Goal: Task Accomplishment & Management: Complete application form

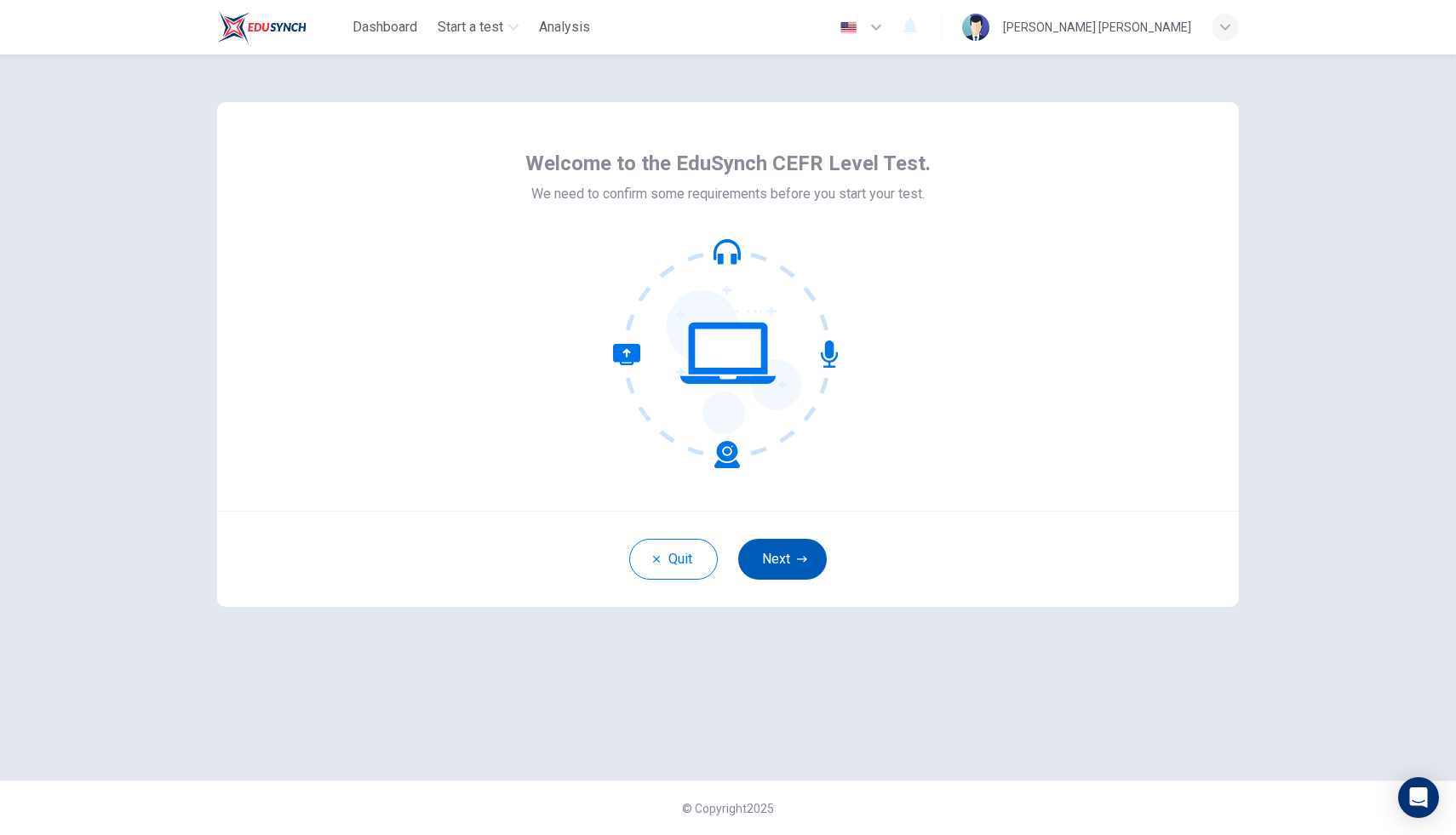
click at [804, 557] on icon "button" at bounding box center [803, 559] width 10 height 10
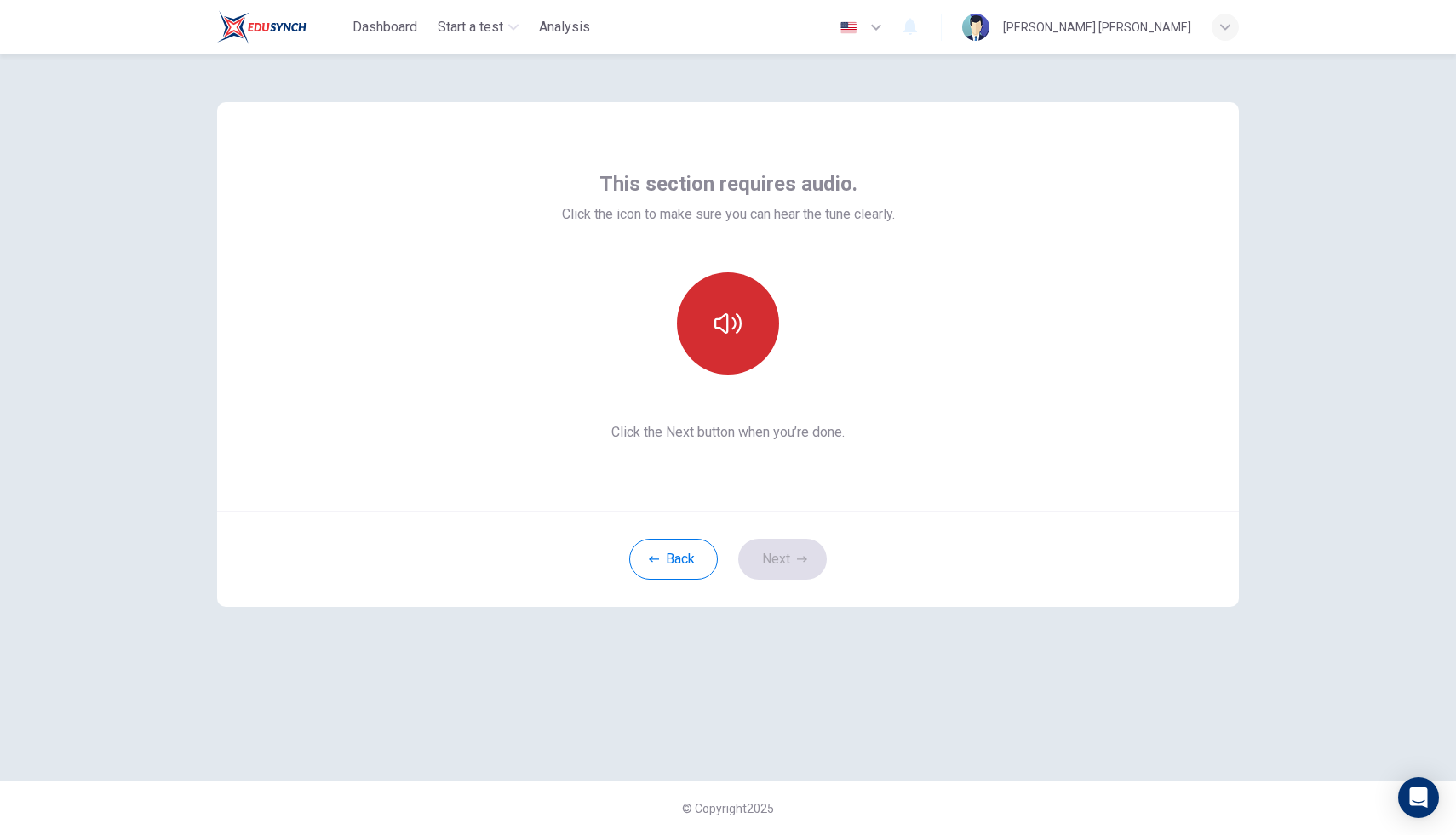
click at [735, 320] on icon "button" at bounding box center [728, 323] width 27 height 27
click at [786, 551] on button "Next" at bounding box center [783, 559] width 89 height 41
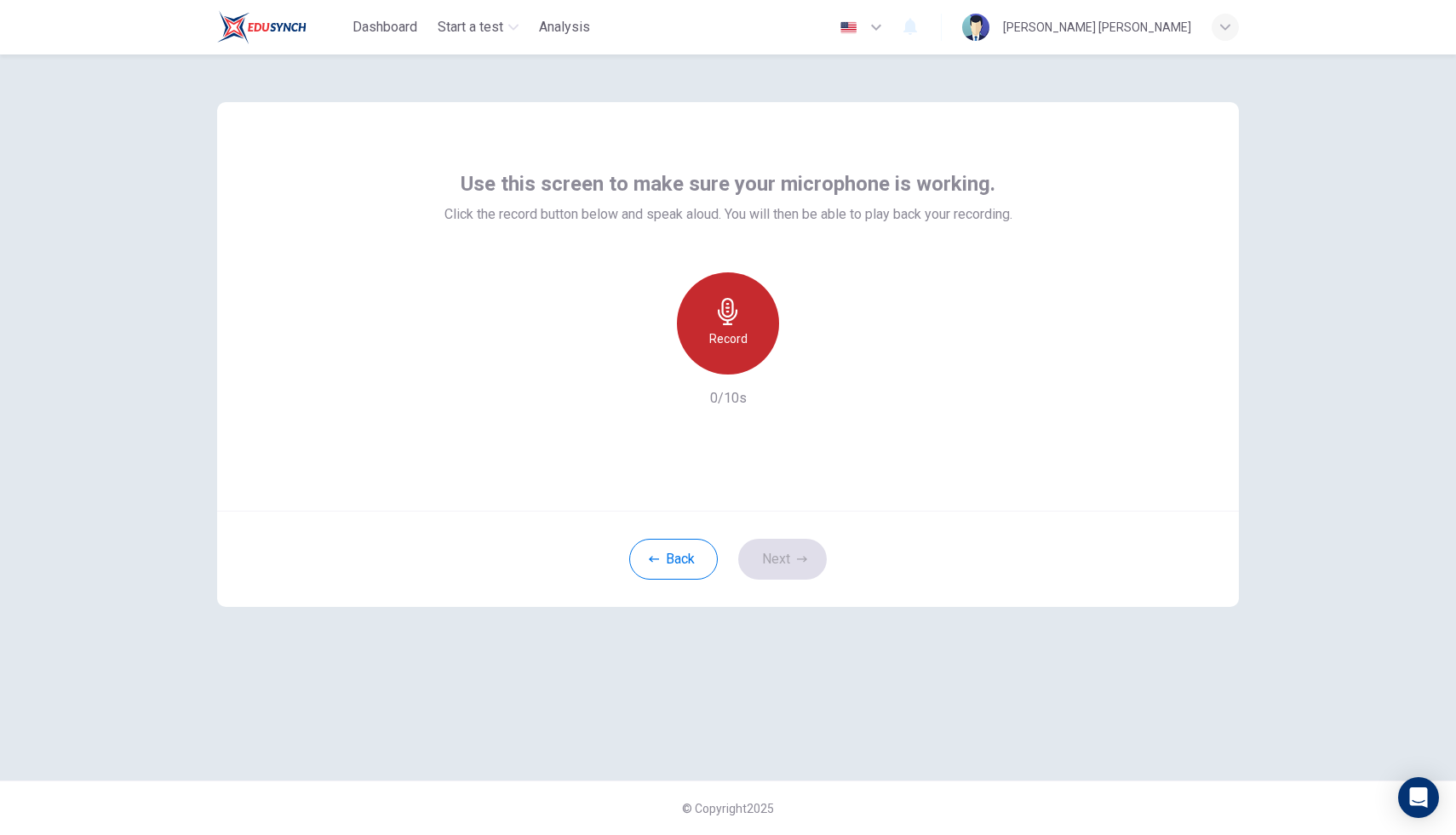
click at [726, 325] on div "Record" at bounding box center [728, 323] width 102 height 102
click at [807, 363] on icon "button" at bounding box center [807, 361] width 17 height 17
click at [657, 356] on icon "button" at bounding box center [650, 361] width 16 height 16
click at [780, 574] on button "Next" at bounding box center [783, 559] width 89 height 41
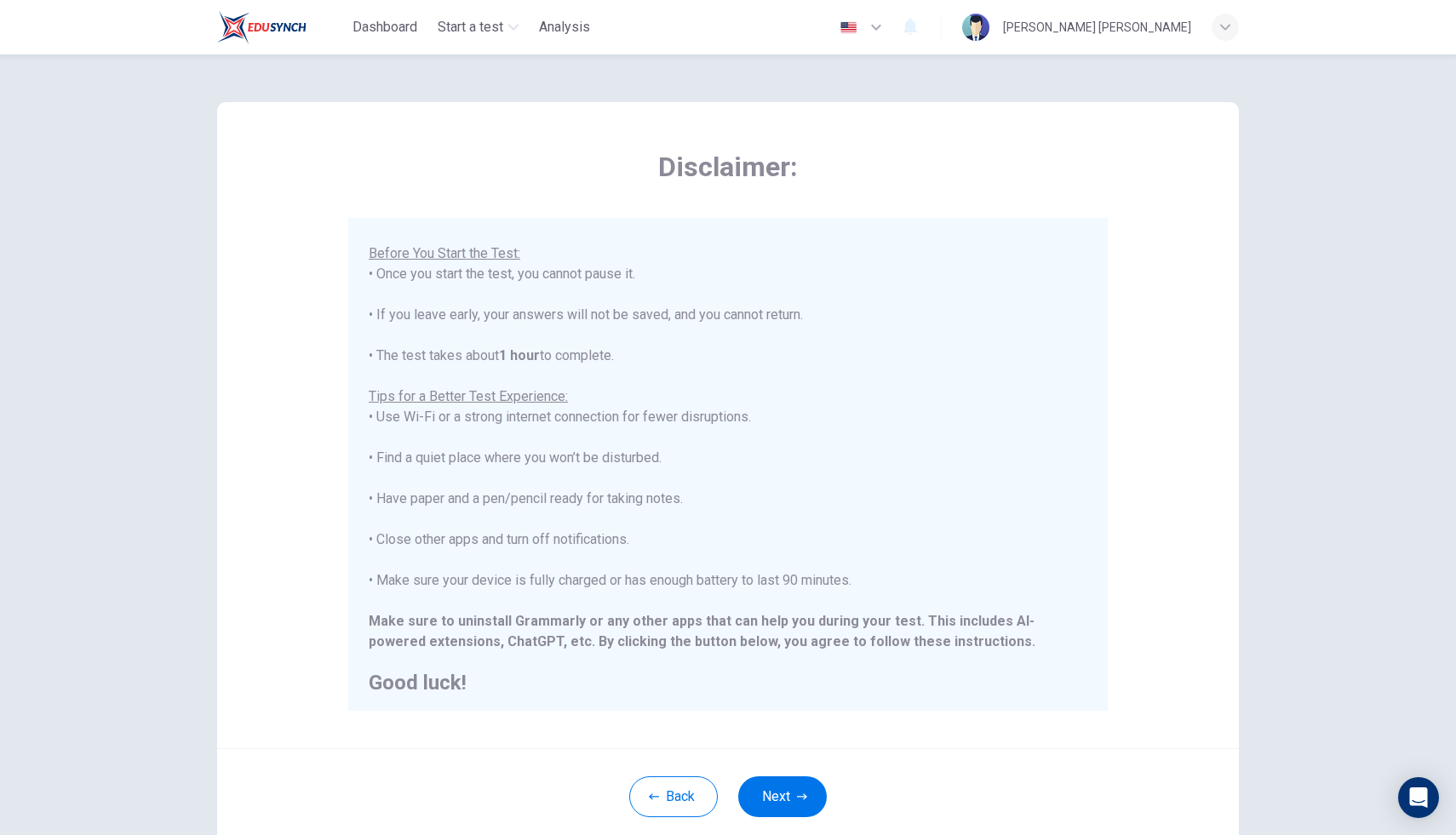
scroll to position [162, 0]
click at [783, 797] on button "Next" at bounding box center [783, 797] width 89 height 41
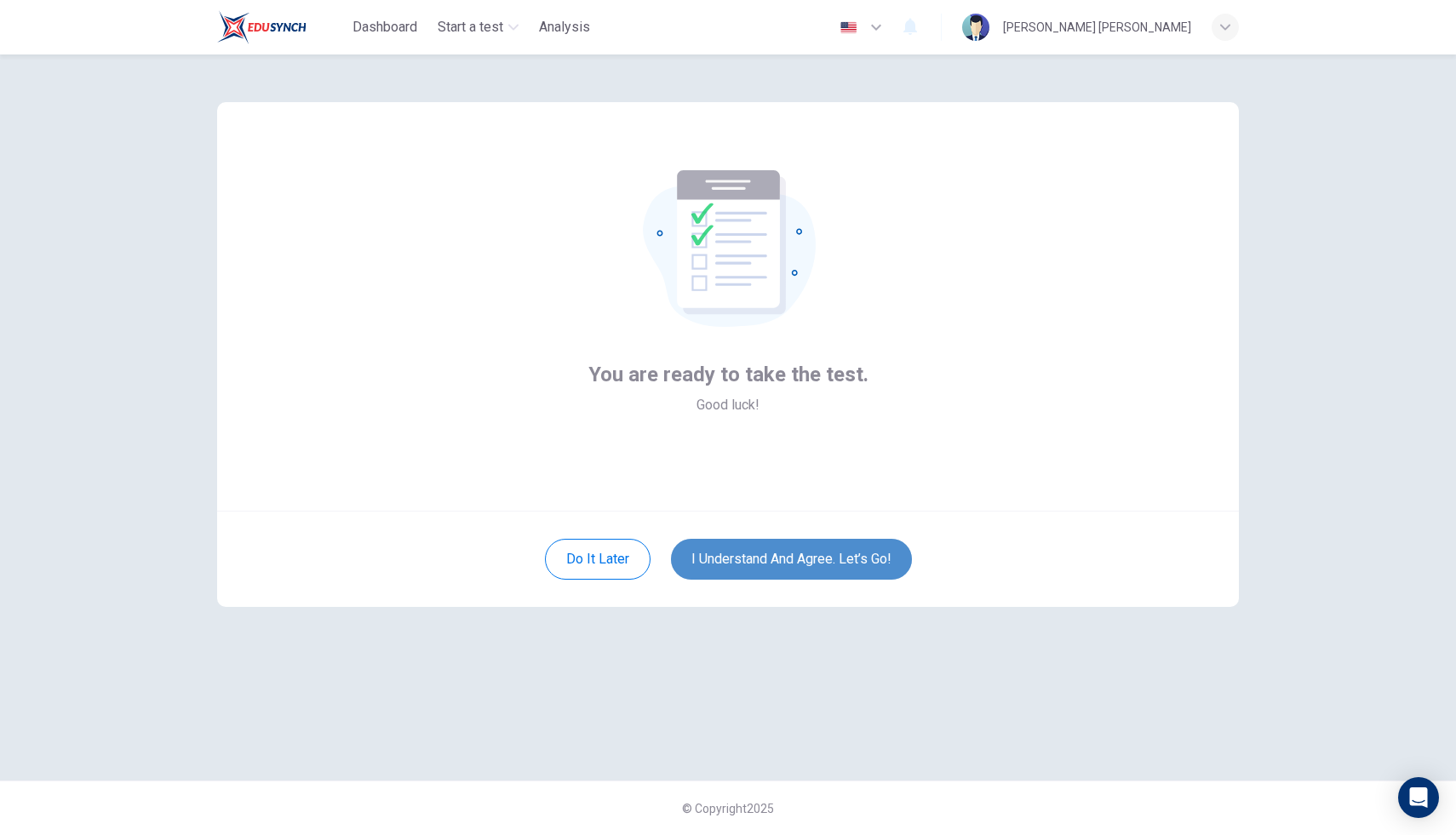
click at [784, 554] on button "I understand and agree. Let’s go!" at bounding box center [791, 559] width 241 height 41
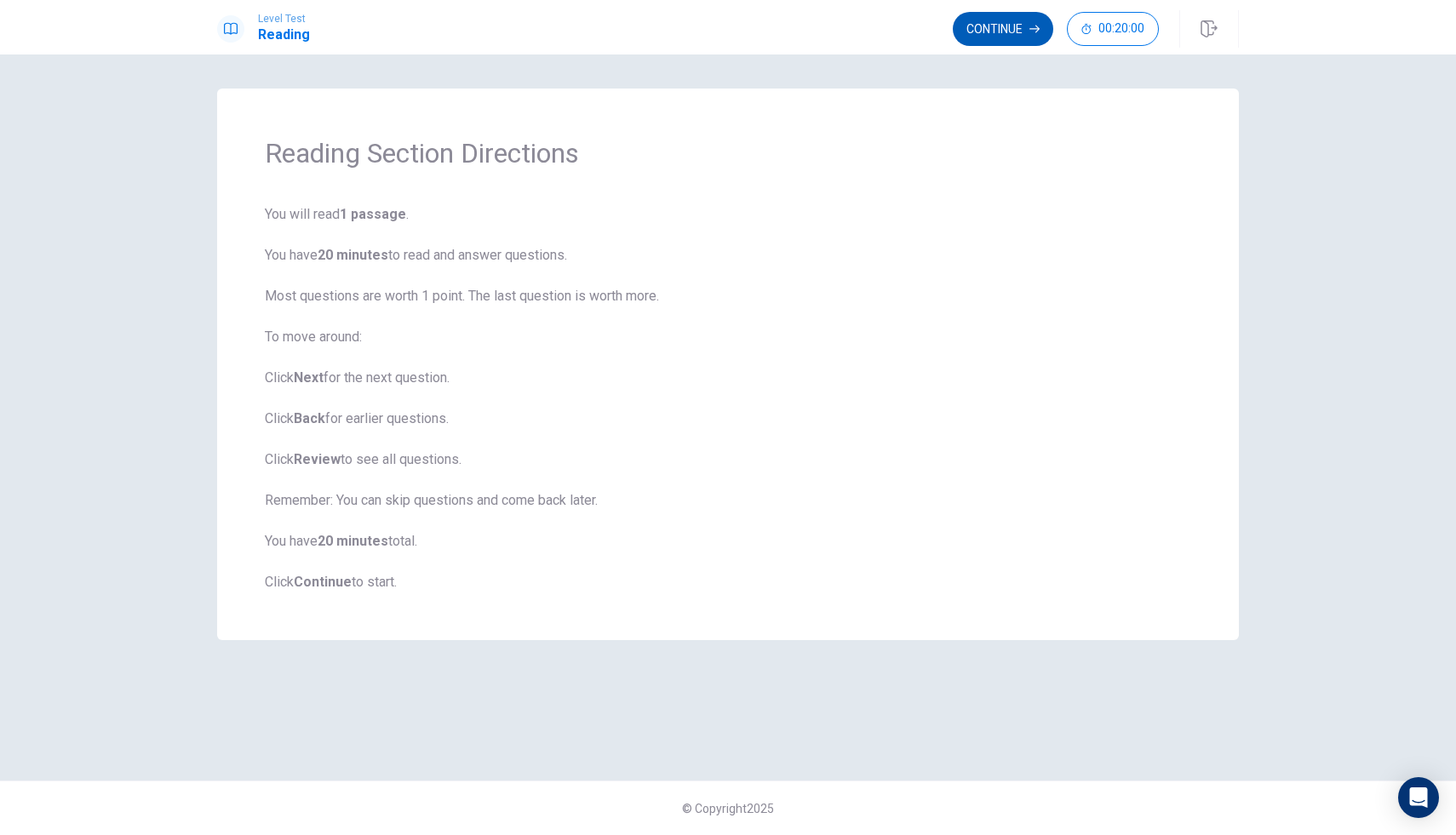
click at [989, 21] on button "Continue" at bounding box center [1002, 29] width 100 height 34
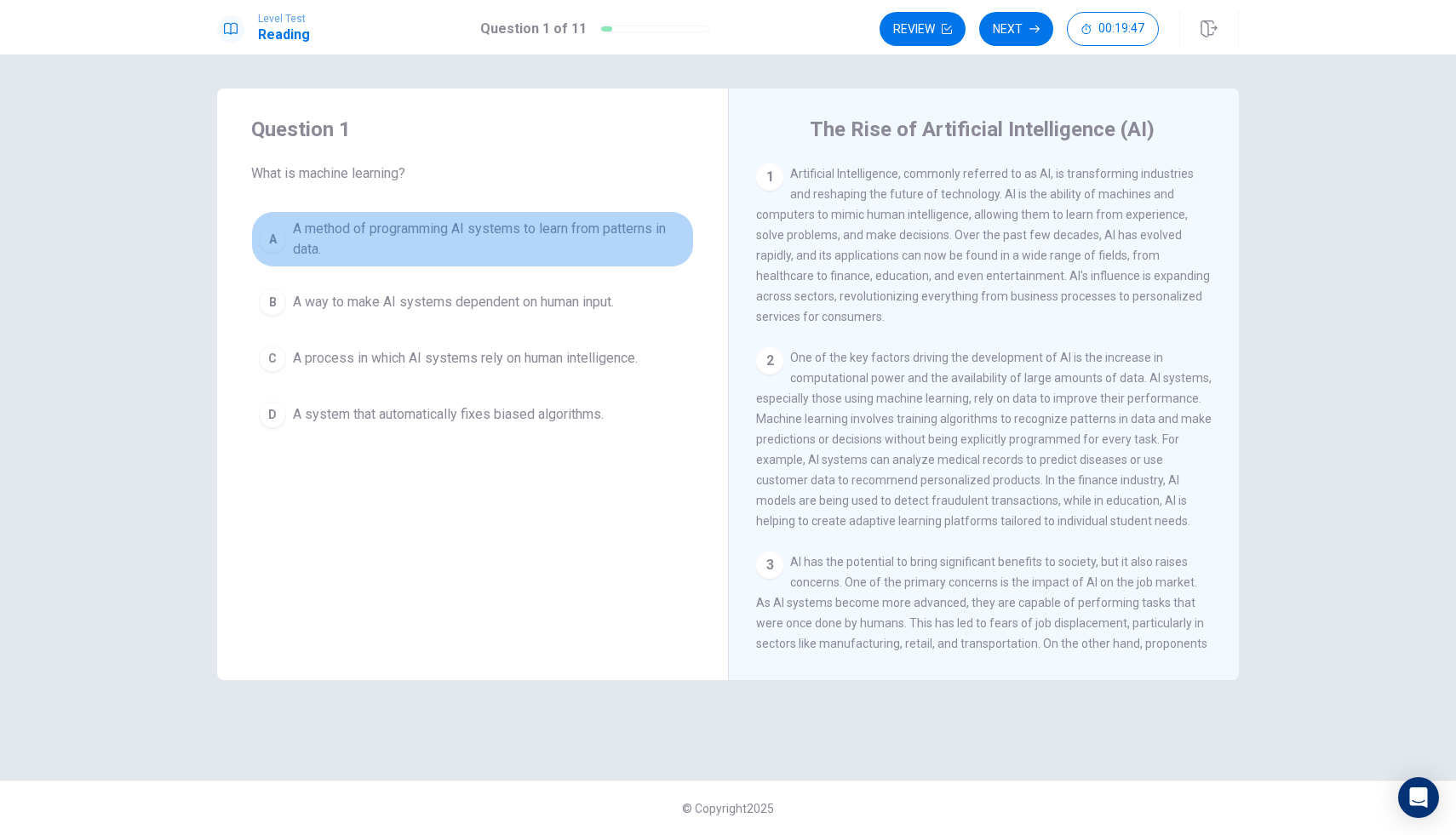
click at [278, 238] on div "A" at bounding box center [272, 239] width 27 height 27
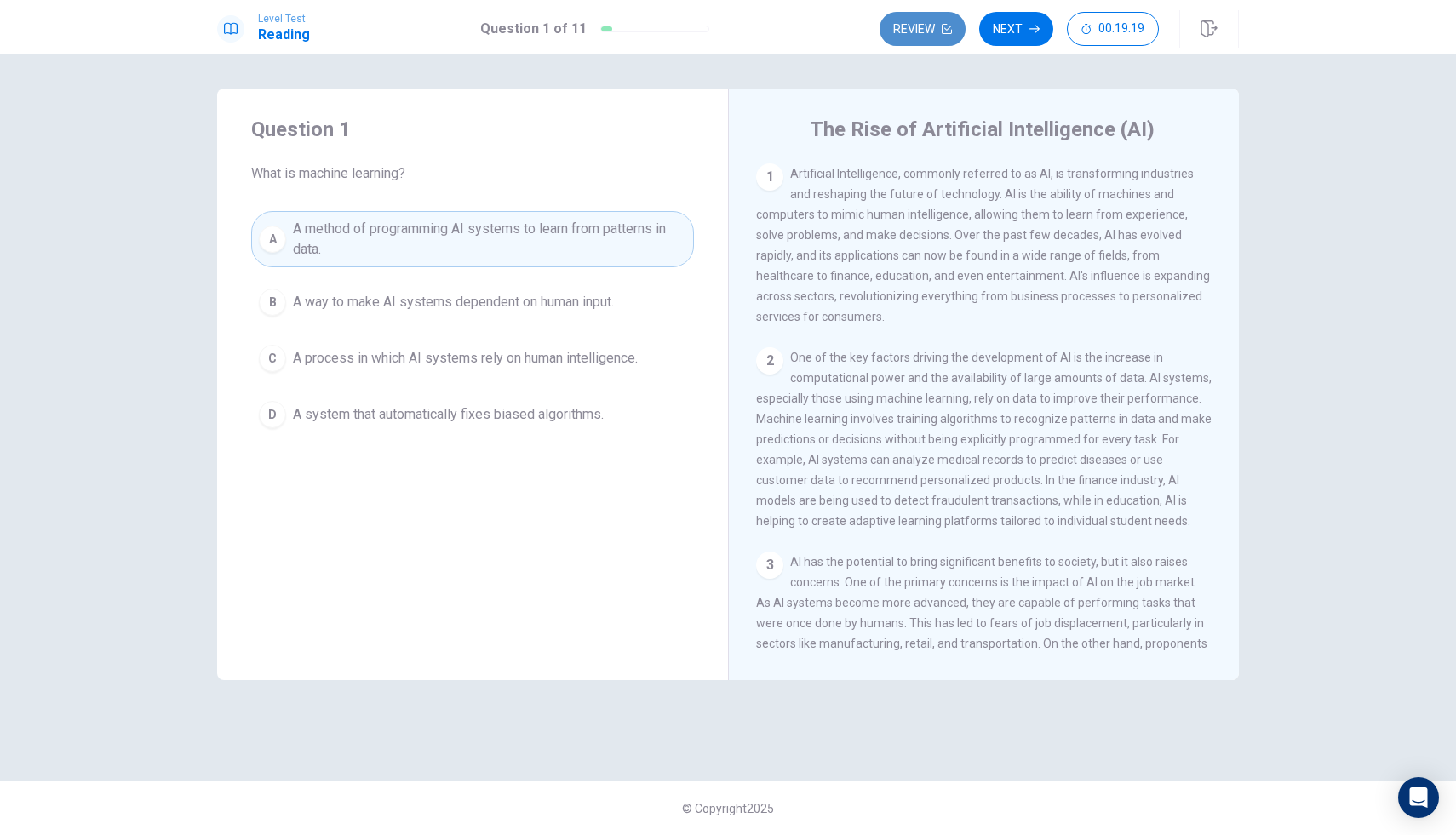
click at [930, 31] on button "Review" at bounding box center [922, 29] width 86 height 34
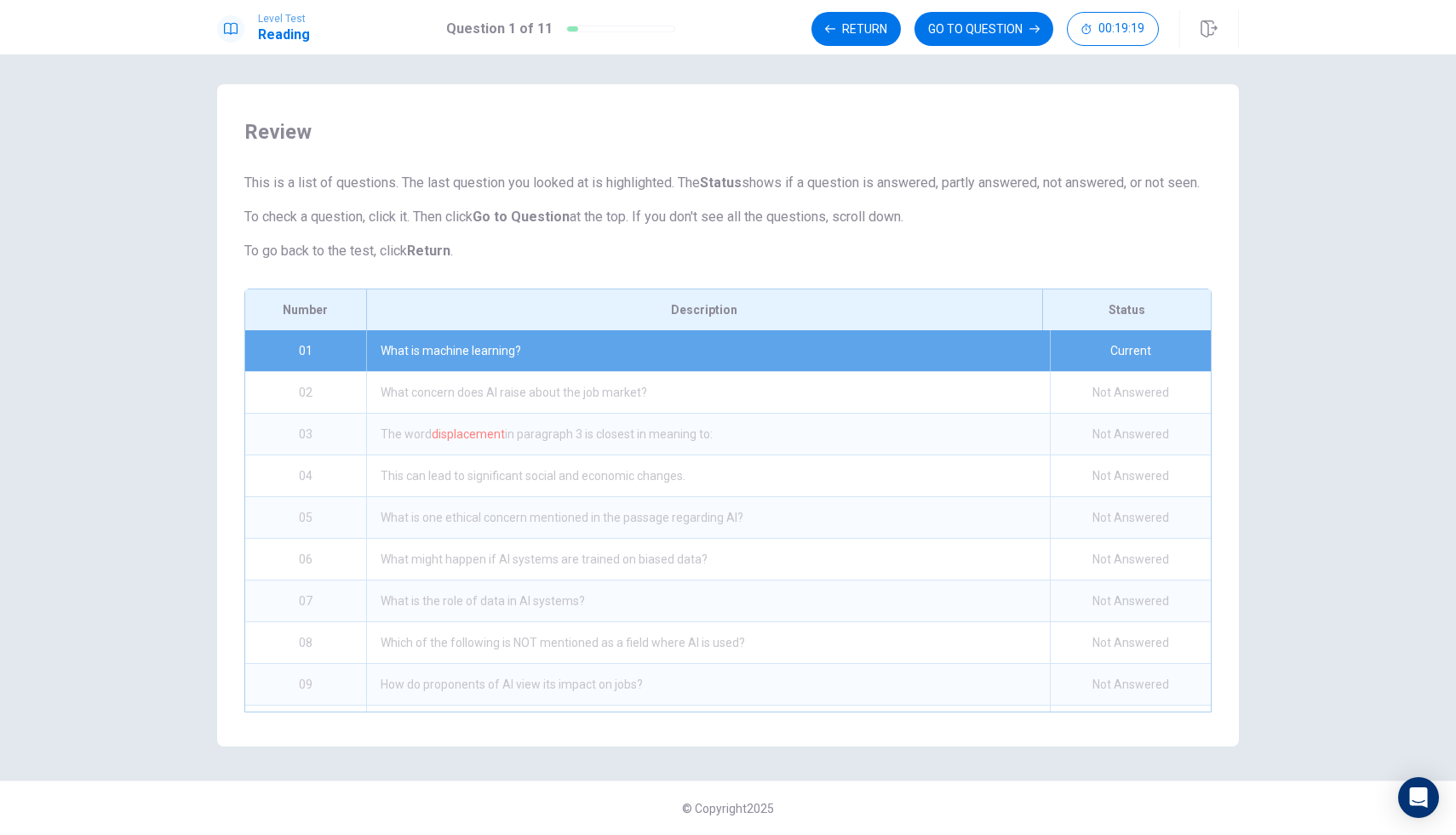
scroll to position [24, 0]
click at [1002, 25] on button "GO TO QUESTION" at bounding box center [983, 29] width 139 height 34
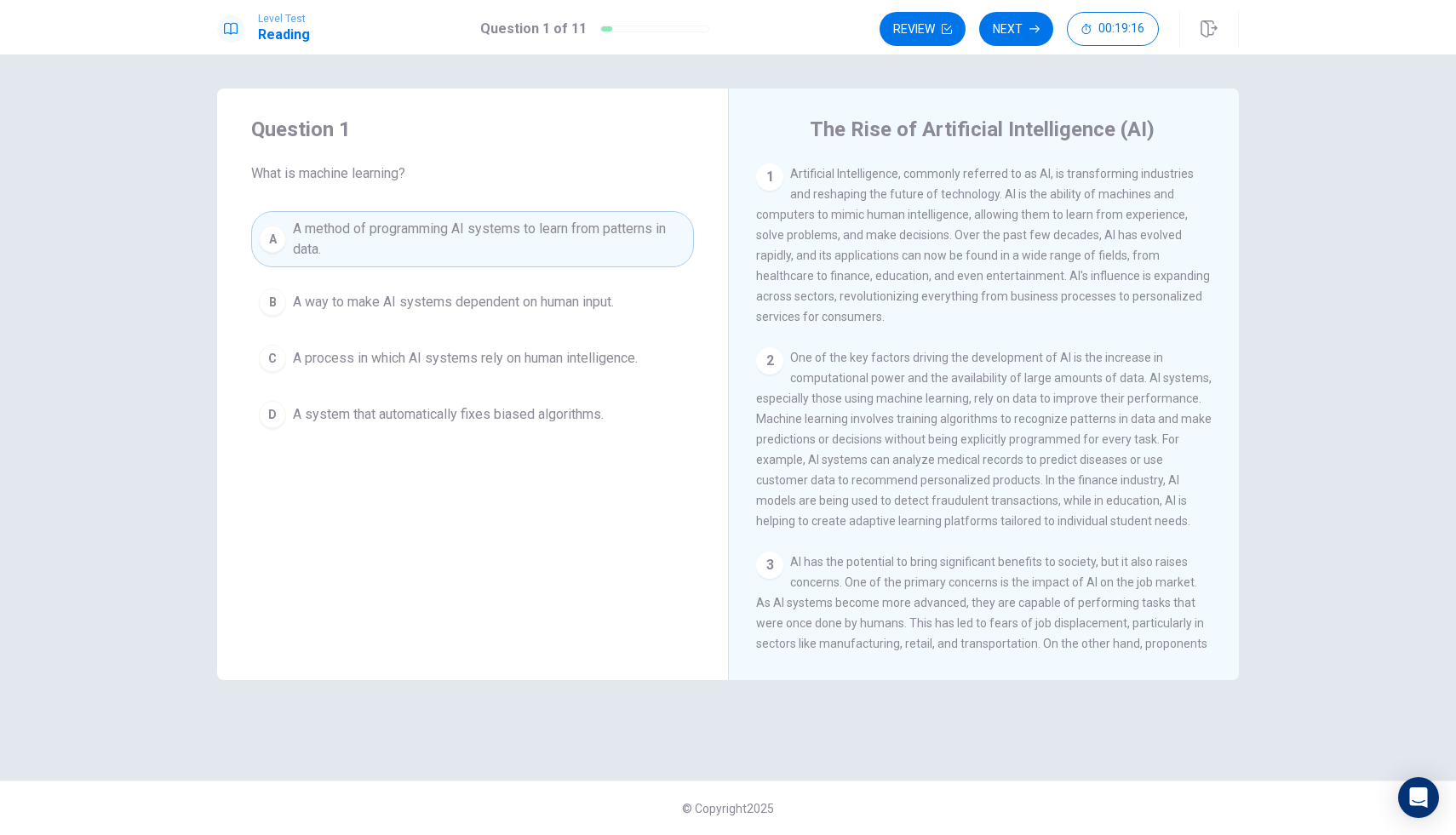
scroll to position [0, 0]
click at [1016, 27] on button "Next" at bounding box center [1015, 29] width 74 height 34
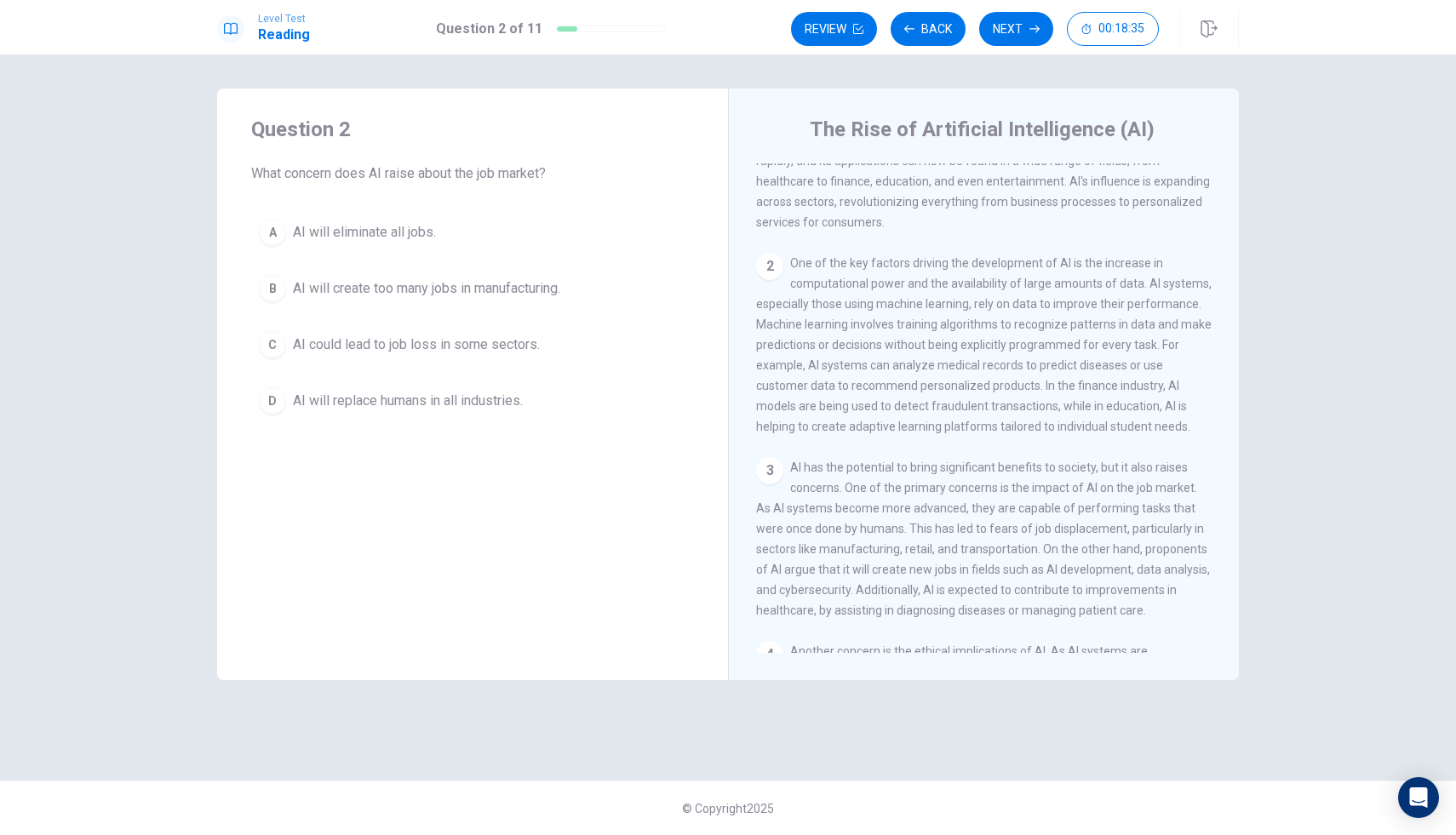
scroll to position [95, 0]
click at [550, 291] on span "AI will create too many jobs in manufacturing." at bounding box center [427, 288] width 267 height 20
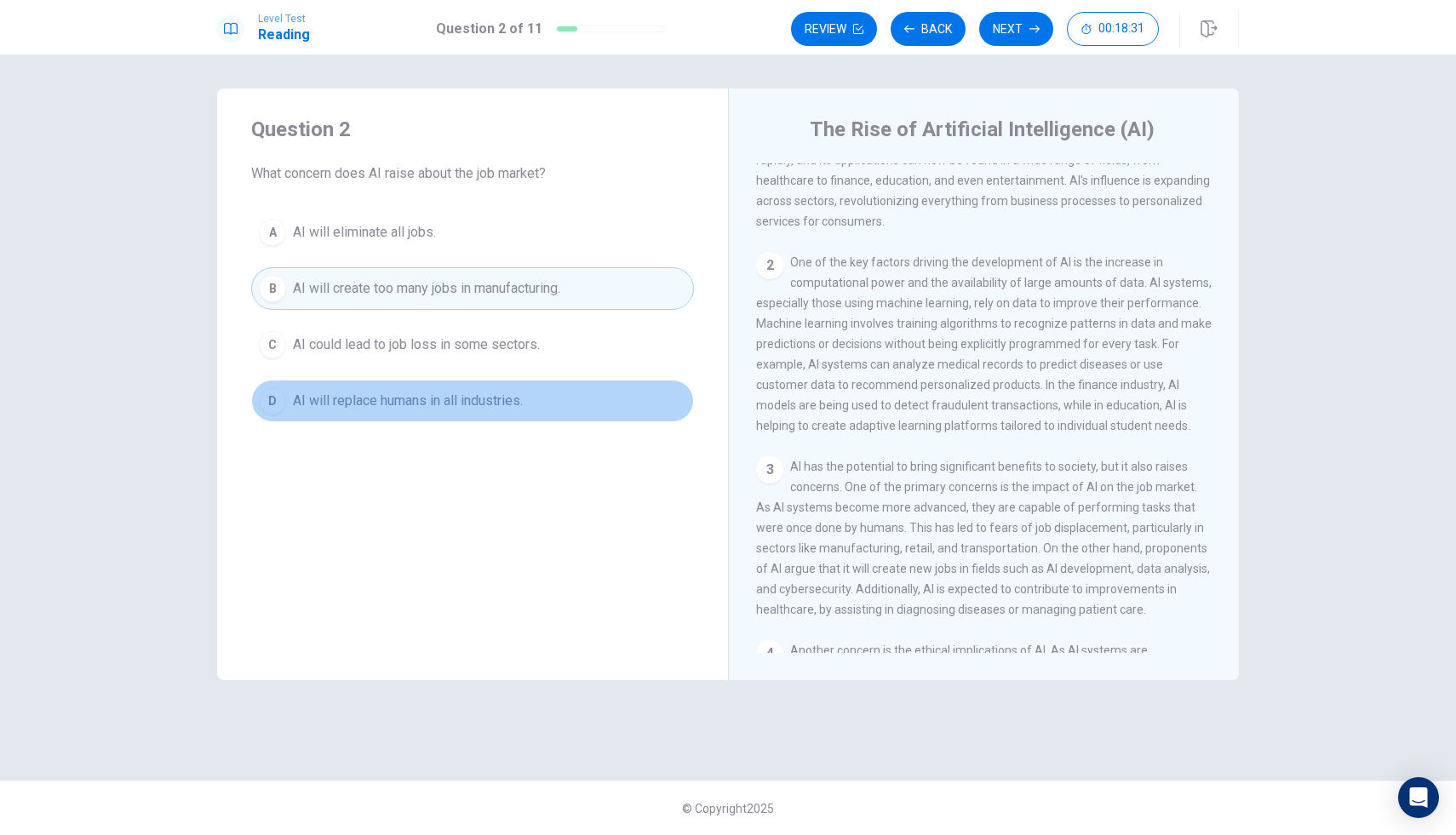
click at [466, 402] on span "AI will replace humans in all industries." at bounding box center [408, 400] width 230 height 20
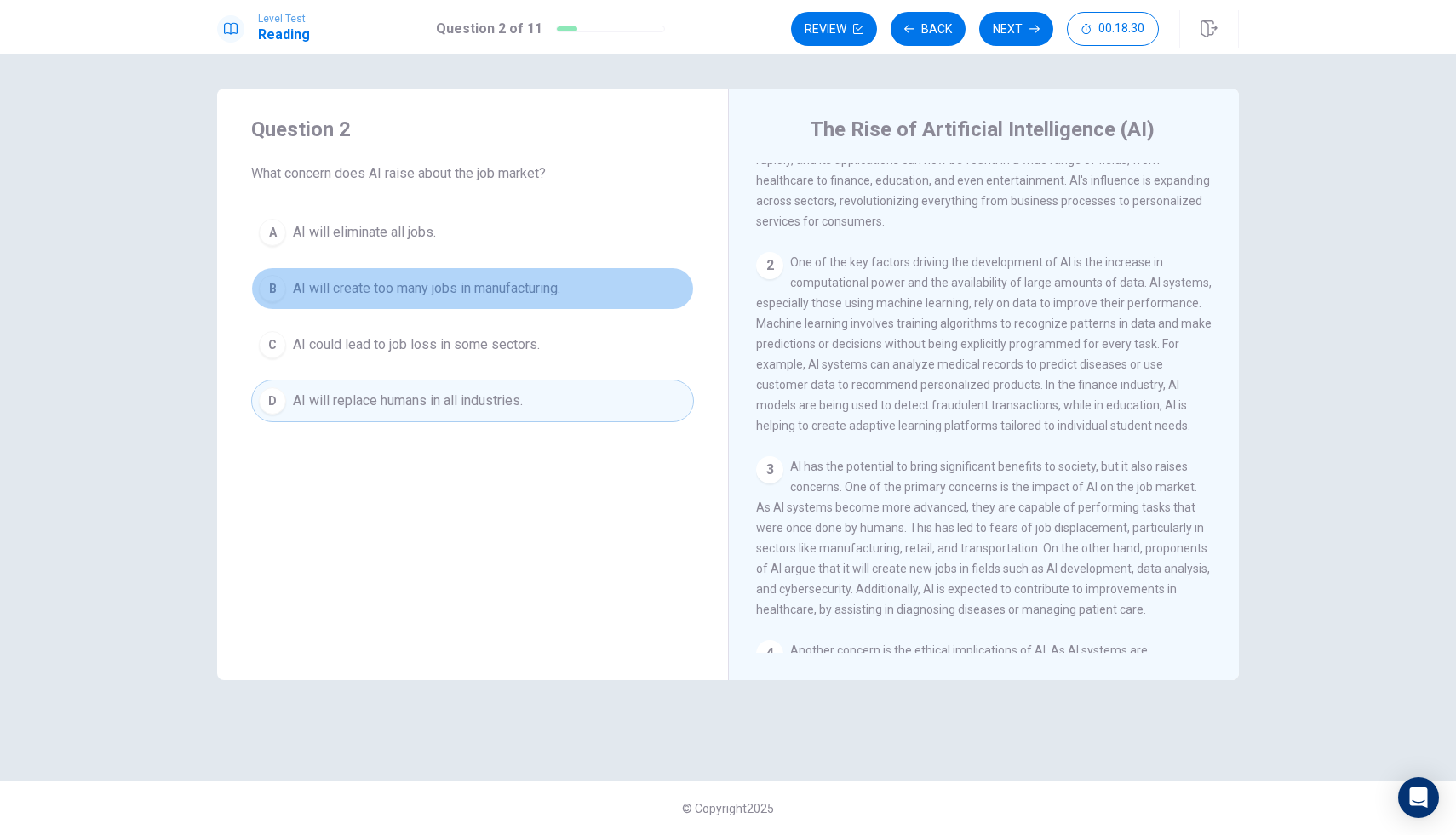
click at [517, 295] on span "AI will create too many jobs in manufacturing." at bounding box center [427, 288] width 267 height 20
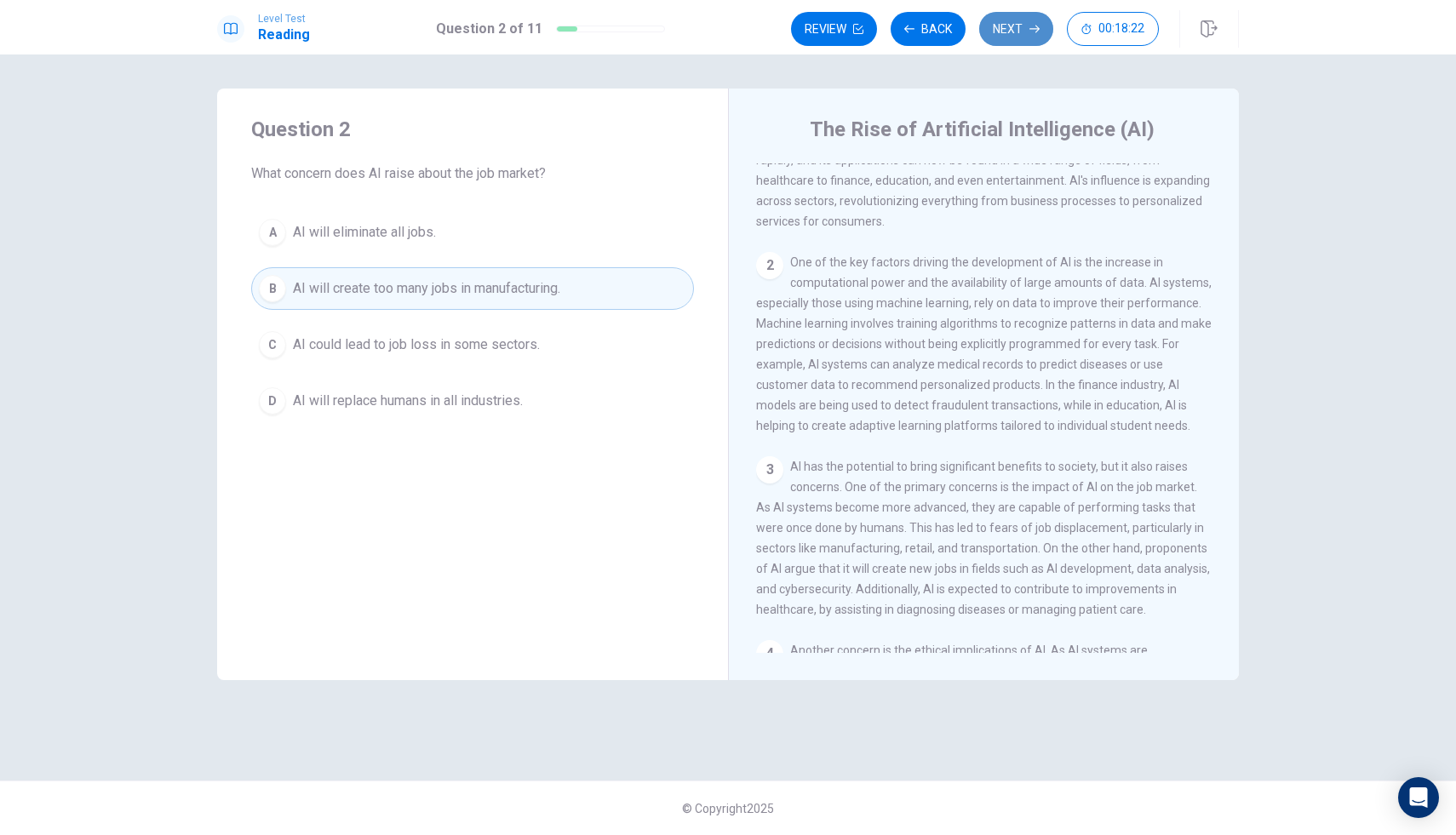
click at [1022, 18] on button "Next" at bounding box center [1015, 29] width 74 height 34
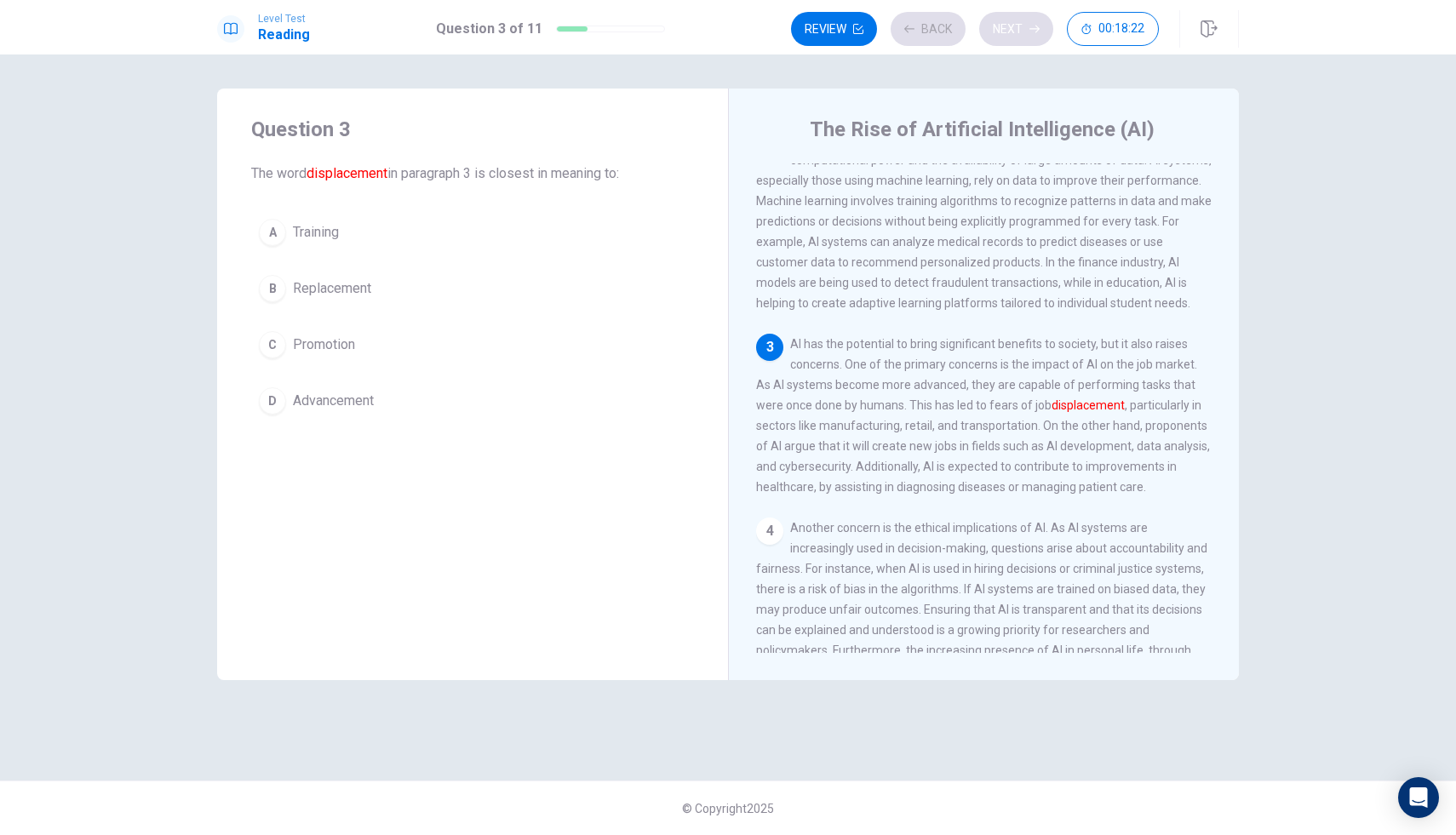
scroll to position [254, 0]
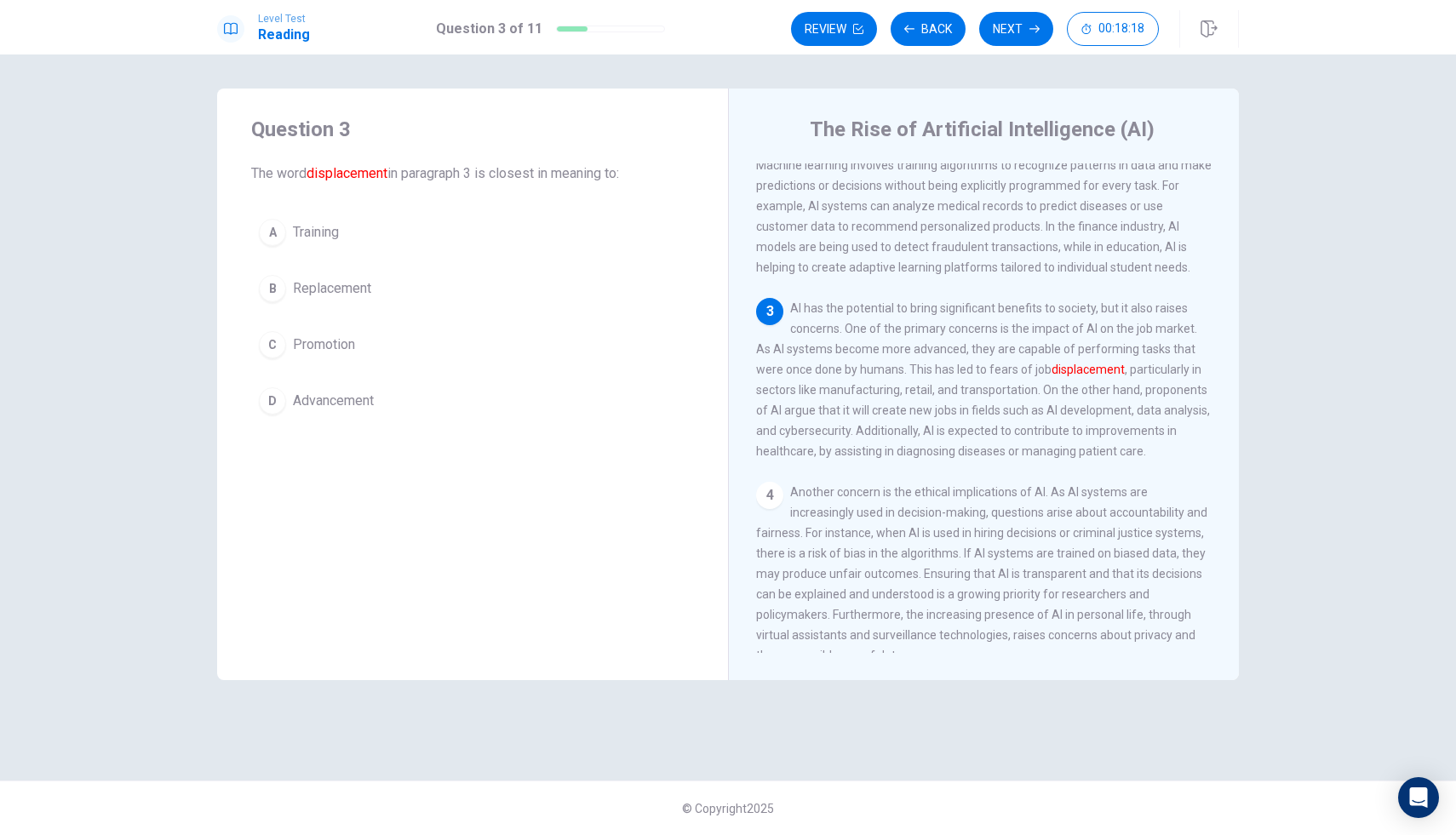
click at [338, 278] on span "Replacement" at bounding box center [332, 288] width 79 height 20
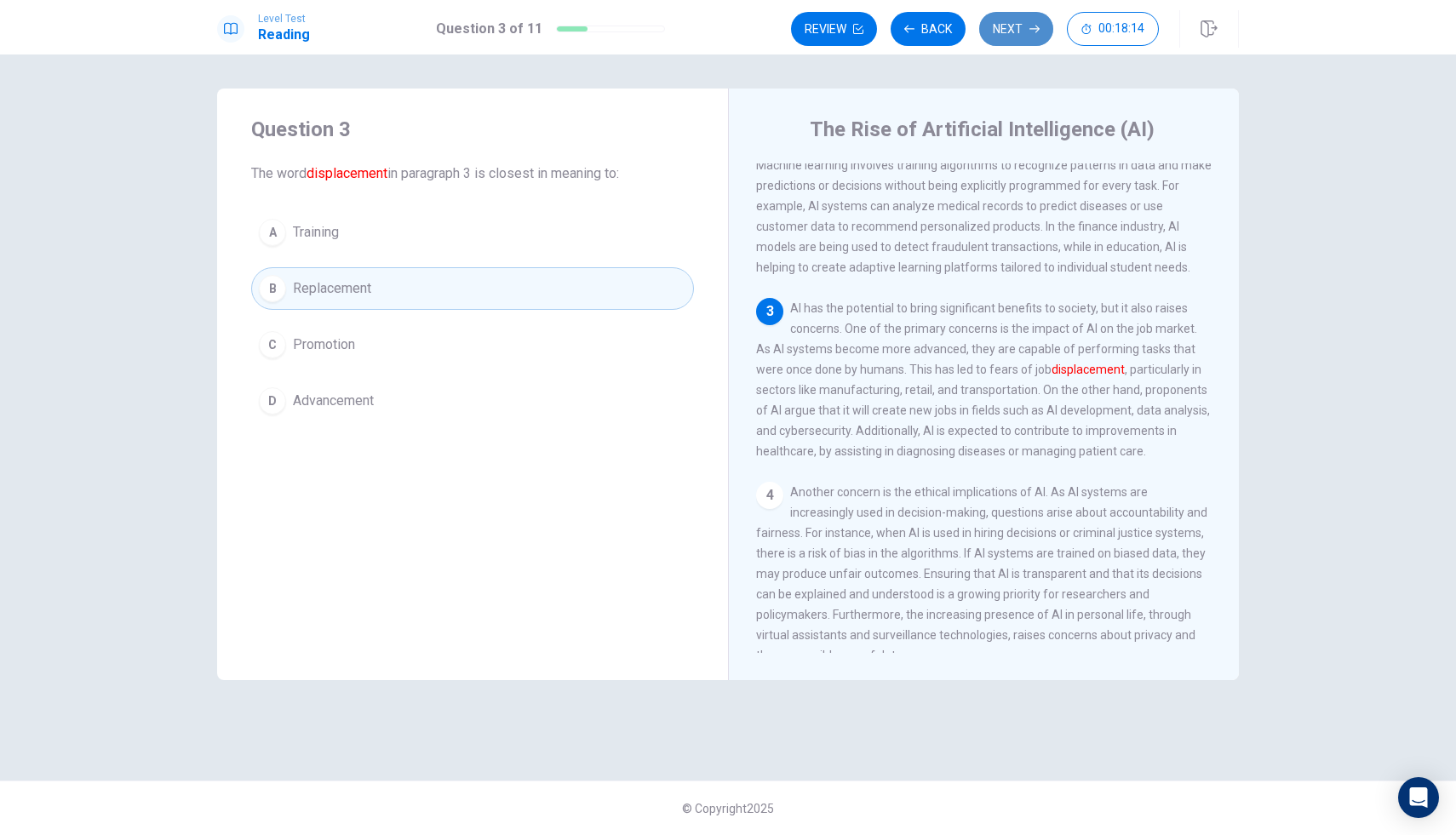
click at [1025, 31] on button "Next" at bounding box center [1015, 29] width 74 height 34
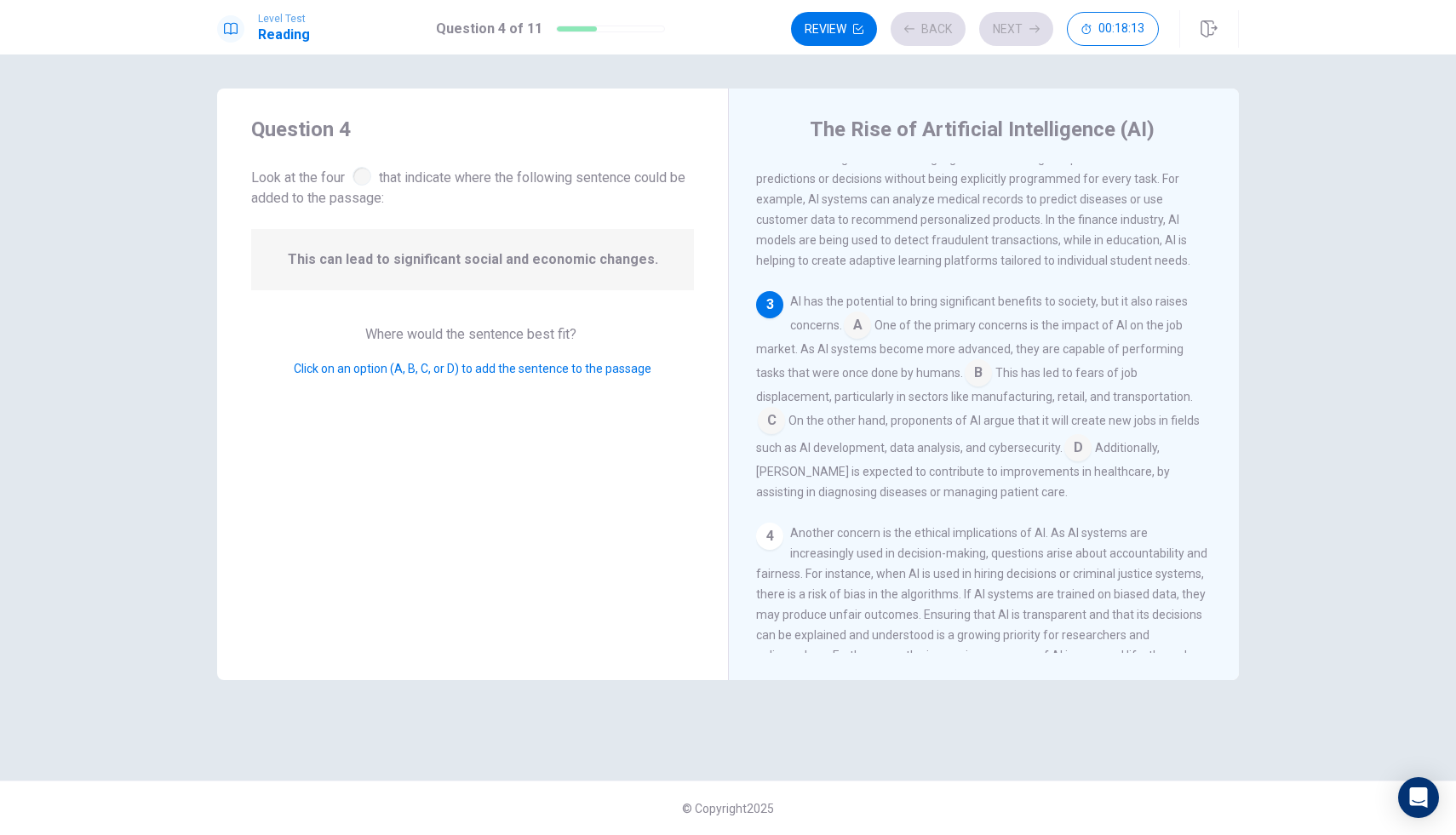
scroll to position [295, 0]
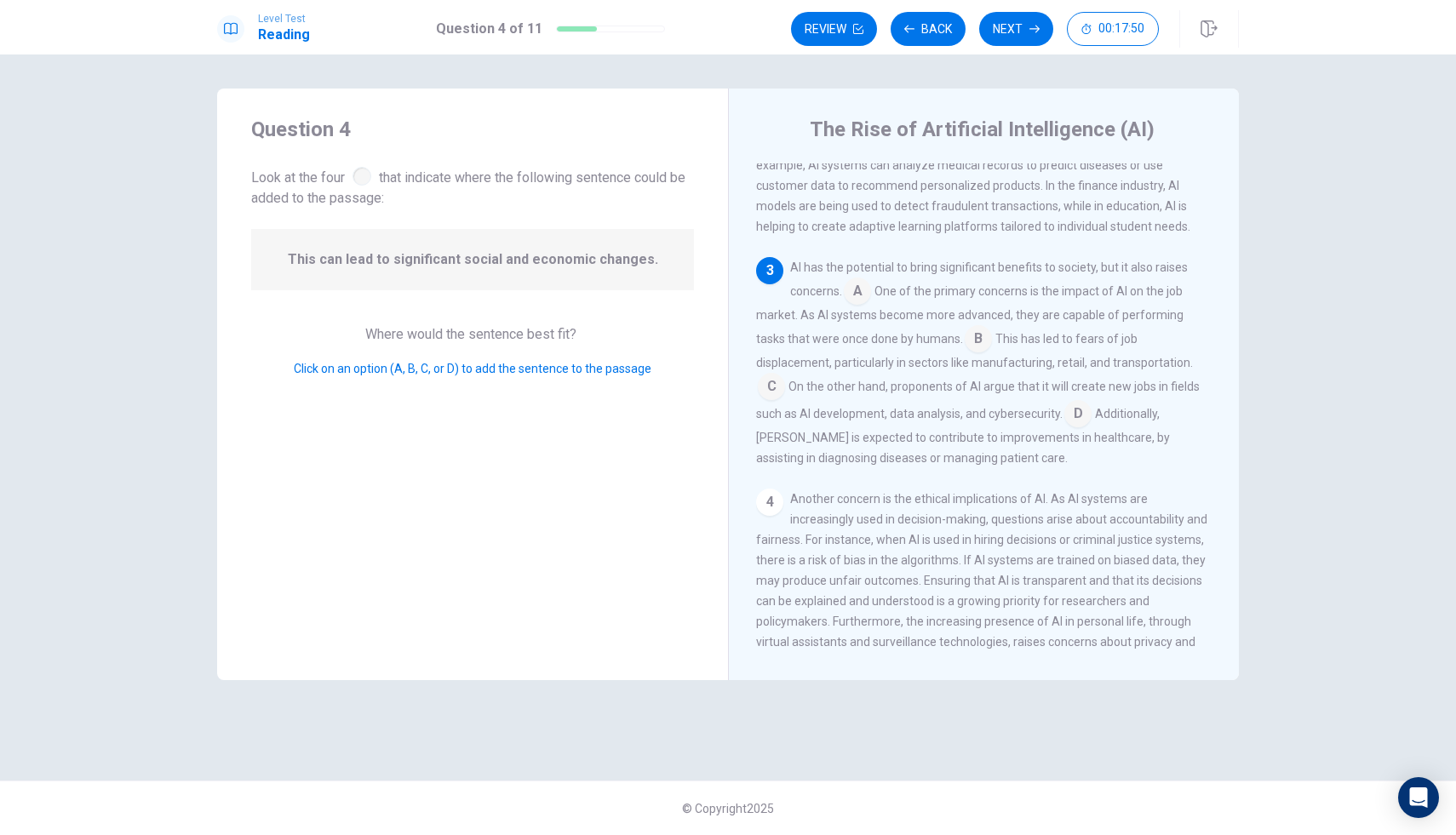
click at [361, 181] on div at bounding box center [361, 175] width 18 height 18
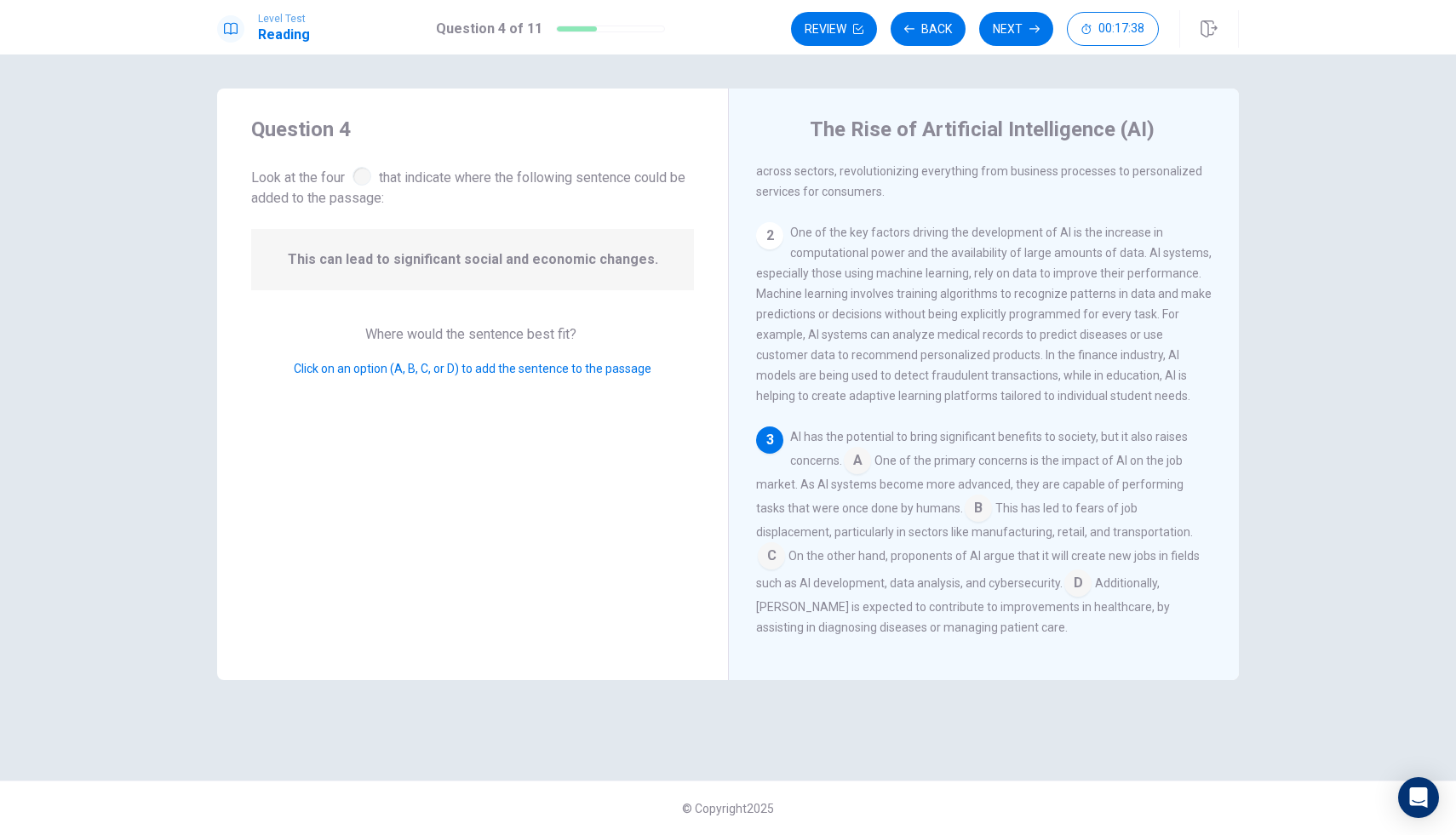
scroll to position [0, 0]
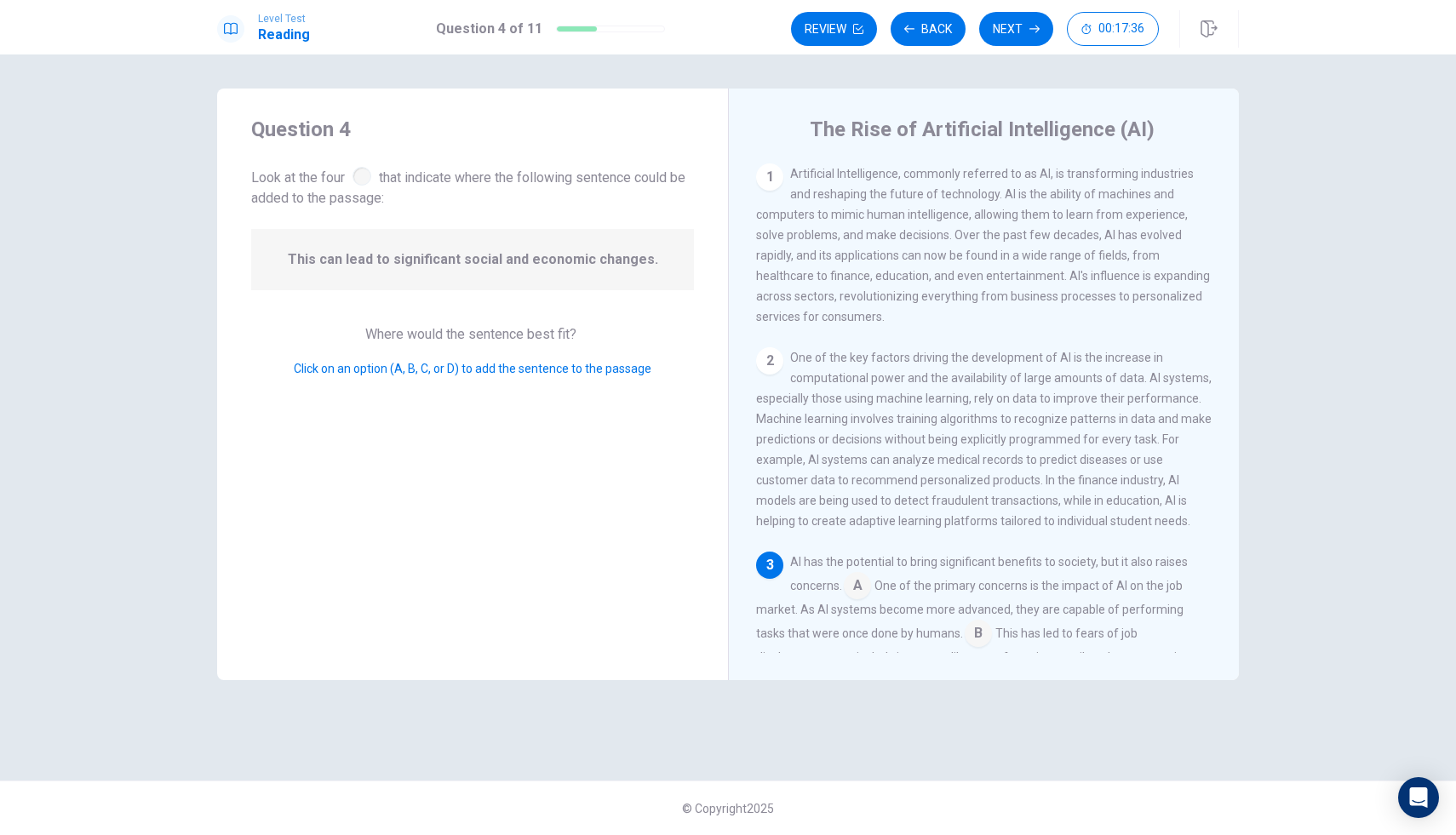
click at [425, 368] on span "Click on an option (A, B, C, or D) to add the sentence to the passage" at bounding box center [473, 369] width 358 height 14
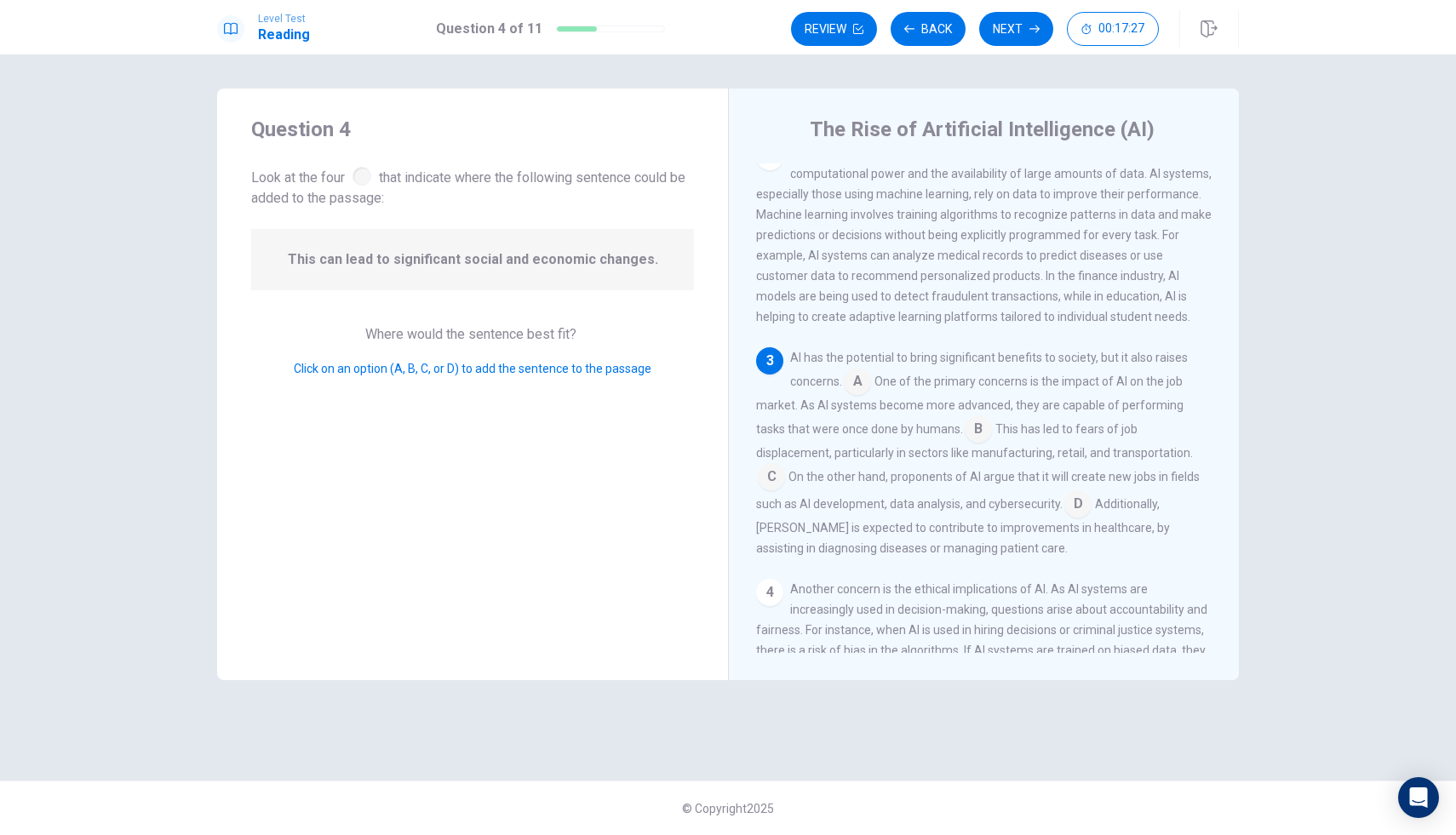
scroll to position [205, 0]
click at [643, 265] on span "This can lead to significant social and economic changes." at bounding box center [473, 259] width 371 height 20
click at [858, 396] on input at bounding box center [857, 382] width 27 height 27
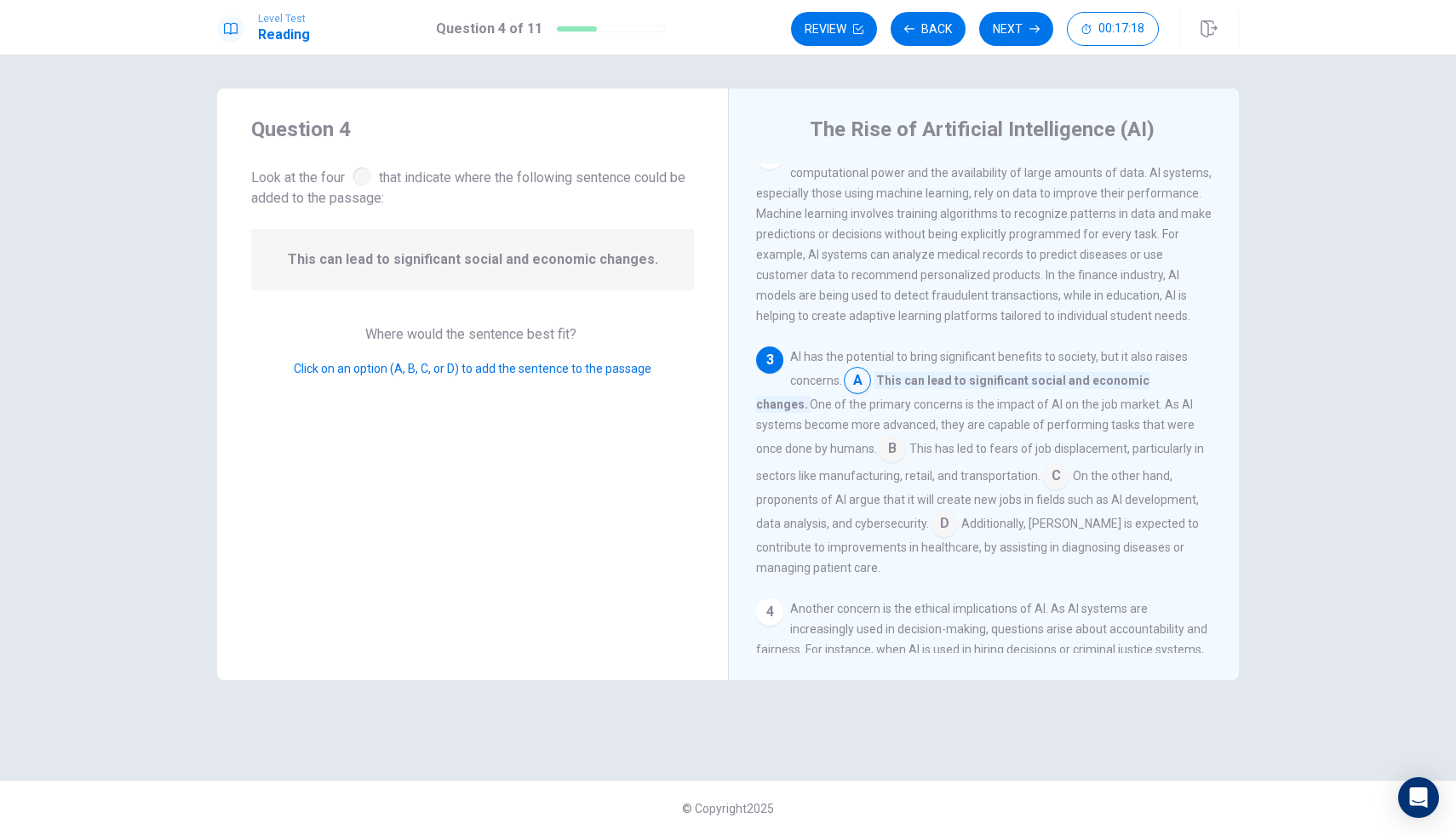
click at [1042, 490] on input at bounding box center [1056, 477] width 27 height 27
click at [965, 444] on input at bounding box center [978, 429] width 27 height 27
click at [861, 390] on input at bounding box center [857, 382] width 27 height 27
click at [878, 464] on input at bounding box center [892, 450] width 27 height 27
click at [1019, 490] on input at bounding box center [1013, 477] width 27 height 27
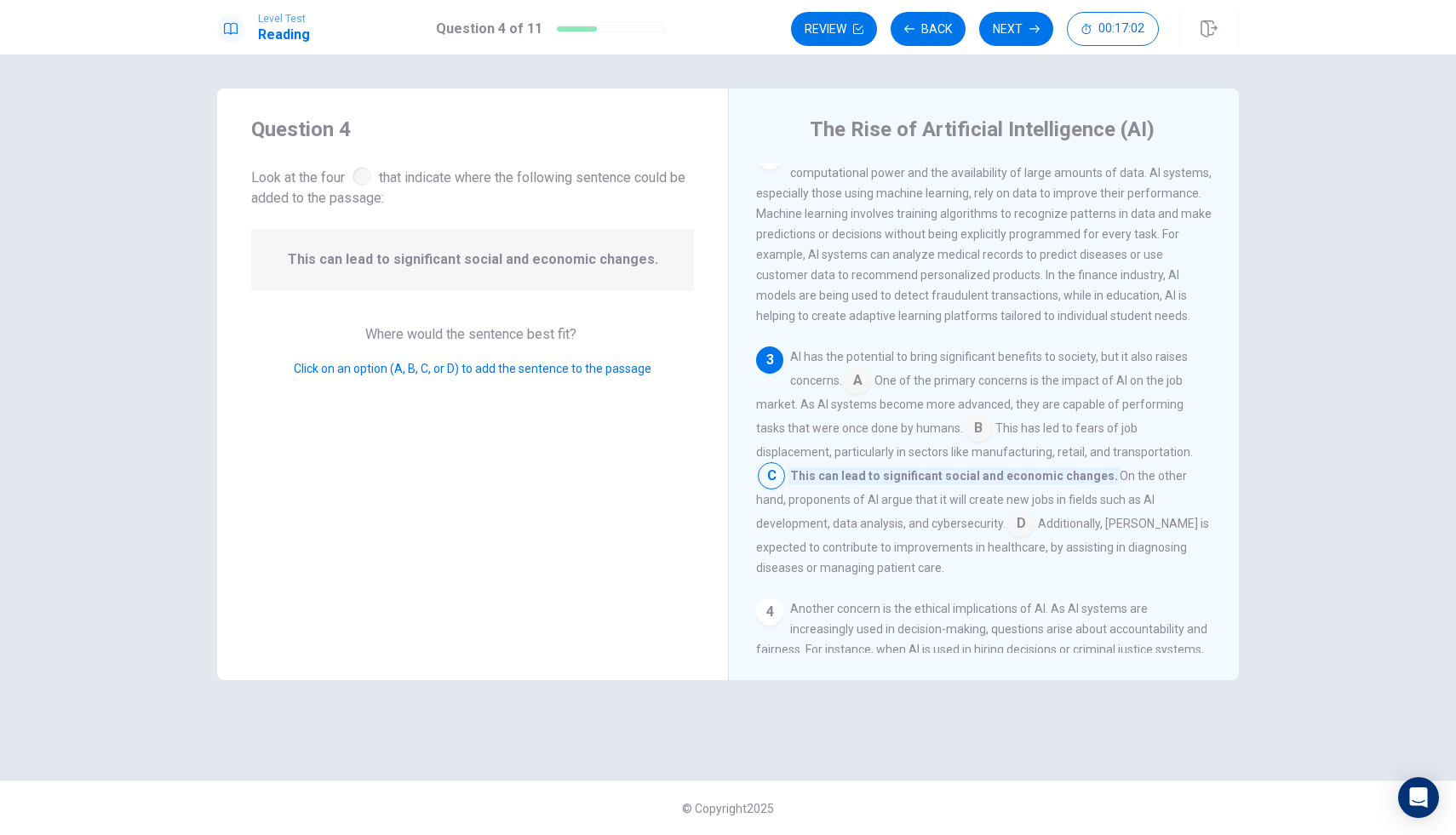
click at [776, 373] on div "3" at bounding box center [769, 359] width 27 height 27
click at [785, 467] on input at bounding box center [771, 477] width 27 height 27
click at [965, 444] on input at bounding box center [978, 429] width 27 height 27
click at [858, 396] on input at bounding box center [857, 382] width 27 height 27
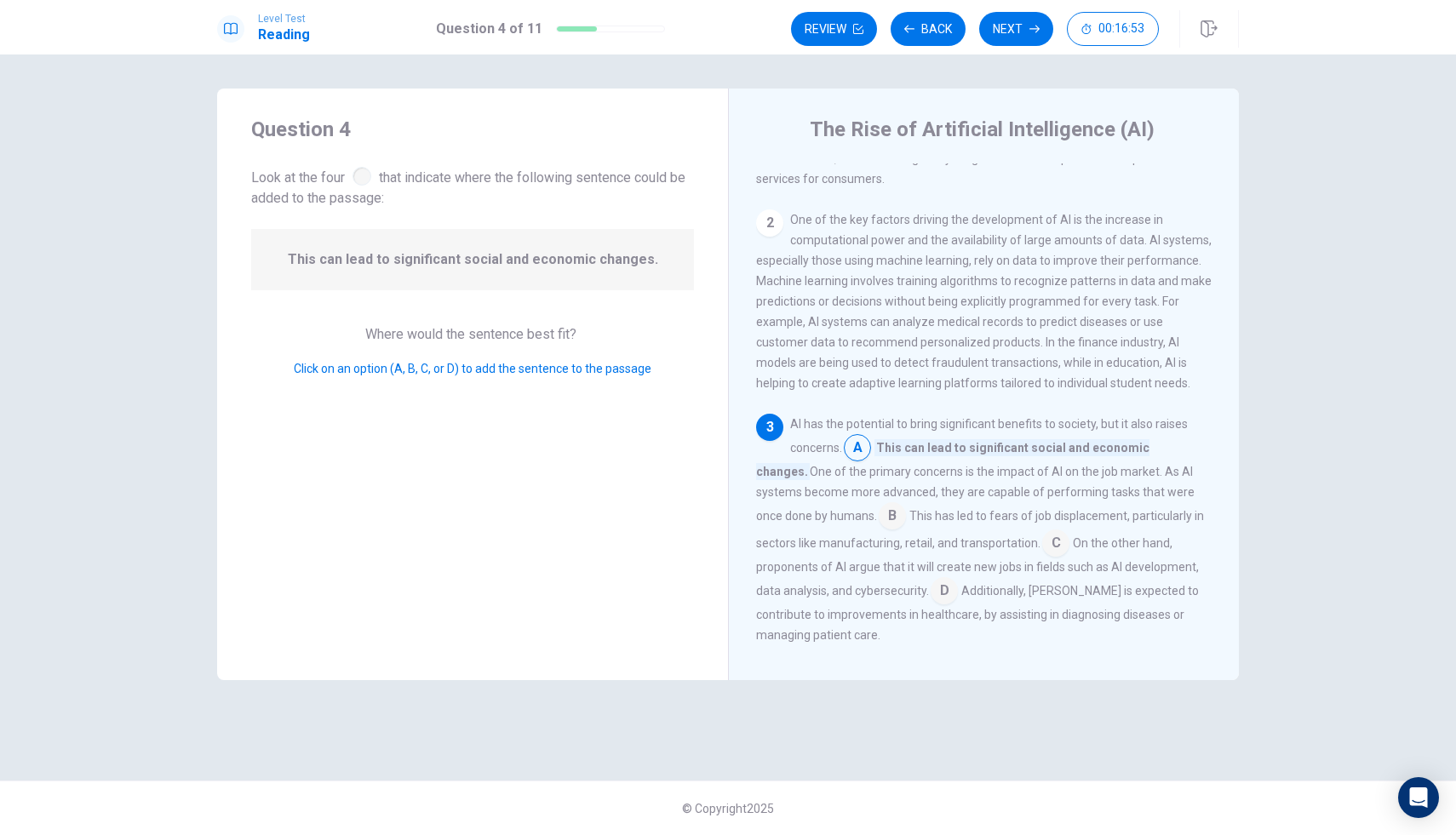
scroll to position [204, 0]
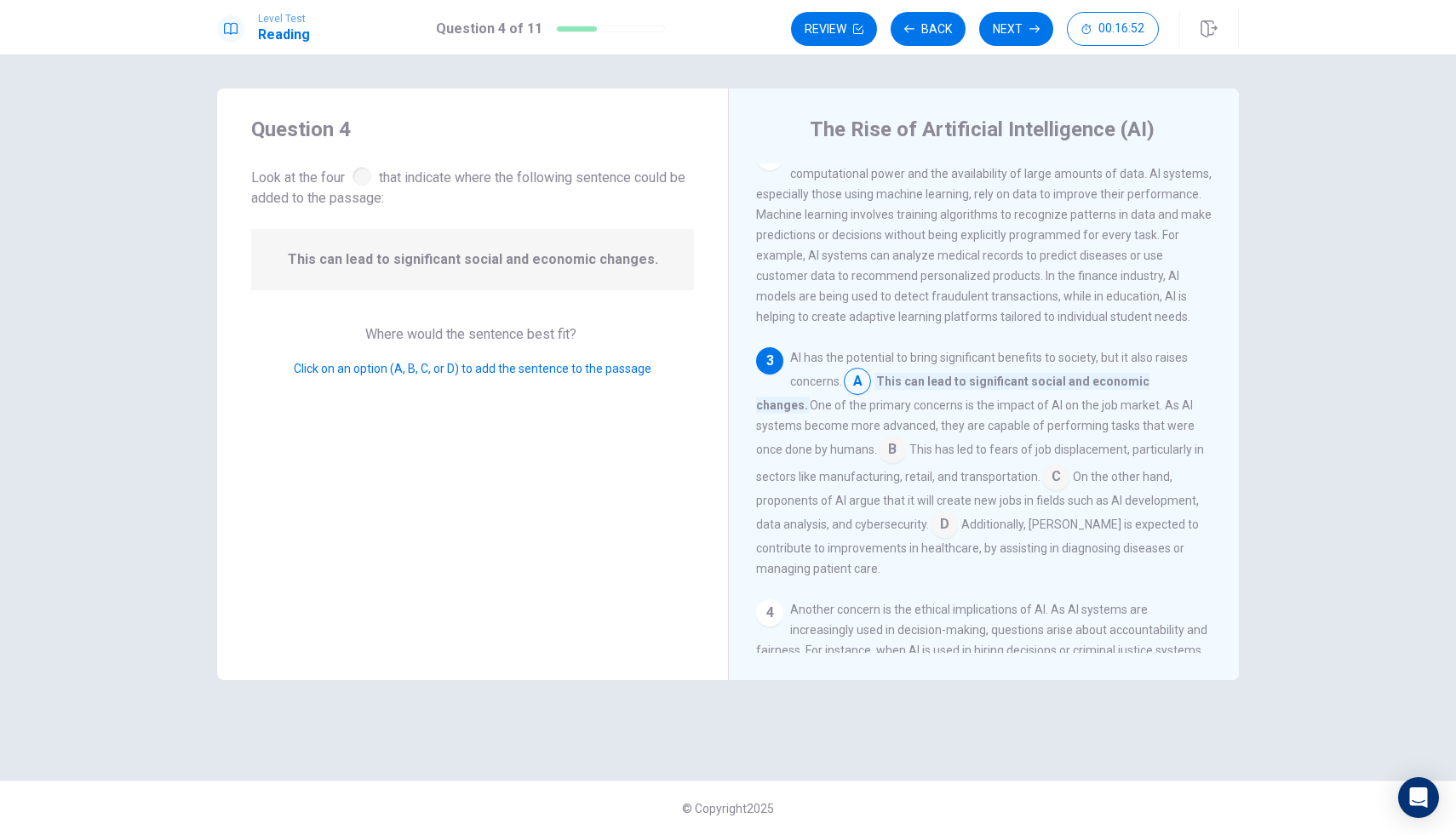
click at [776, 291] on span "One of the key factors driving the development of AI is the increase in computa…" at bounding box center [984, 235] width 455 height 177
click at [870, 397] on input at bounding box center [857, 383] width 27 height 27
click at [861, 387] on input at bounding box center [857, 383] width 27 height 27
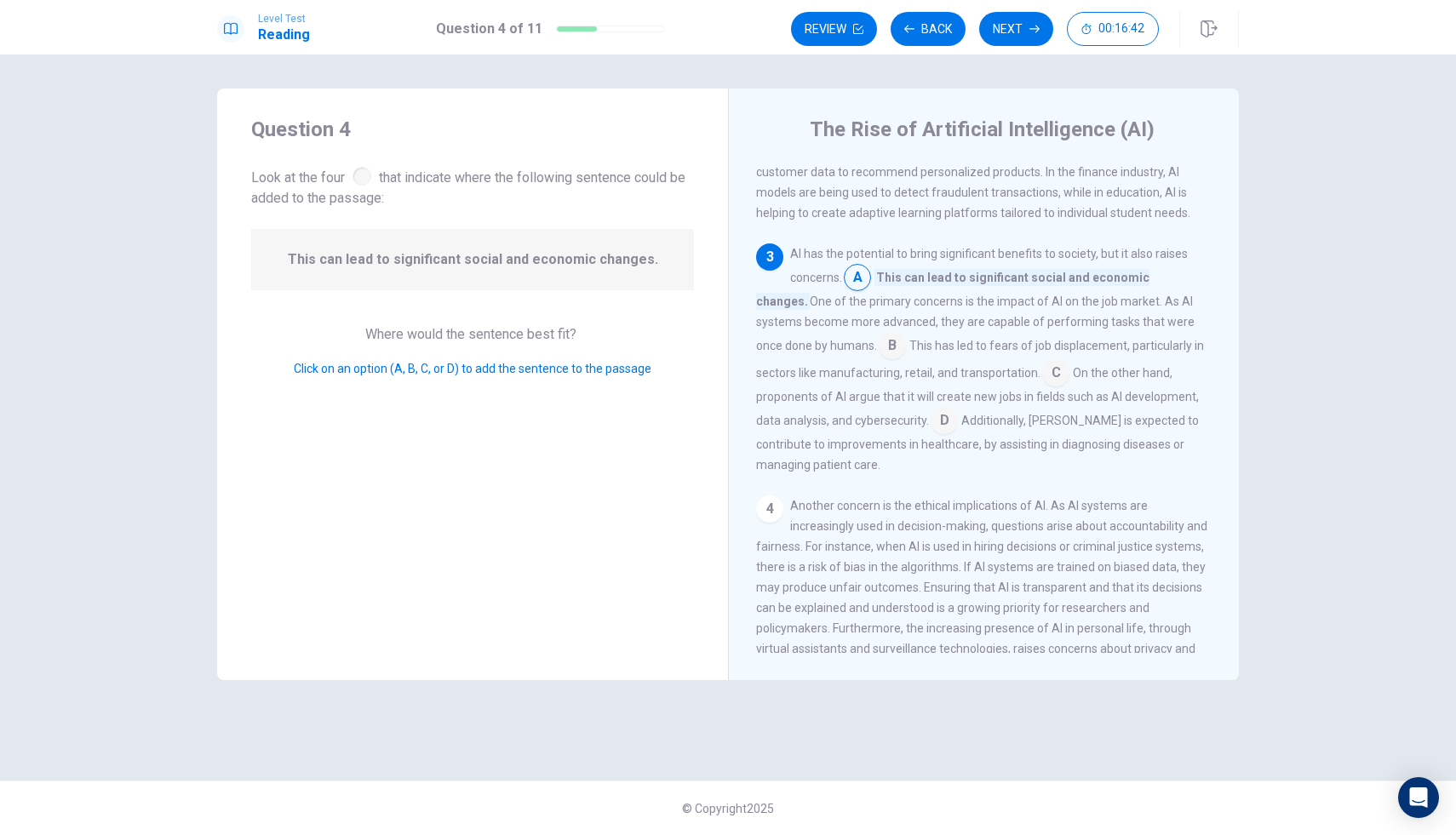
scroll to position [307, 0]
click at [775, 500] on div "4" at bounding box center [769, 510] width 27 height 27
click at [854, 290] on input at bounding box center [857, 279] width 27 height 27
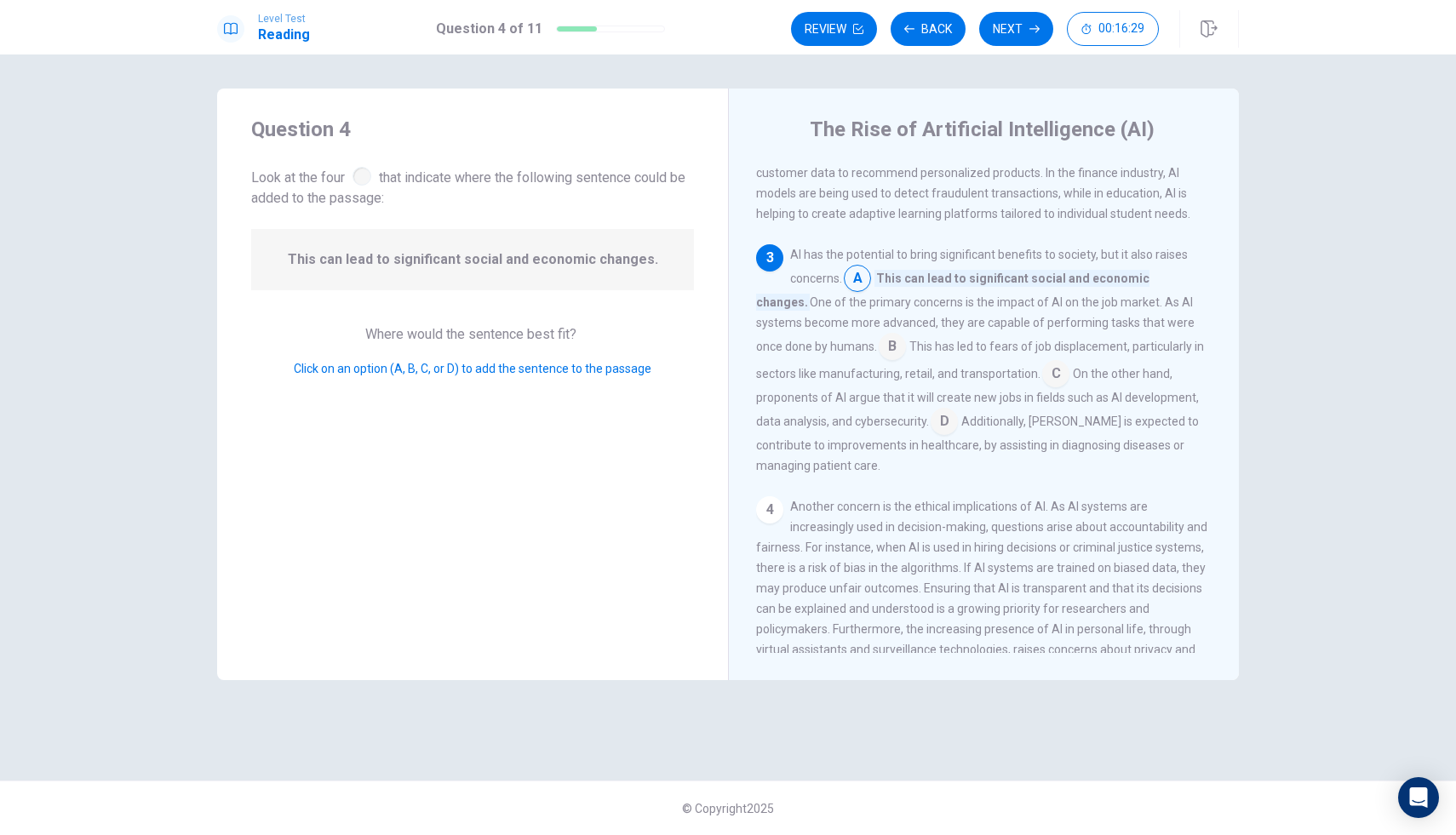
click at [854, 290] on input at bounding box center [857, 279] width 27 height 27
drag, startPoint x: 854, startPoint y: 290, endPoint x: 850, endPoint y: 303, distance: 13.6
click at [854, 292] on input at bounding box center [857, 279] width 27 height 27
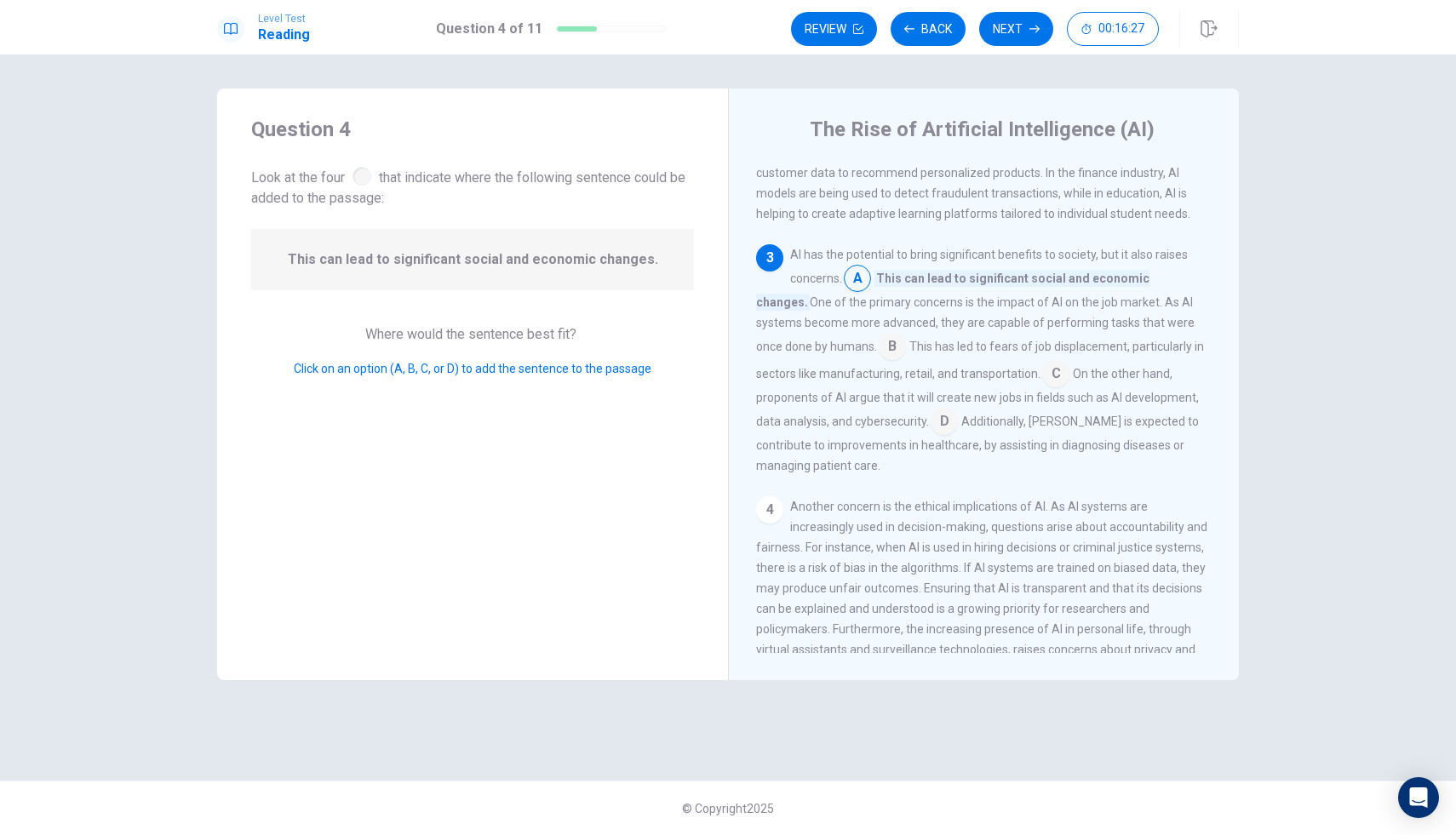
click at [878, 355] on input at bounding box center [892, 348] width 27 height 27
click at [965, 339] on input at bounding box center [978, 327] width 27 height 27
click at [1003, 387] on input at bounding box center [1013, 375] width 27 height 27
drag, startPoint x: 942, startPoint y: 338, endPoint x: 865, endPoint y: 483, distance: 164.2
click at [863, 484] on div "1 Artificial Intelligence, commonly referred to as AI, is transforming industri…" at bounding box center [995, 407] width 479 height 489
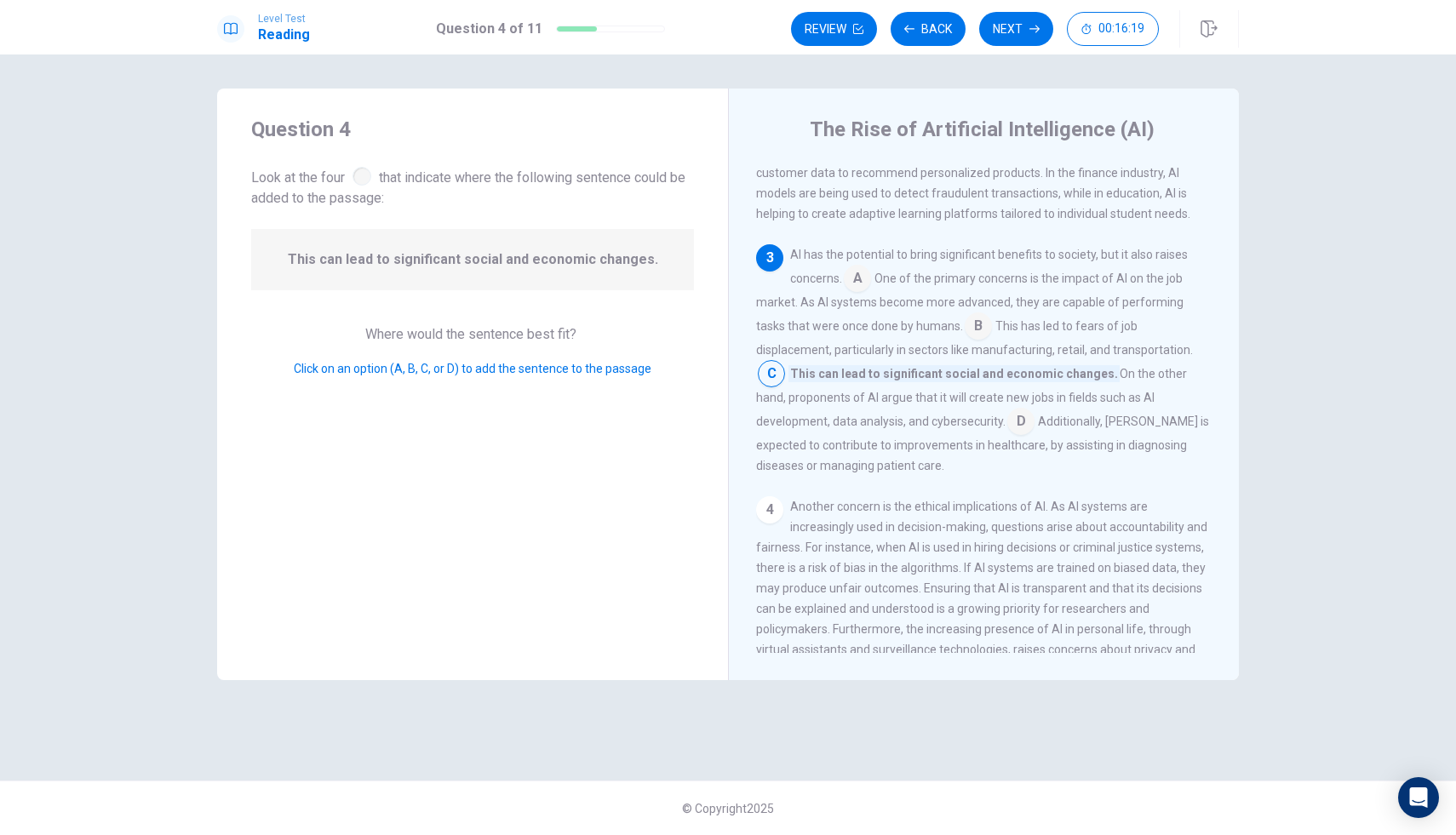
click at [764, 271] on div "3" at bounding box center [769, 257] width 27 height 27
drag, startPoint x: 1125, startPoint y: 377, endPoint x: 1033, endPoint y: 373, distance: 92.1
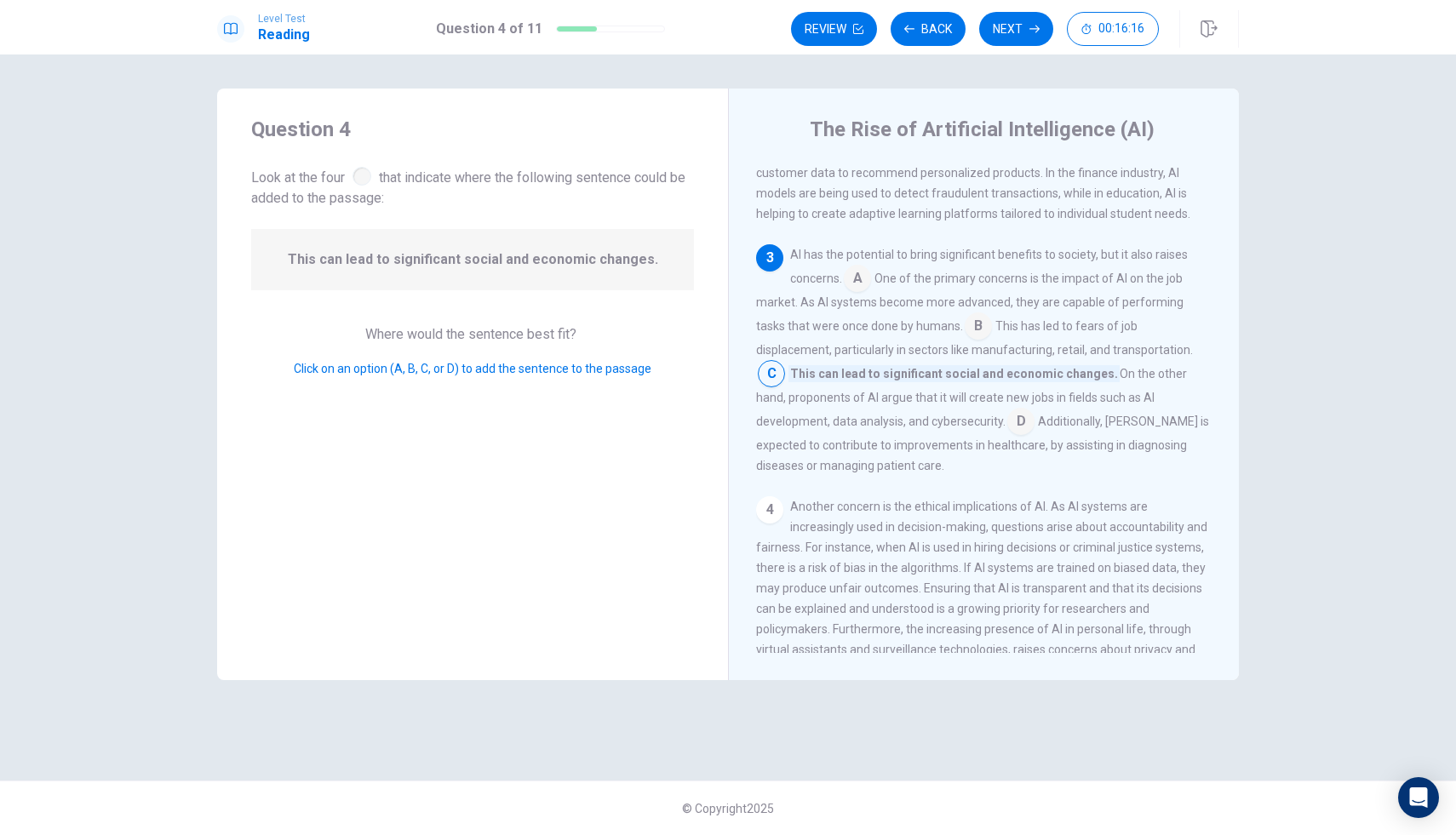
click at [1033, 373] on div "AI has the potential to bring significant benefits to society, but it also rais…" at bounding box center [984, 359] width 456 height 231
click at [851, 294] on input at bounding box center [857, 279] width 27 height 27
click at [1042, 389] on input at bounding box center [1056, 375] width 27 height 27
click at [965, 341] on input at bounding box center [978, 327] width 27 height 27
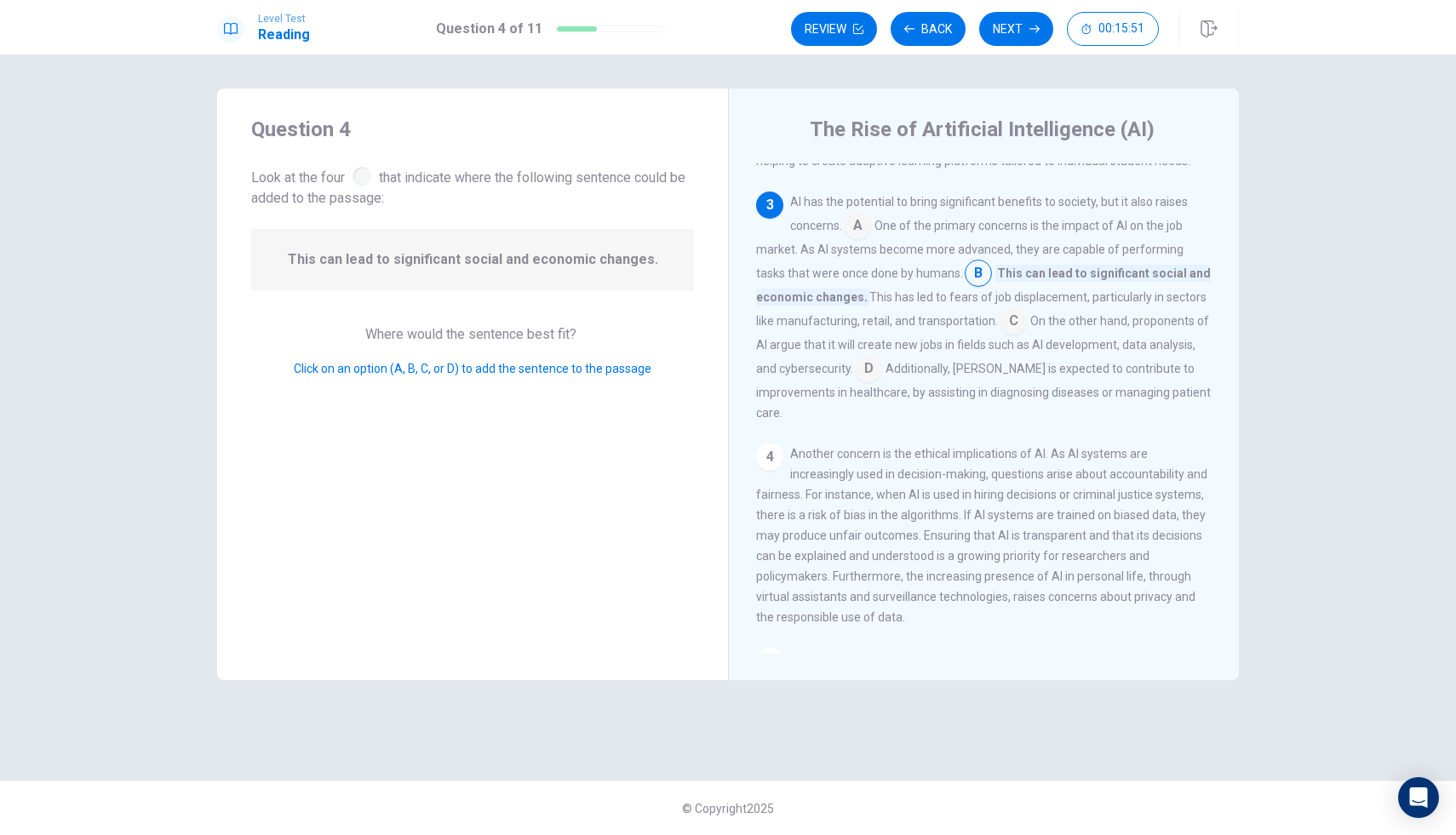
scroll to position [363, 0]
click at [1009, 26] on button "Next" at bounding box center [1015, 29] width 74 height 34
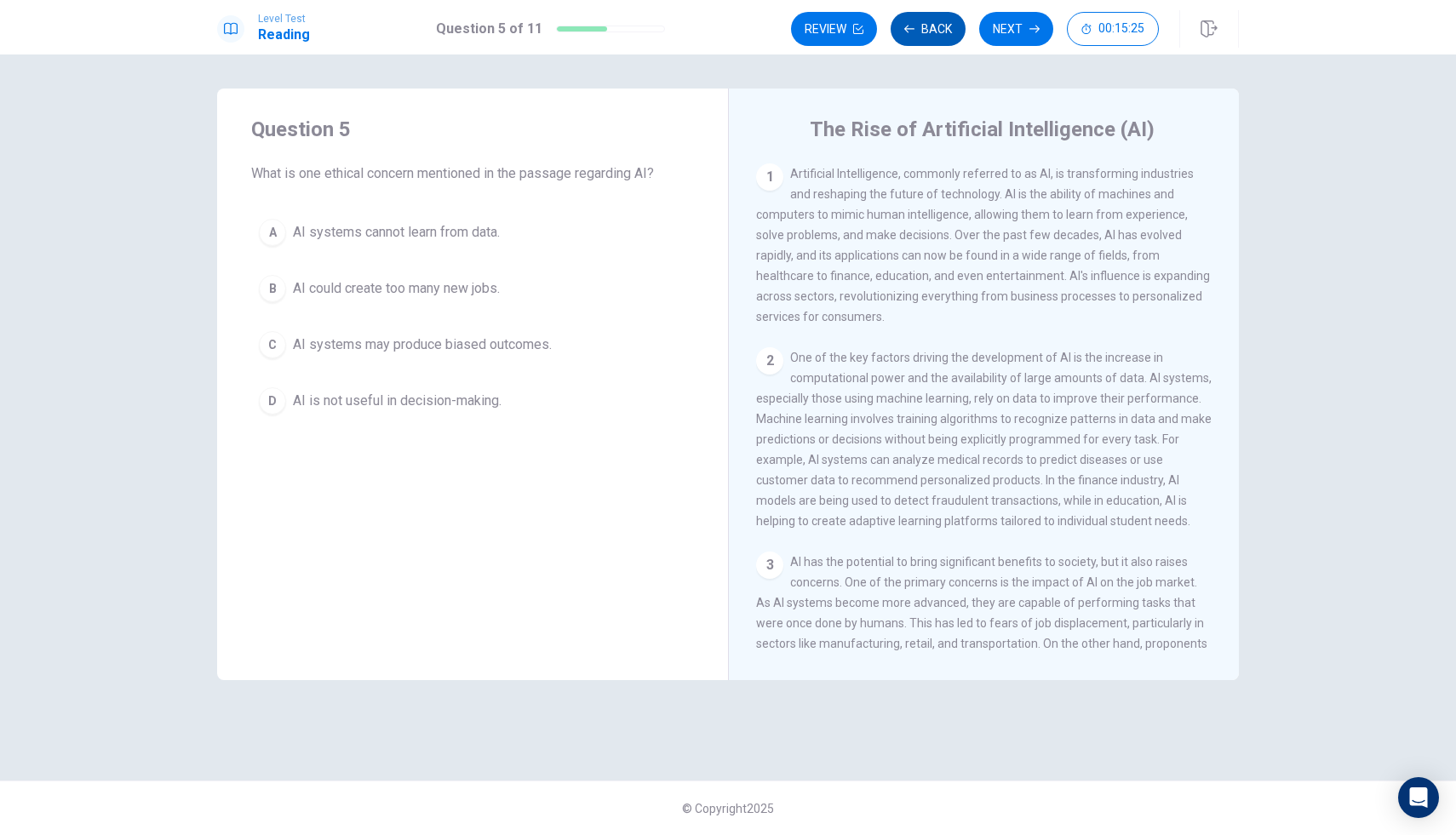
click at [915, 32] on button "Back" at bounding box center [928, 29] width 75 height 34
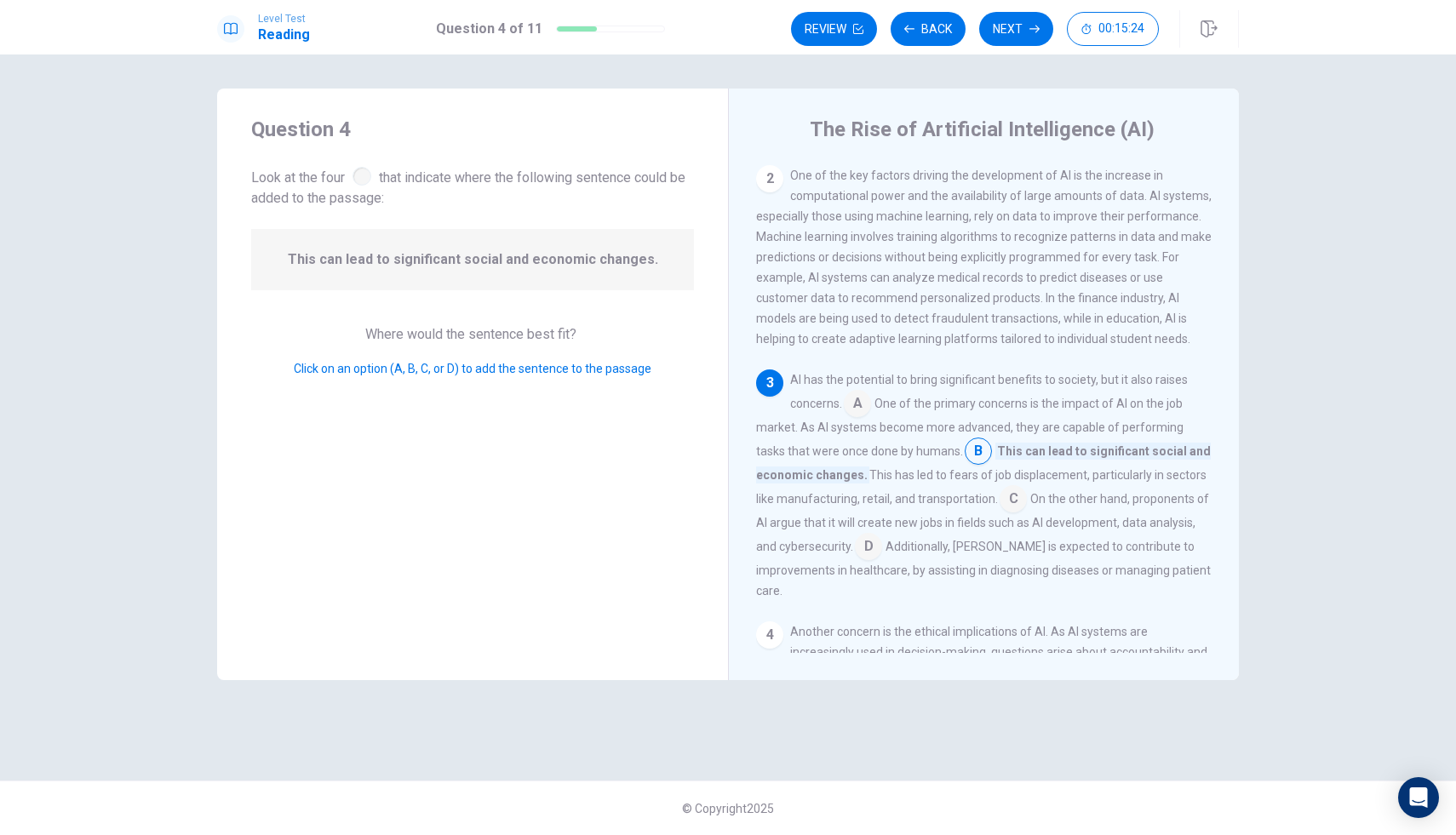
scroll to position [295, 0]
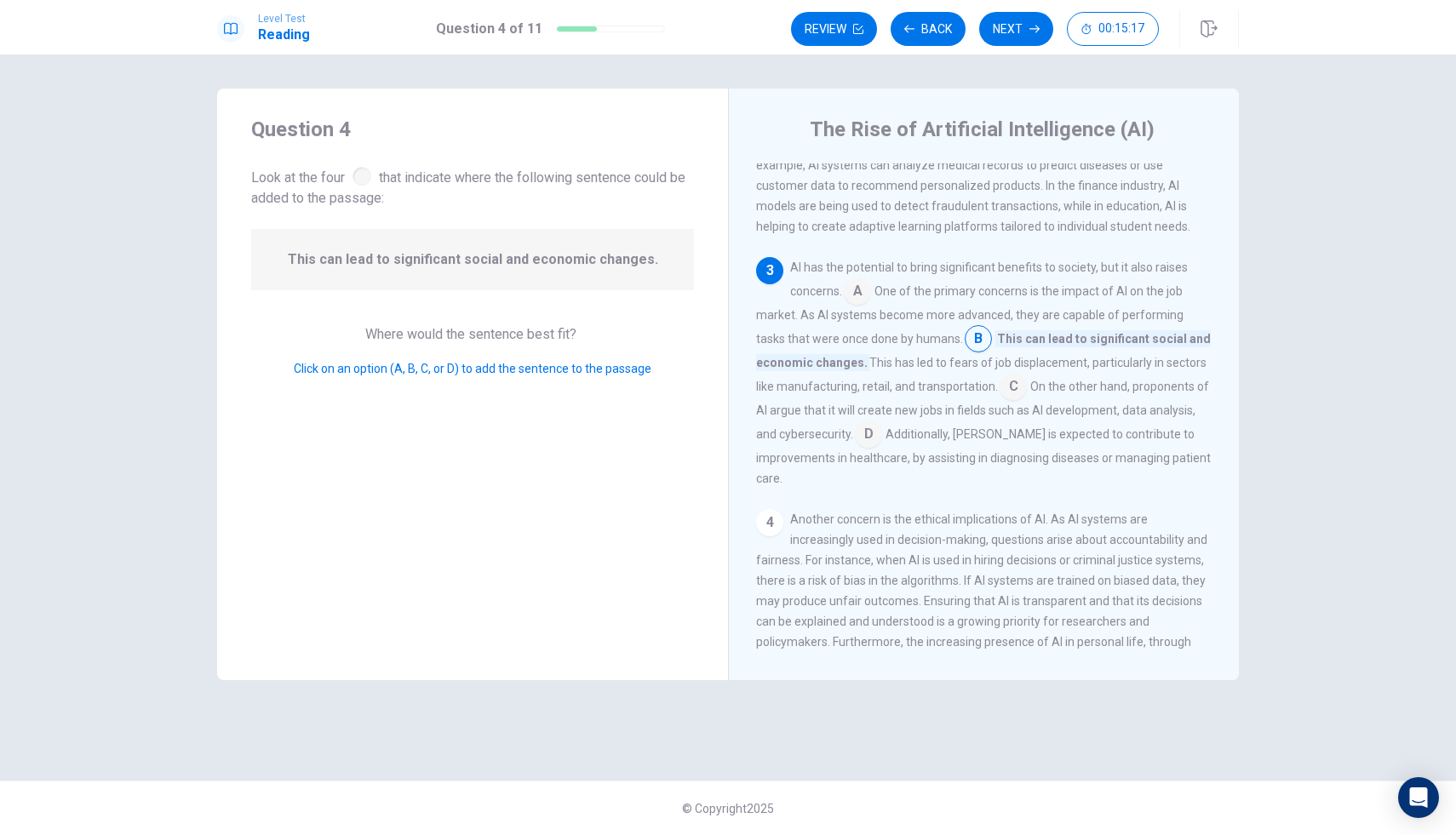
click at [869, 305] on input at bounding box center [857, 292] width 27 height 27
click at [1042, 400] on input at bounding box center [1056, 387] width 27 height 27
click at [860, 303] on input at bounding box center [857, 292] width 27 height 27
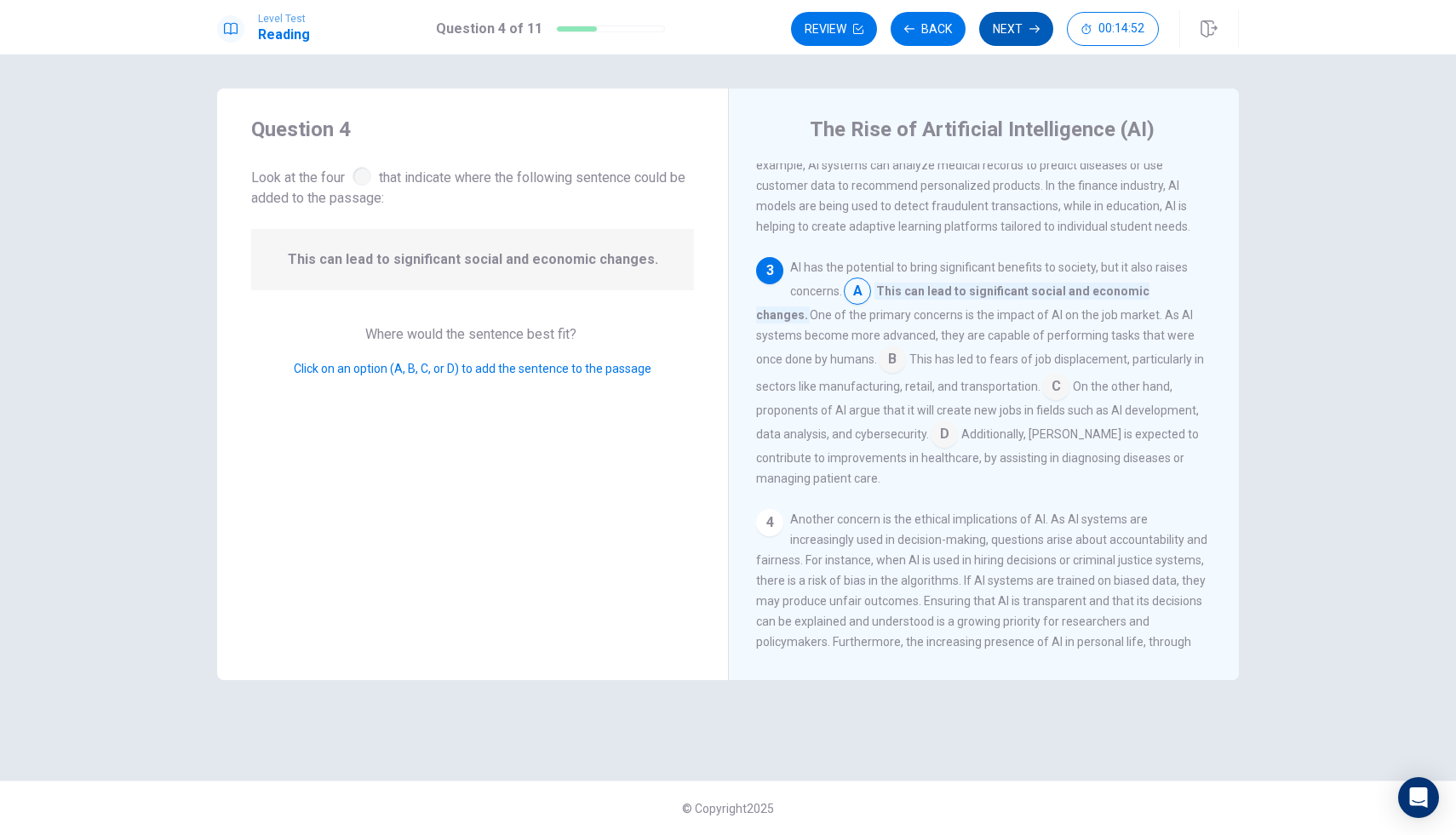
click at [1005, 39] on button "Next" at bounding box center [1015, 29] width 74 height 34
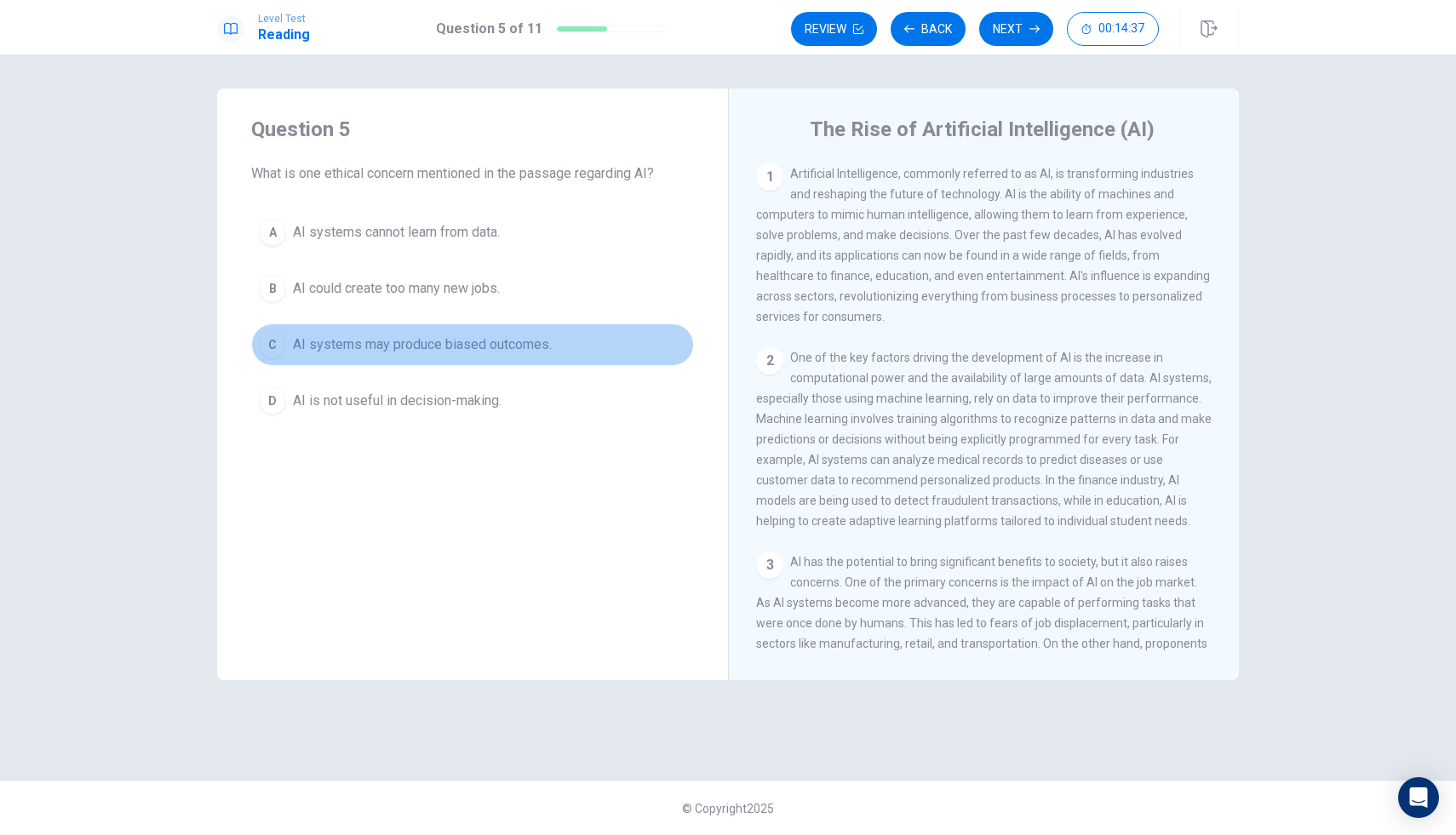
click at [283, 346] on div "C" at bounding box center [272, 345] width 27 height 27
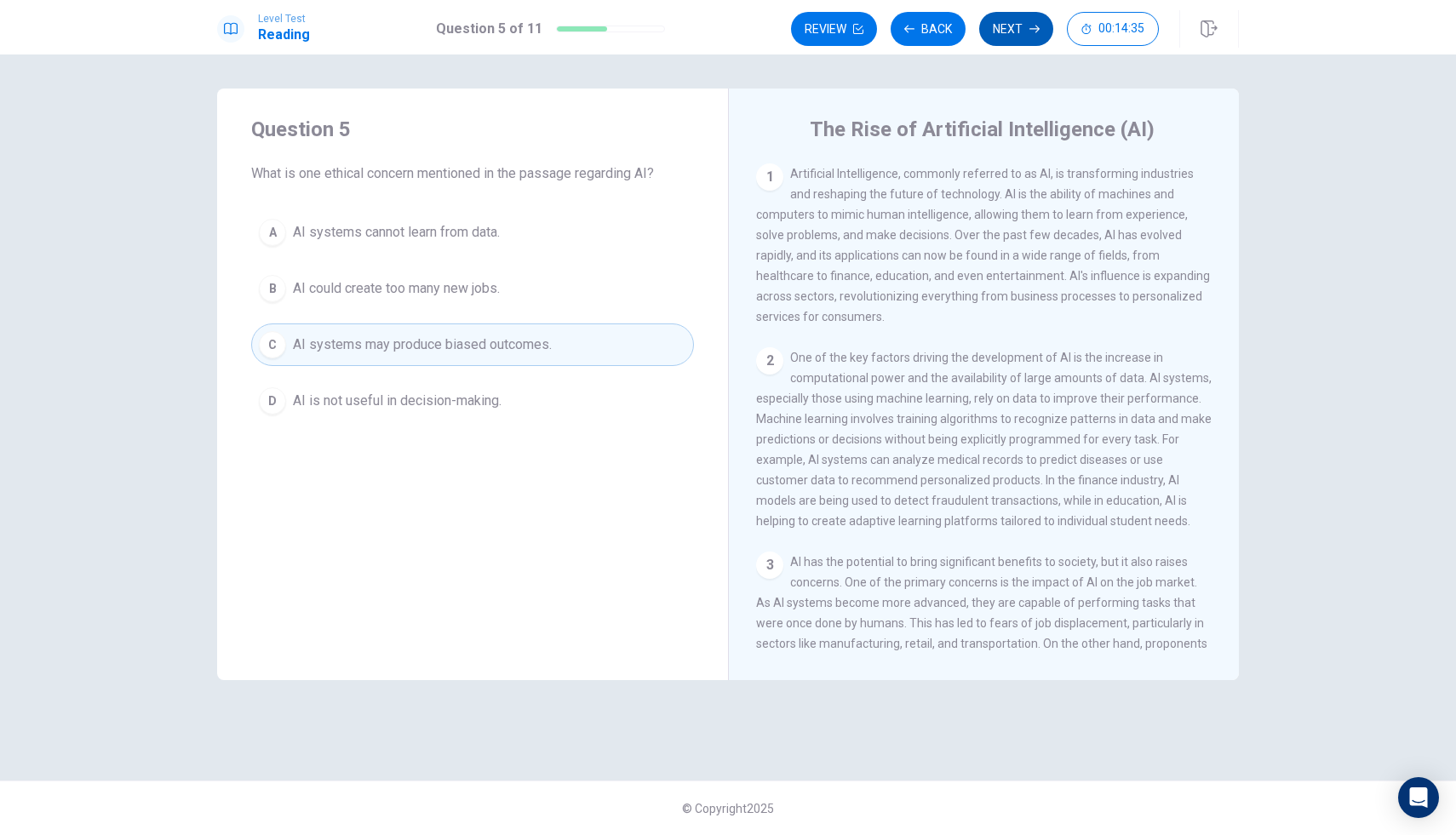
click at [999, 37] on button "Next" at bounding box center [1015, 29] width 74 height 34
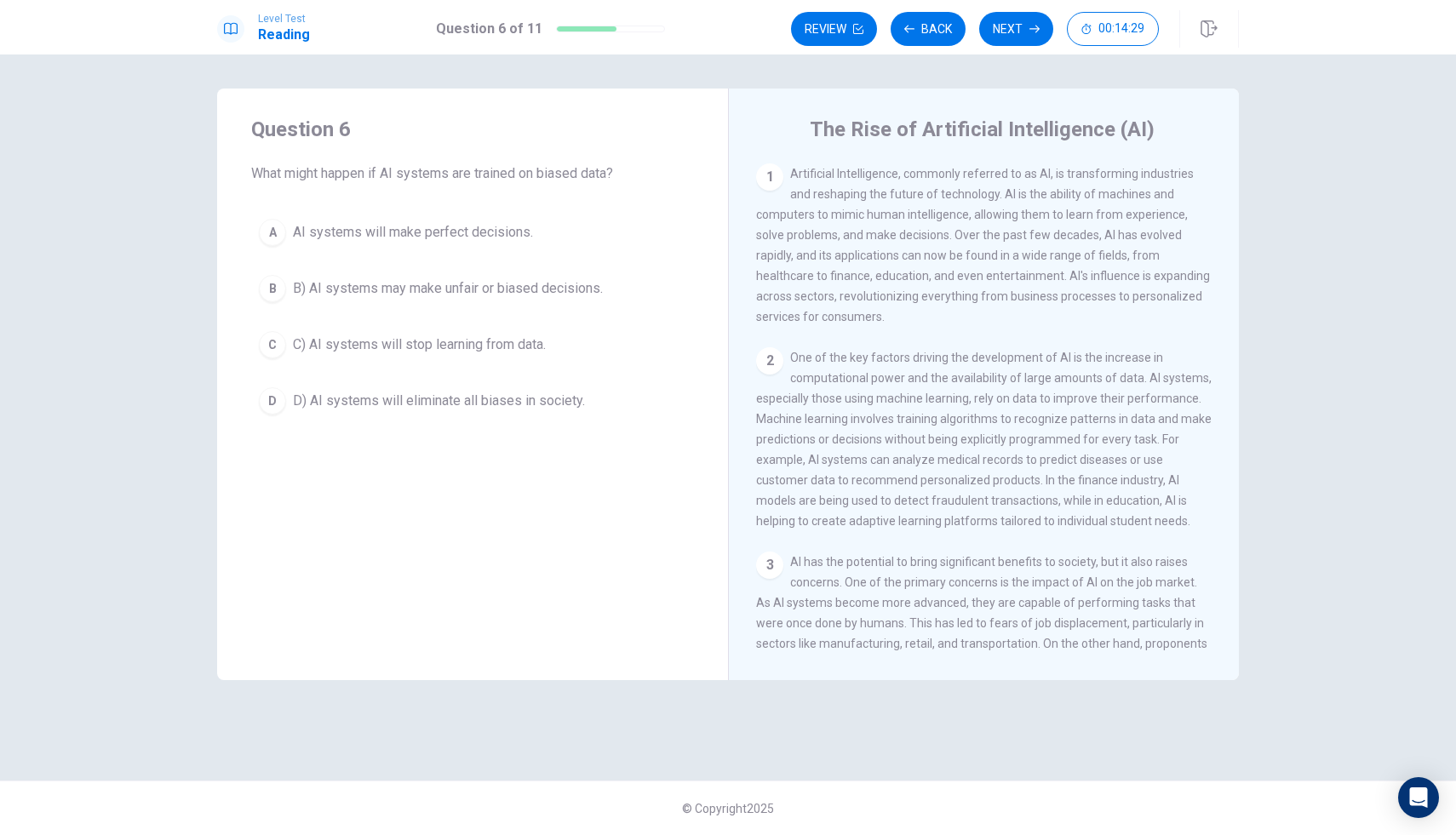
scroll to position [485, 0]
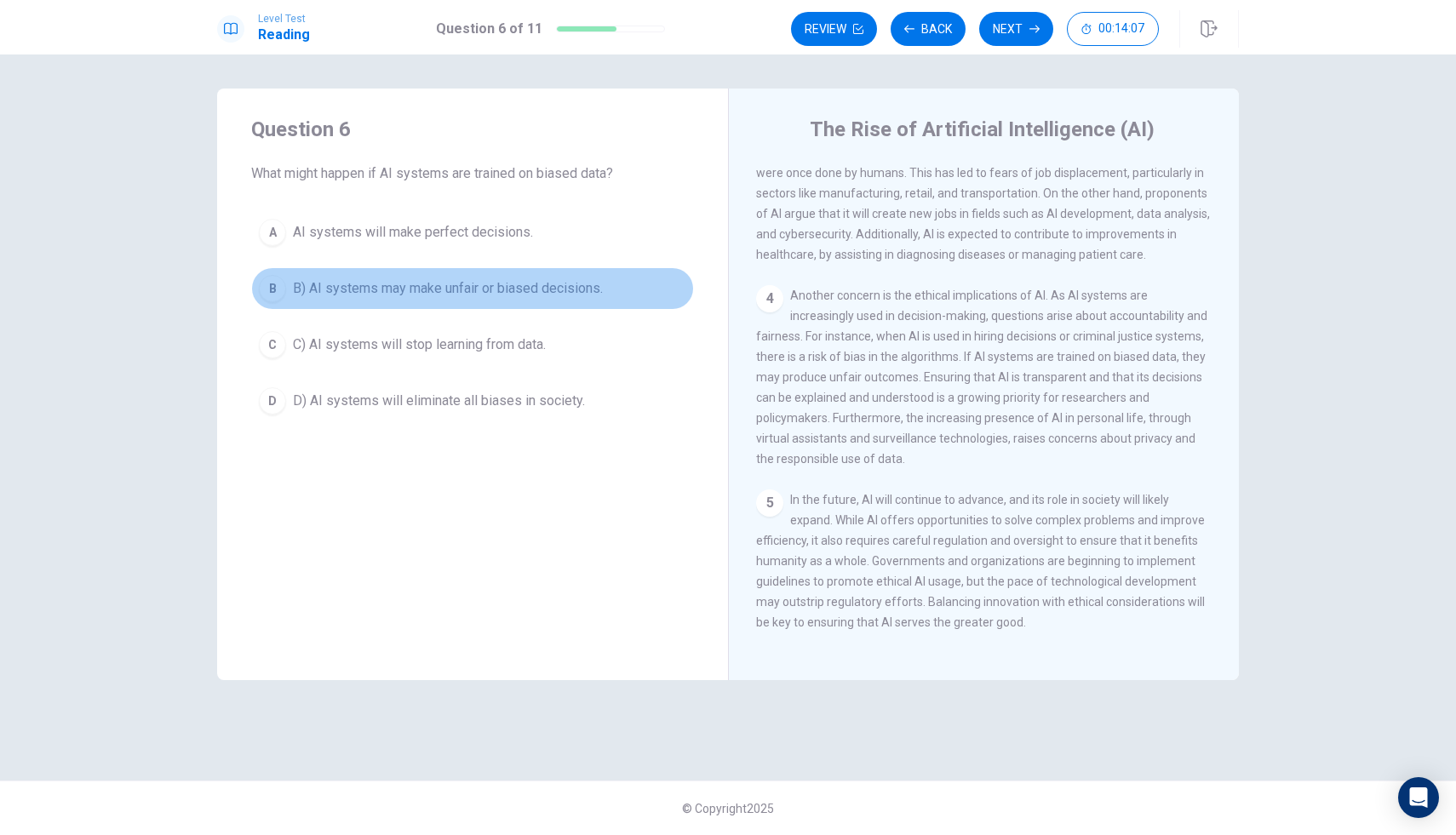
click at [271, 290] on div "B" at bounding box center [272, 288] width 27 height 27
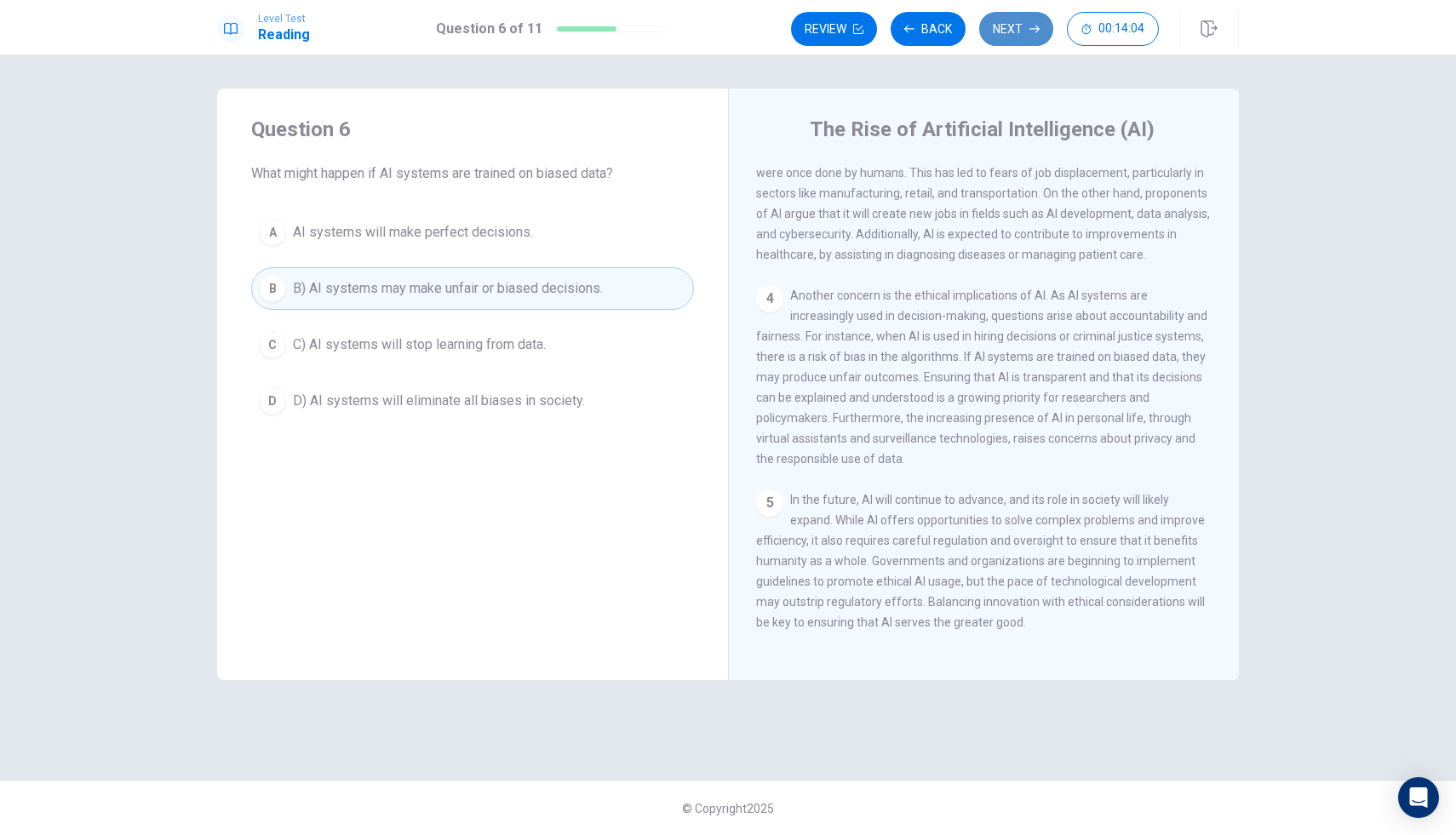
click at [1023, 28] on button "Next" at bounding box center [1015, 29] width 74 height 34
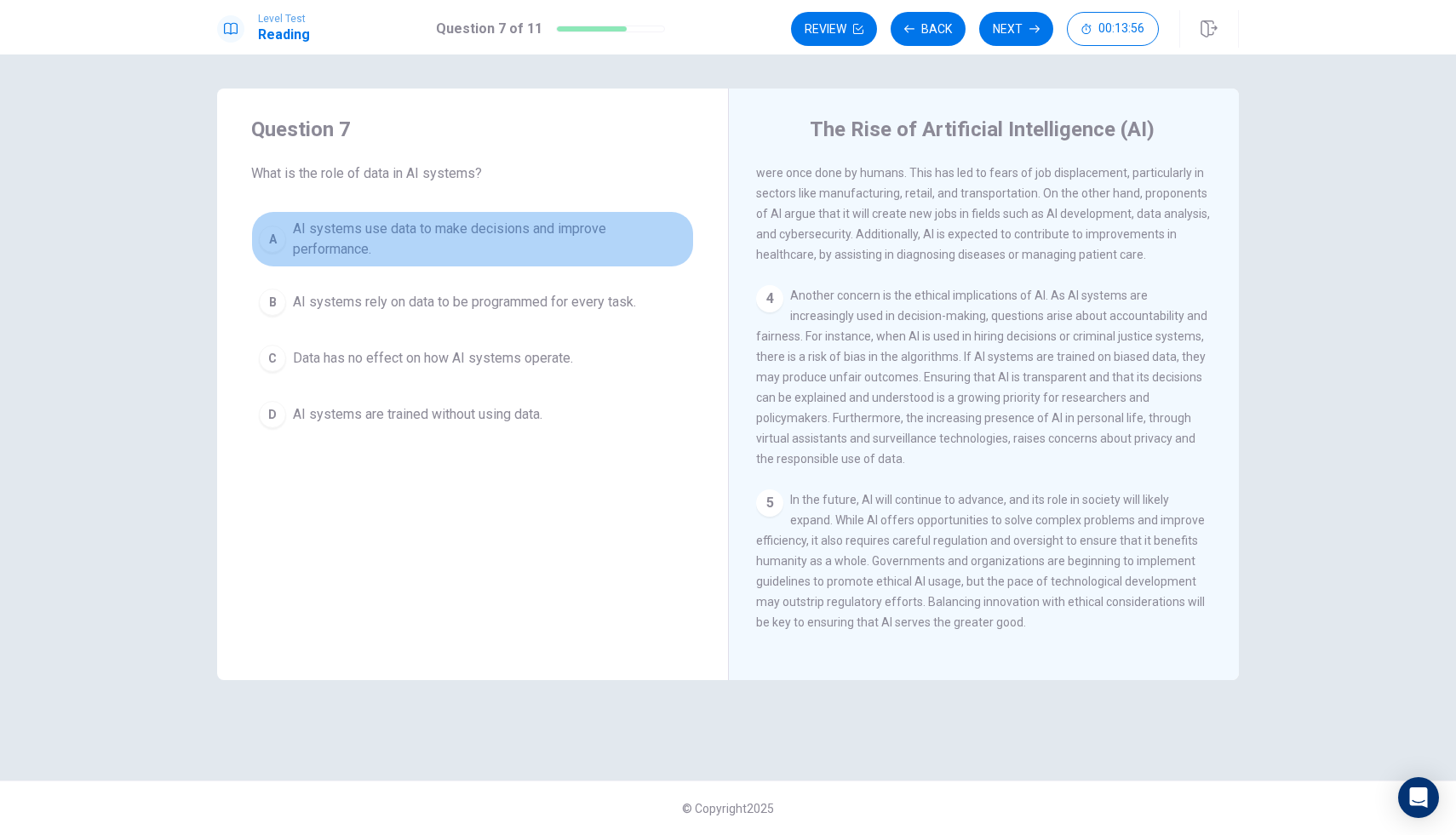
click at [278, 240] on div "A" at bounding box center [272, 239] width 27 height 27
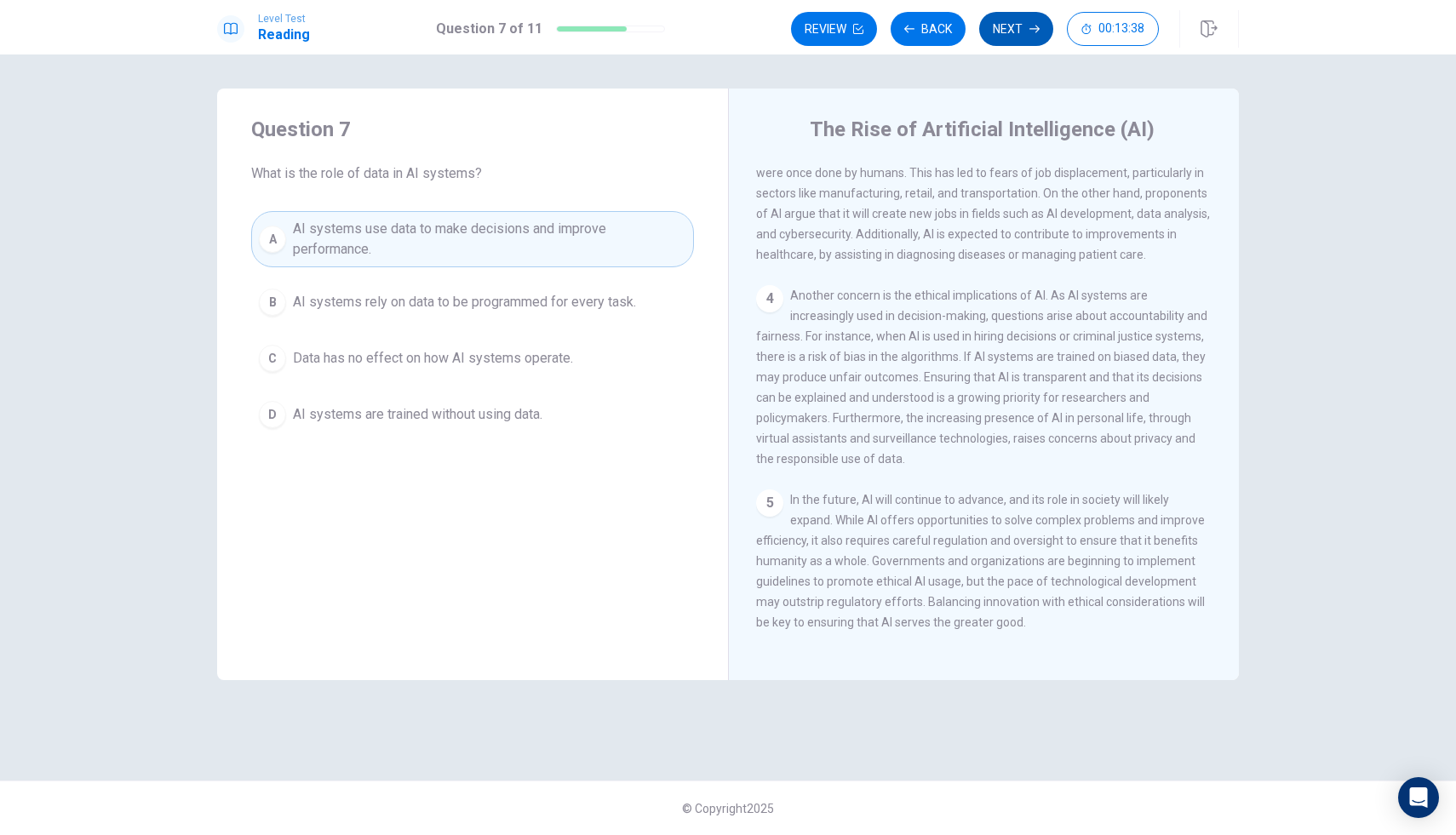
click at [1011, 20] on button "Next" at bounding box center [1015, 29] width 74 height 34
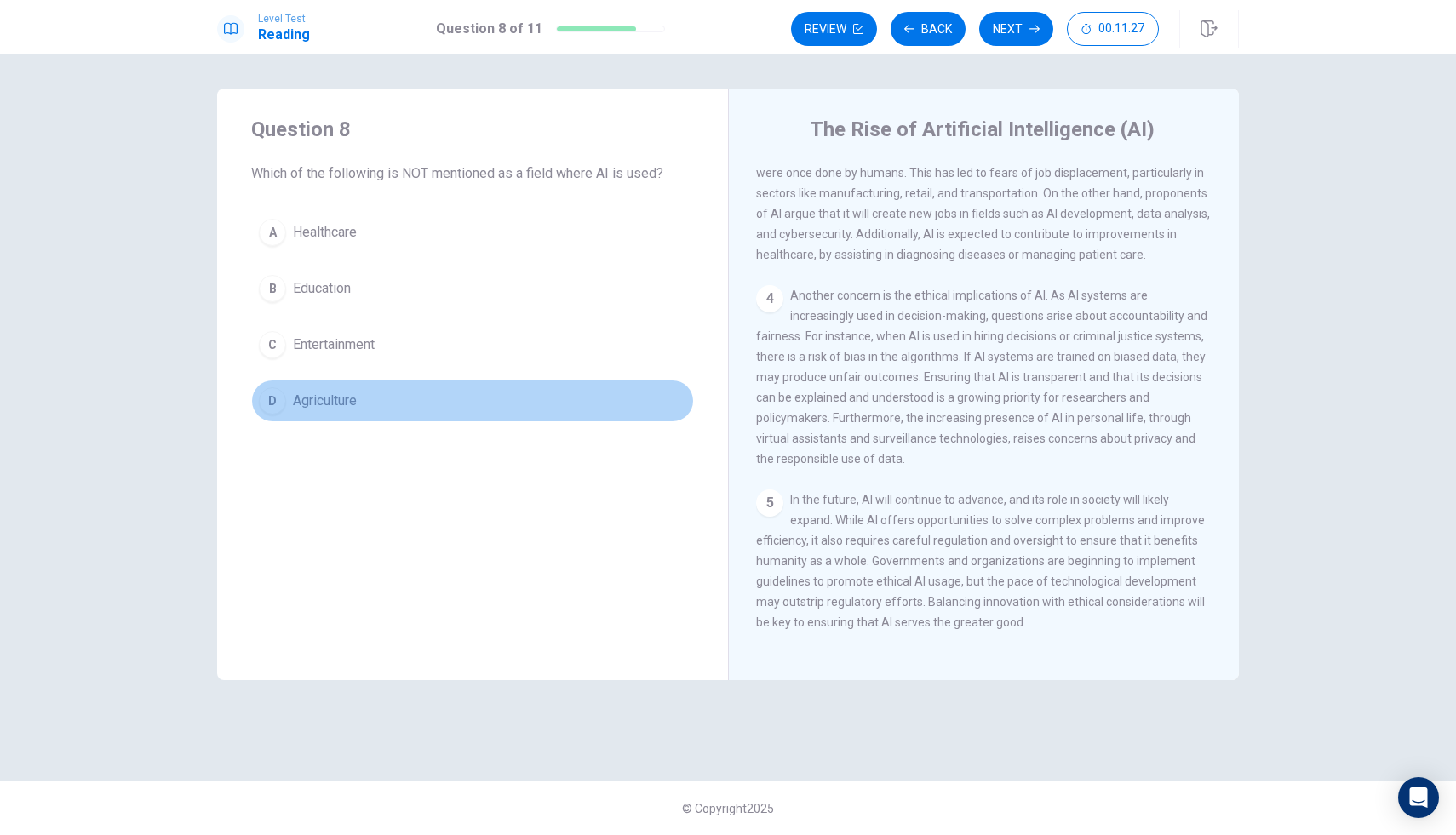
click at [279, 397] on div "D" at bounding box center [272, 400] width 27 height 27
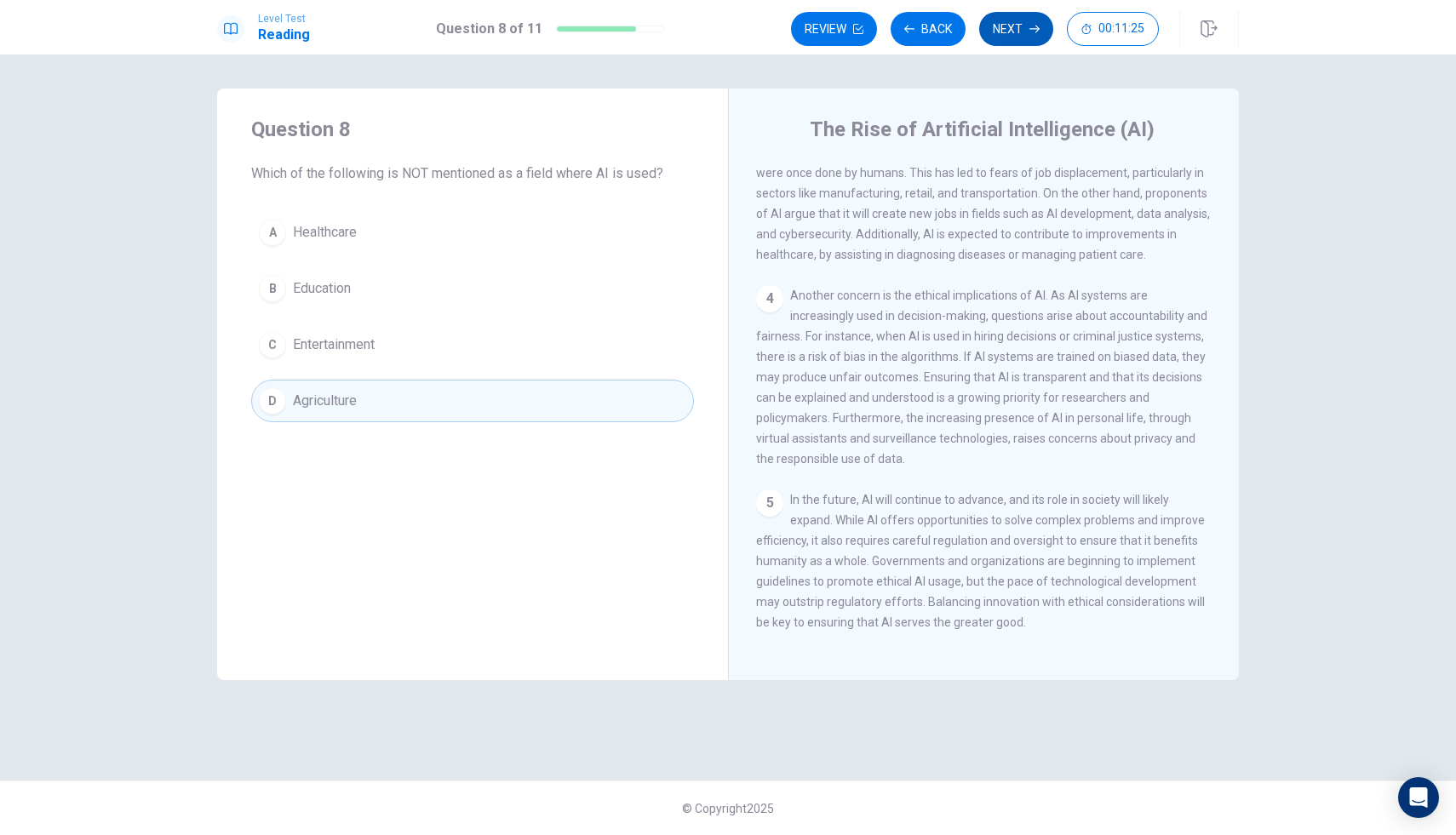
click at [1002, 32] on button "Next" at bounding box center [1015, 29] width 74 height 34
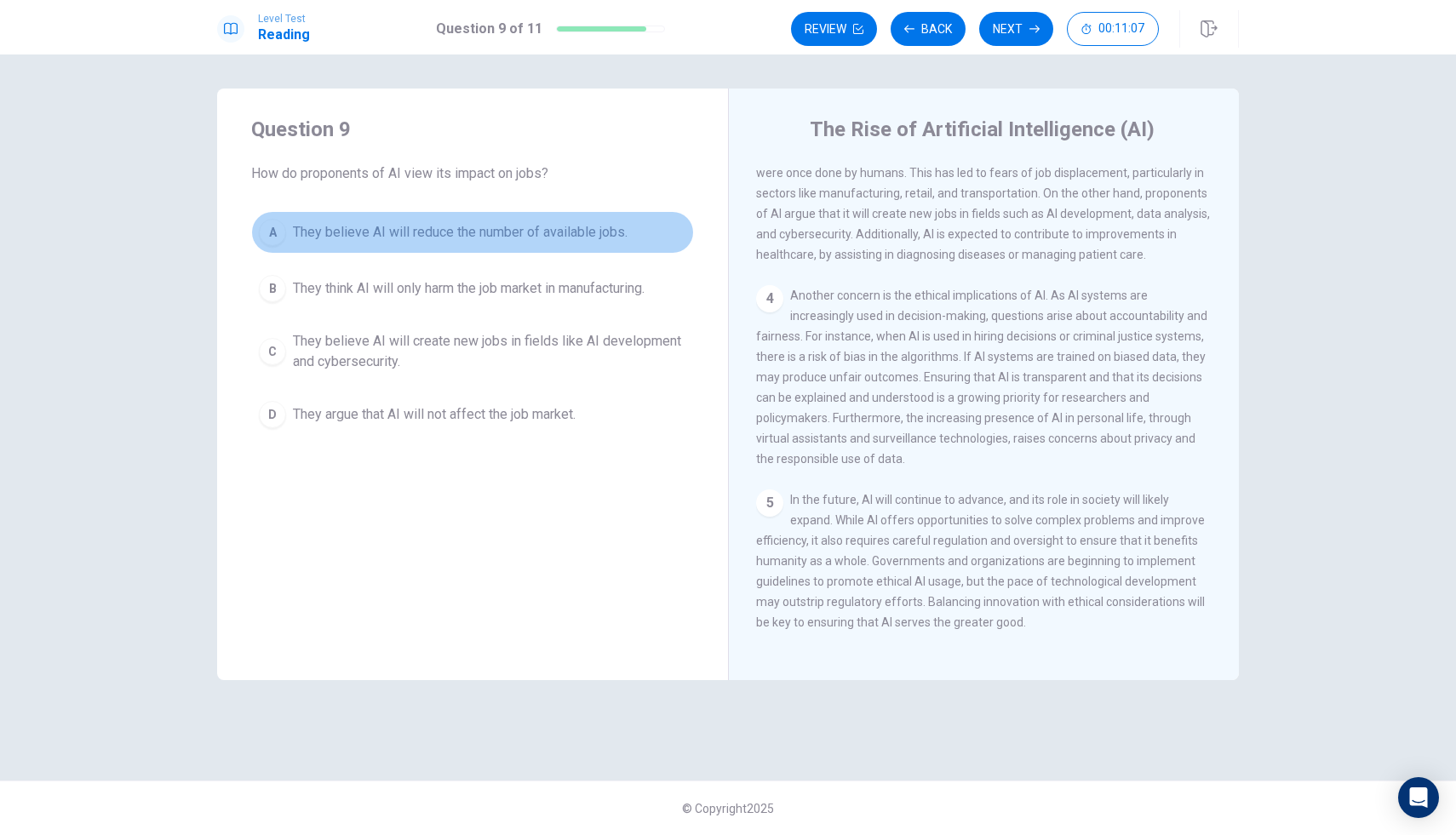
click at [277, 226] on div "A" at bounding box center [272, 232] width 27 height 27
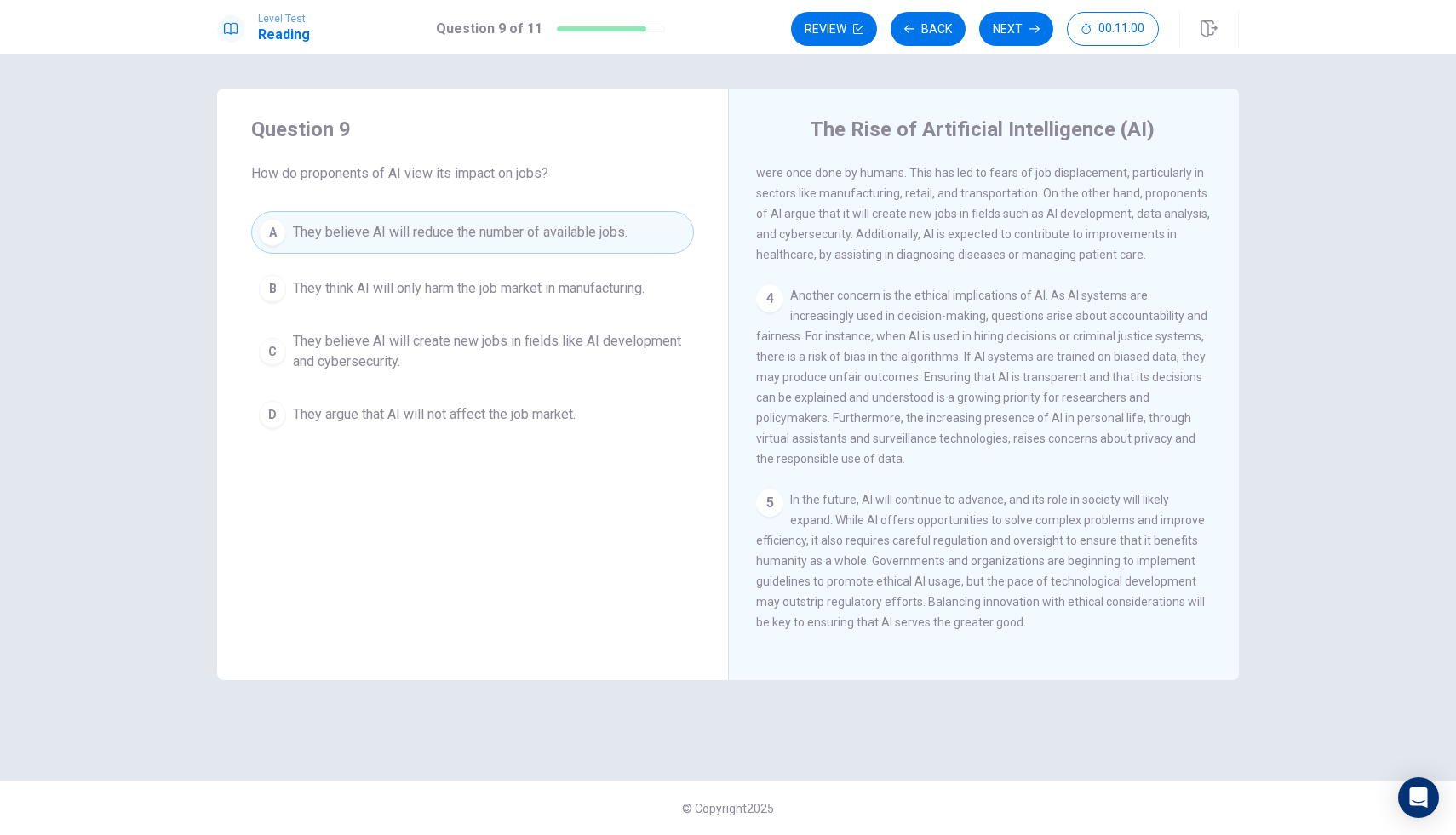
click at [291, 408] on button "D They argue that AI will not affect the job market." at bounding box center [473, 414] width 443 height 43
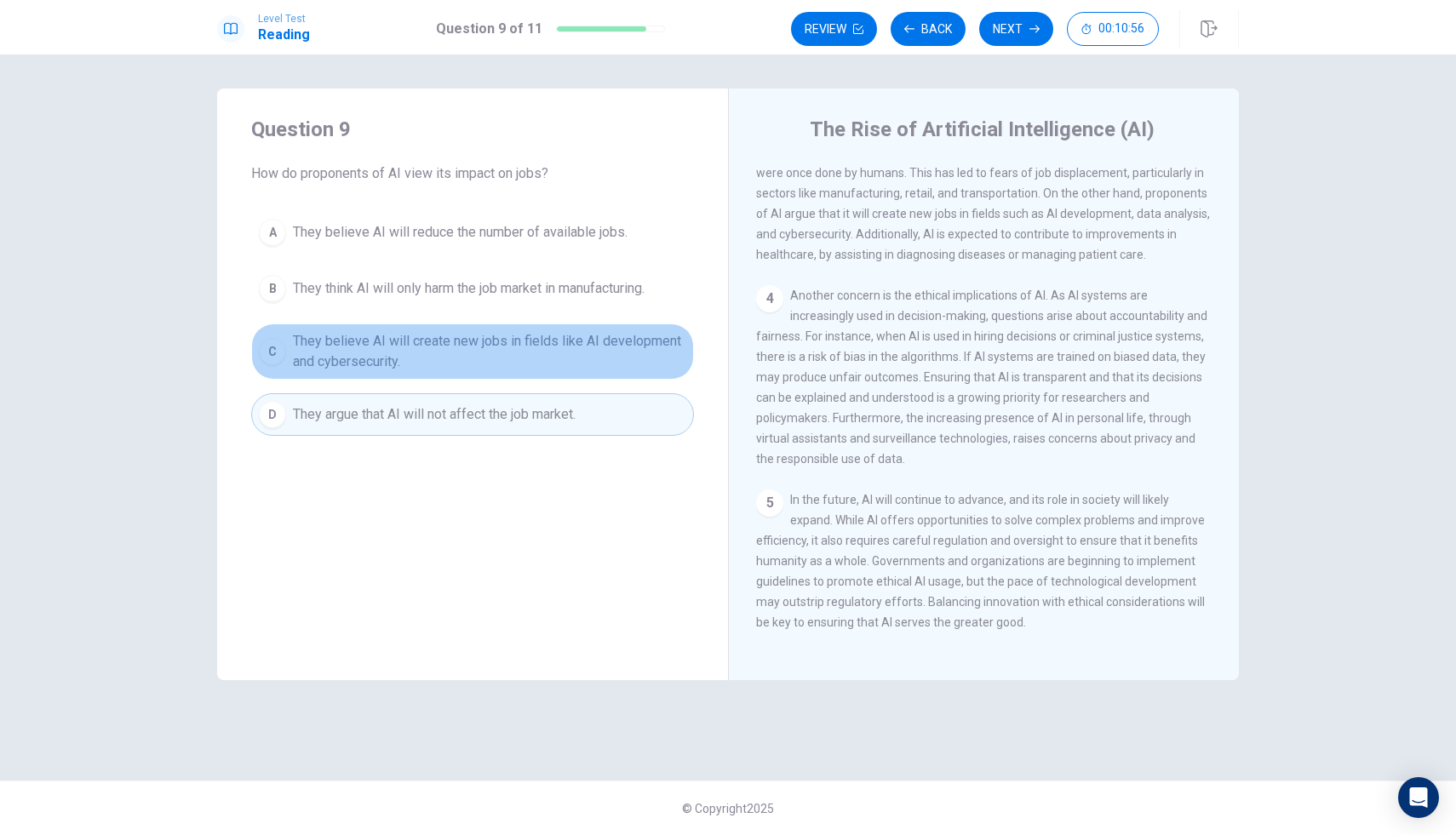
click at [284, 345] on div "C" at bounding box center [272, 351] width 27 height 27
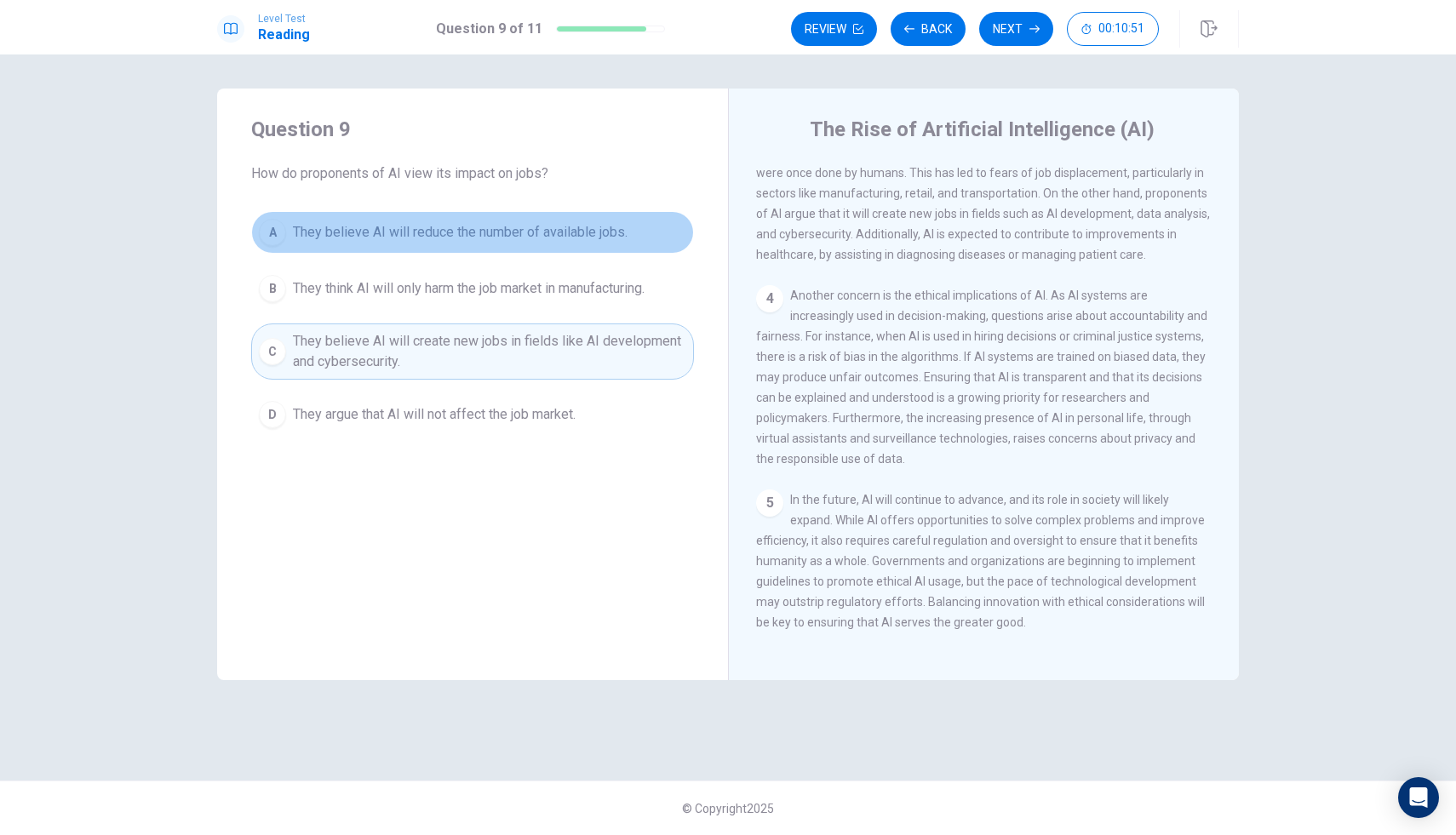
click at [276, 226] on div "A" at bounding box center [272, 232] width 27 height 27
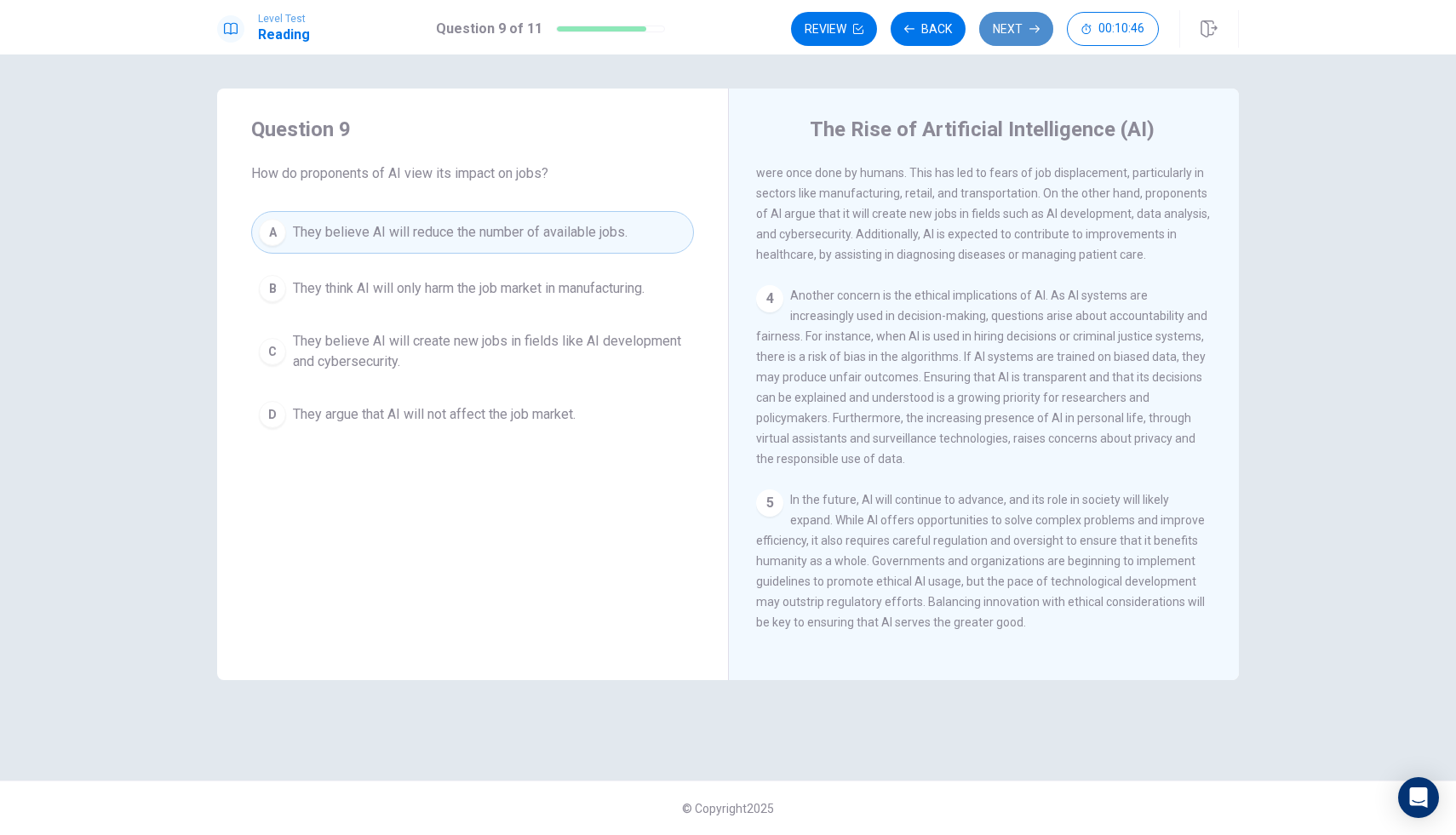
click at [1012, 31] on button "Next" at bounding box center [1015, 29] width 74 height 34
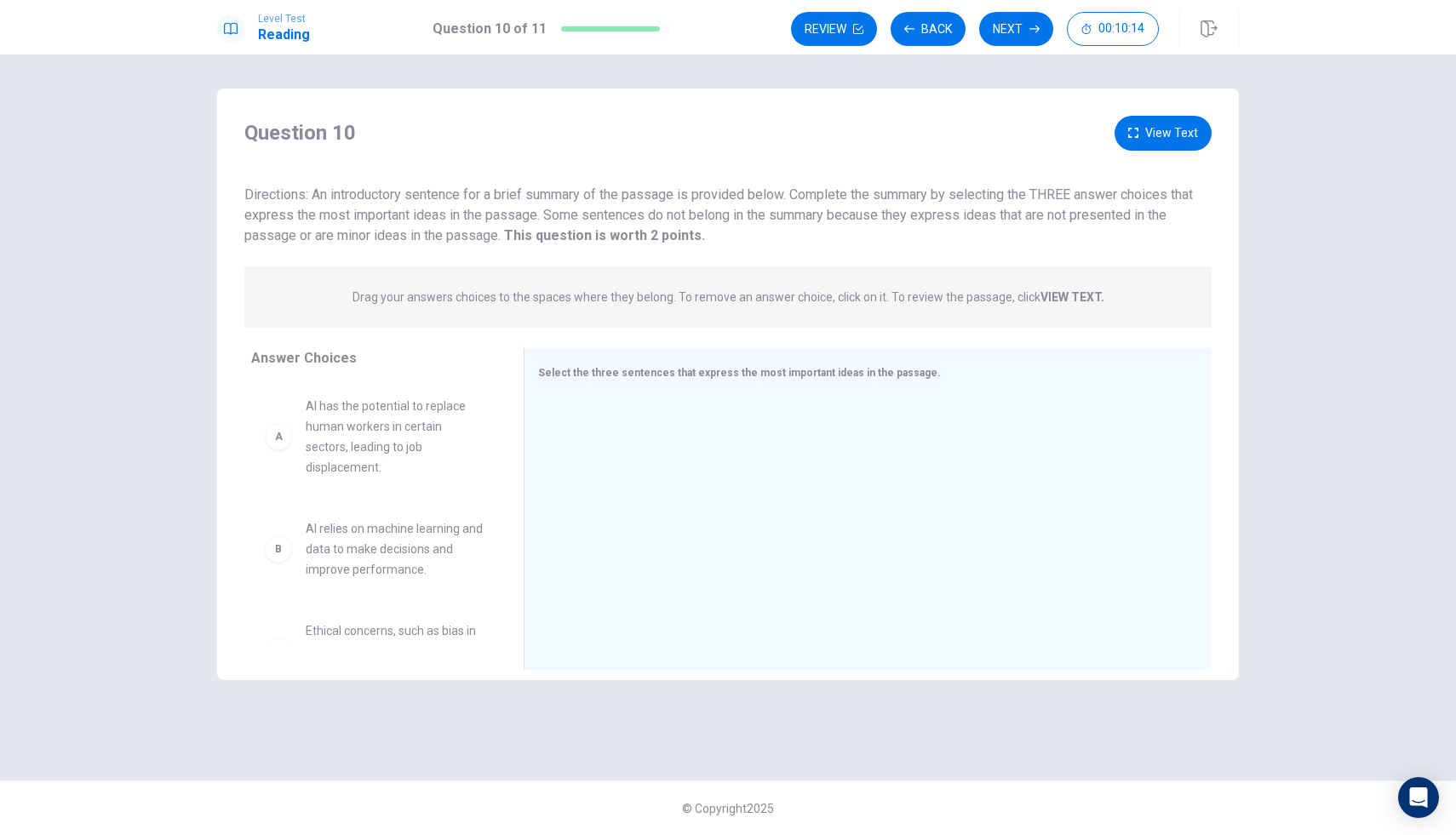
click at [1185, 125] on button "View Text" at bounding box center [1163, 133] width 97 height 35
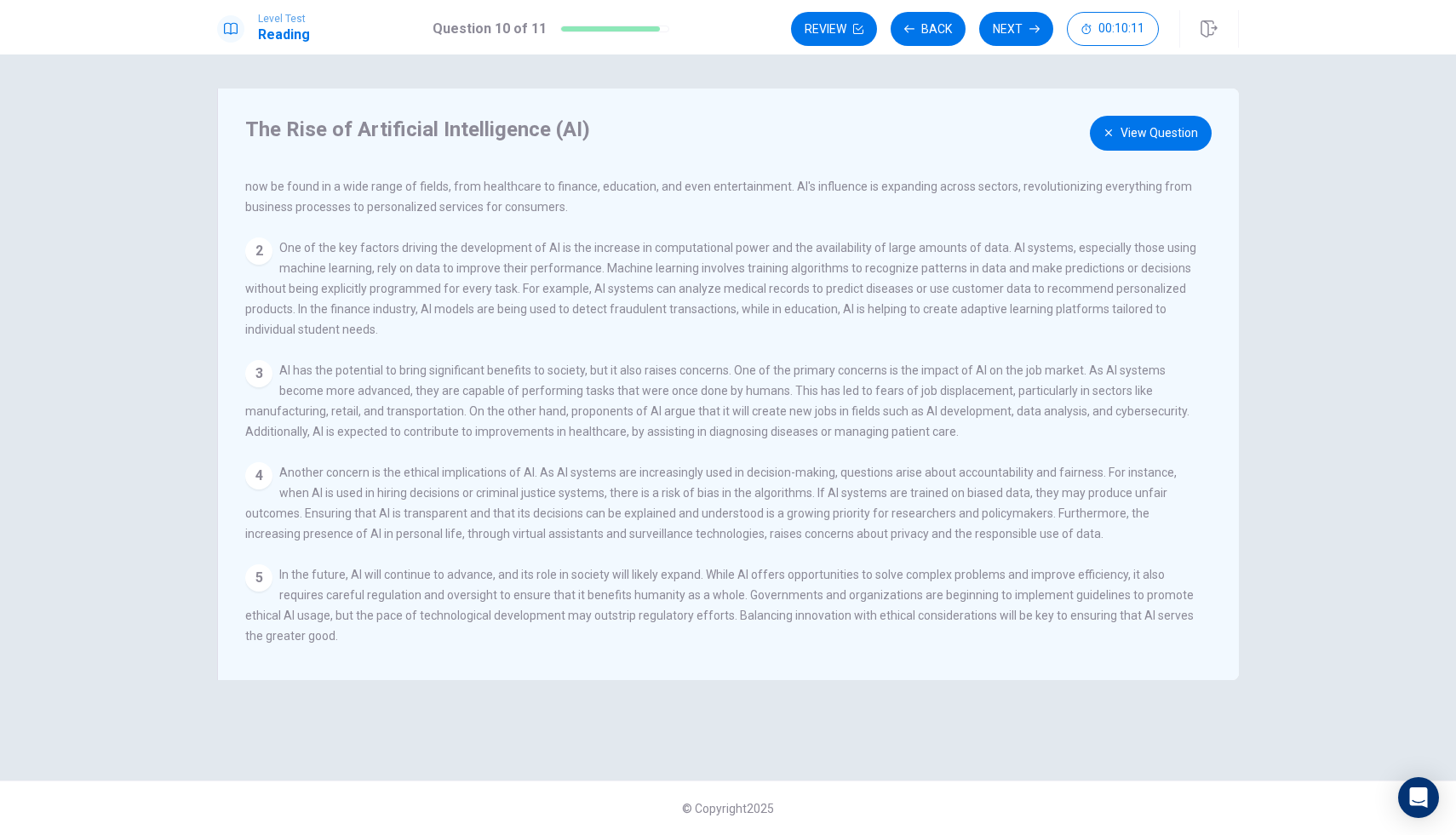
scroll to position [0, 0]
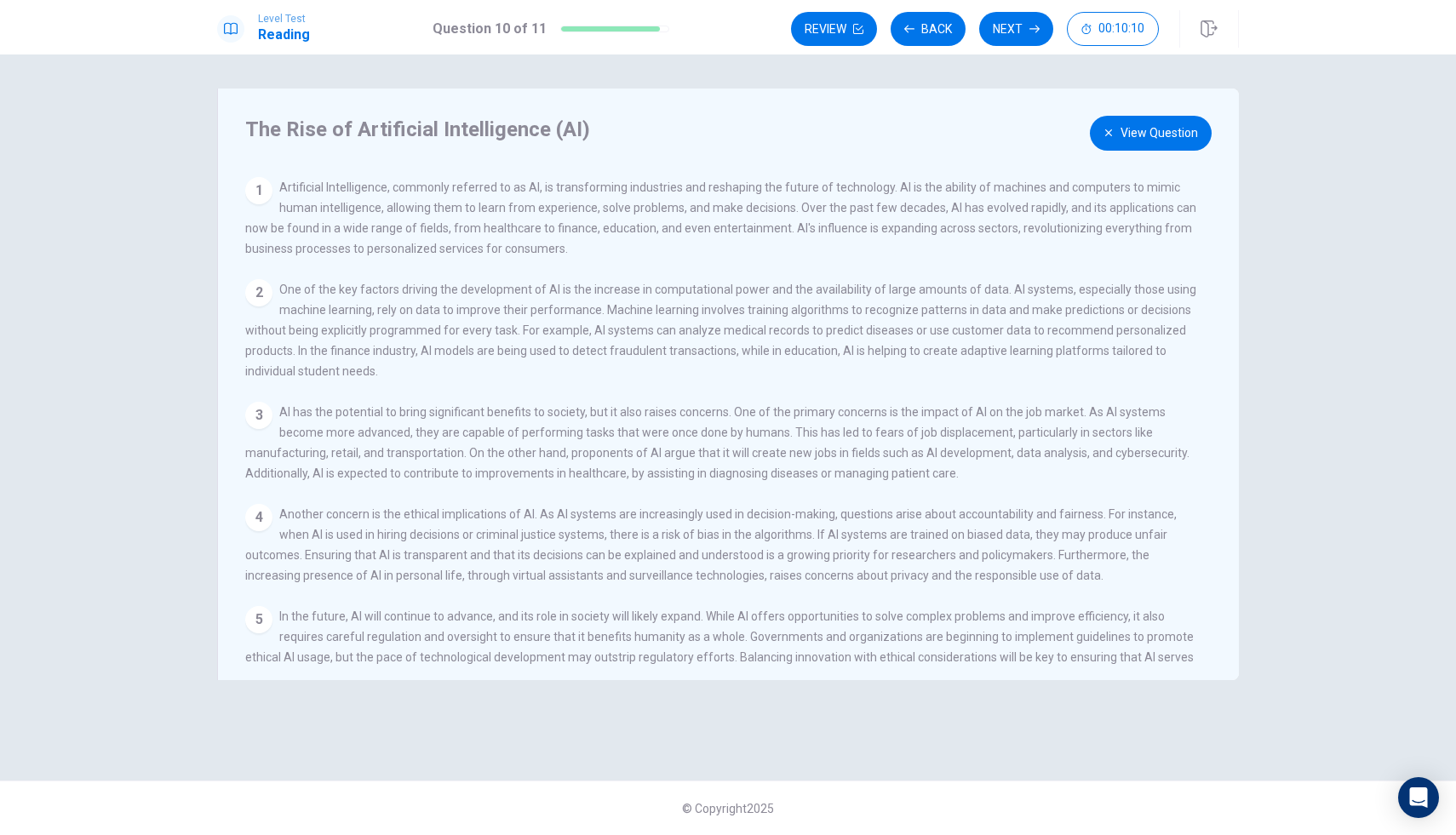
click at [1121, 122] on button "View Question" at bounding box center [1151, 133] width 122 height 35
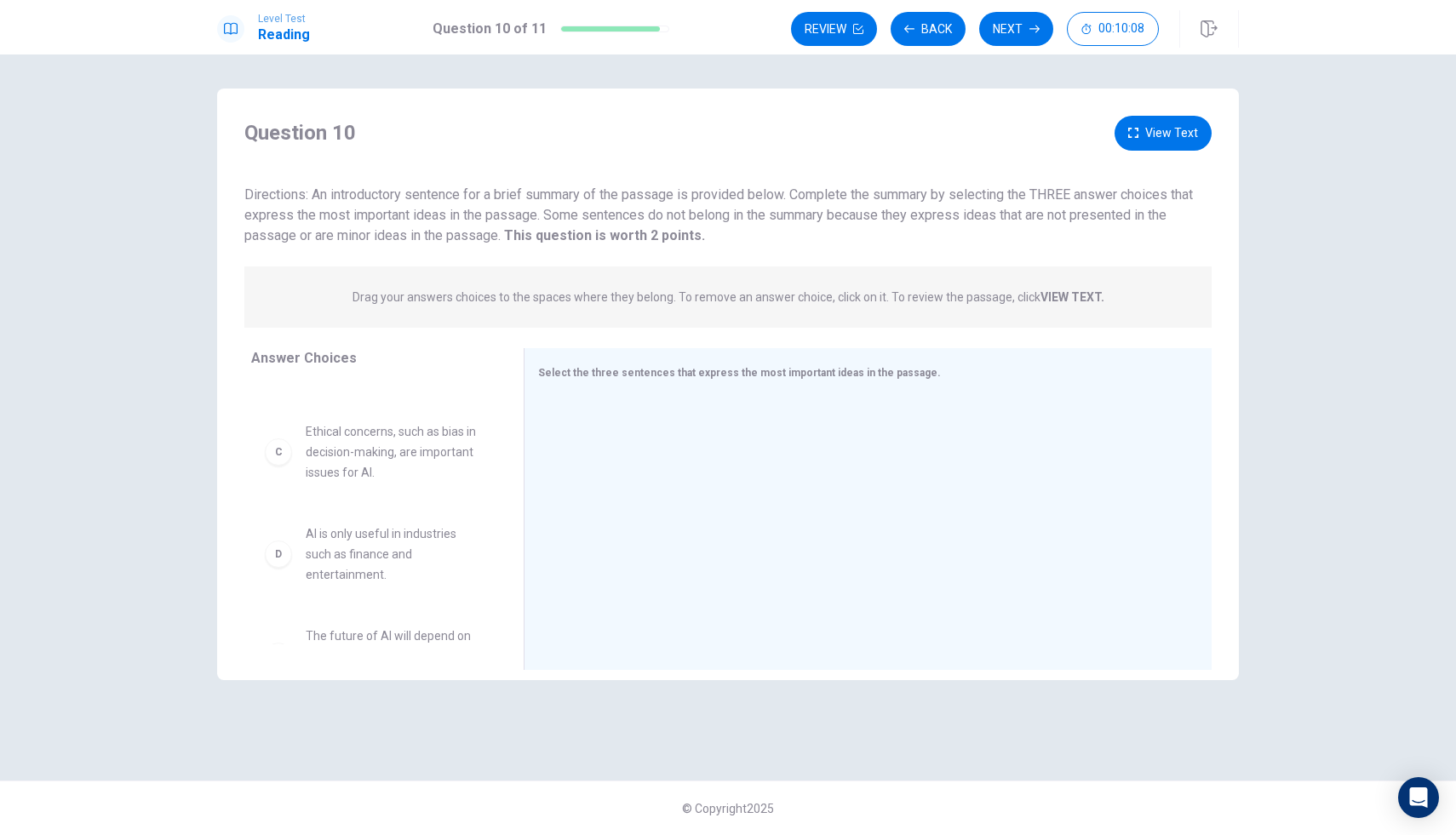
scroll to position [358, 0]
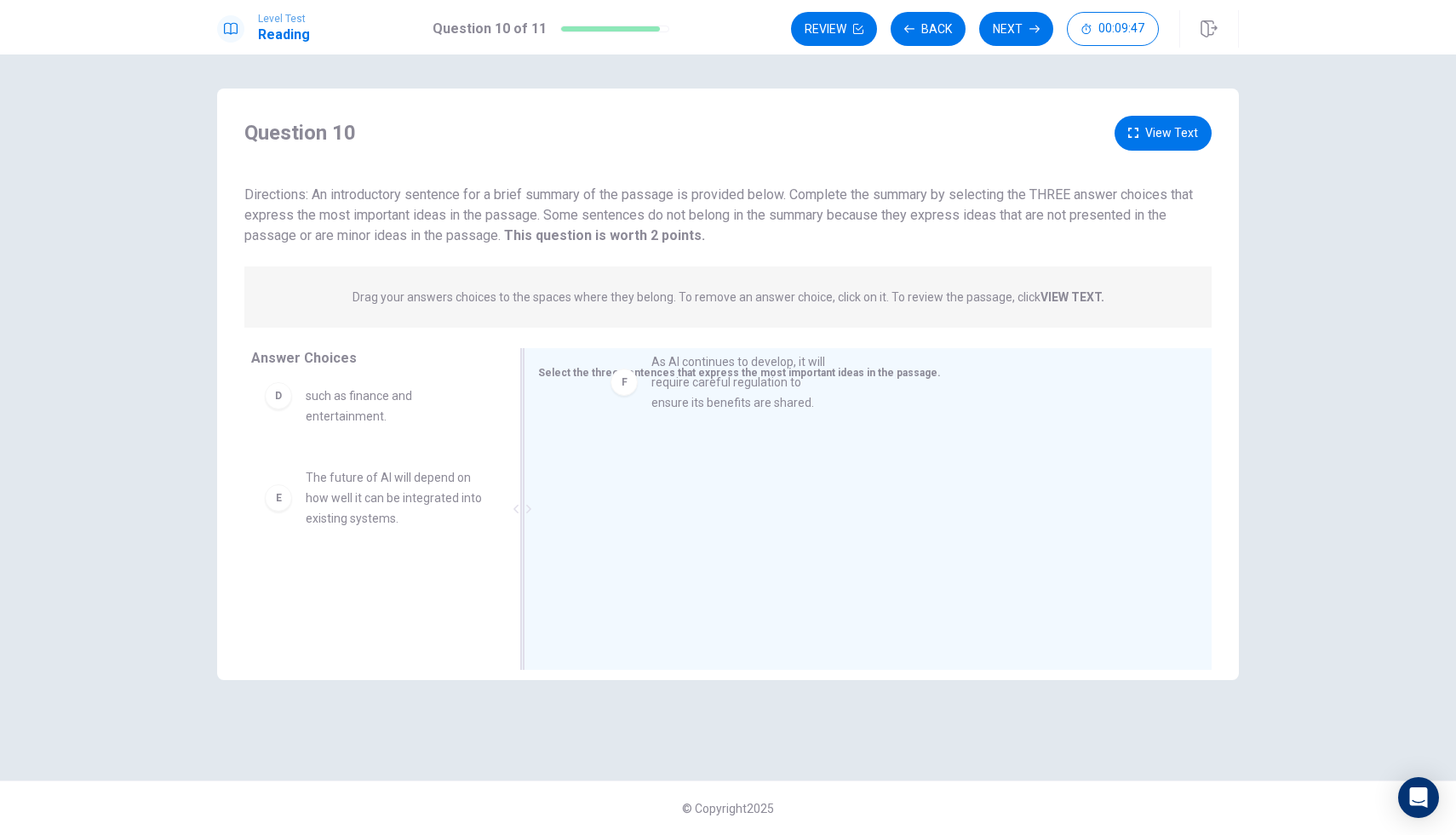
drag, startPoint x: 287, startPoint y: 607, endPoint x: 619, endPoint y: 386, distance: 398.8
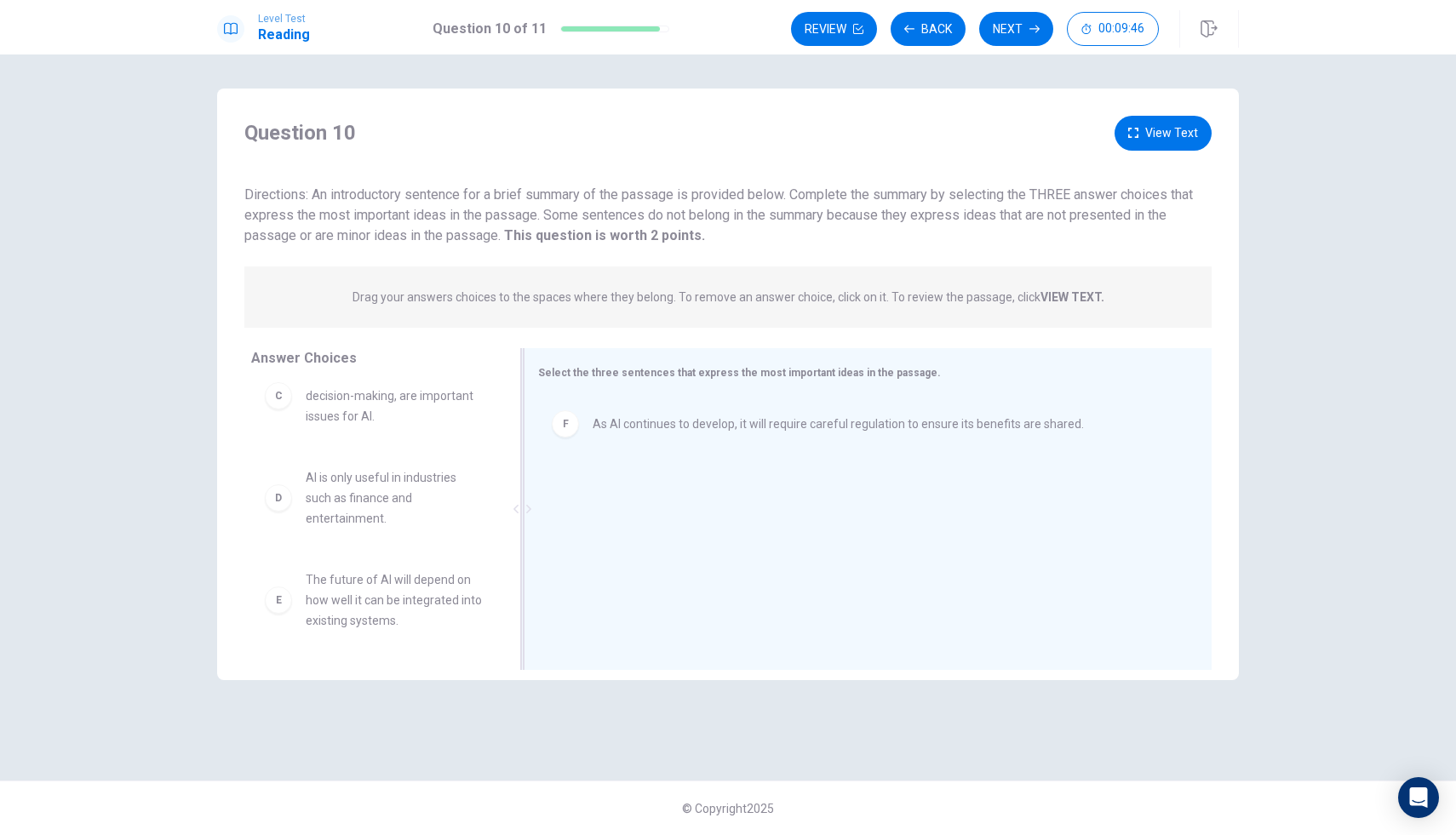
scroll to position [256, 0]
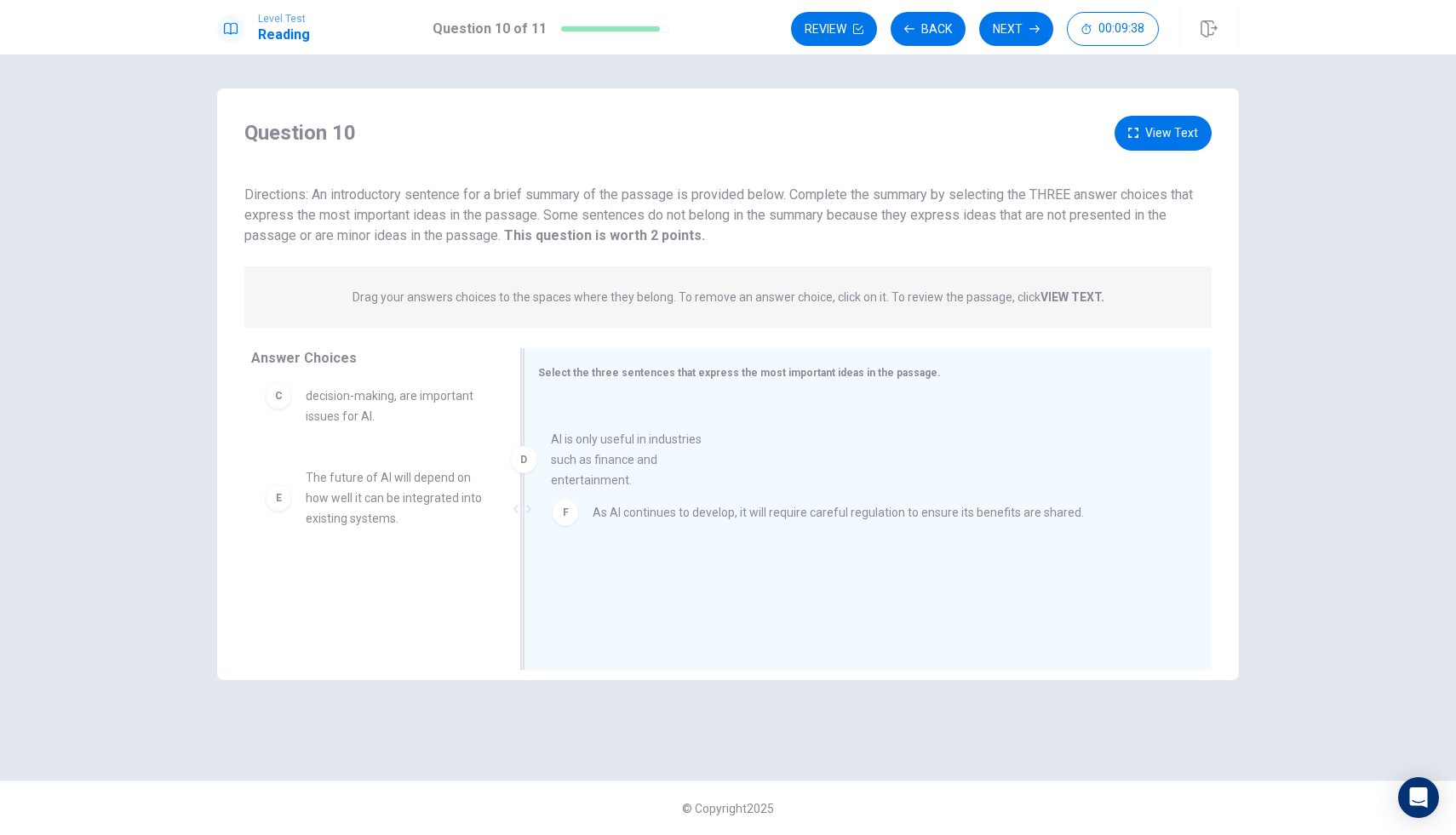
drag, startPoint x: 357, startPoint y: 515, endPoint x: 607, endPoint y: 476, distance: 253.0
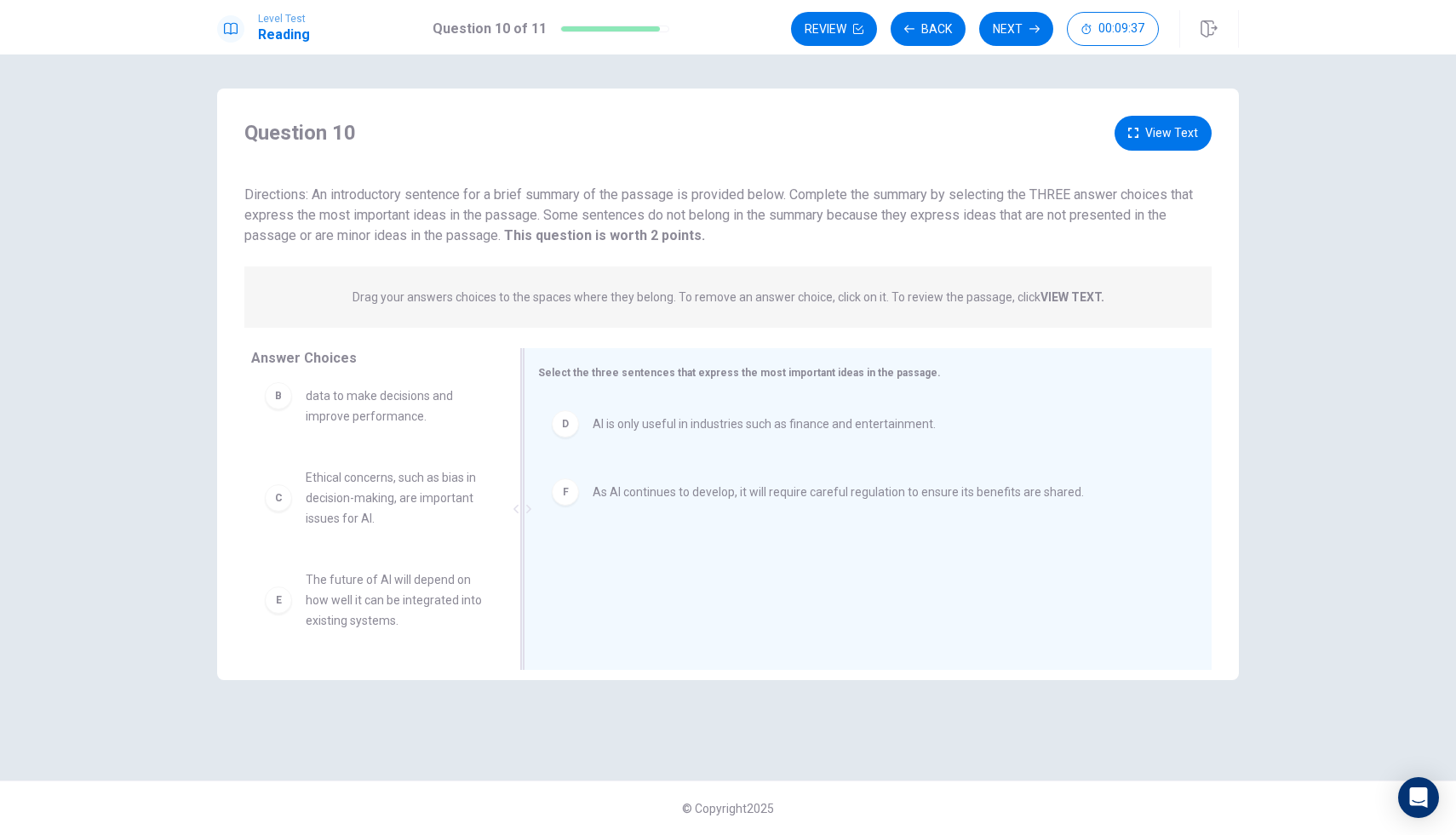
scroll to position [154, 0]
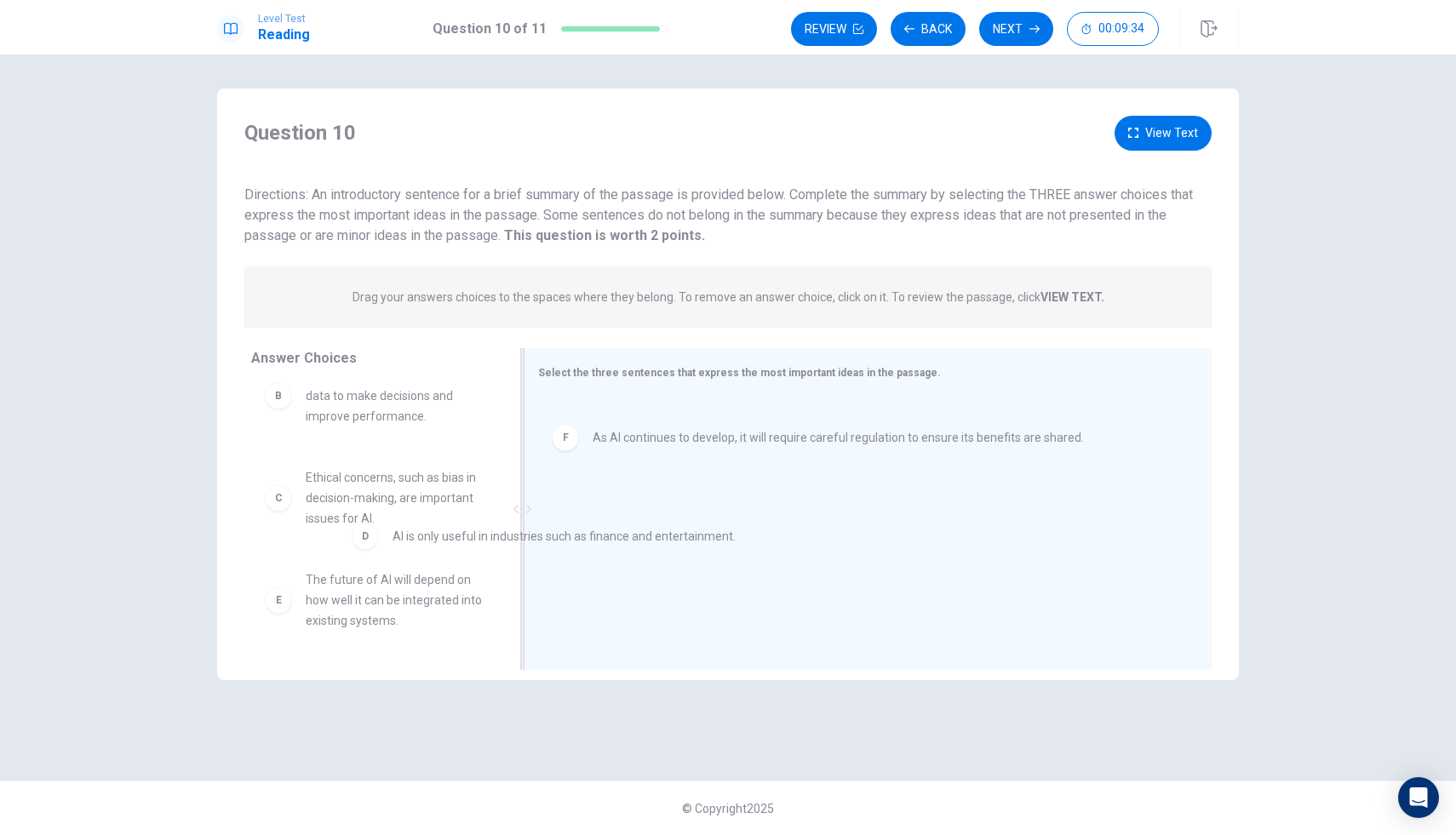
drag, startPoint x: 672, startPoint y: 416, endPoint x: 468, endPoint y: 536, distance: 236.7
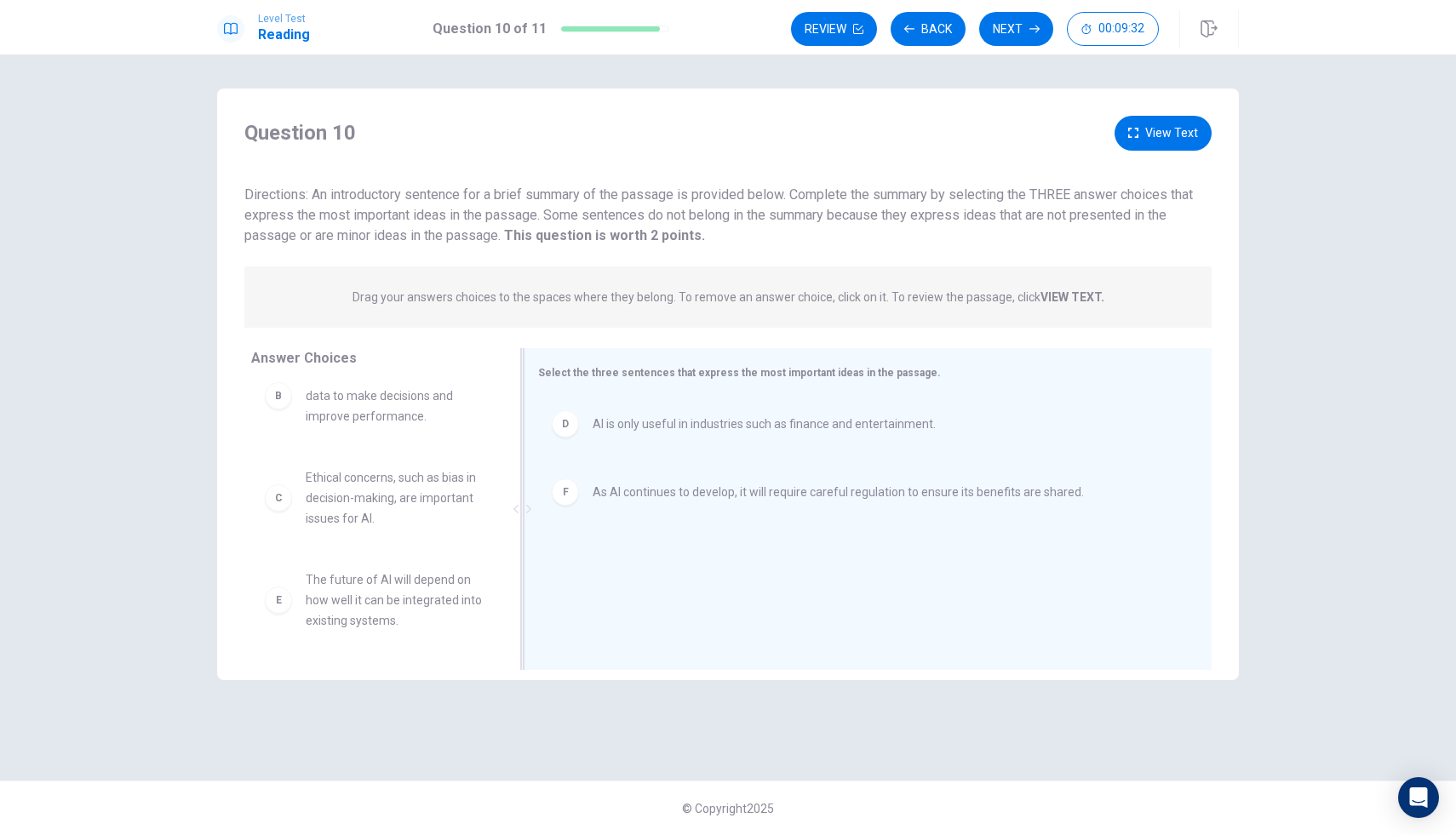
click at [629, 425] on span "AI is only useful in industries such as finance and entertainment." at bounding box center [763, 423] width 343 height 20
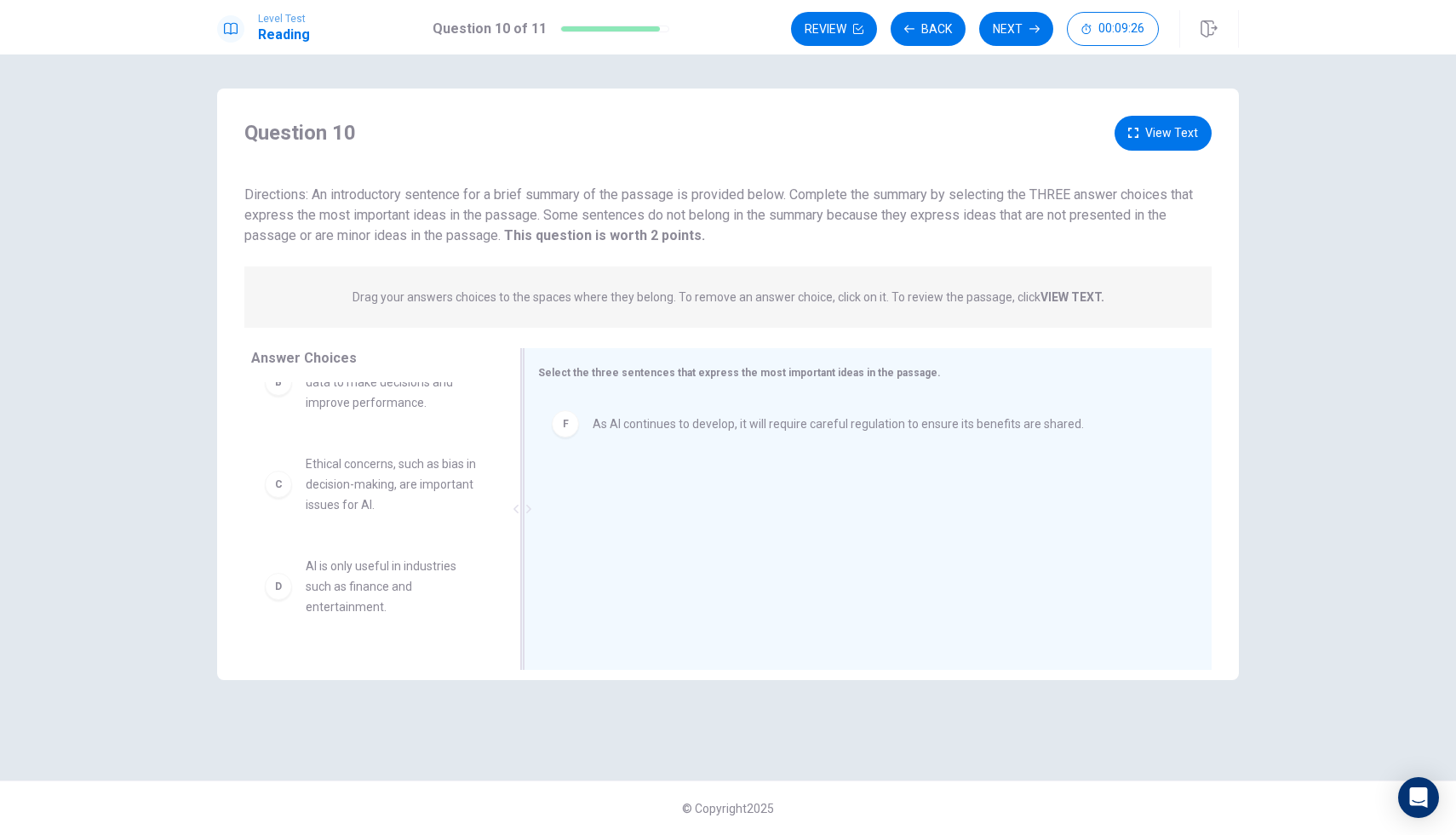
scroll to position [256, 0]
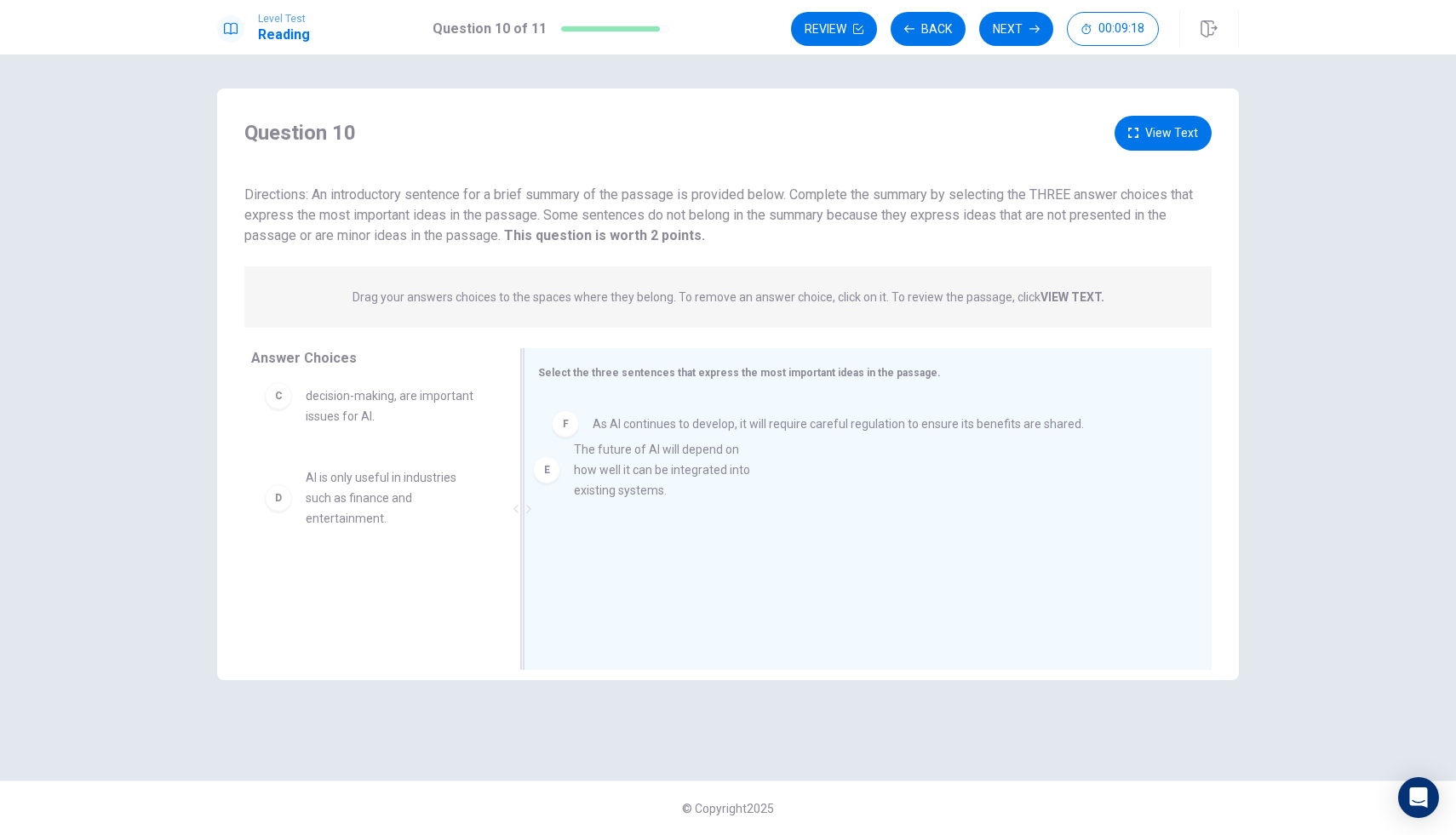
drag, startPoint x: 315, startPoint y: 617, endPoint x: 589, endPoint y: 480, distance: 306.3
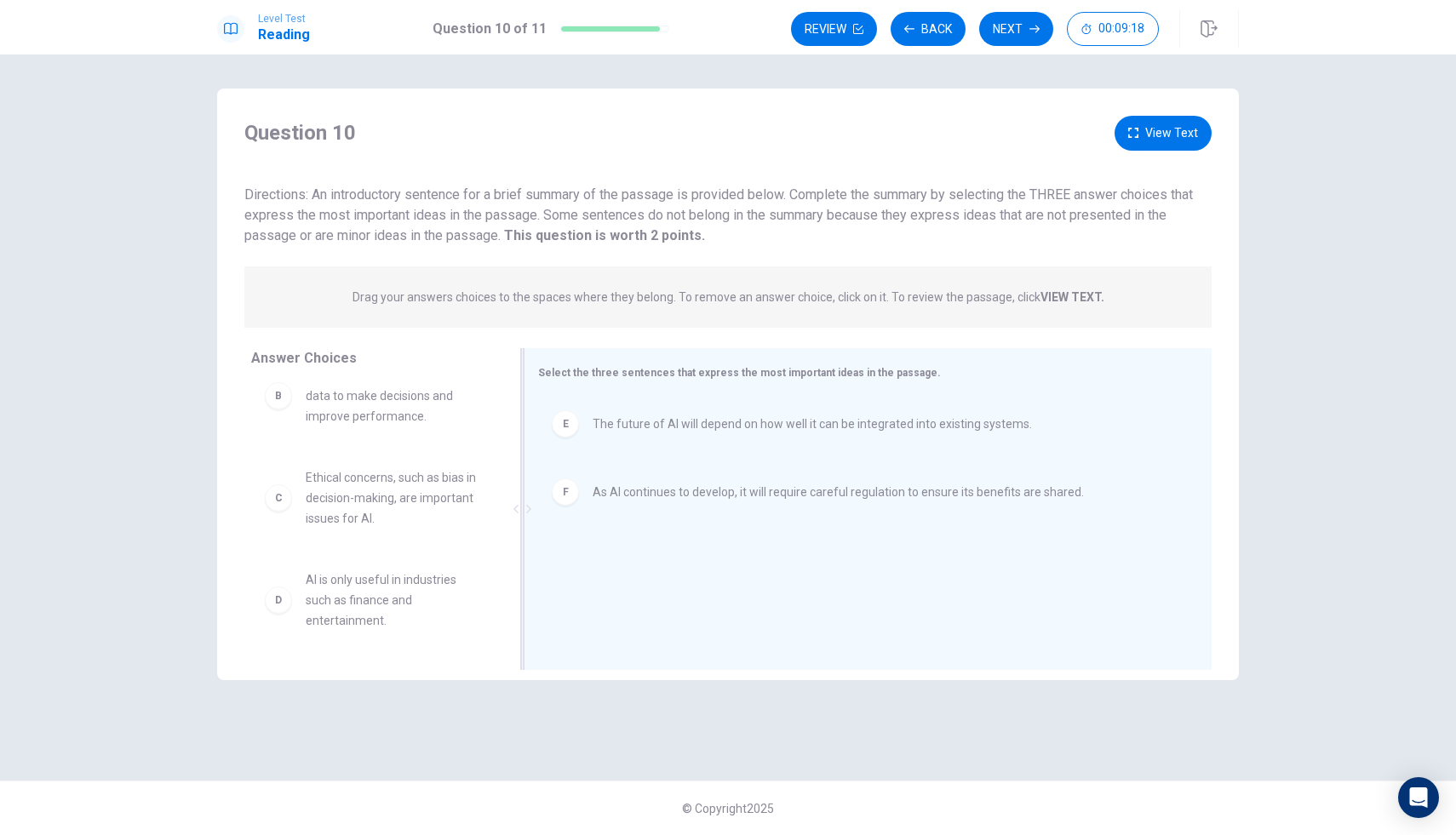
scroll to position [154, 0]
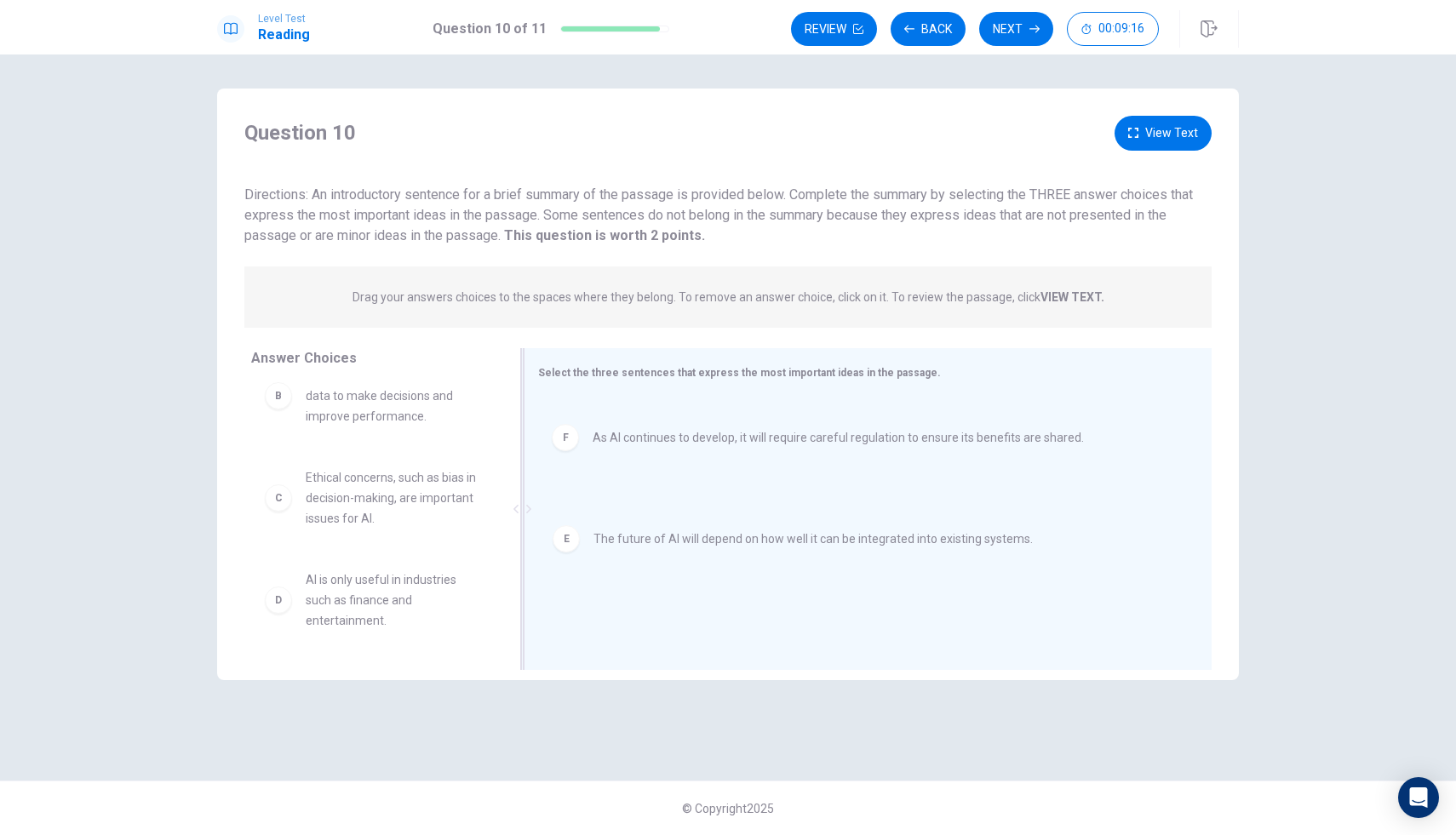
drag, startPoint x: 595, startPoint y: 428, endPoint x: 596, endPoint y: 549, distance: 121.0
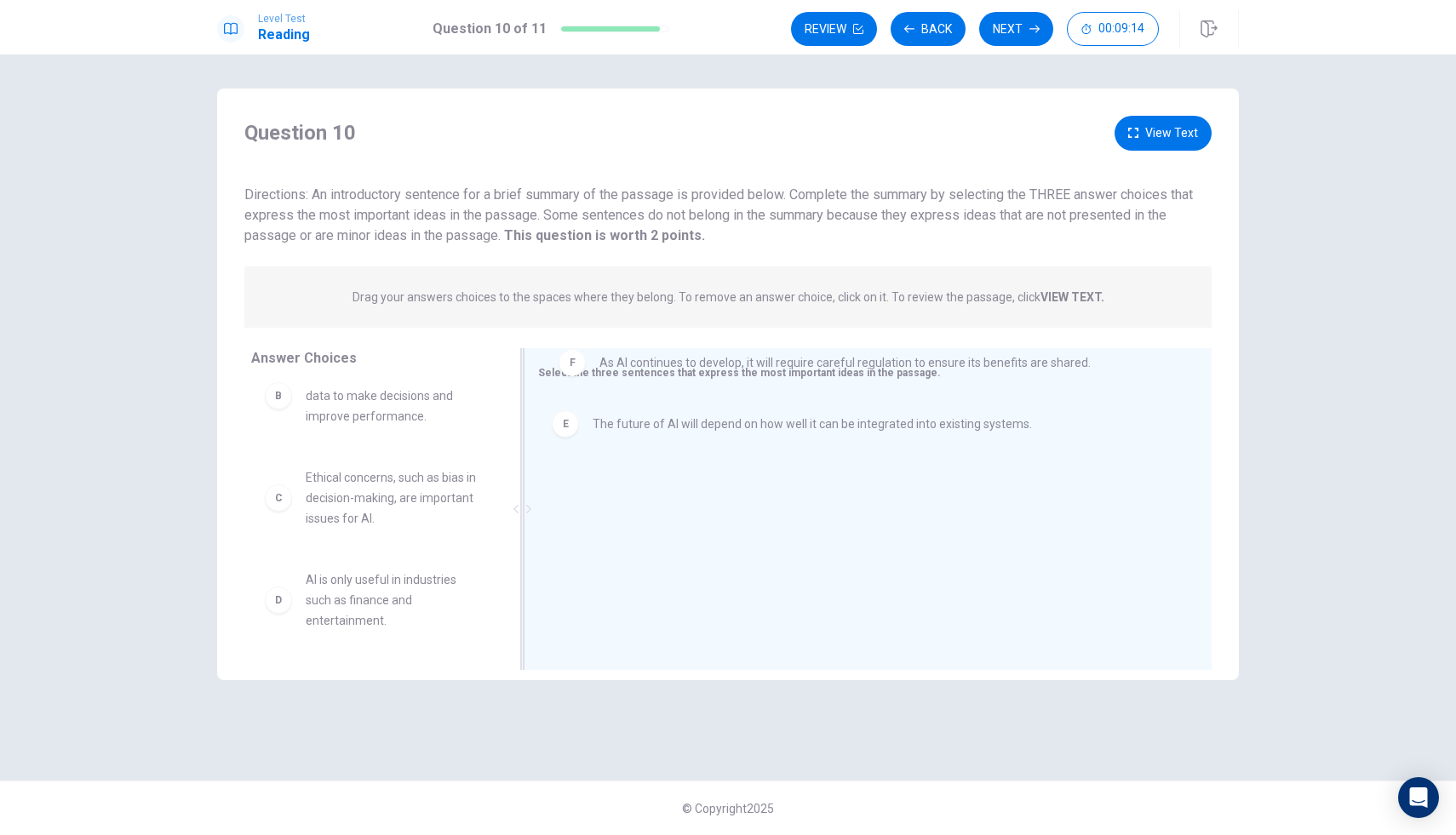
drag, startPoint x: 646, startPoint y: 509, endPoint x: 653, endPoint y: 373, distance: 136.2
click at [644, 410] on div "E The future of AI will depend on how well it can be integrated into existing s…" at bounding box center [861, 423] width 619 height 27
click at [643, 424] on span "As AI continues to develop, it will require careful regulation to ensure its be…" at bounding box center [837, 423] width 491 height 20
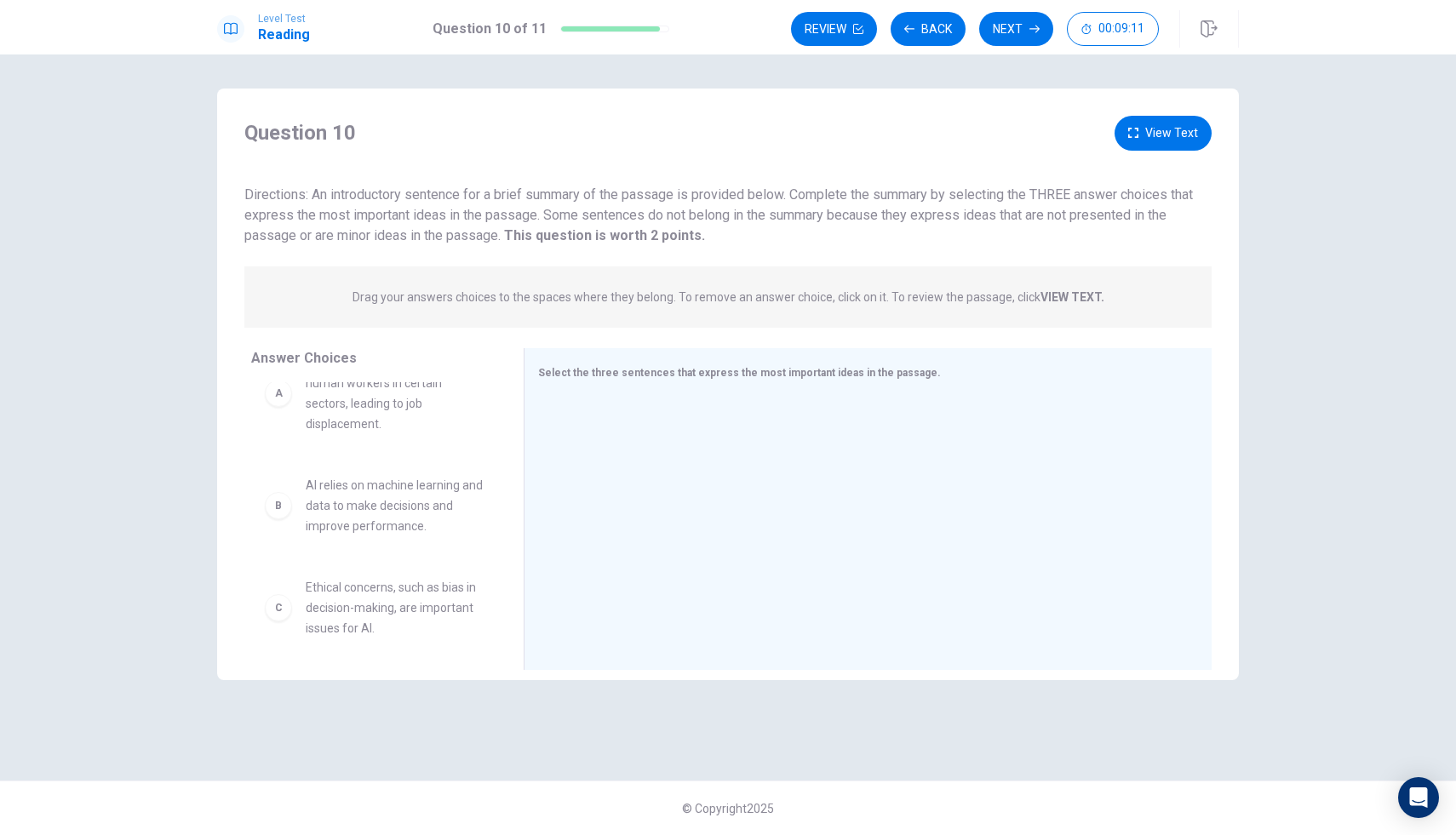
scroll to position [0, 0]
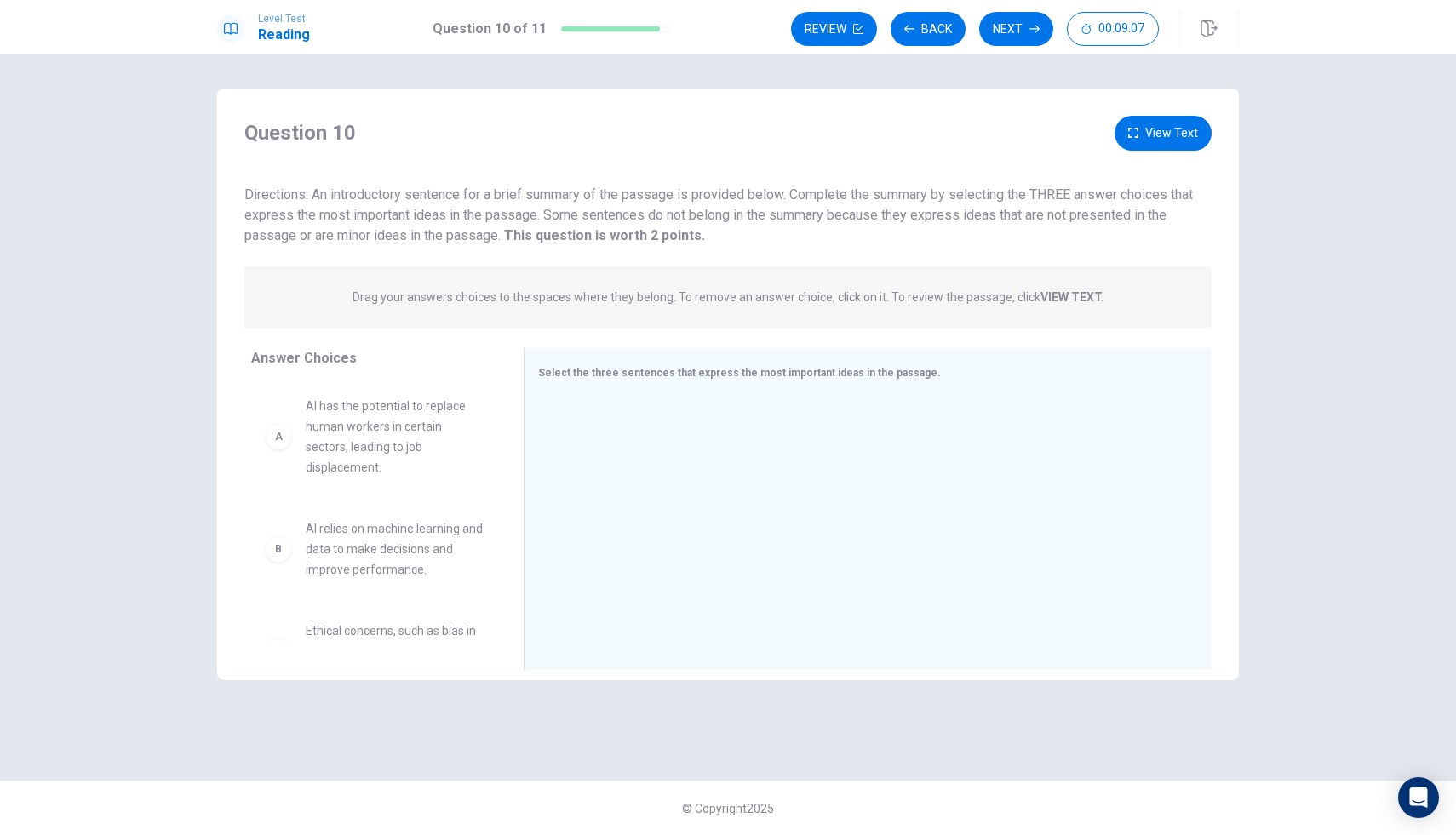
click at [366, 470] on span "AI has the potential to replace human workers in certain sectors, leading to jo…" at bounding box center [393, 437] width 177 height 82
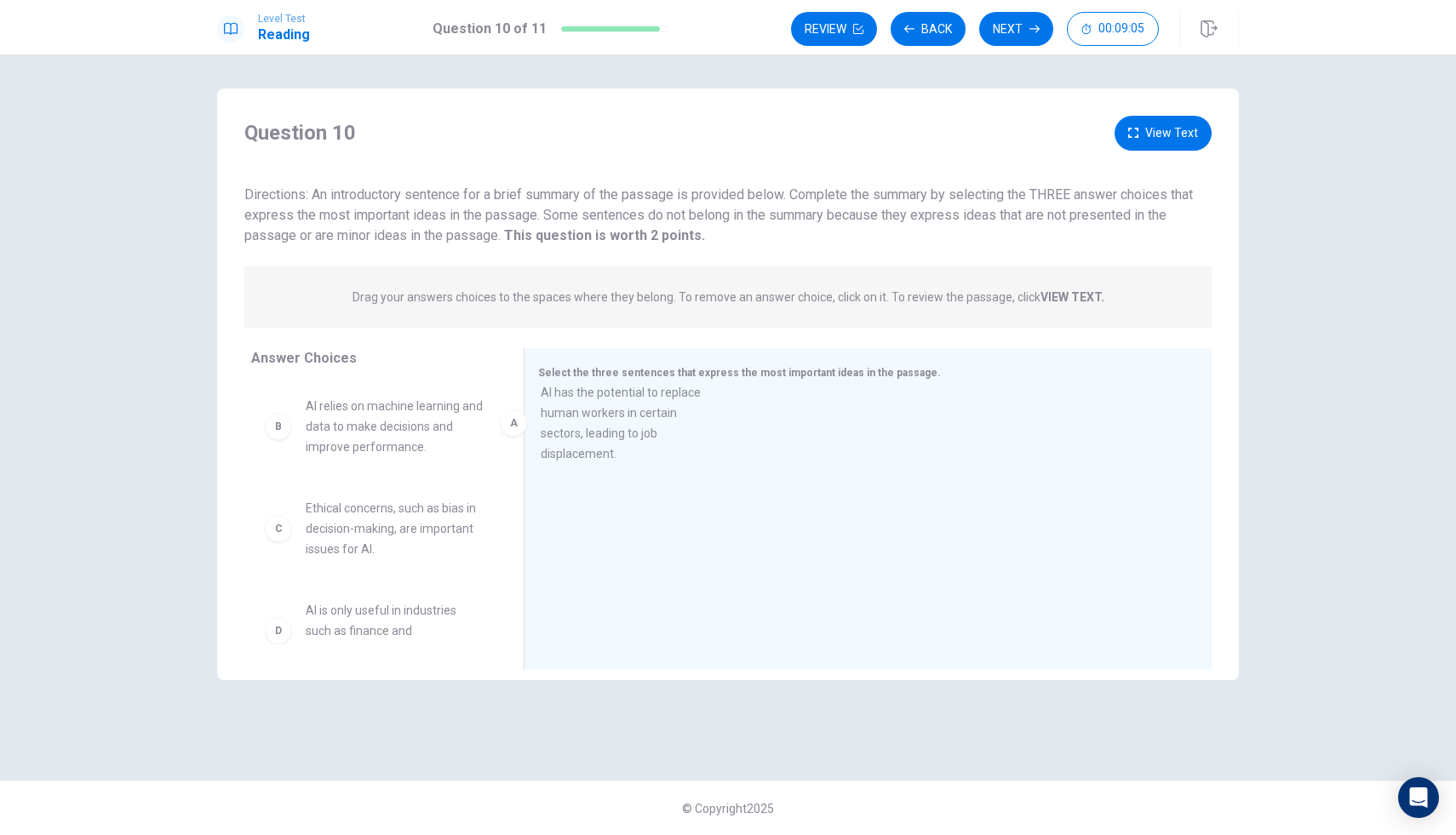
drag, startPoint x: 359, startPoint y: 440, endPoint x: 604, endPoint y: 426, distance: 245.4
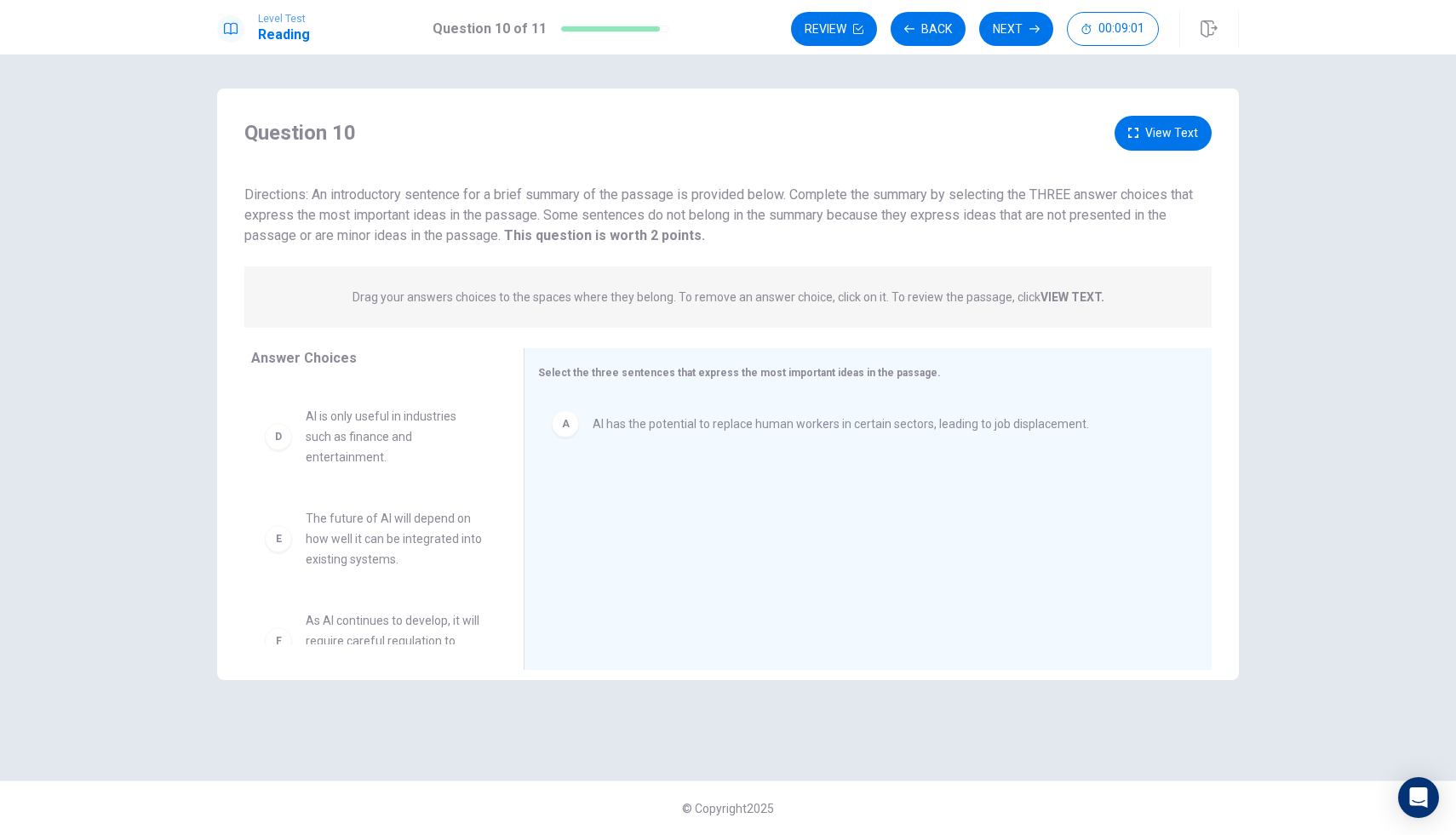
scroll to position [235, 0]
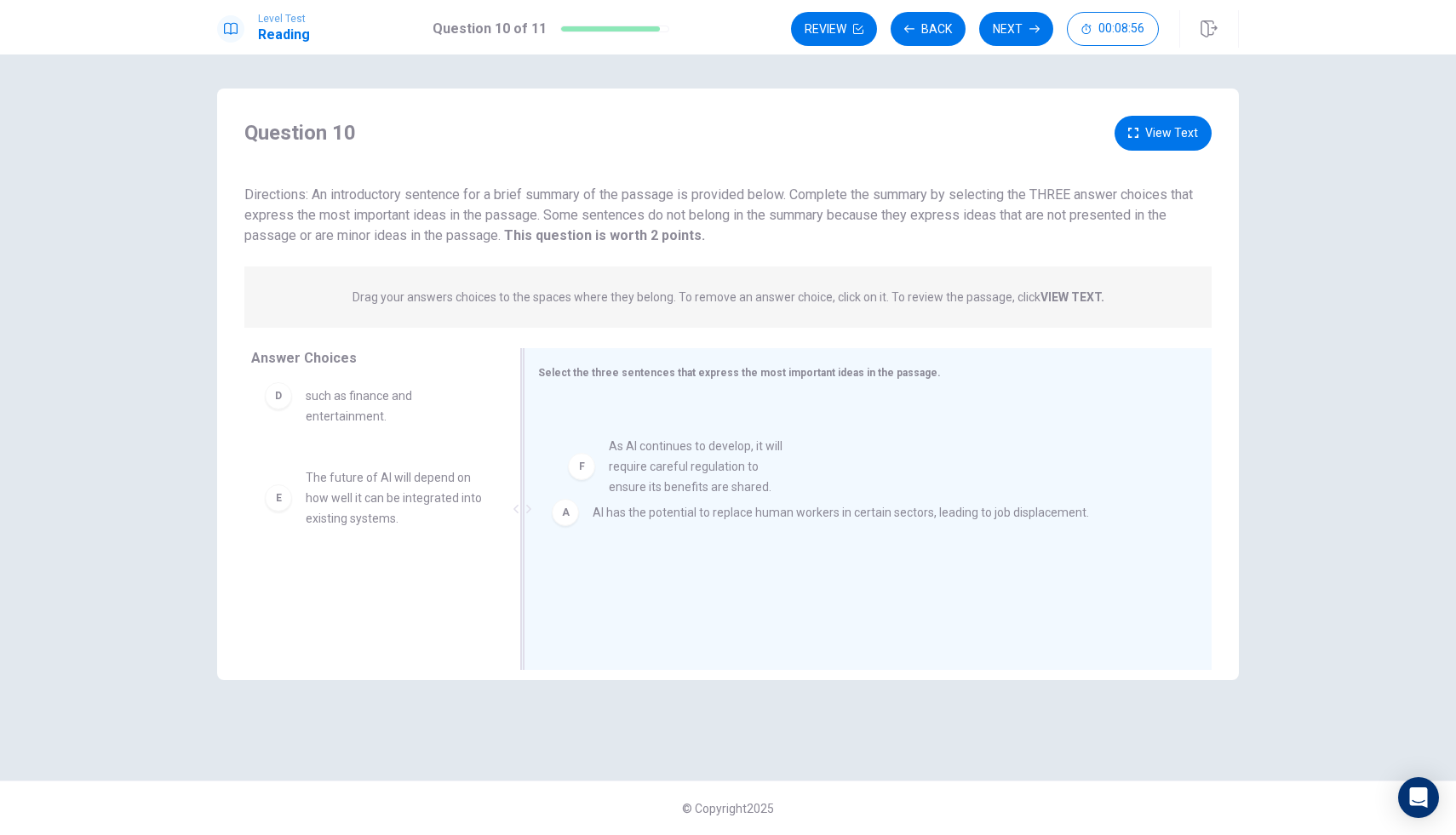
drag, startPoint x: 364, startPoint y: 613, endPoint x: 669, endPoint y: 478, distance: 333.5
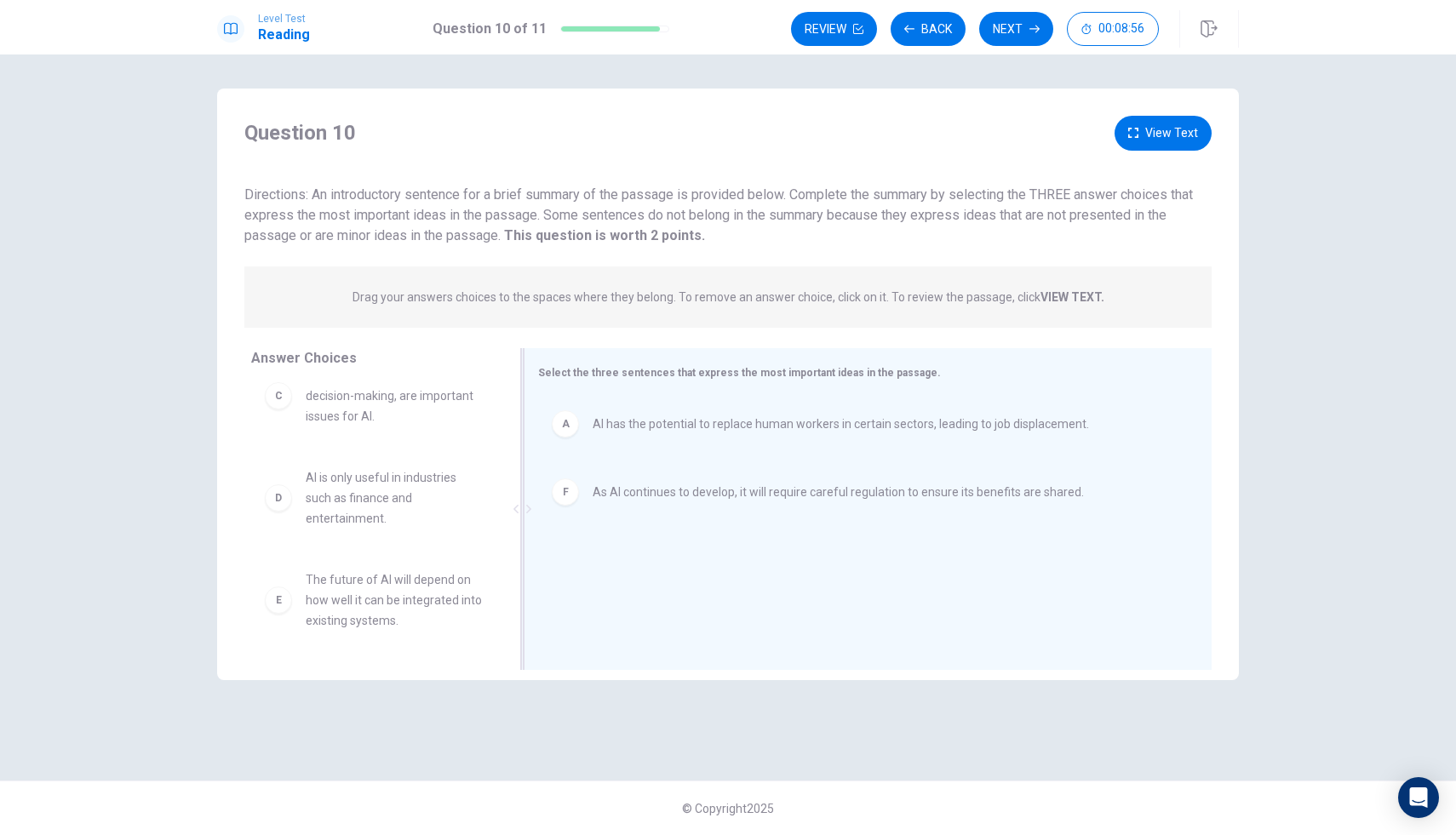
scroll to position [133, 0]
drag, startPoint x: 388, startPoint y: 606, endPoint x: 622, endPoint y: 565, distance: 237.6
click at [1015, 17] on button "Next" at bounding box center [1015, 29] width 74 height 34
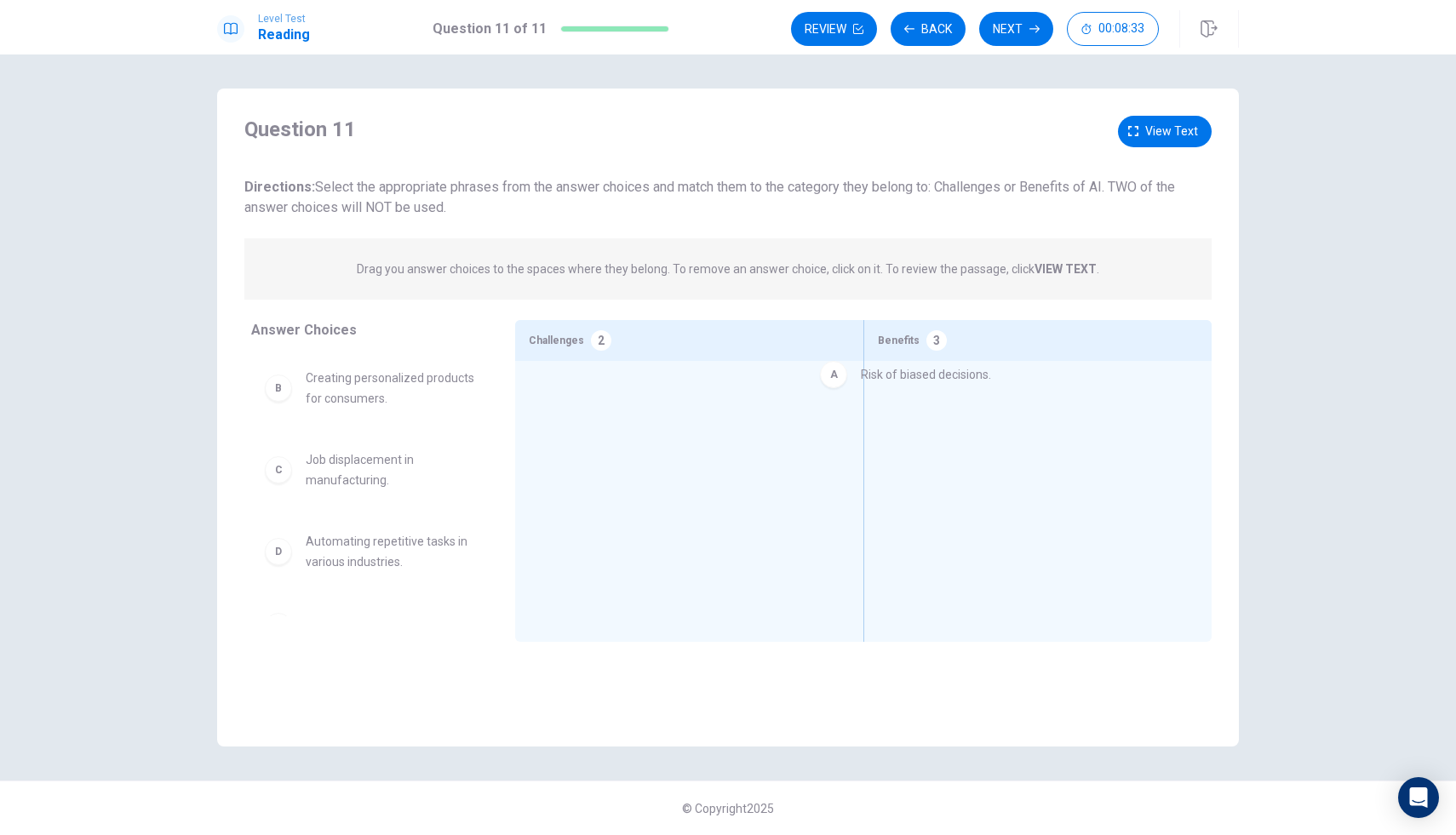
drag, startPoint x: 379, startPoint y: 393, endPoint x: 979, endPoint y: 384, distance: 600.1
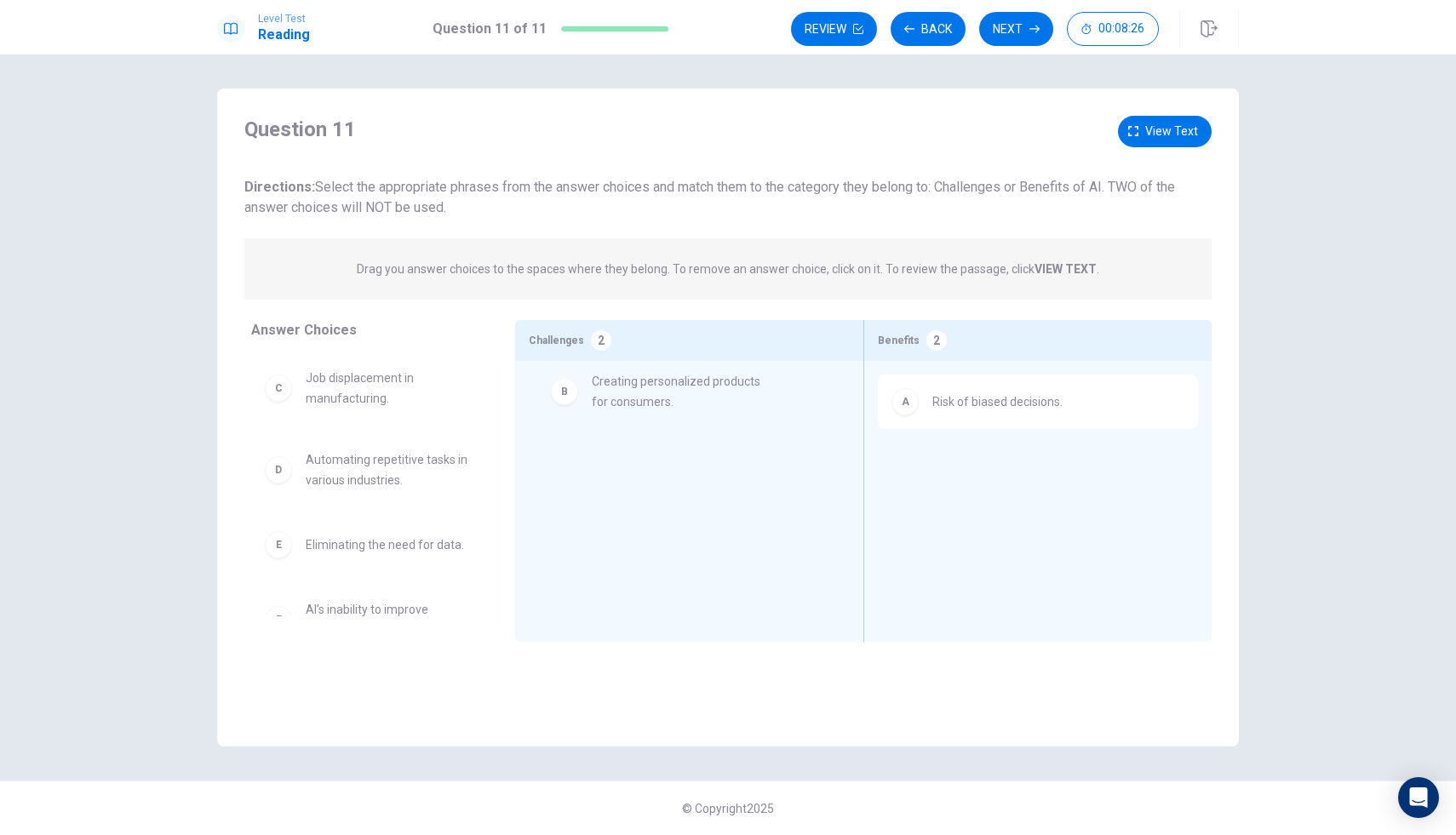
drag, startPoint x: 391, startPoint y: 394, endPoint x: 681, endPoint y: 398, distance: 290.0
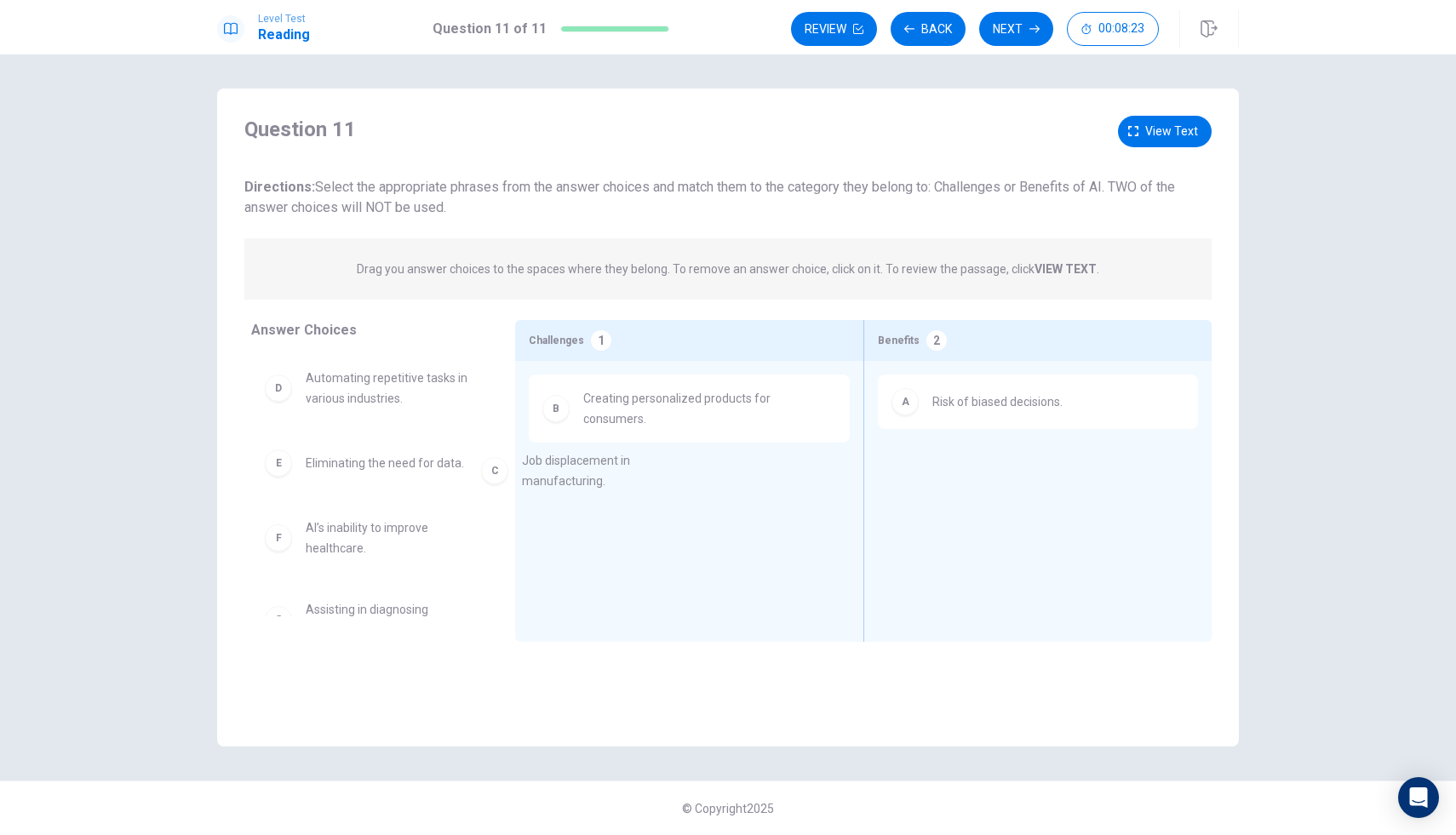
drag, startPoint x: 378, startPoint y: 400, endPoint x: 606, endPoint y: 482, distance: 242.3
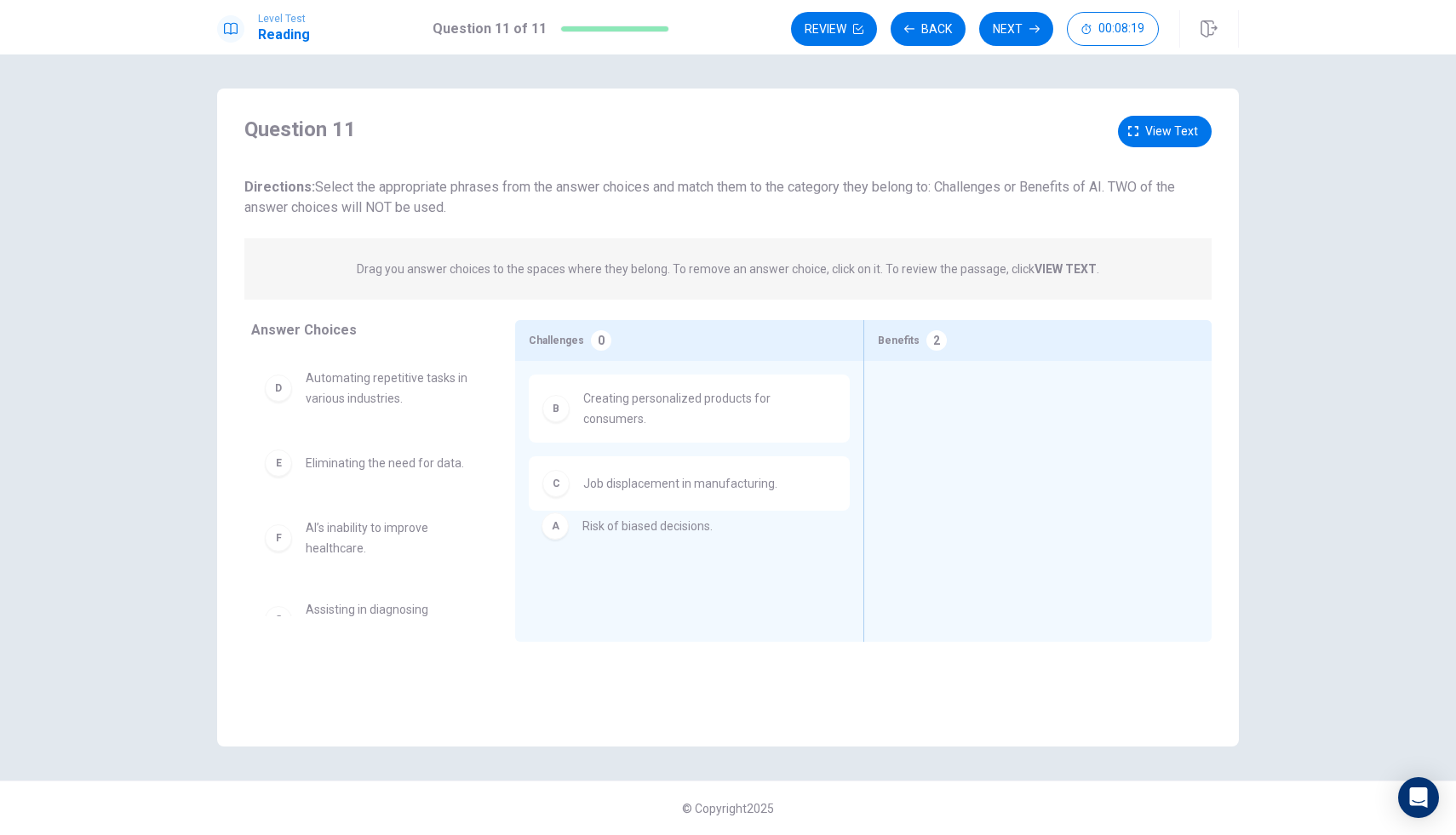
drag, startPoint x: 961, startPoint y: 396, endPoint x: 611, endPoint y: 527, distance: 373.7
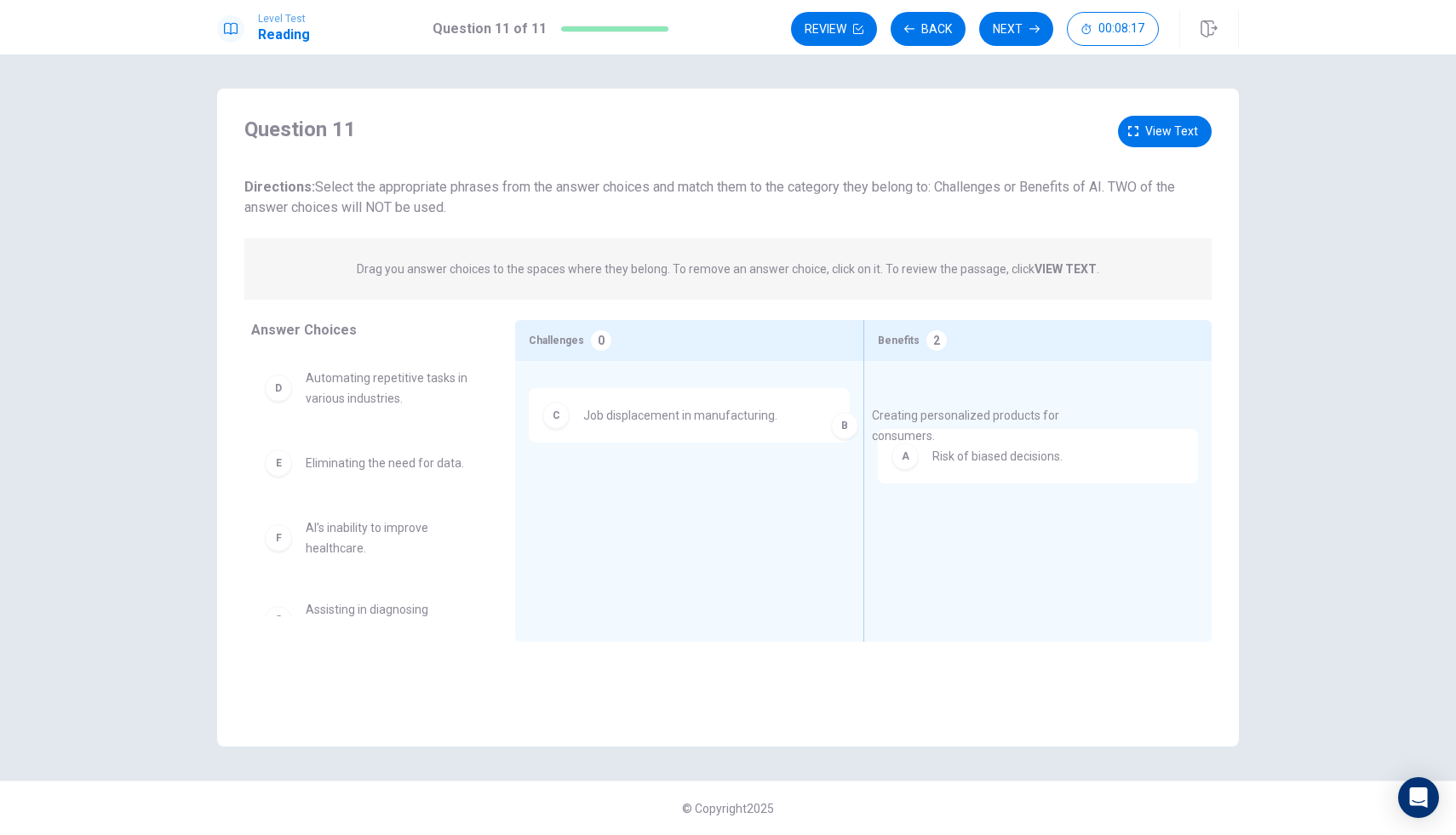
drag, startPoint x: 691, startPoint y: 406, endPoint x: 1011, endPoint y: 419, distance: 320.3
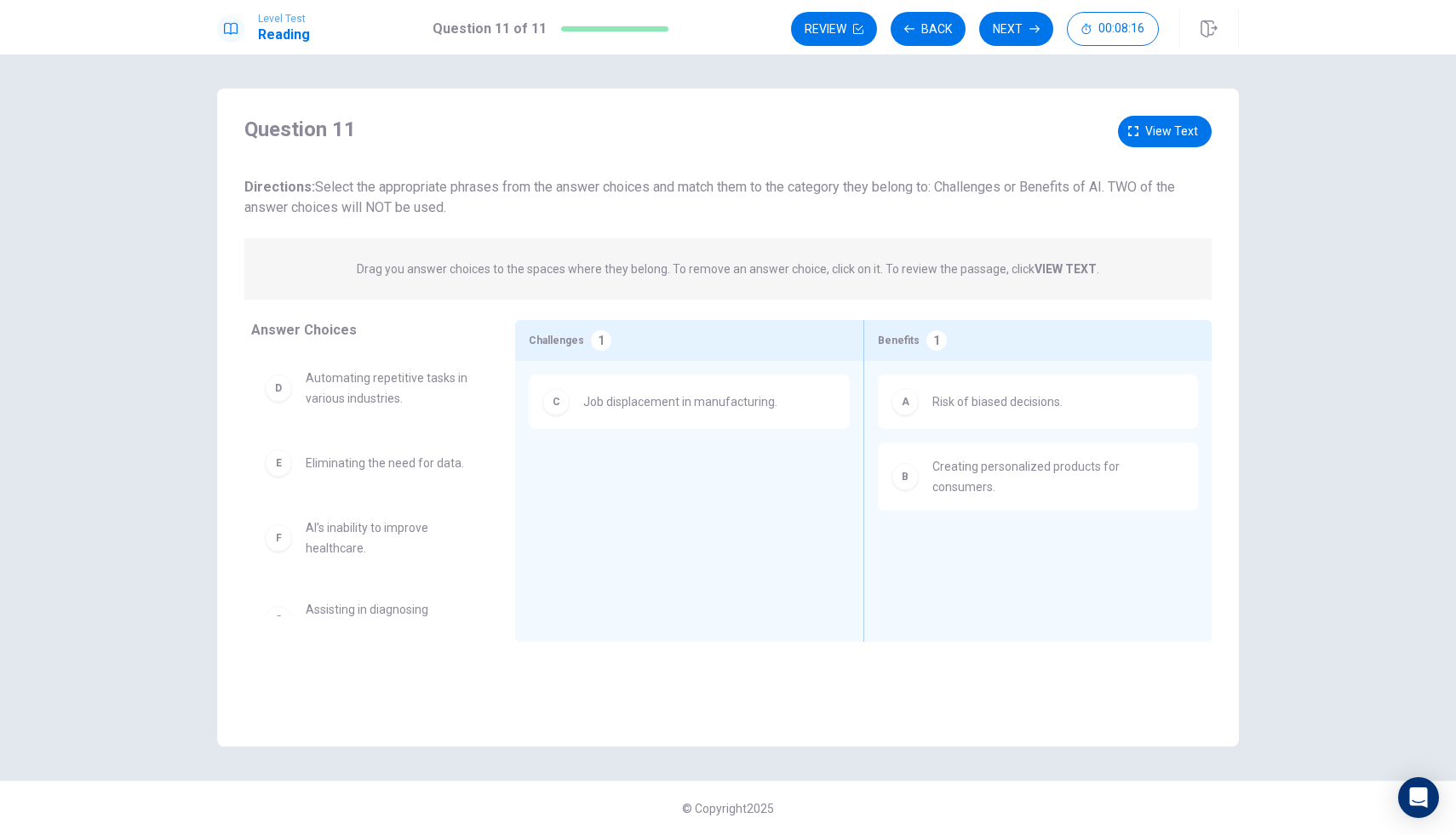
click at [974, 479] on span "Creating personalized products for consumers." at bounding box center [1058, 476] width 252 height 41
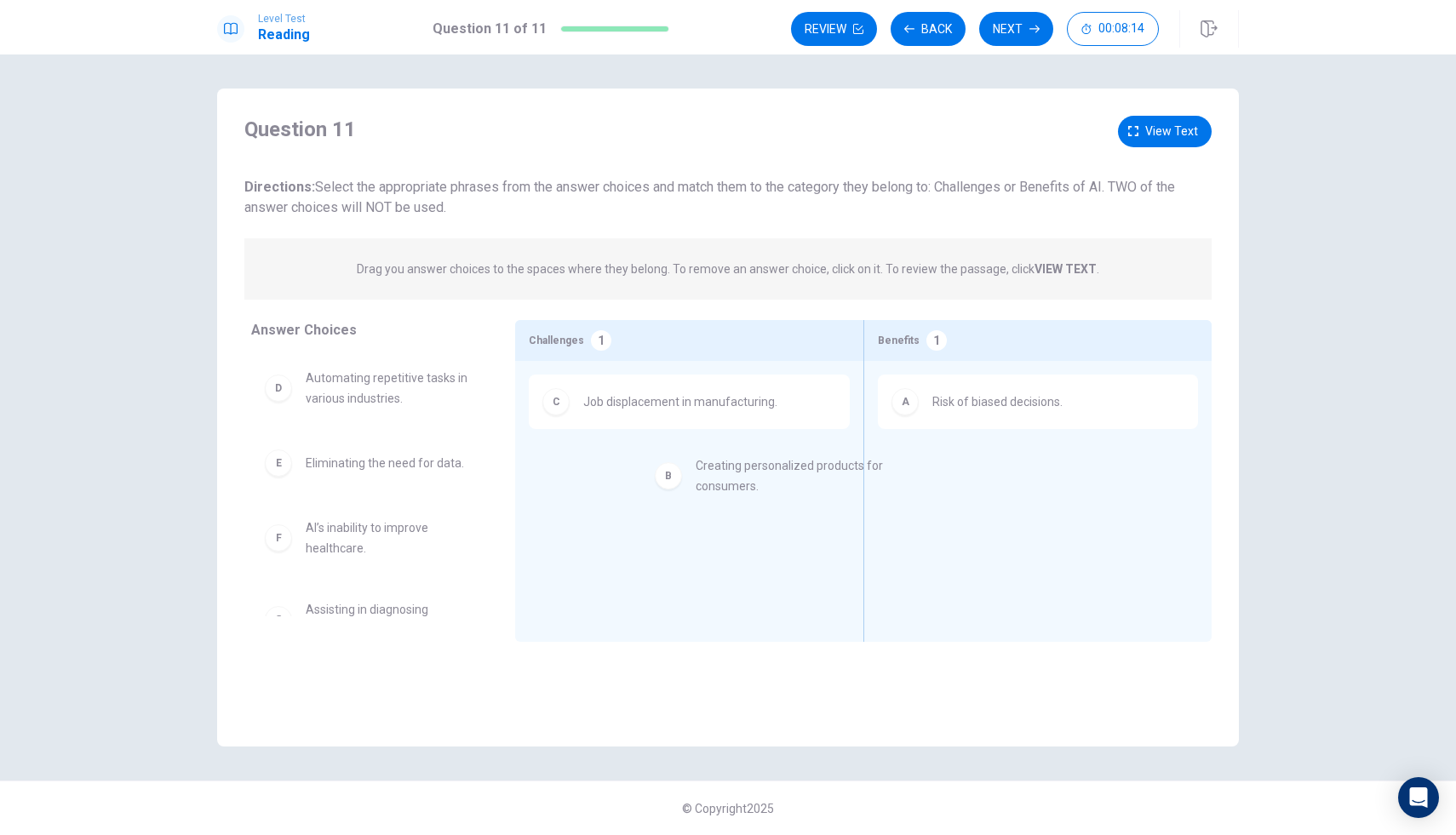
drag, startPoint x: 974, startPoint y: 479, endPoint x: 672, endPoint y: 469, distance: 302.2
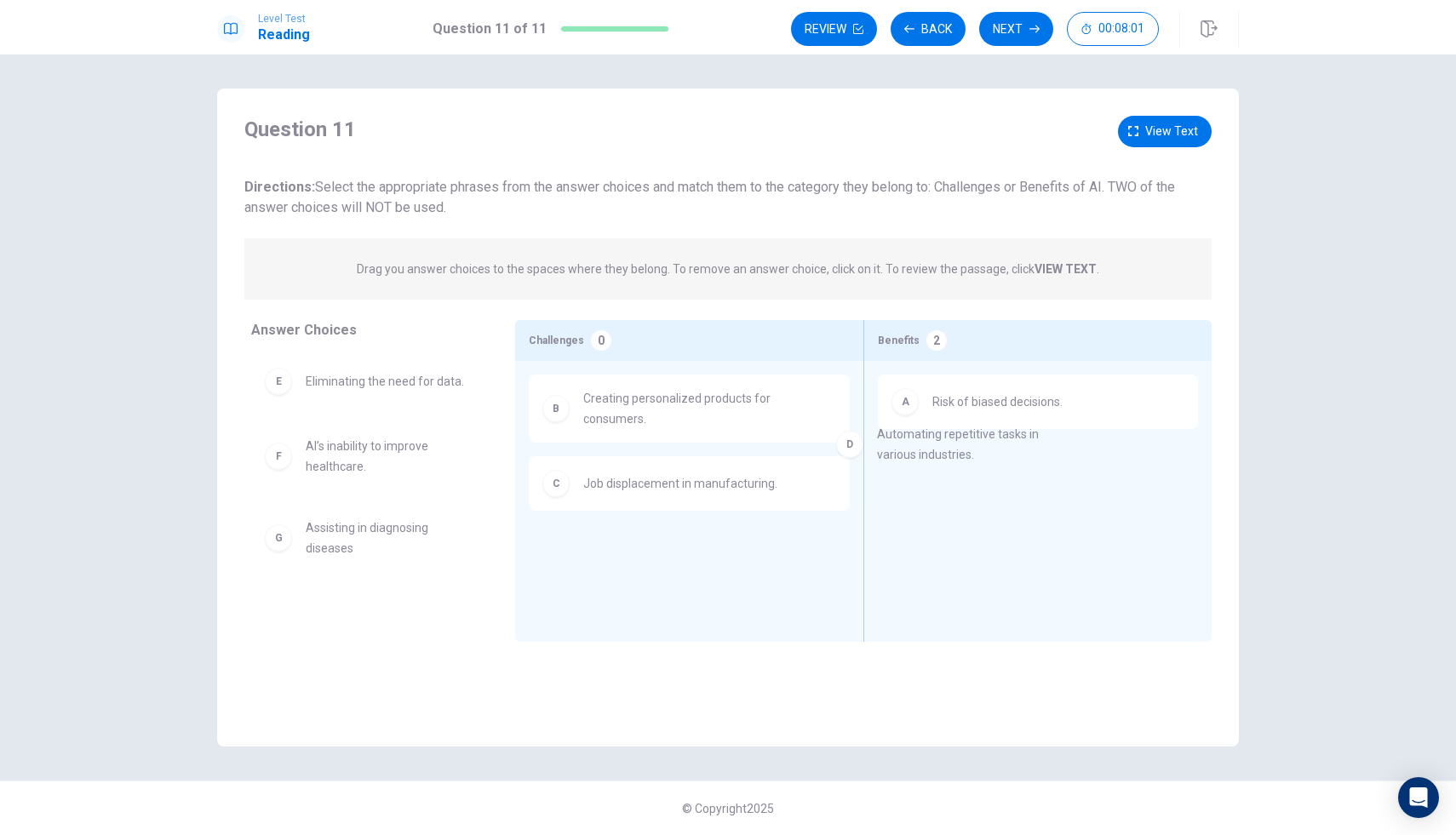
drag, startPoint x: 433, startPoint y: 395, endPoint x: 1008, endPoint y: 451, distance: 577.7
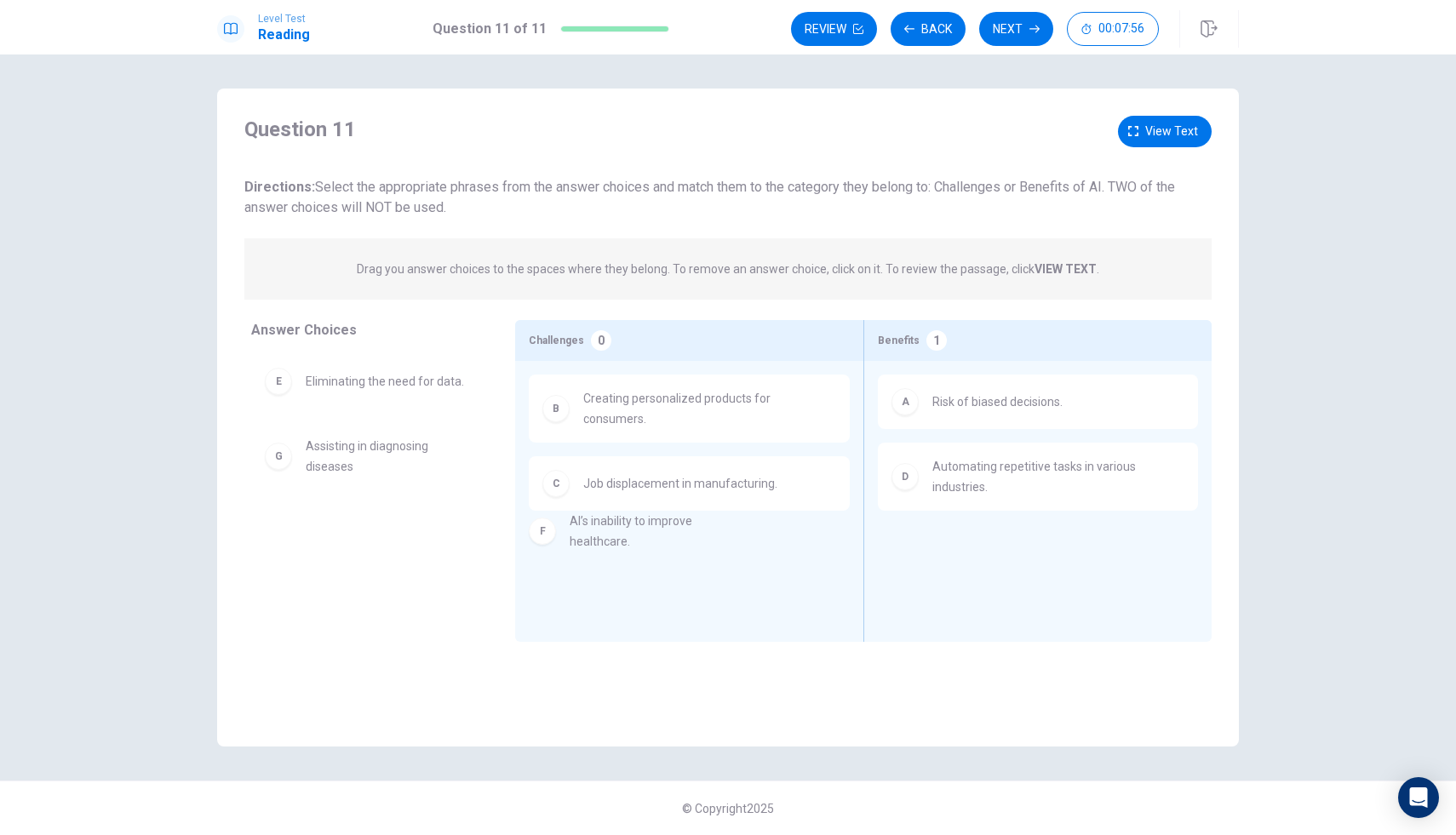
drag, startPoint x: 395, startPoint y: 455, endPoint x: 668, endPoint y: 526, distance: 282.1
drag, startPoint x: 414, startPoint y: 377, endPoint x: 819, endPoint y: 567, distance: 447.4
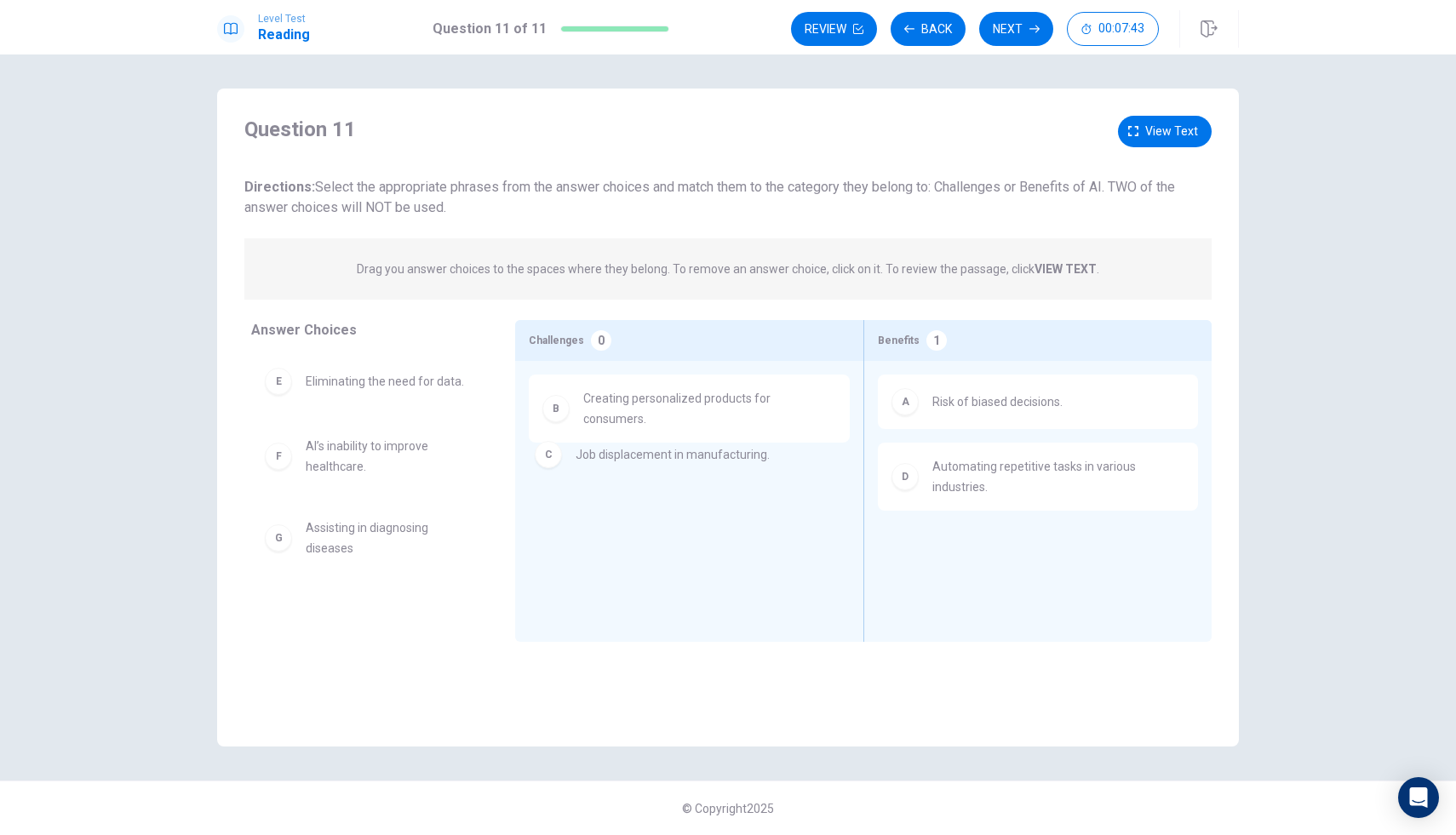
drag, startPoint x: 697, startPoint y: 476, endPoint x: 686, endPoint y: 460, distance: 19.4
drag, startPoint x: 678, startPoint y: 398, endPoint x: 297, endPoint y: 607, distance: 434.6
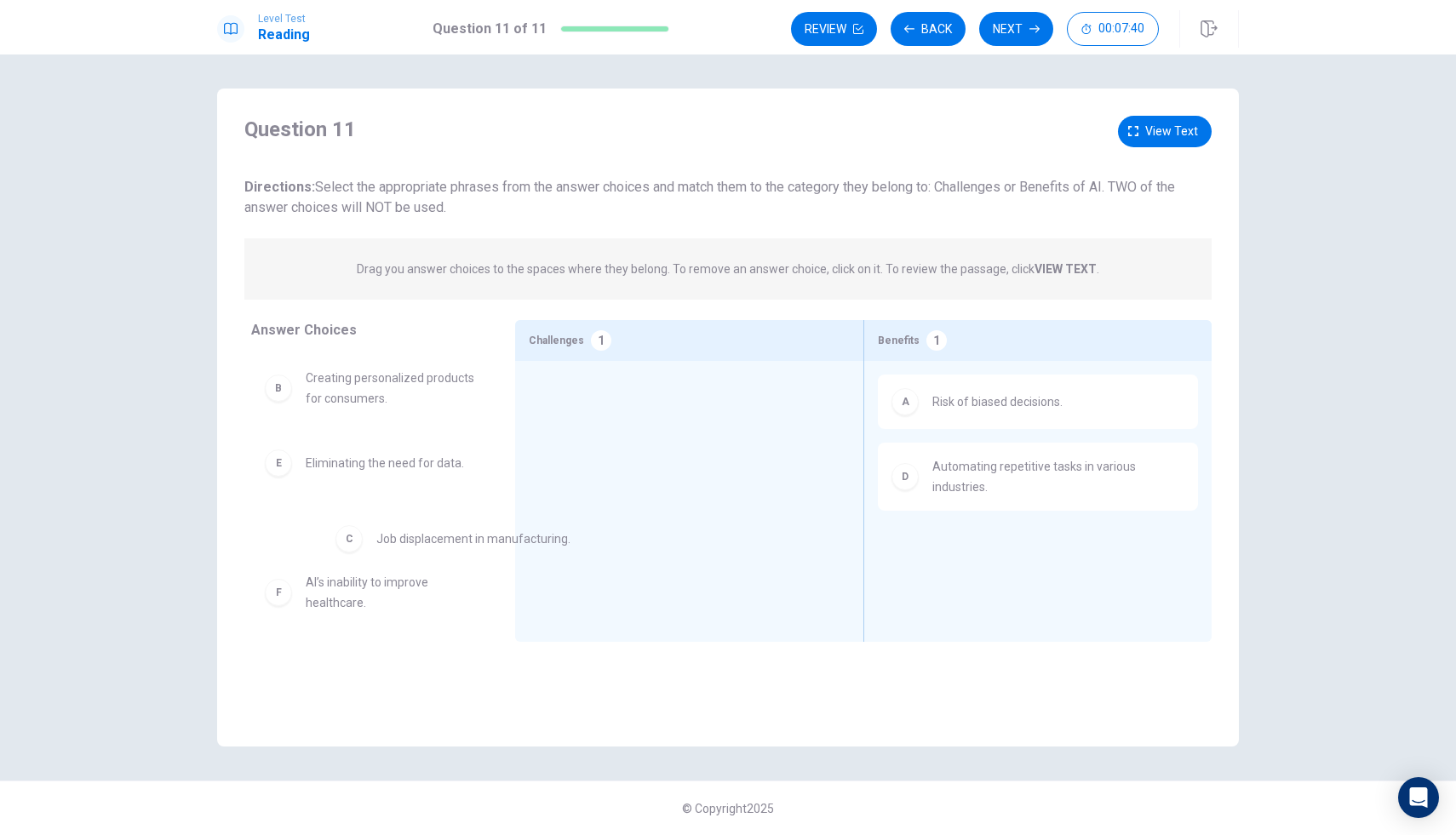
drag, startPoint x: 636, startPoint y: 411, endPoint x: 411, endPoint y: 551, distance: 265.0
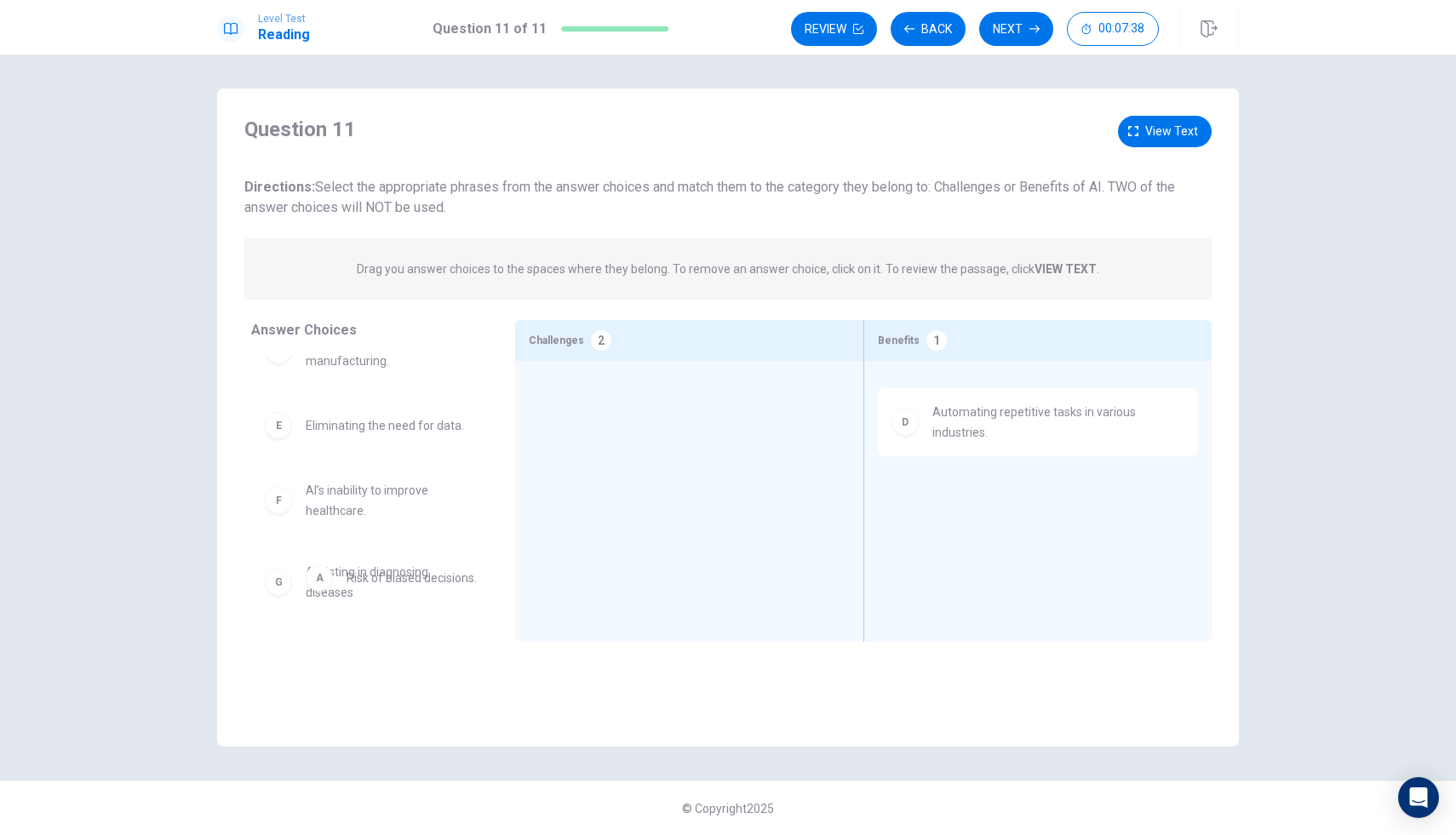
scroll to position [120, 0]
drag, startPoint x: 996, startPoint y: 403, endPoint x: 402, endPoint y: 564, distance: 615.4
drag, startPoint x: 981, startPoint y: 396, endPoint x: 247, endPoint y: 407, distance: 734.1
drag, startPoint x: 340, startPoint y: 509, endPoint x: 338, endPoint y: 562, distance: 53.0
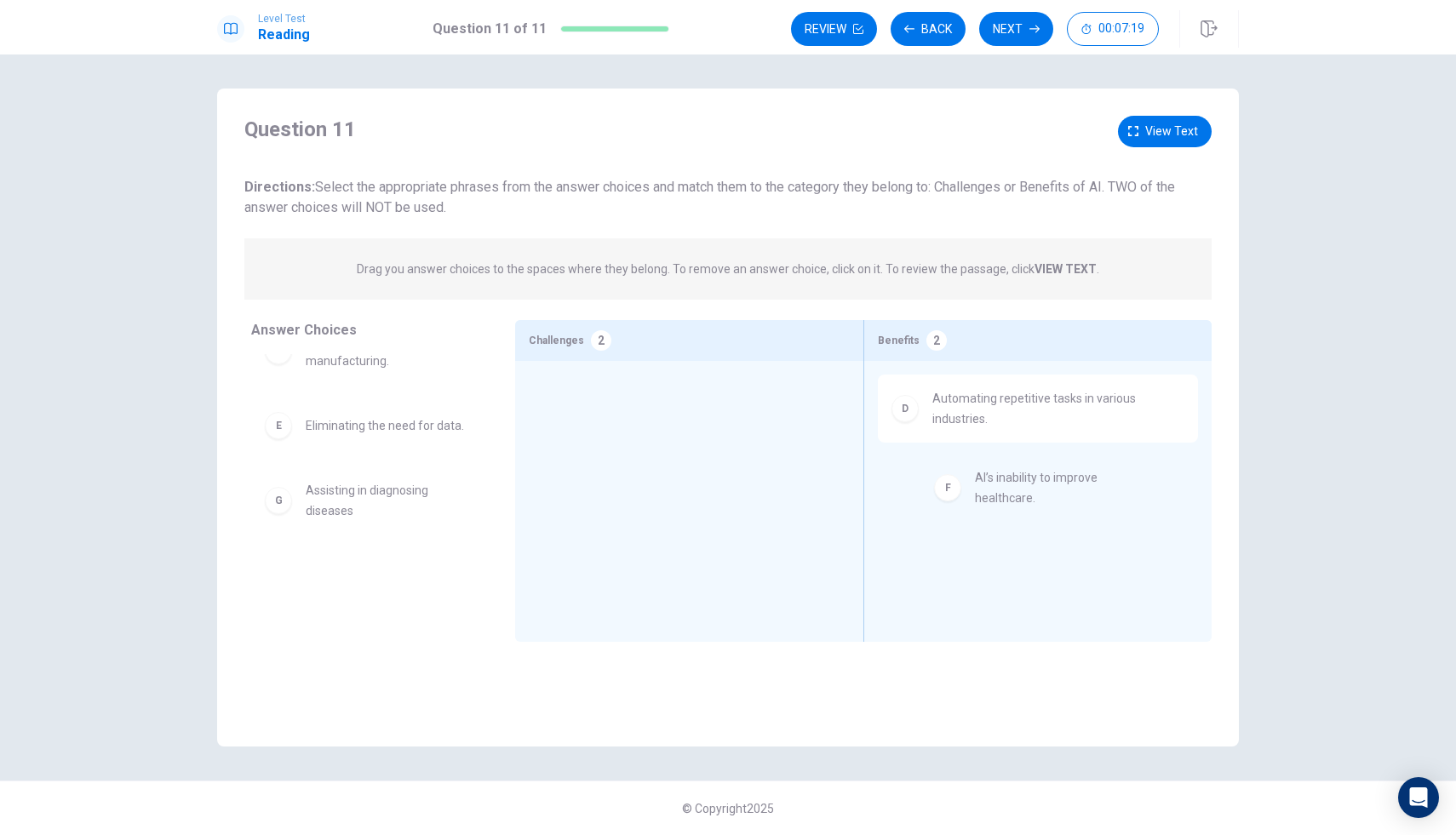
drag, startPoint x: 349, startPoint y: 516, endPoint x: 1024, endPoint y: 503, distance: 675.1
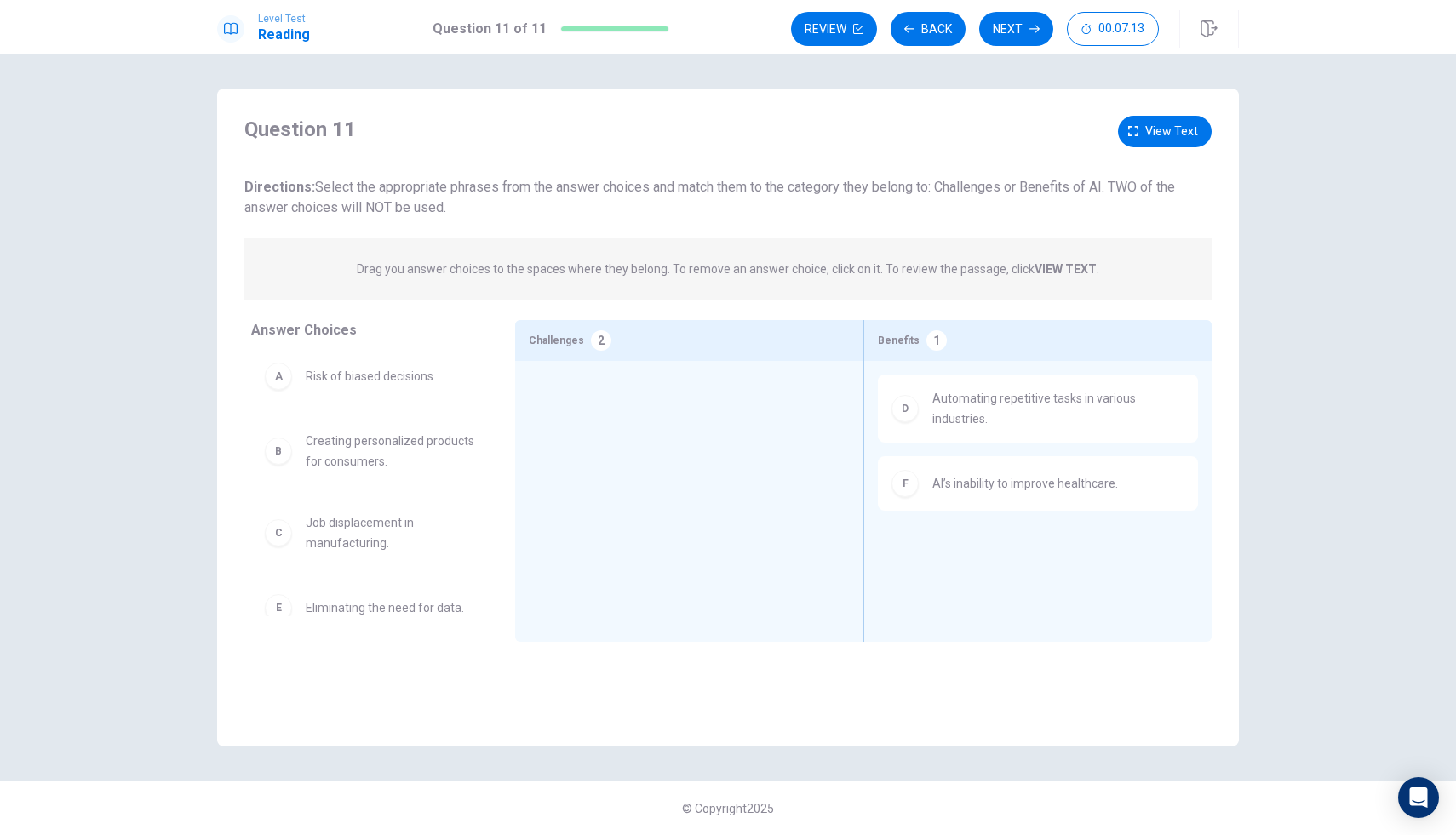
scroll to position [0, 0]
drag, startPoint x: 351, startPoint y: 474, endPoint x: 582, endPoint y: 388, distance: 246.5
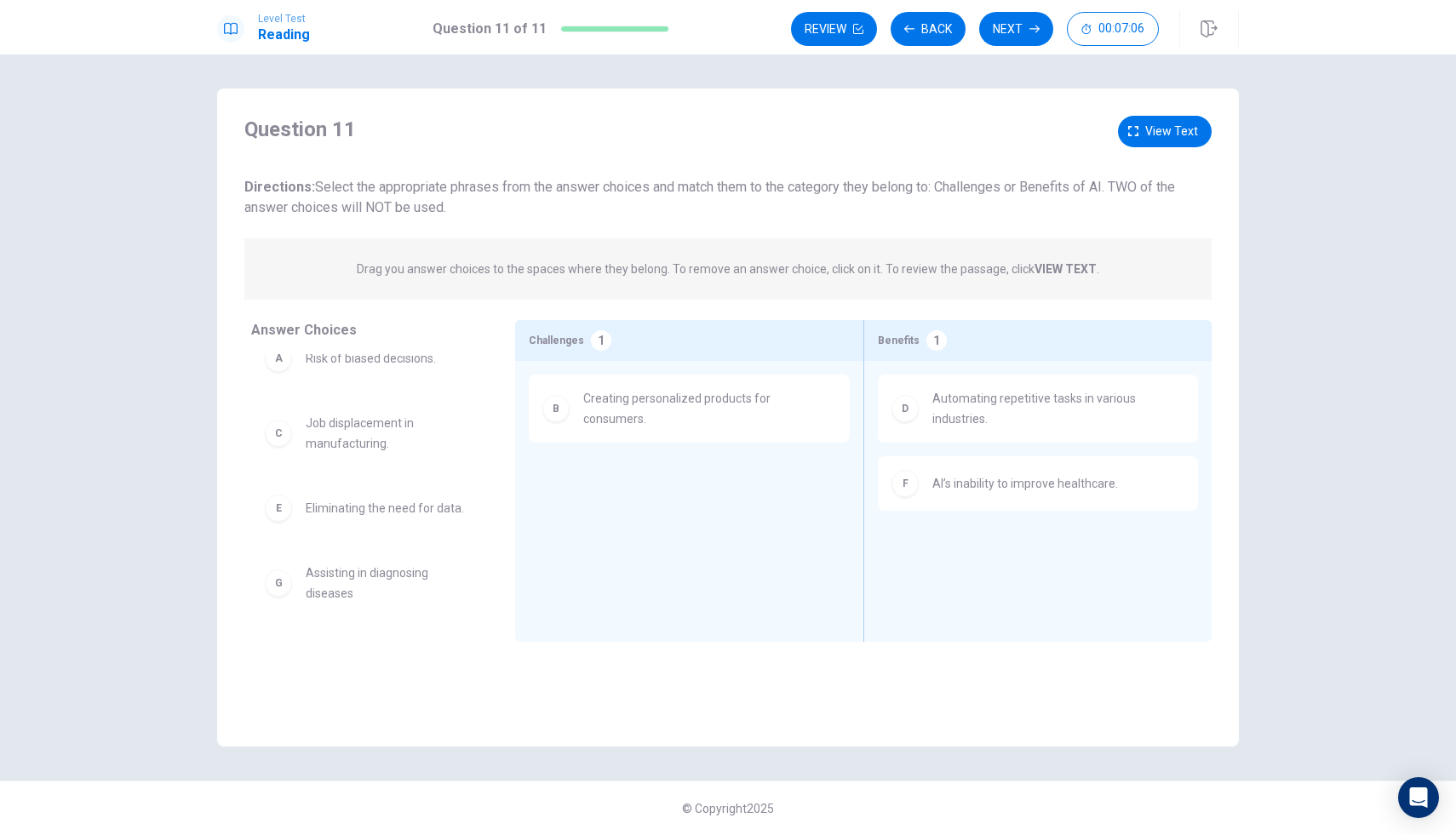
scroll to position [24, 0]
drag, startPoint x: 944, startPoint y: 484, endPoint x: 547, endPoint y: 617, distance: 418.7
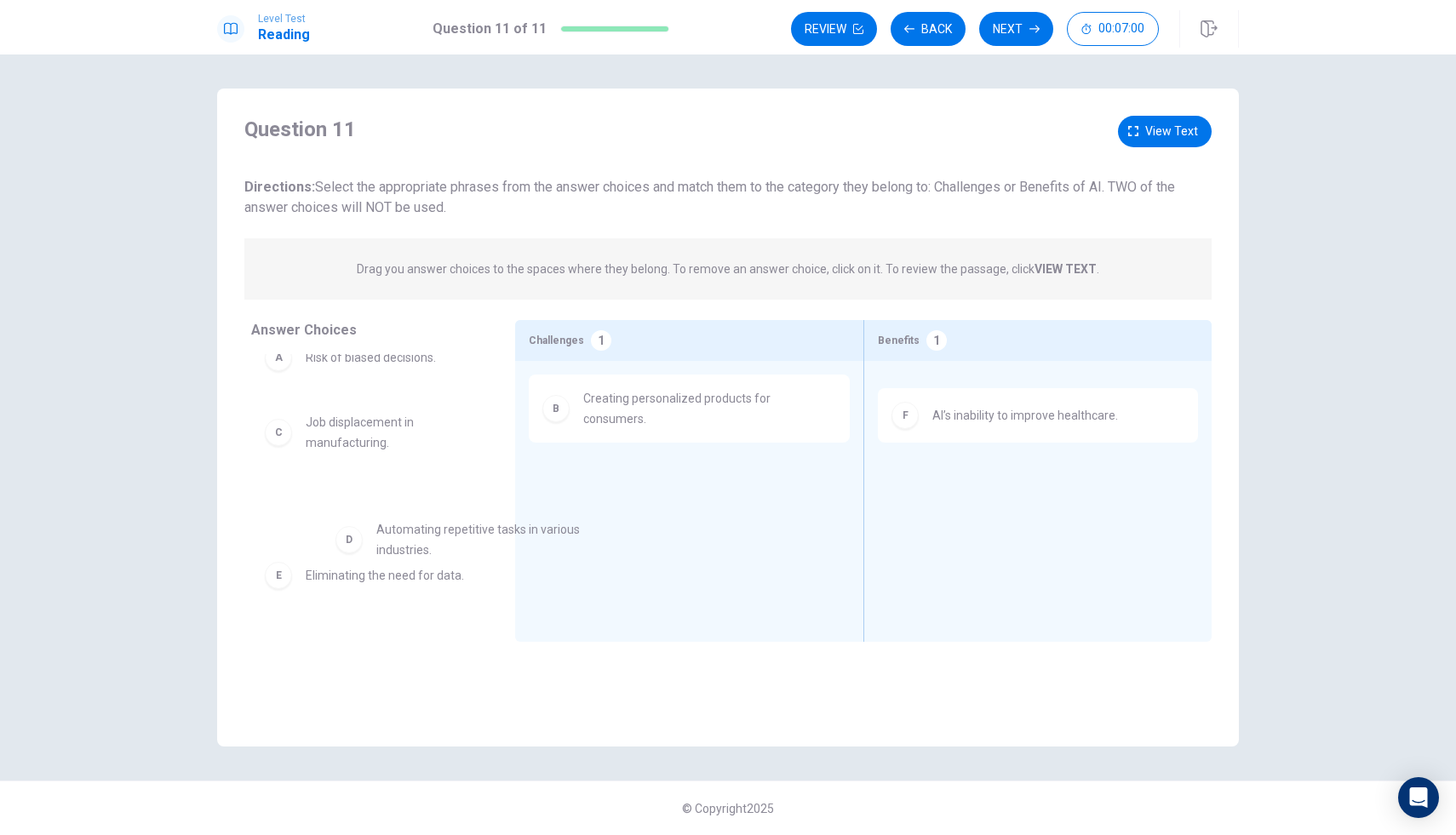
drag, startPoint x: 1078, startPoint y: 403, endPoint x: 472, endPoint y: 522, distance: 617.6
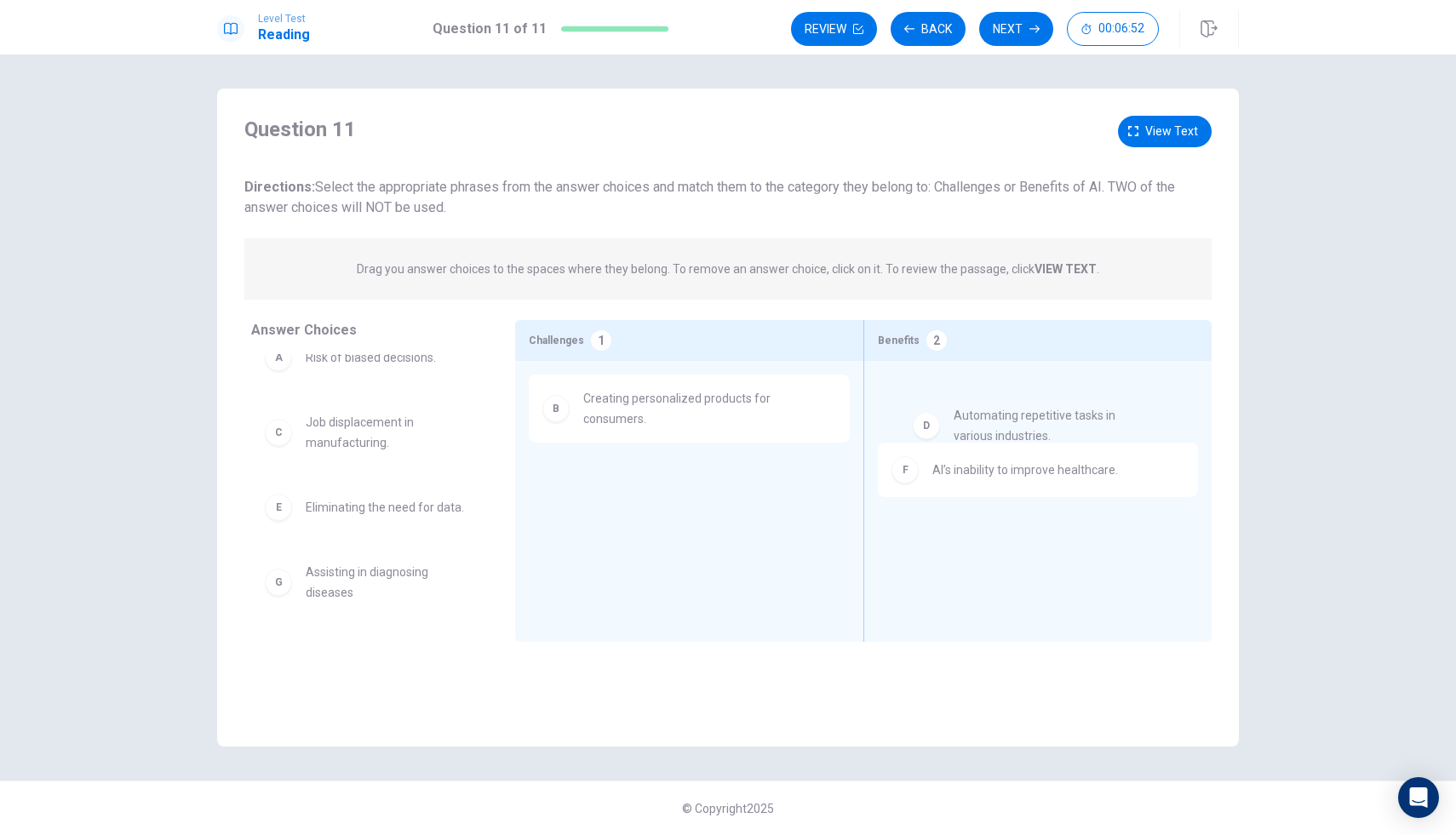
drag, startPoint x: 369, startPoint y: 514, endPoint x: 1022, endPoint y: 423, distance: 659.3
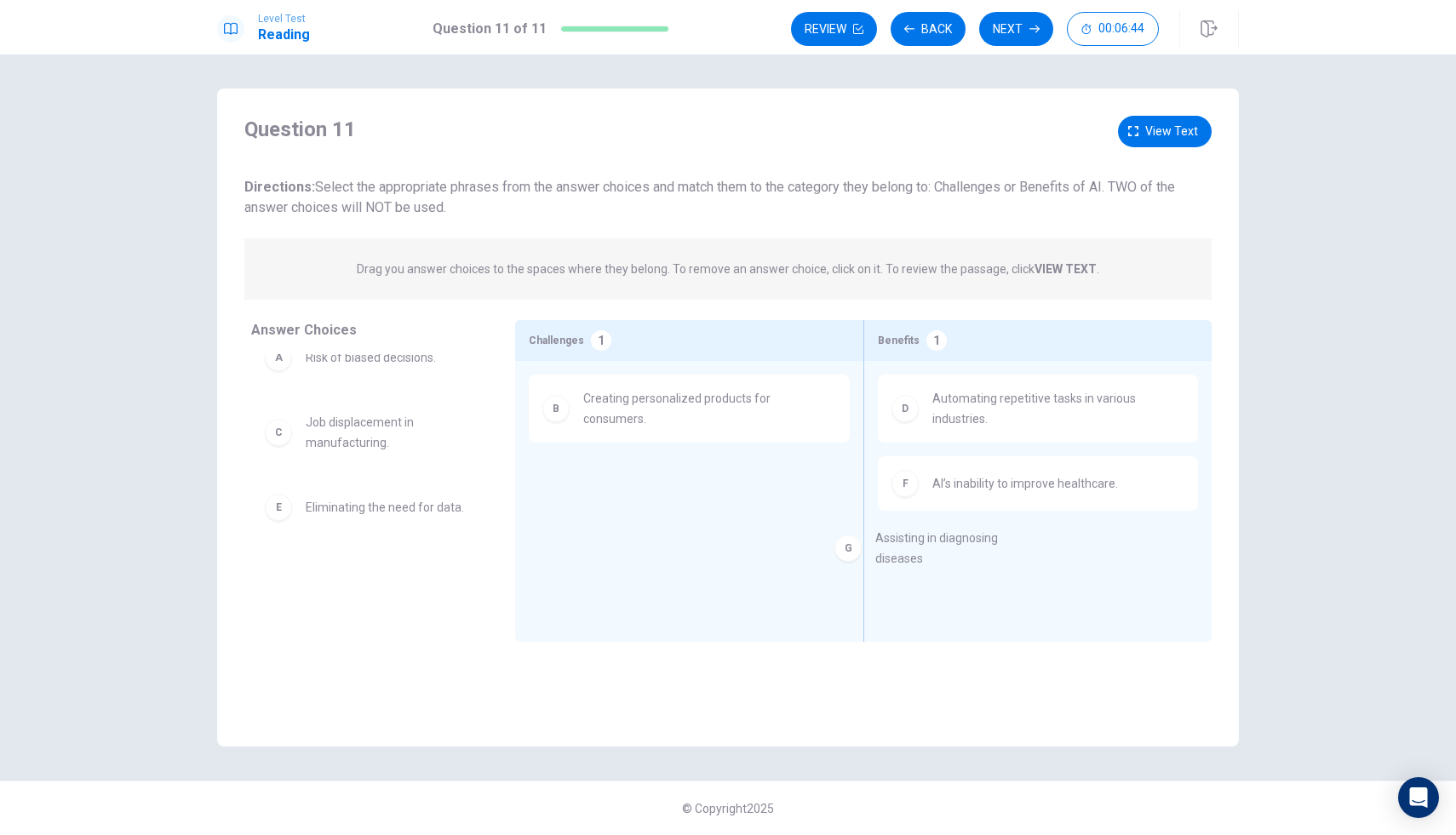
drag, startPoint x: 354, startPoint y: 588, endPoint x: 928, endPoint y: 552, distance: 575.1
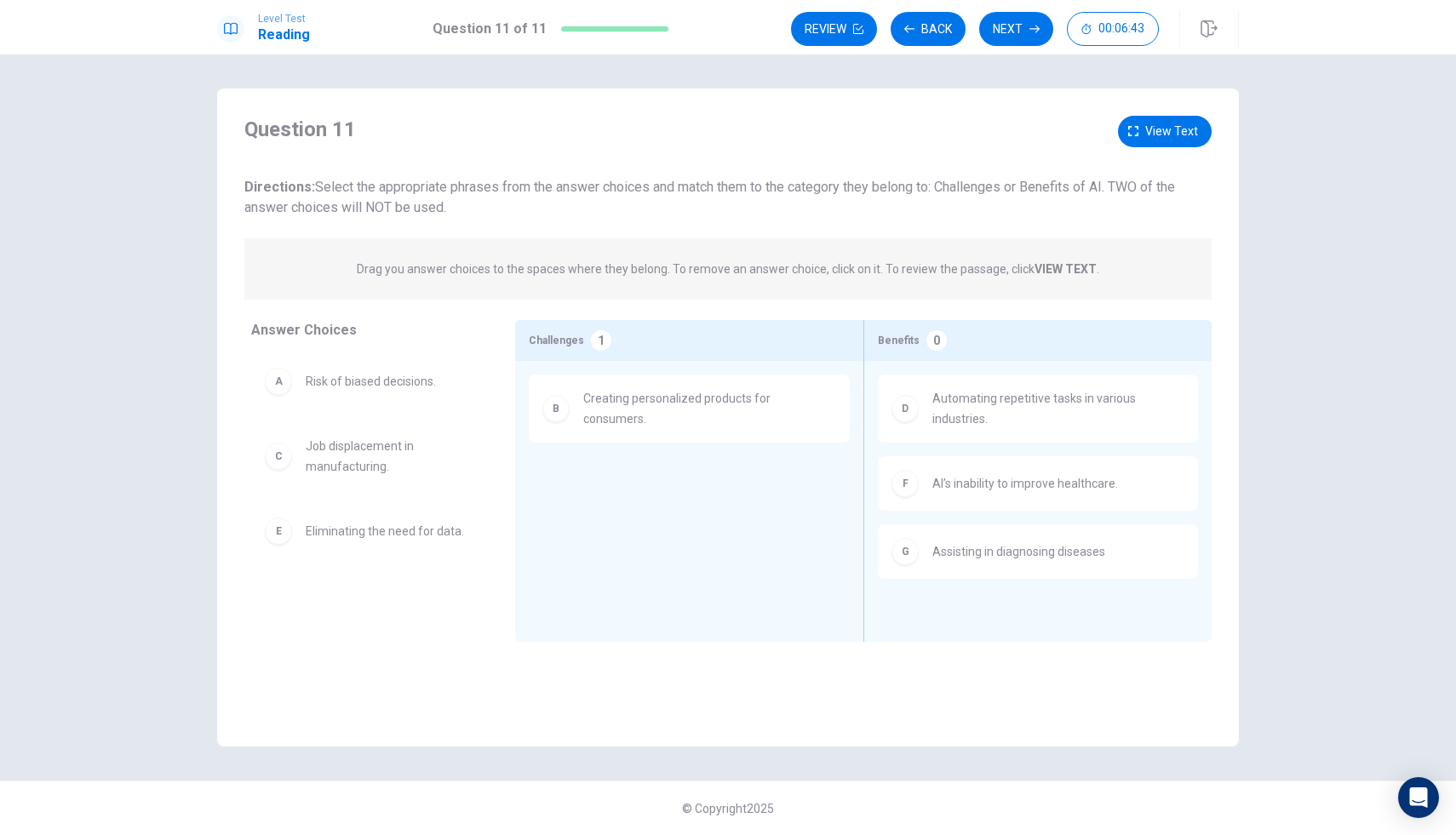
scroll to position [0, 0]
drag, startPoint x: 332, startPoint y: 532, endPoint x: 360, endPoint y: 547, distance: 31.8
drag, startPoint x: 380, startPoint y: 383, endPoint x: 639, endPoint y: 446, distance: 266.6
drag, startPoint x: 631, startPoint y: 472, endPoint x: 358, endPoint y: 485, distance: 273.3
drag, startPoint x: 338, startPoint y: 465, endPoint x: 580, endPoint y: 454, distance: 242.2
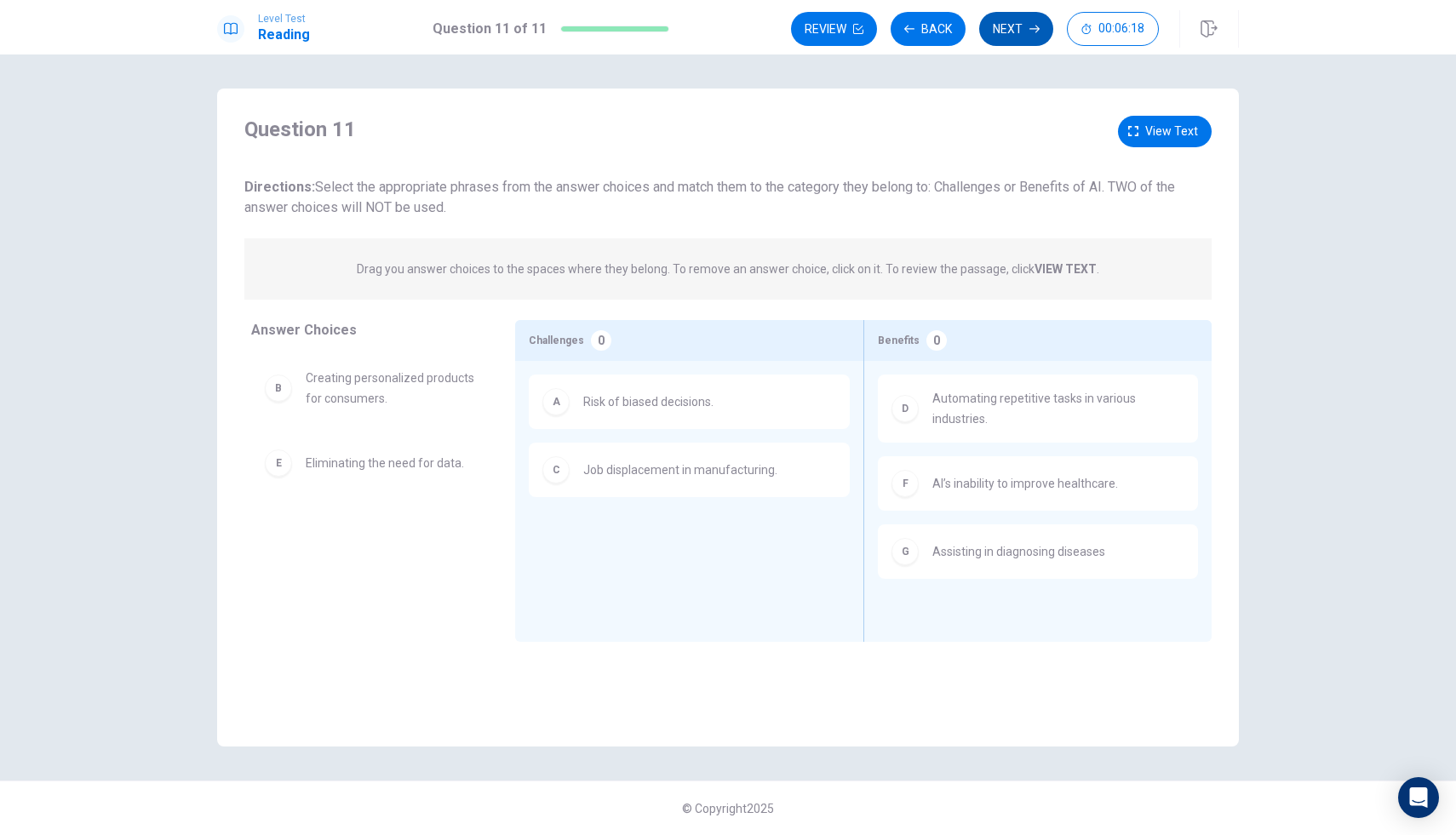
click at [999, 25] on button "Next" at bounding box center [1015, 29] width 74 height 34
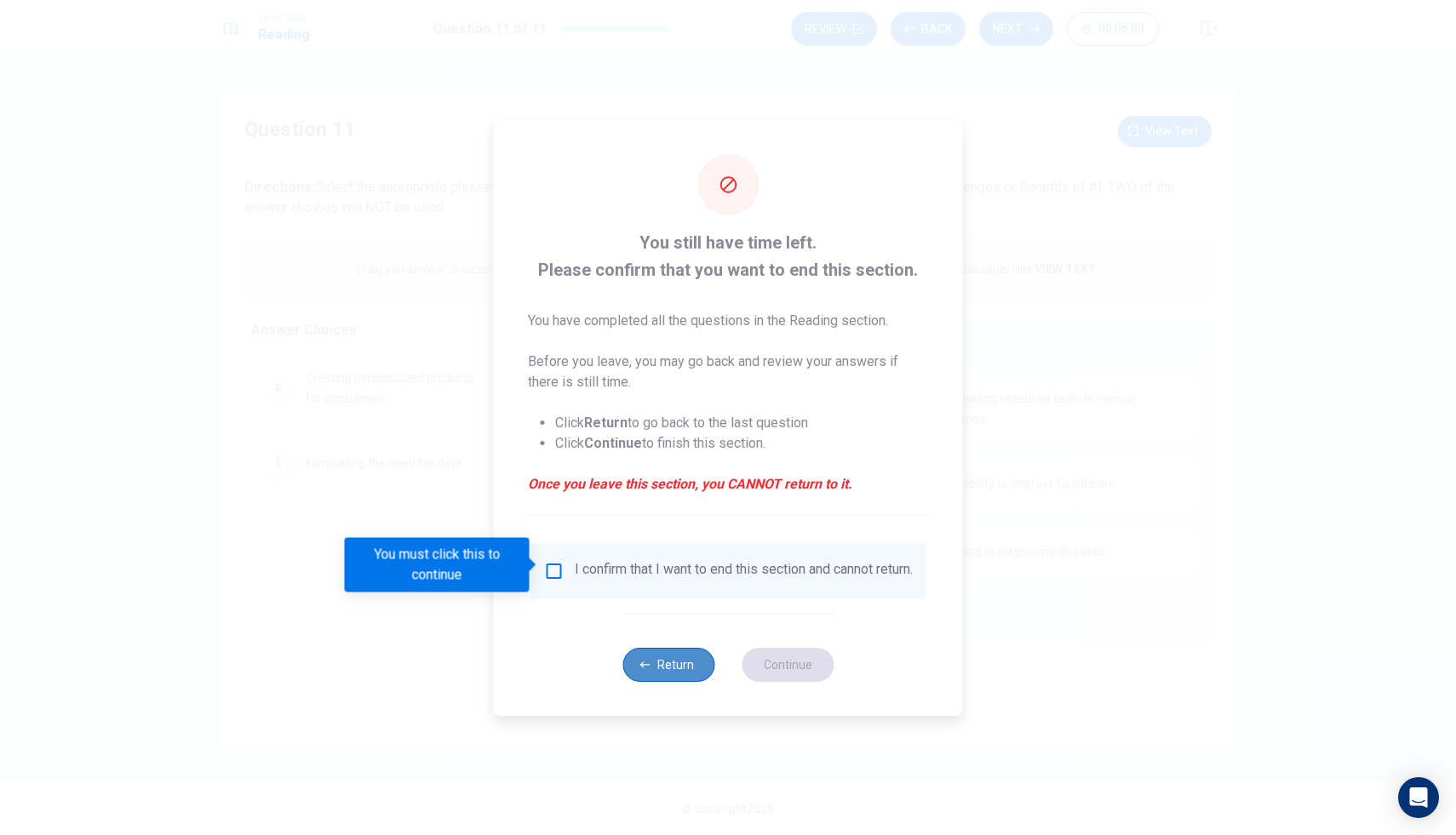
click at [665, 679] on button "Return" at bounding box center [667, 665] width 92 height 34
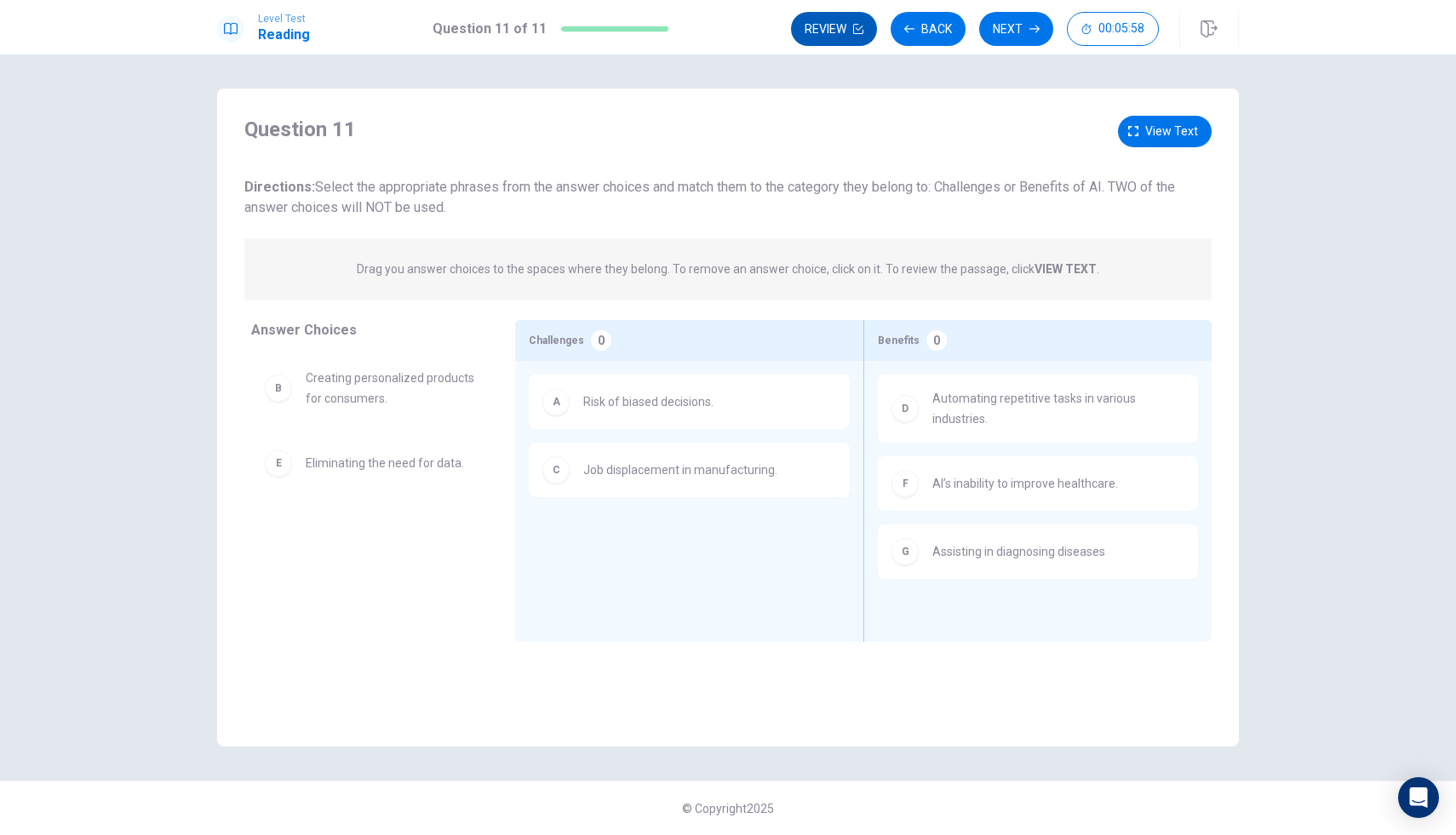
click at [848, 27] on button "Review" at bounding box center [834, 29] width 86 height 34
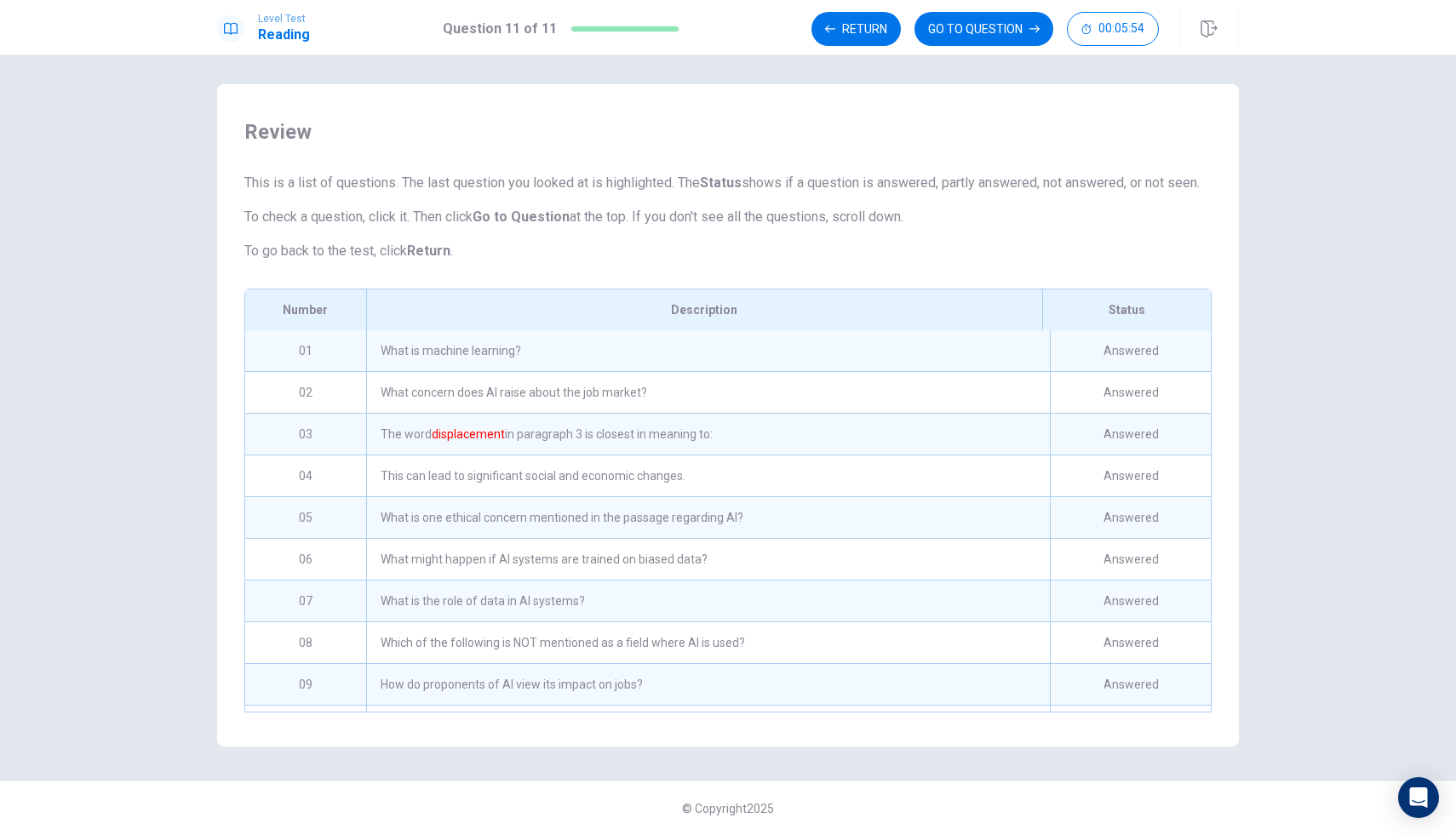
click at [593, 354] on div "What is machine learning?" at bounding box center [708, 351] width 684 height 41
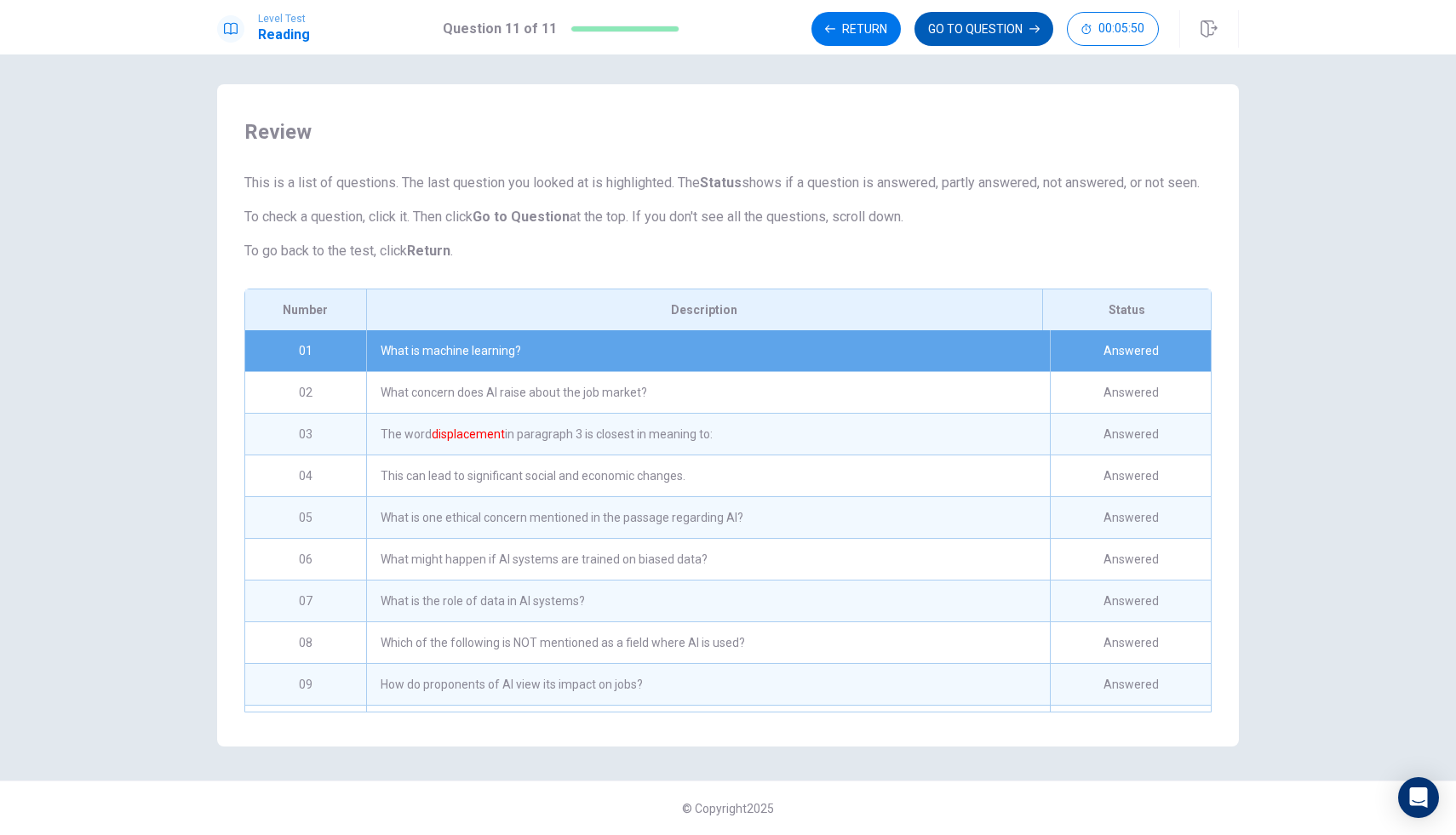
click at [965, 32] on button "GO TO QUESTION" at bounding box center [983, 29] width 139 height 34
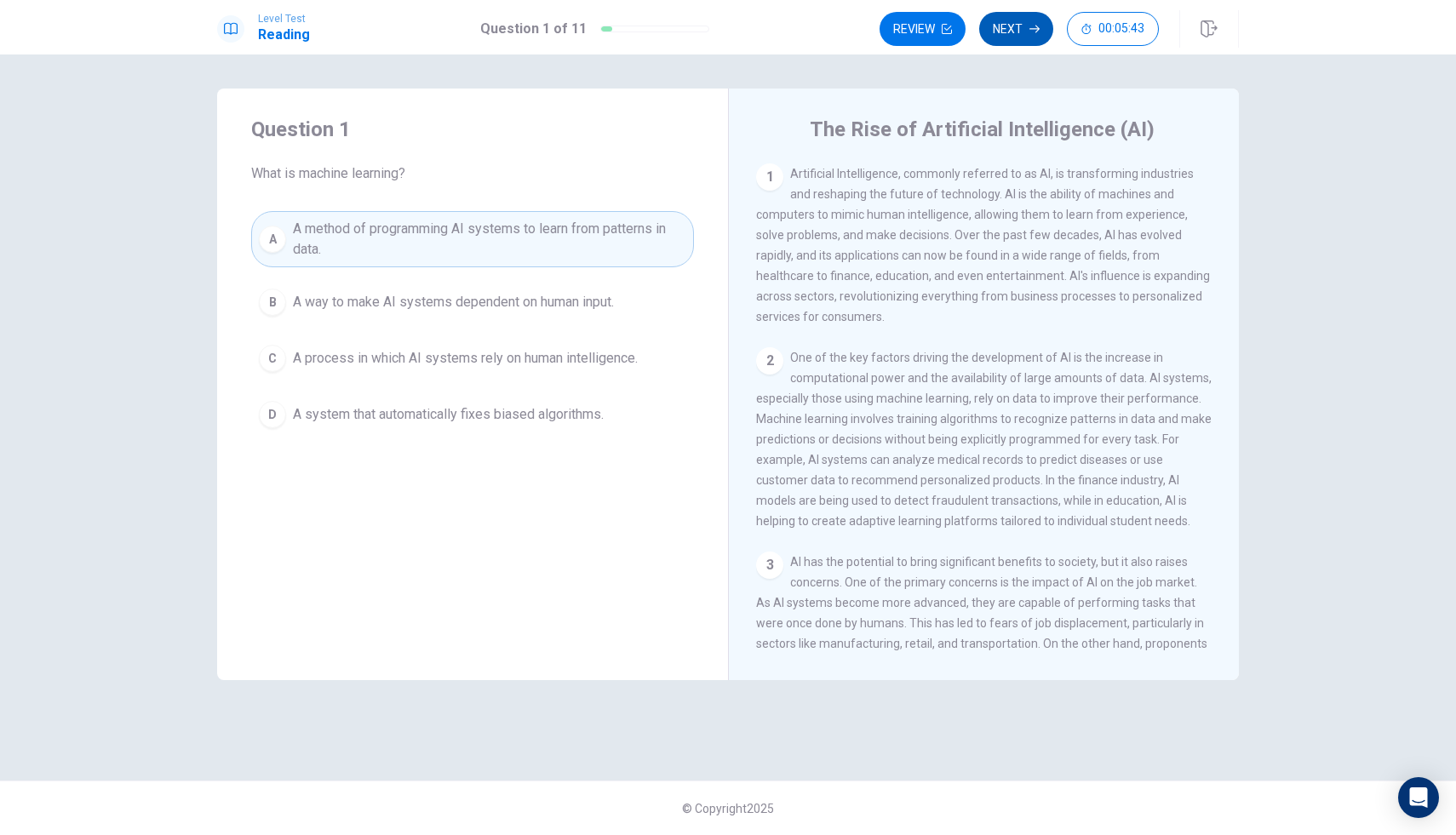
click at [1015, 32] on button "Next" at bounding box center [1015, 29] width 74 height 34
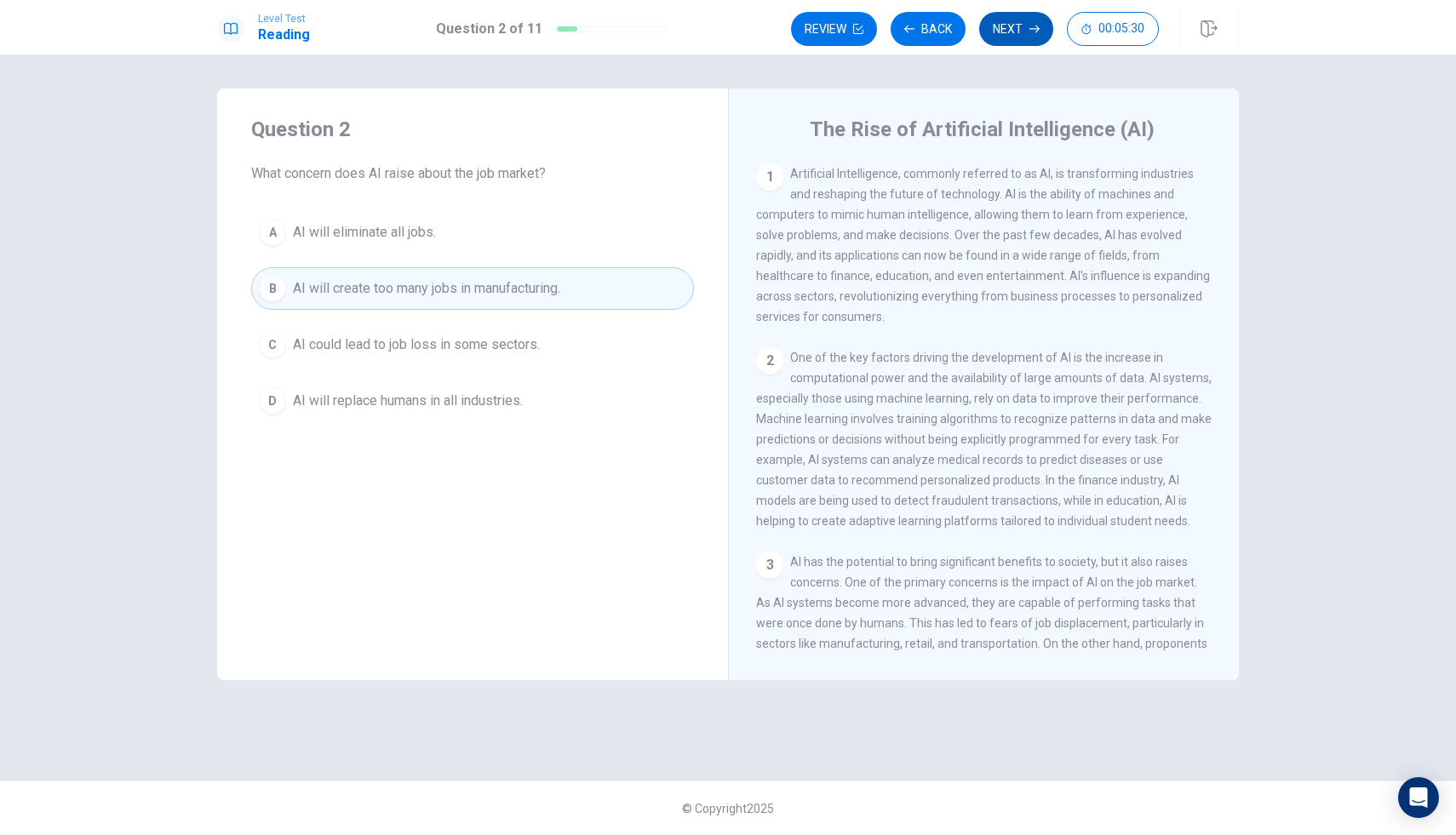
click at [1020, 30] on button "Next" at bounding box center [1015, 29] width 74 height 34
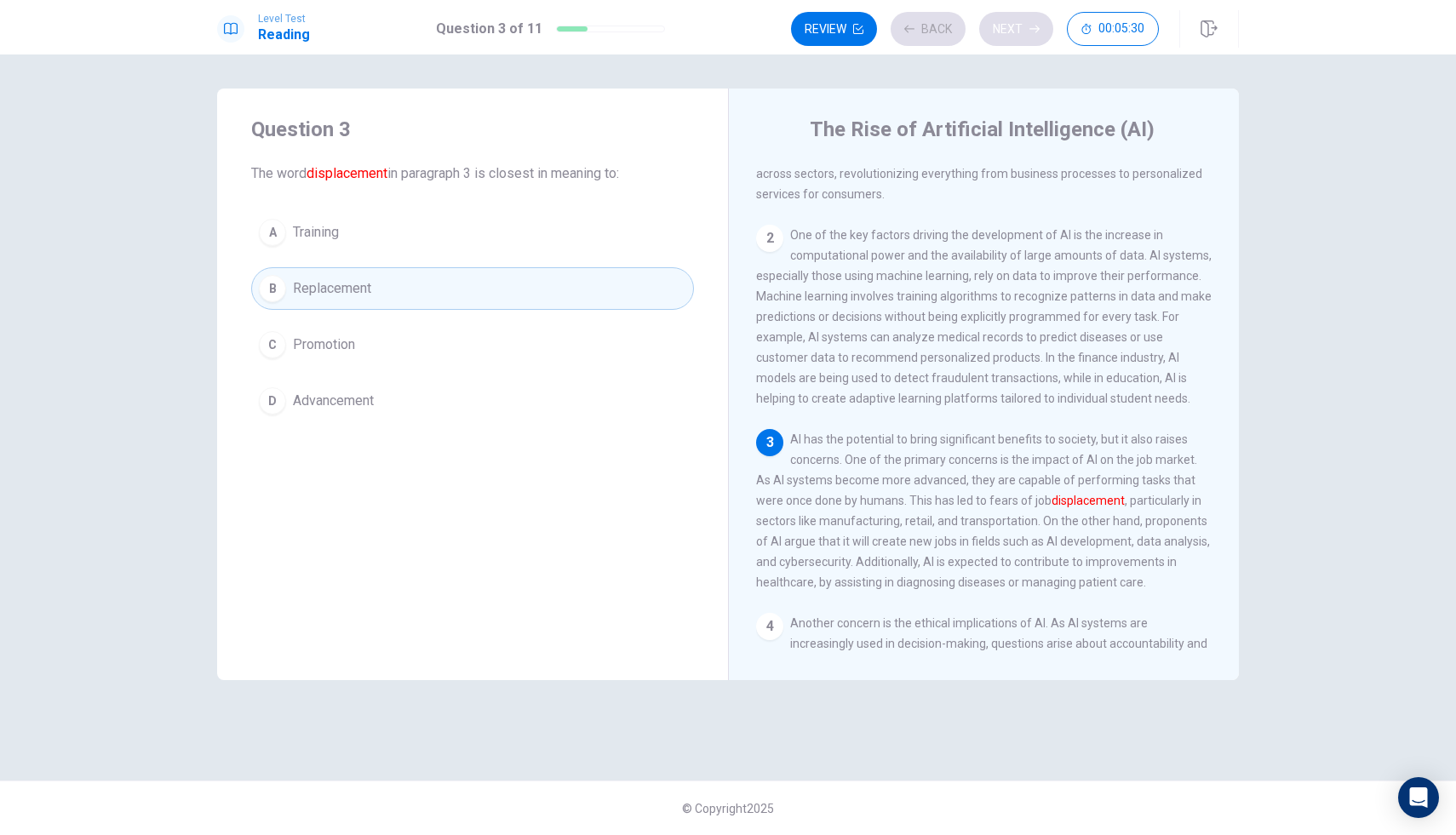
scroll to position [254, 0]
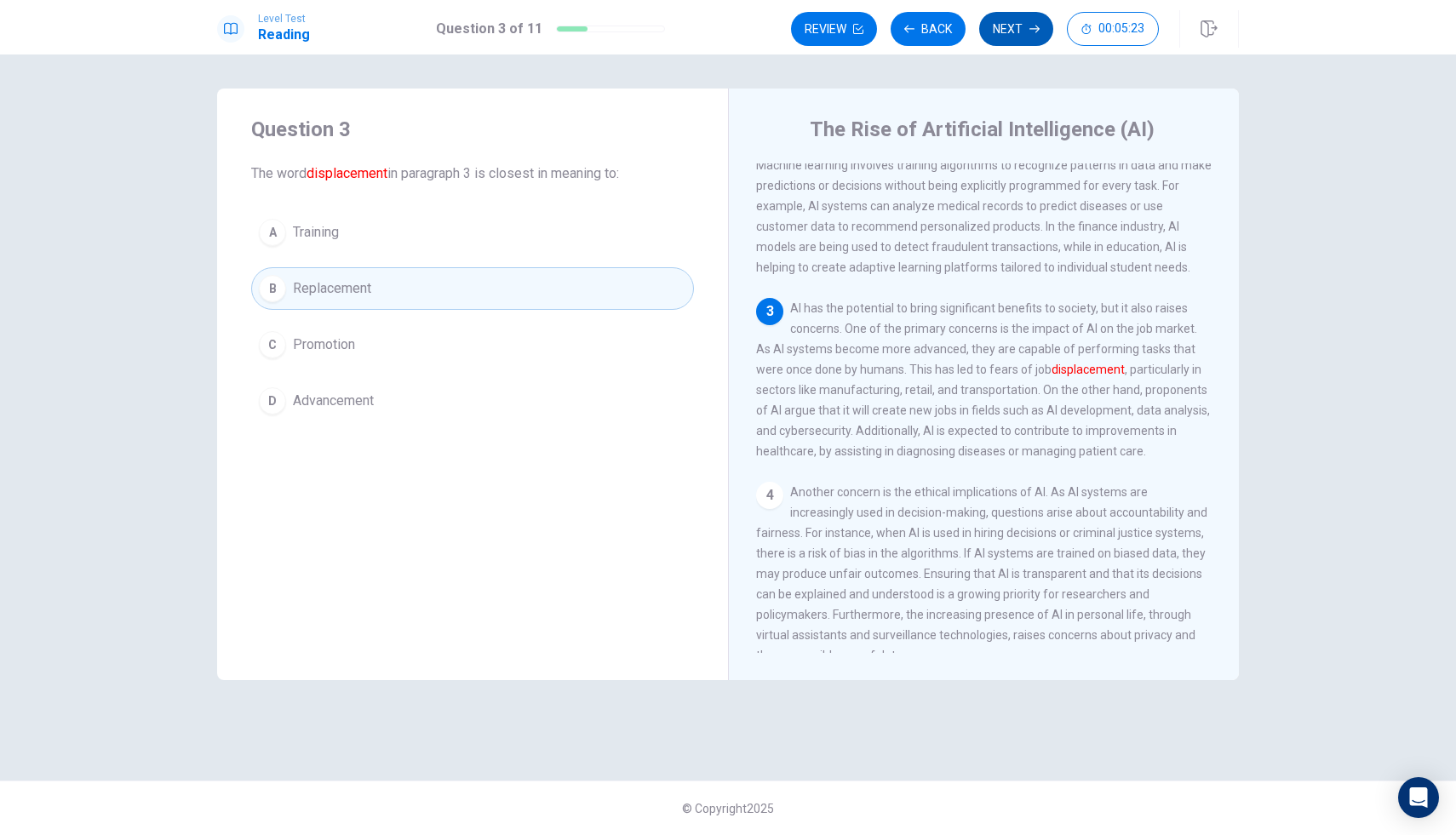
click at [1029, 25] on icon "button" at bounding box center [1035, 29] width 10 height 10
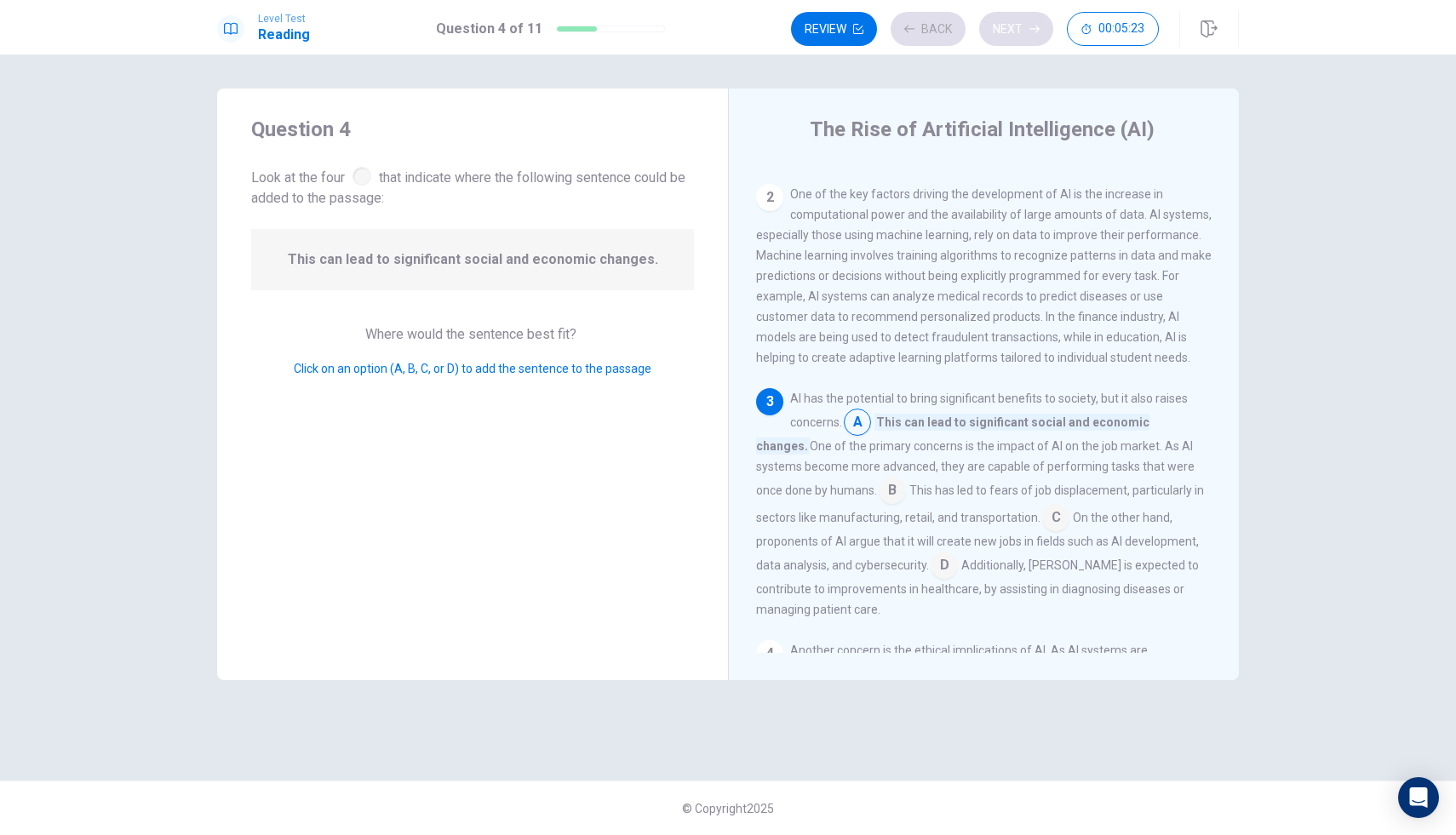
scroll to position [295, 0]
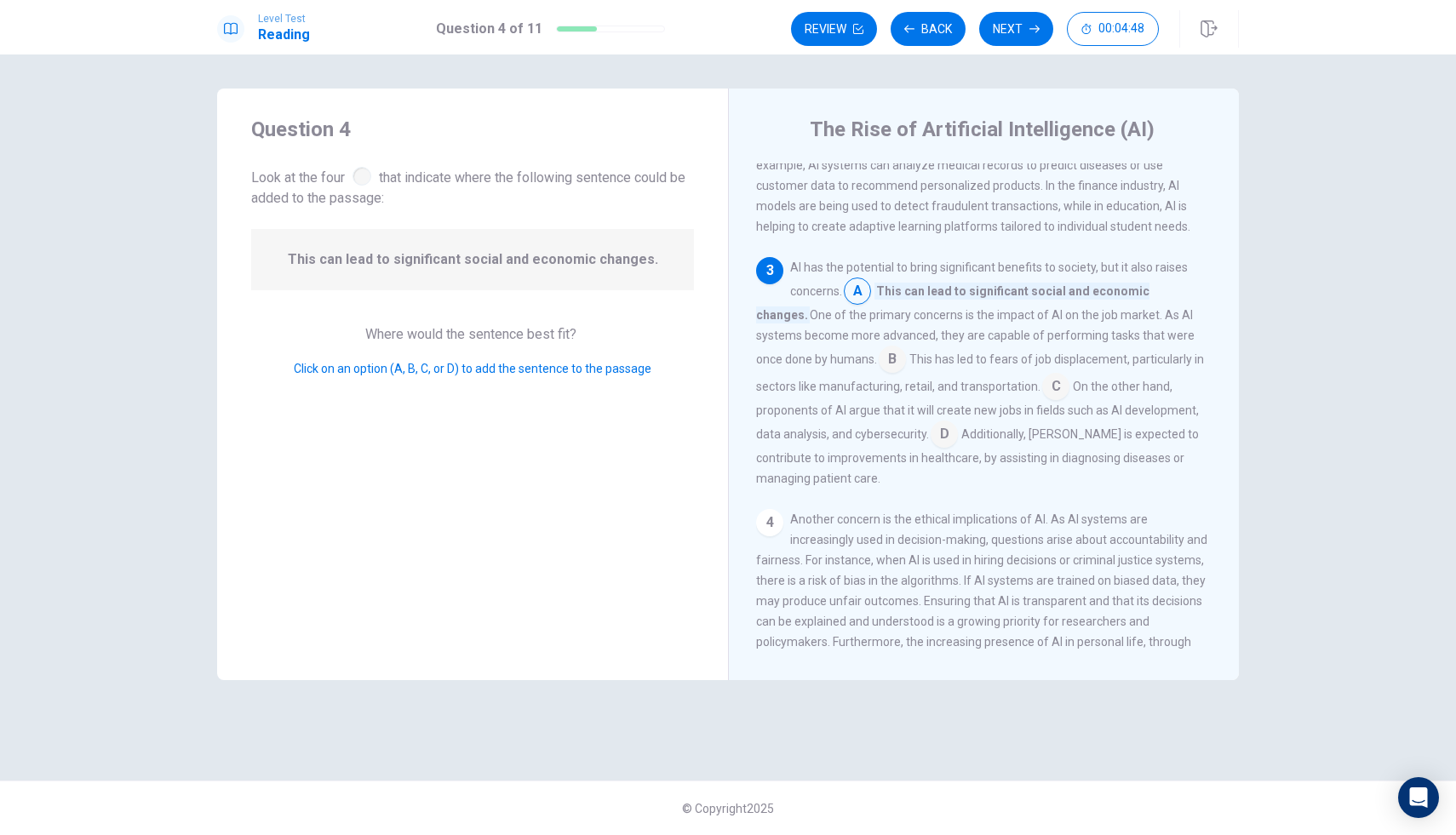
click at [878, 374] on input at bounding box center [892, 360] width 27 height 27
click at [855, 305] on input at bounding box center [857, 292] width 27 height 27
click at [878, 373] on input at bounding box center [892, 360] width 27 height 27
click at [850, 306] on input at bounding box center [857, 292] width 27 height 27
click at [878, 374] on input at bounding box center [892, 360] width 27 height 27
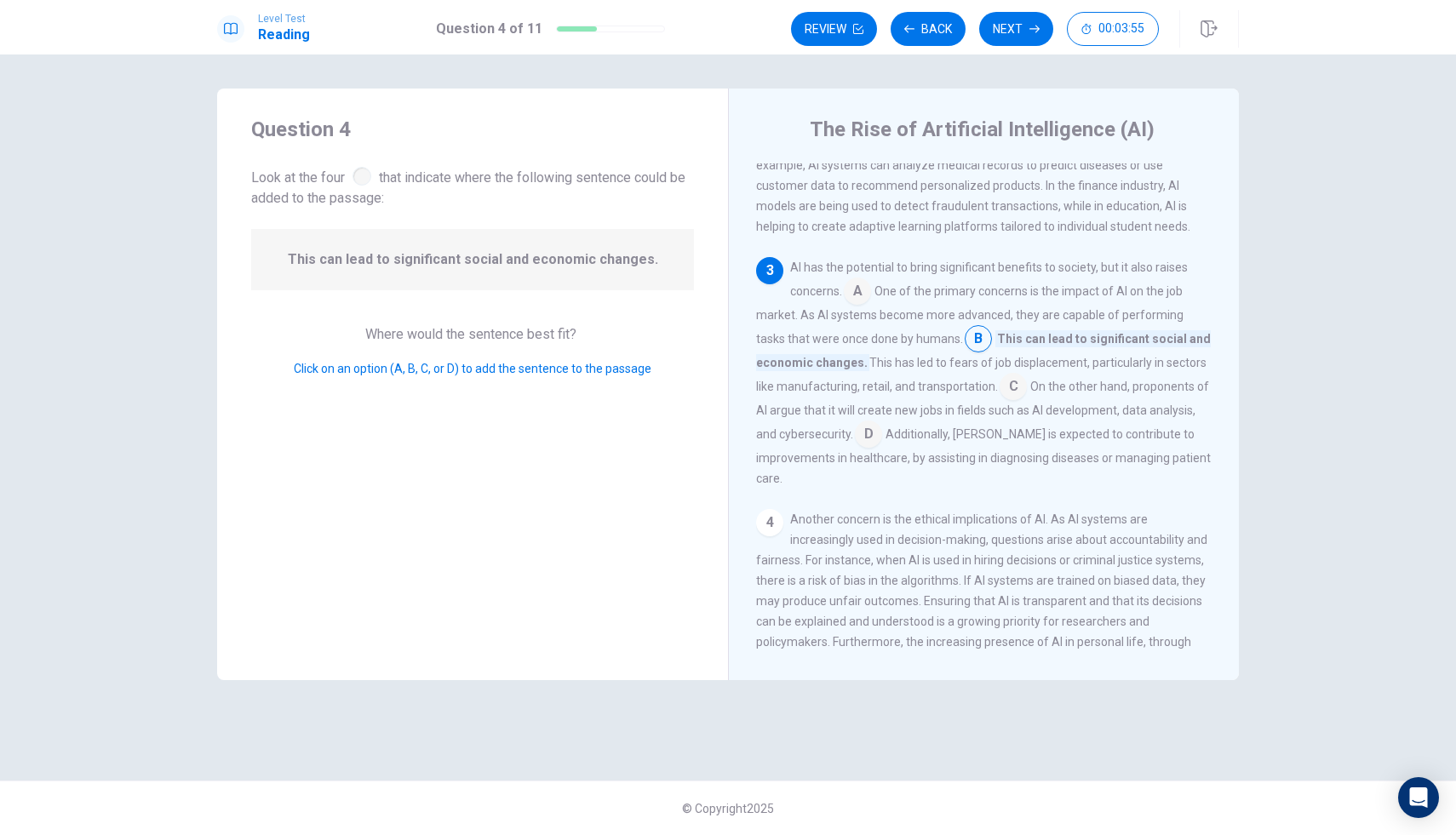
click at [856, 305] on input at bounding box center [857, 292] width 27 height 27
click at [1042, 392] on input at bounding box center [1056, 387] width 27 height 27
click at [859, 306] on input at bounding box center [857, 292] width 27 height 27
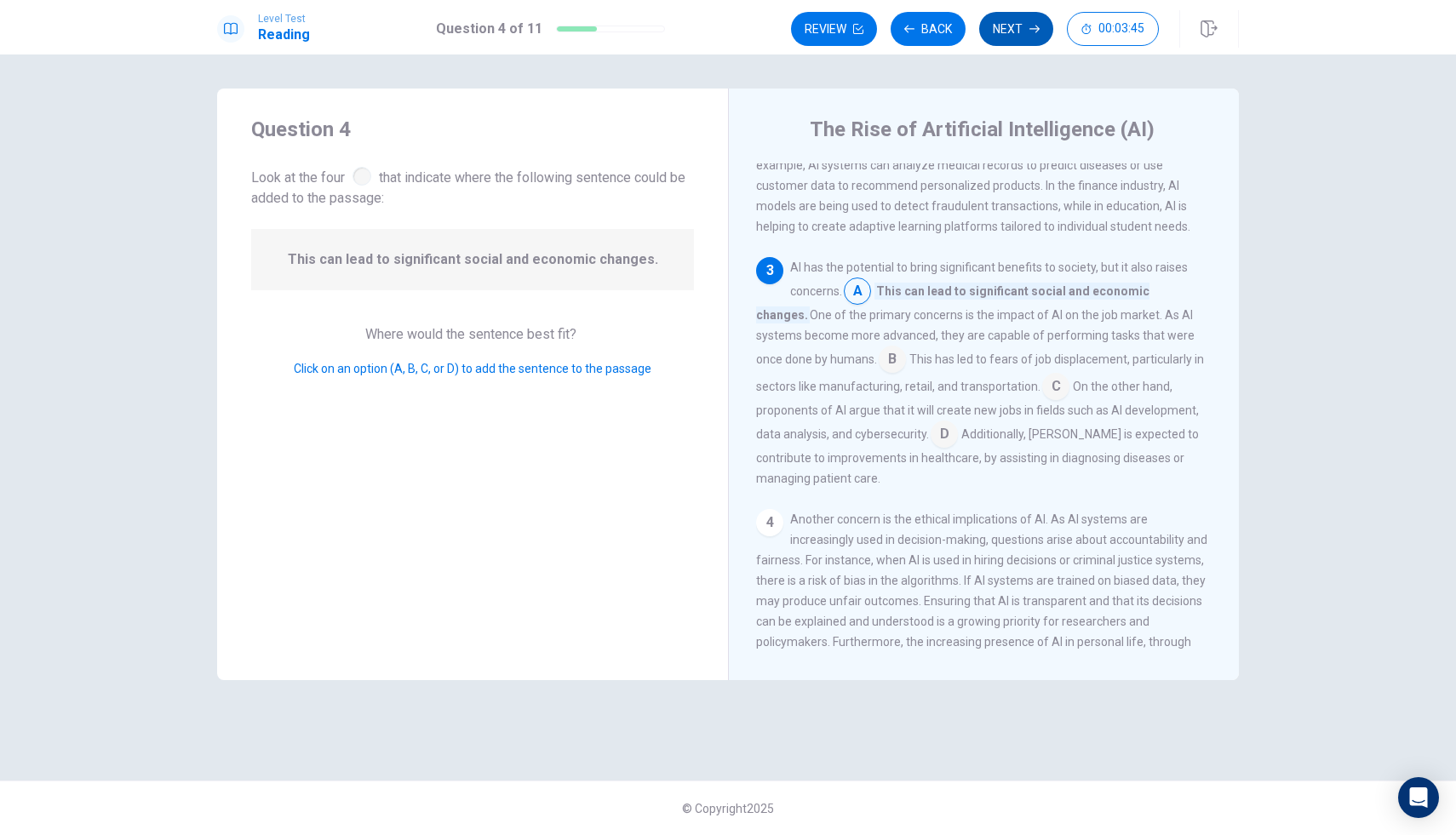
click at [1029, 24] on button "Next" at bounding box center [1015, 29] width 74 height 34
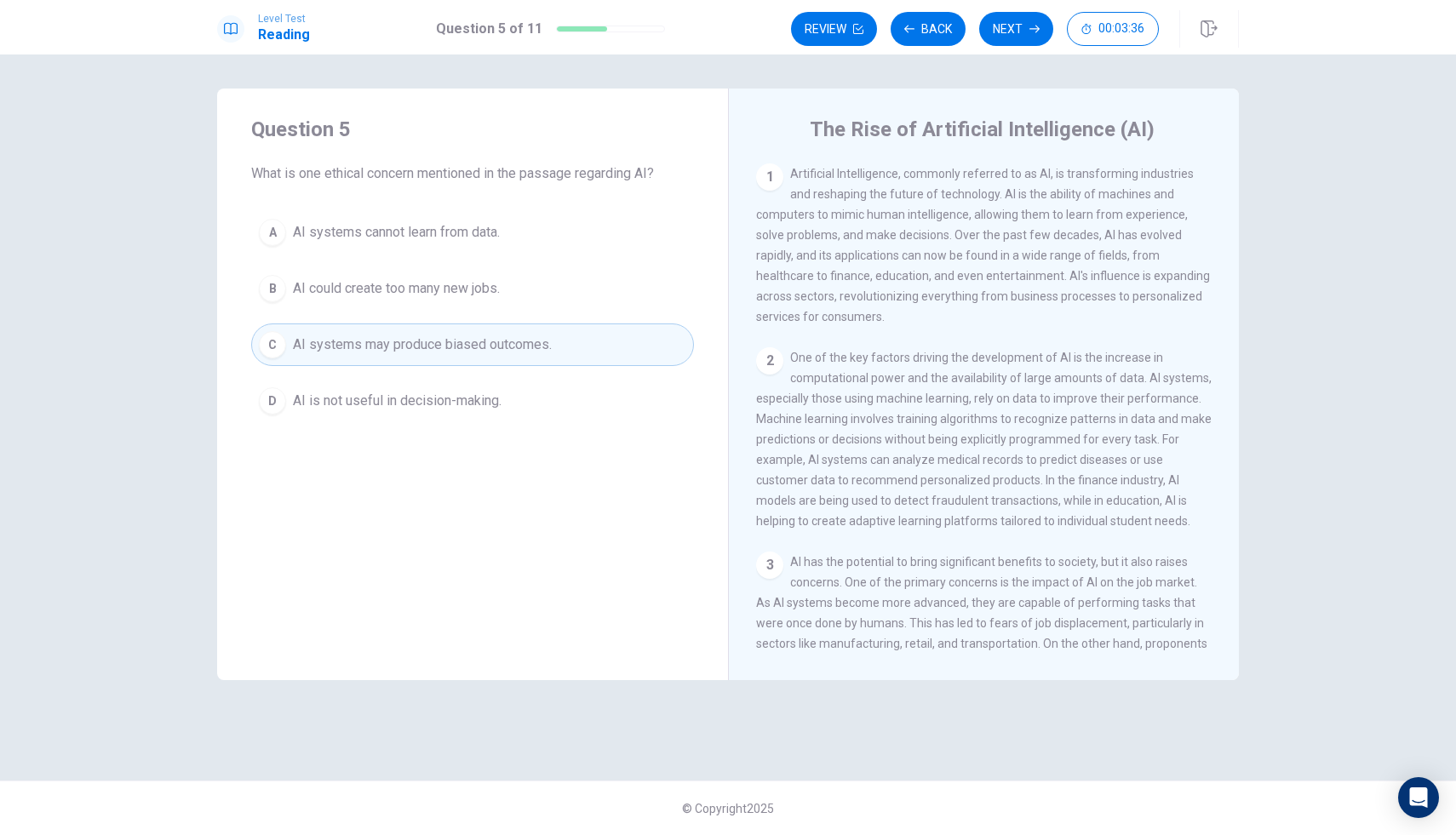
click at [1014, 49] on div "Level Test Reading Question 5 of 11 Review Back Next 00:03:36" at bounding box center [728, 27] width 1456 height 54
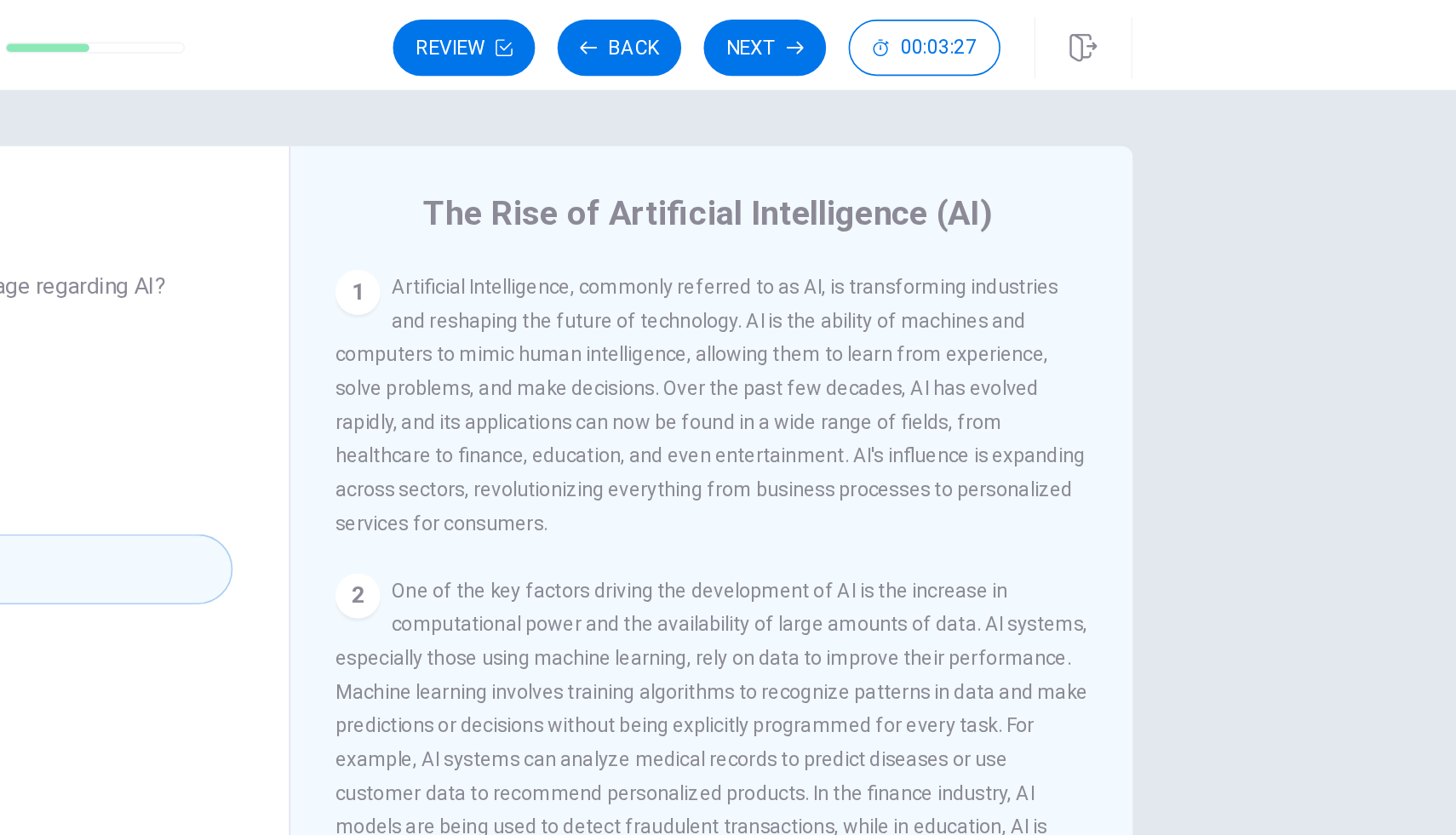
scroll to position [0, 0]
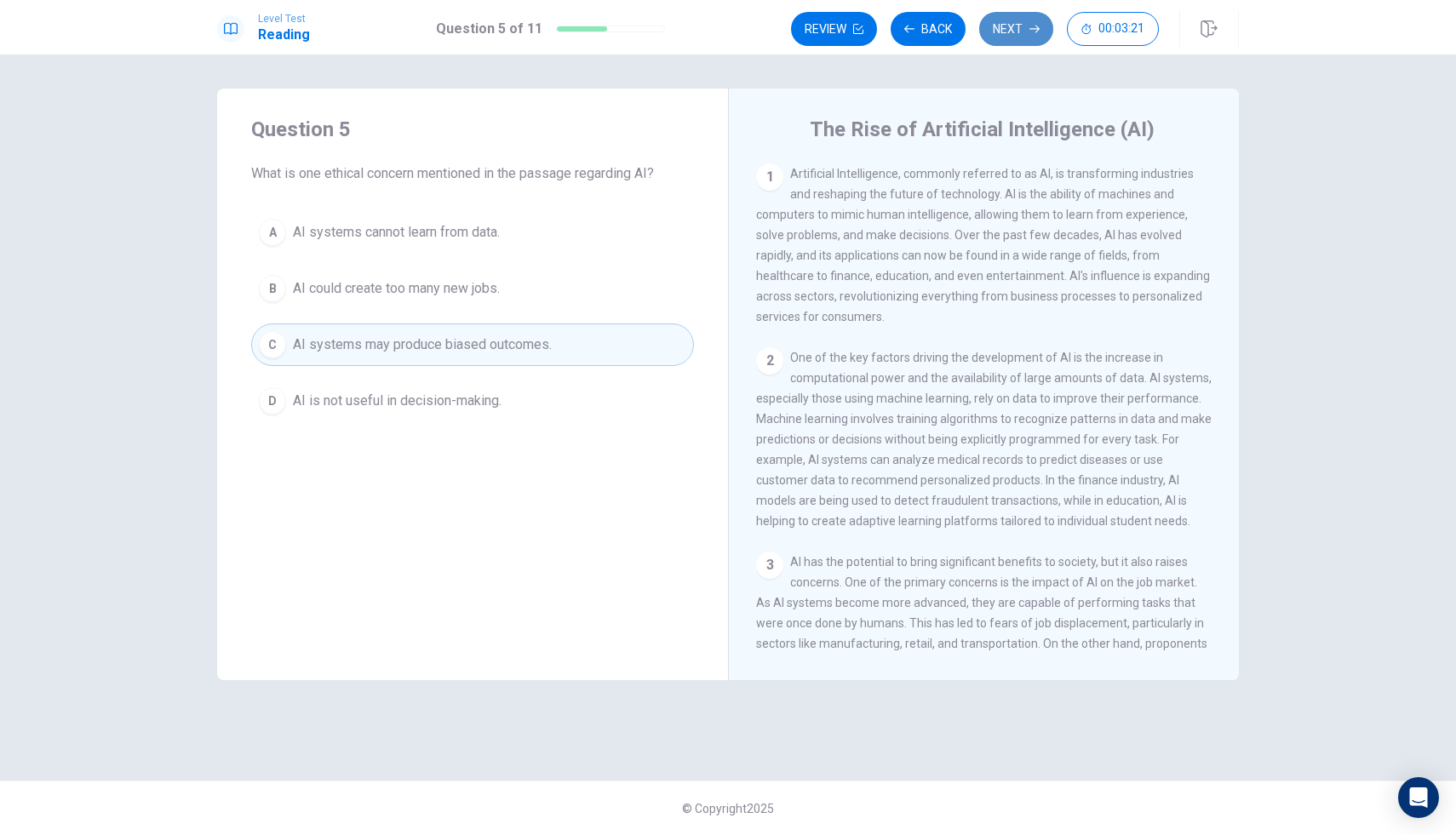
click at [1018, 31] on button "Next" at bounding box center [1015, 29] width 74 height 34
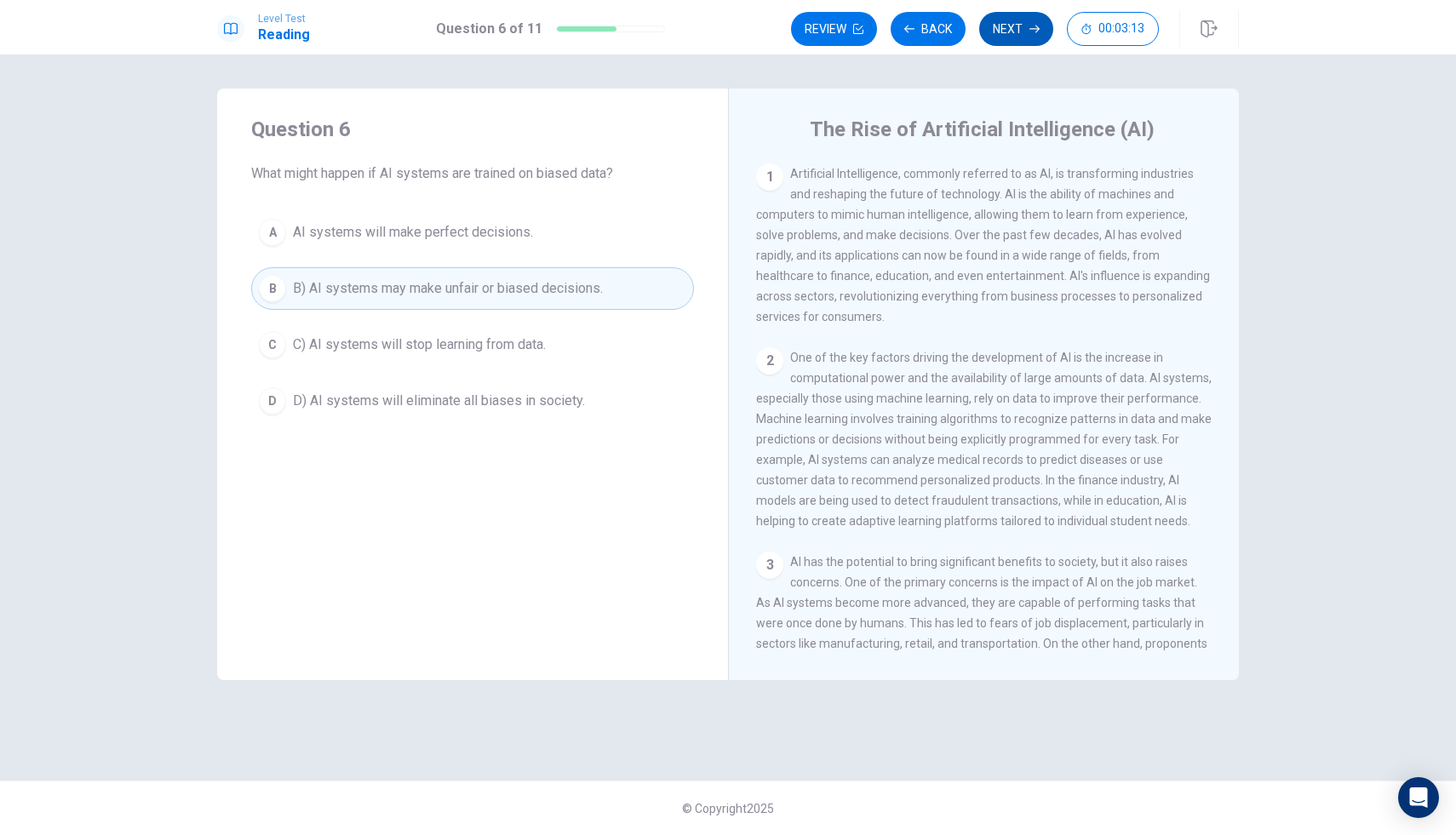
click at [1018, 34] on button "Next" at bounding box center [1015, 29] width 74 height 34
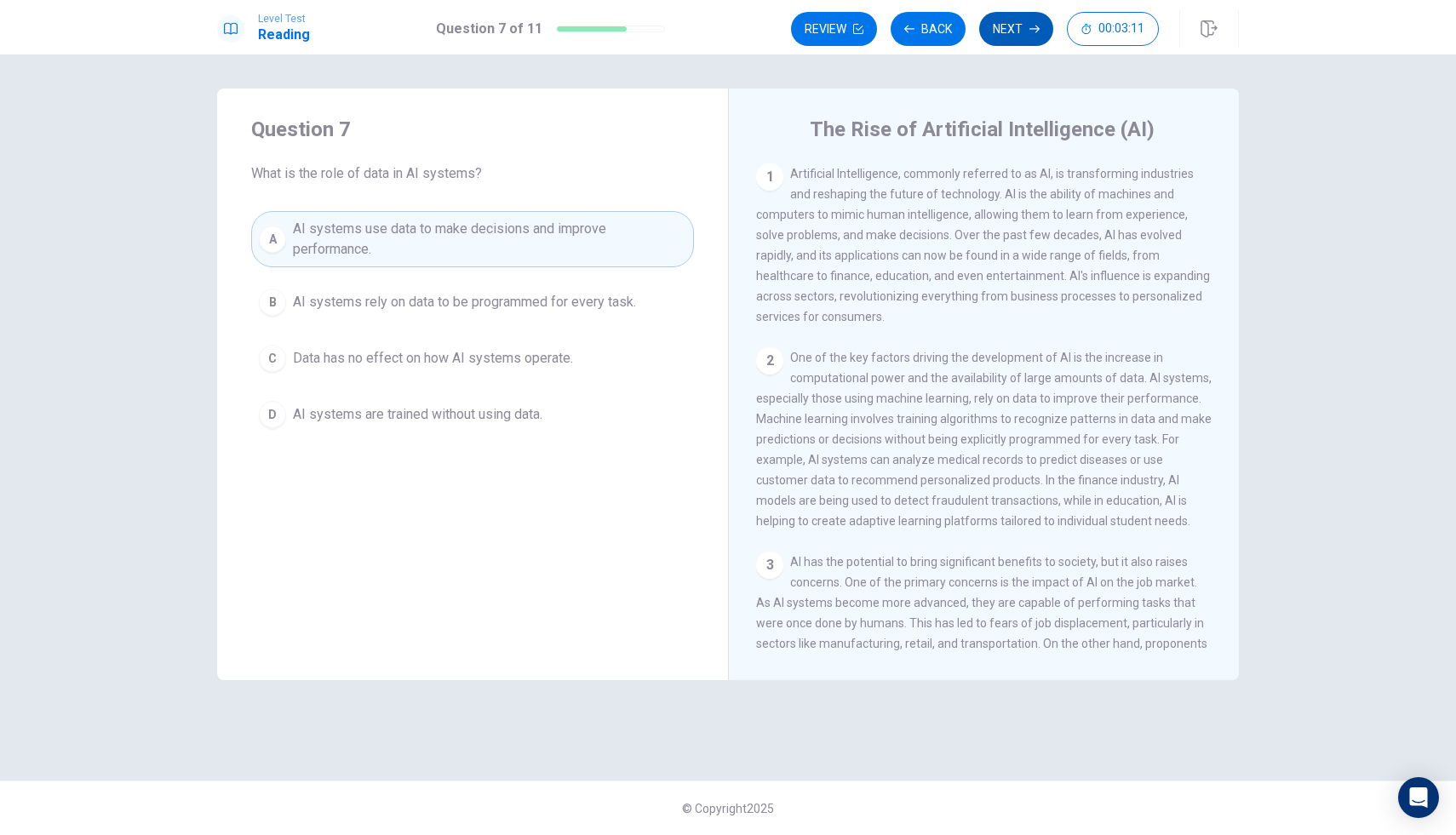
click at [1008, 23] on button "Next" at bounding box center [1015, 29] width 74 height 34
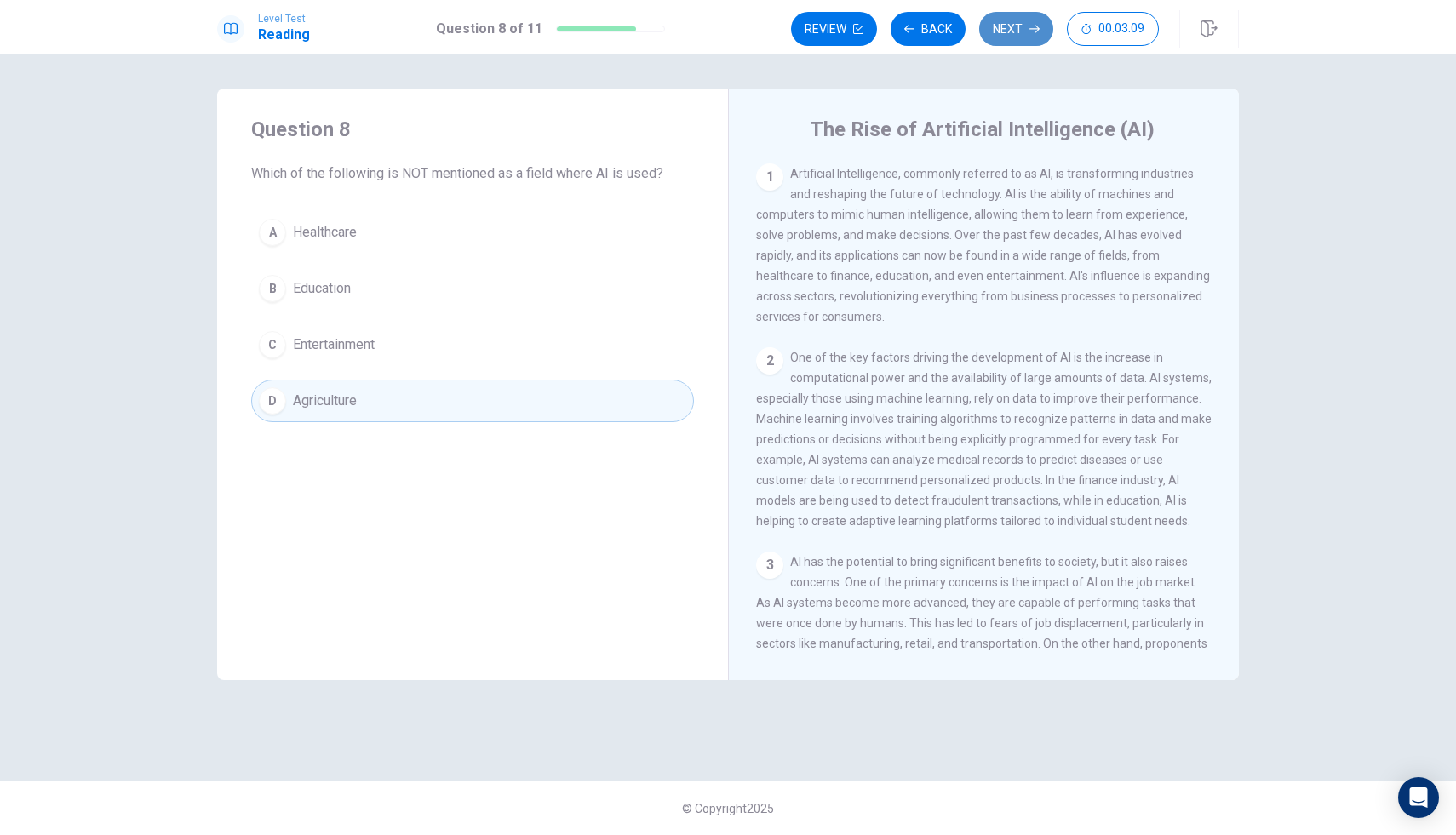
click at [1008, 23] on button "Next" at bounding box center [1015, 29] width 74 height 34
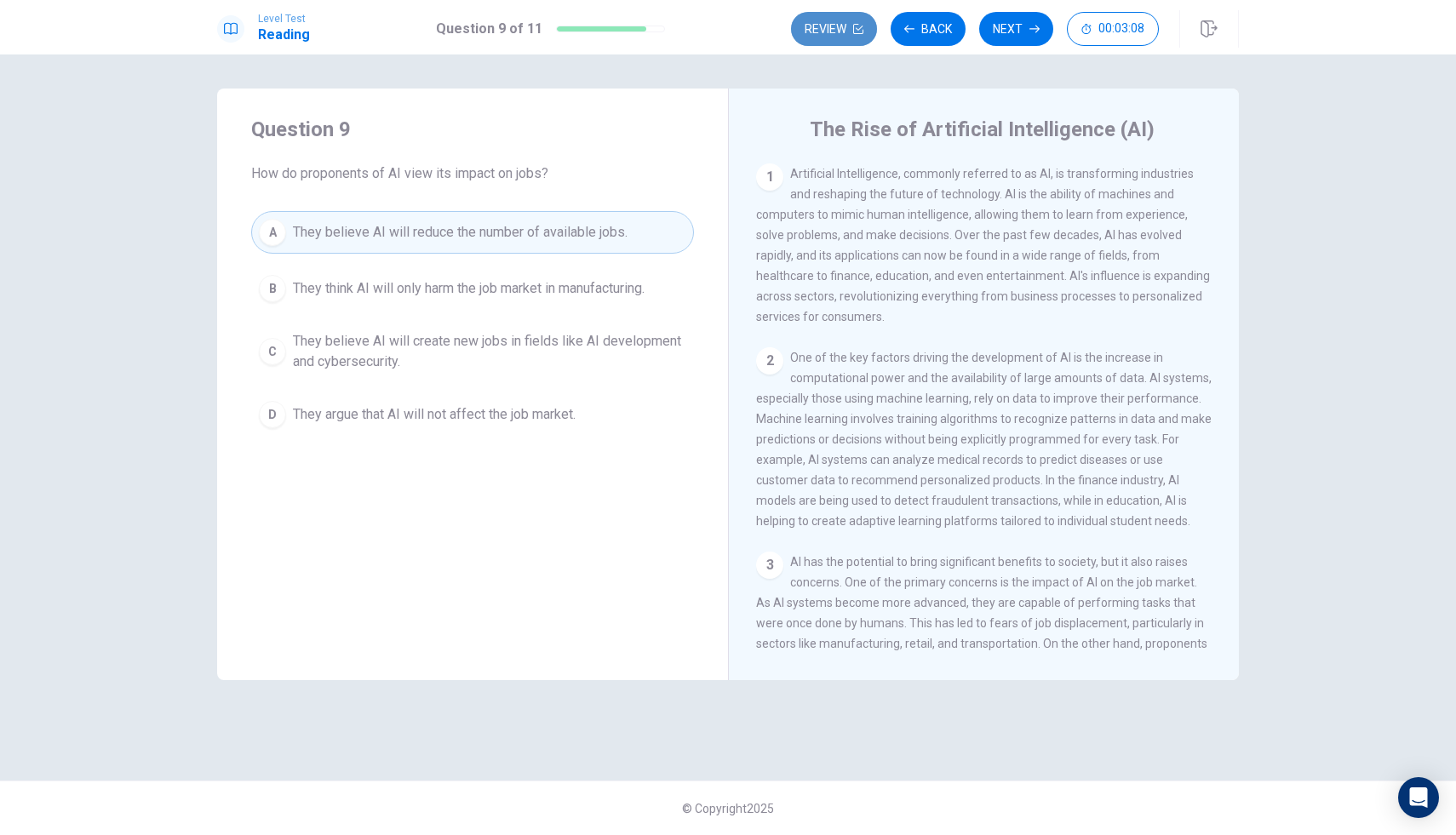
click at [853, 29] on icon "button" at bounding box center [858, 29] width 10 height 10
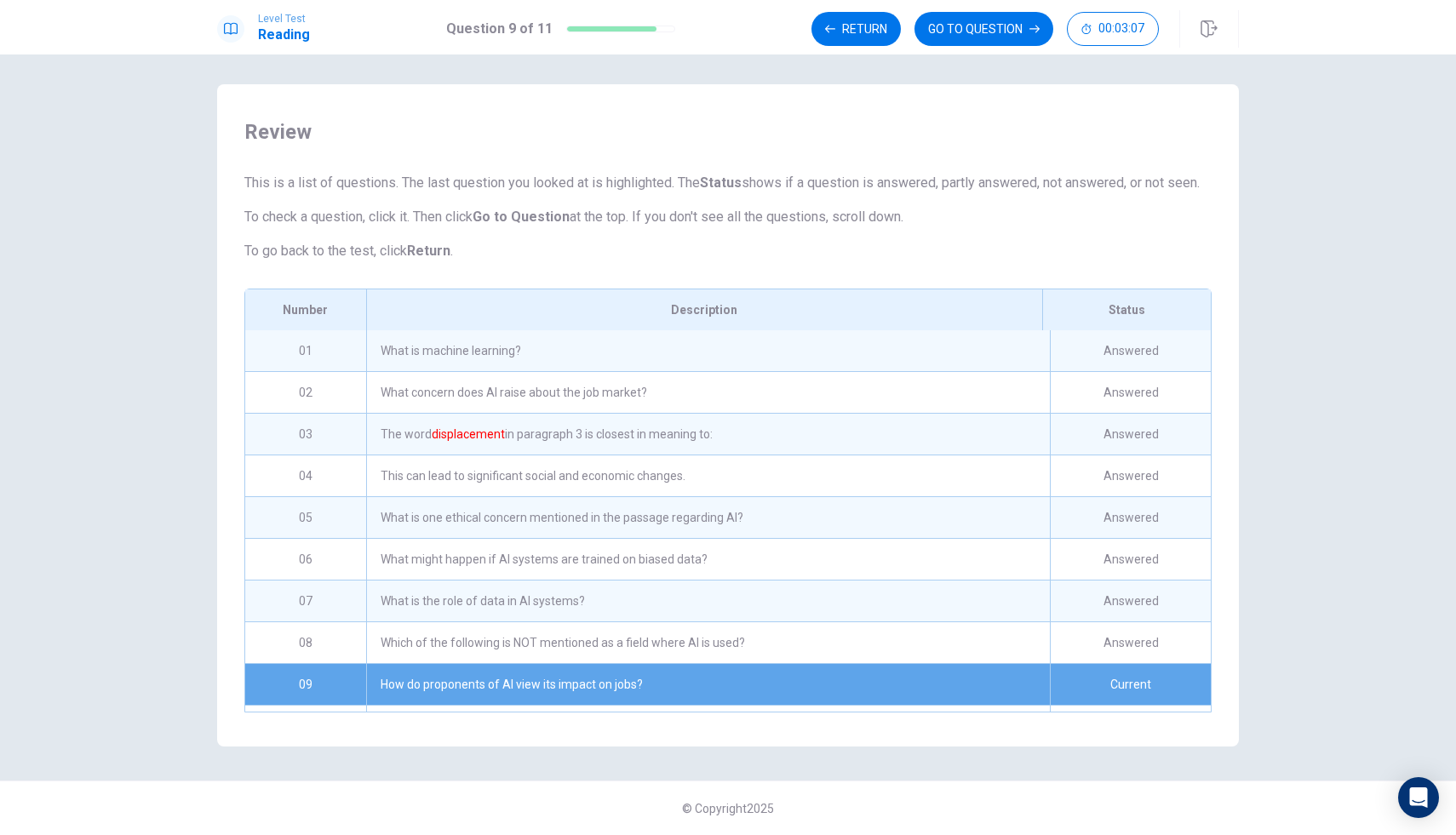
scroll to position [90, 0]
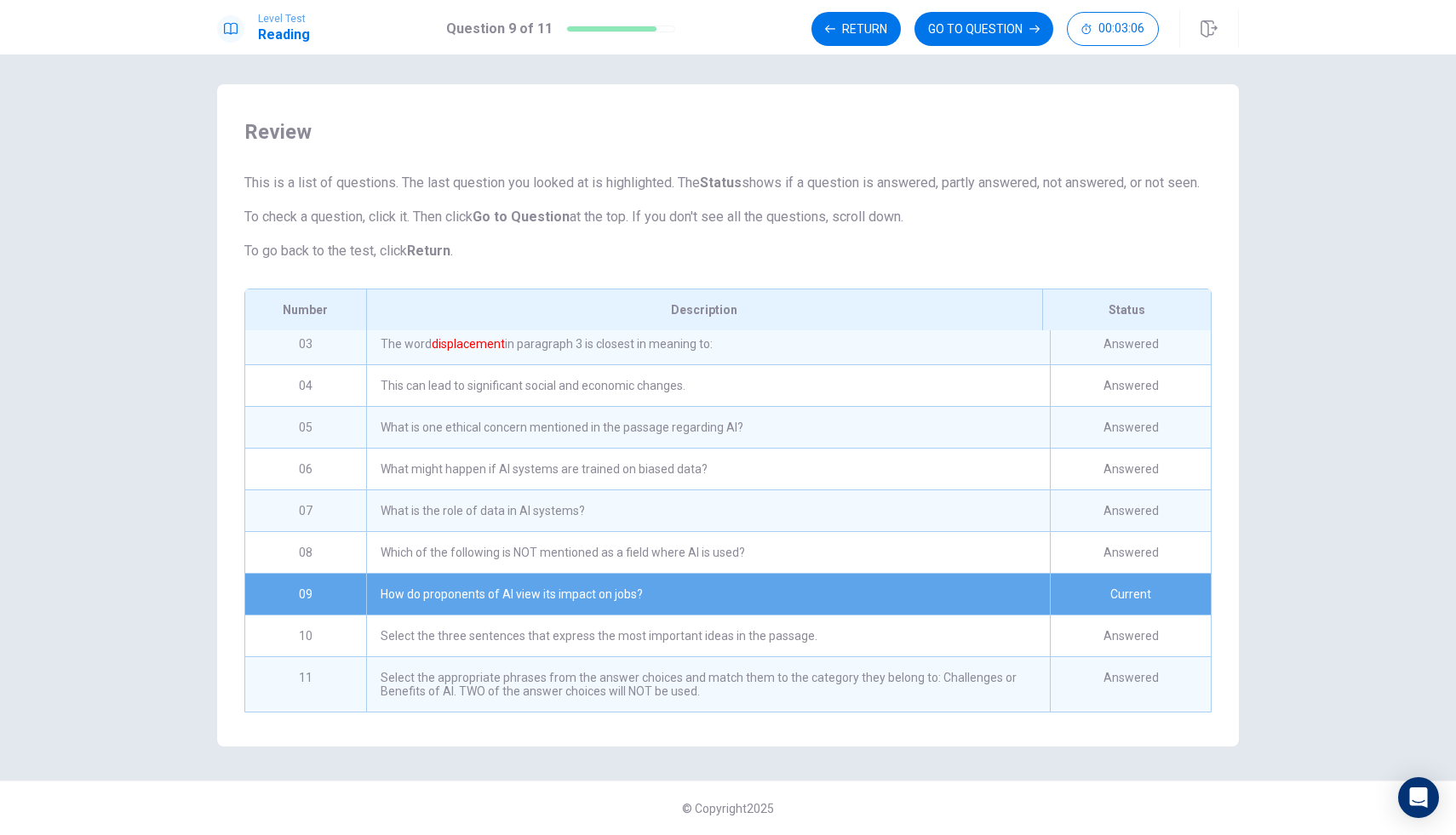
click at [714, 677] on div "Select the appropriate phrases from the answer choices and match them to the ca…" at bounding box center [708, 684] width 684 height 54
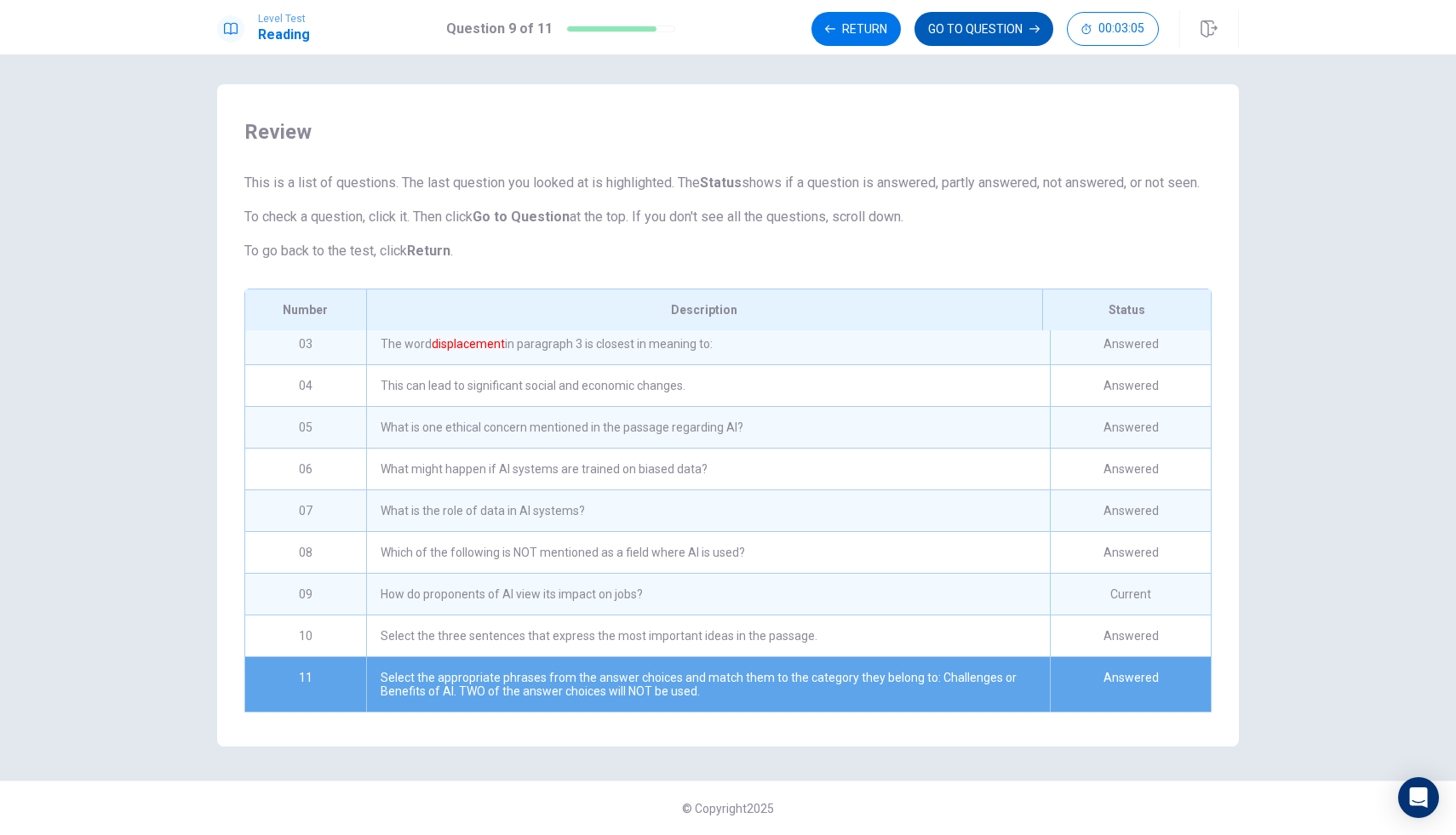
click at [970, 23] on button "GO TO QUESTION" at bounding box center [983, 29] width 139 height 34
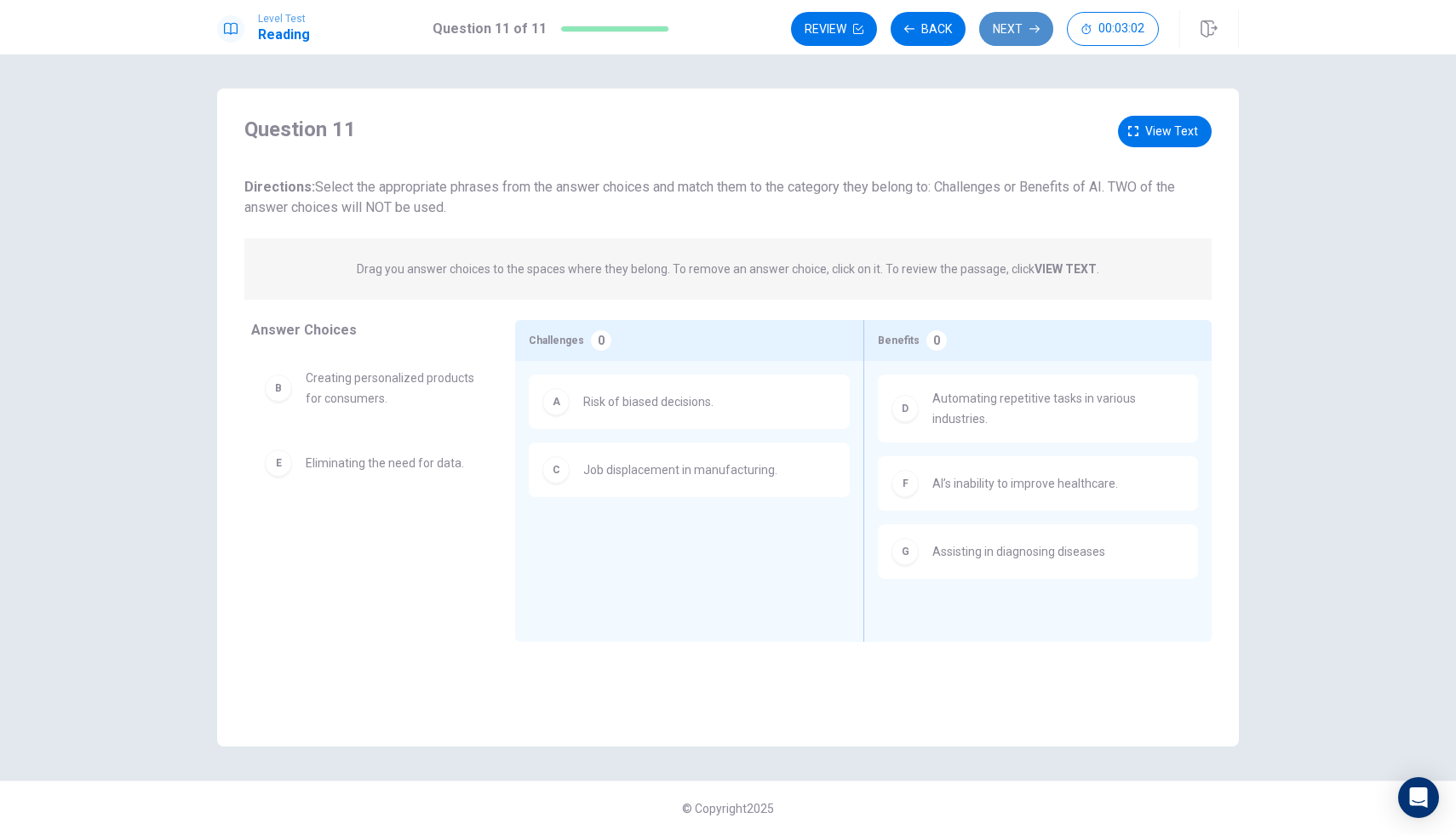
click at [1000, 29] on button "Next" at bounding box center [1015, 29] width 74 height 34
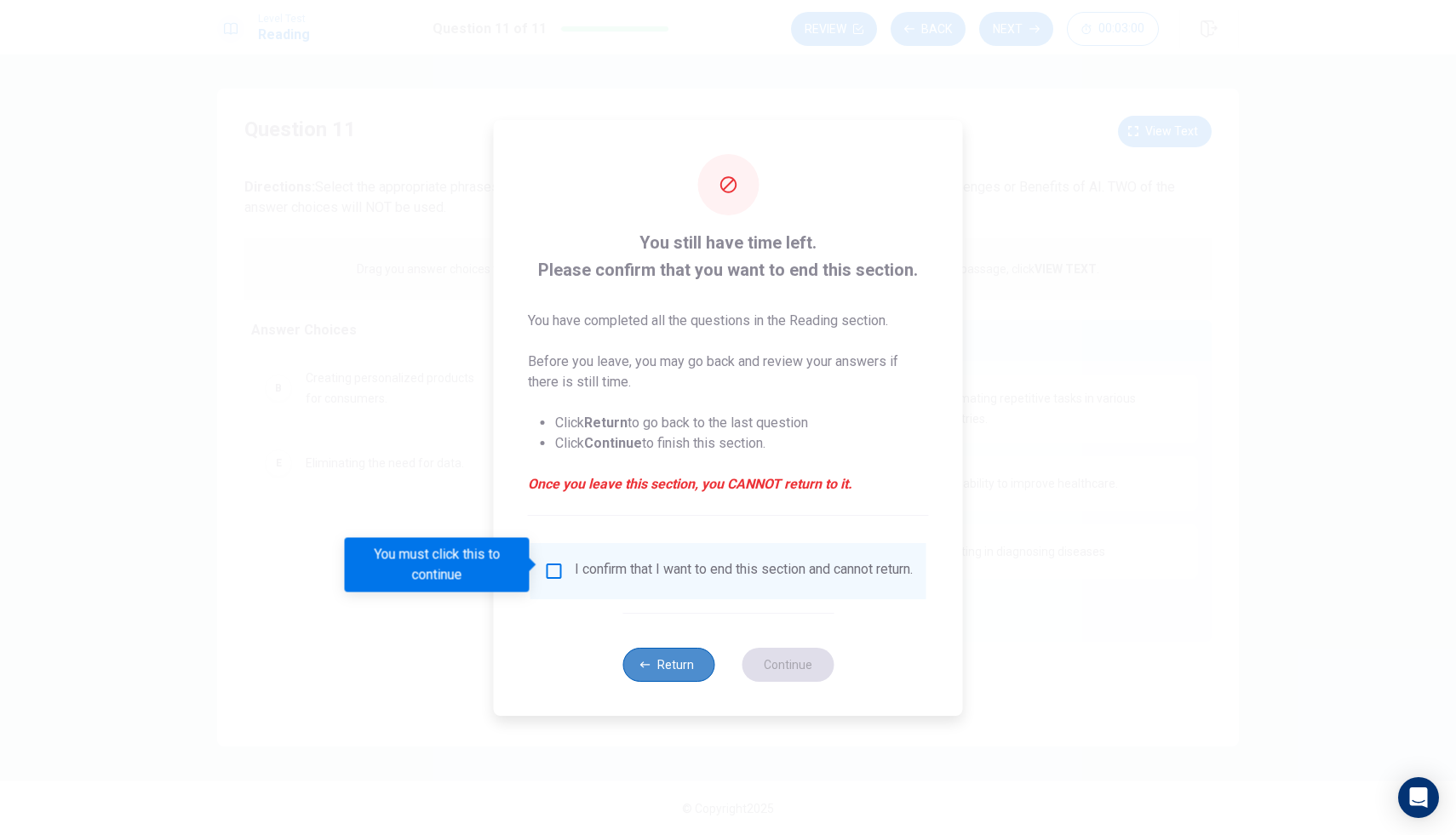
click at [687, 671] on button "Return" at bounding box center [667, 665] width 92 height 34
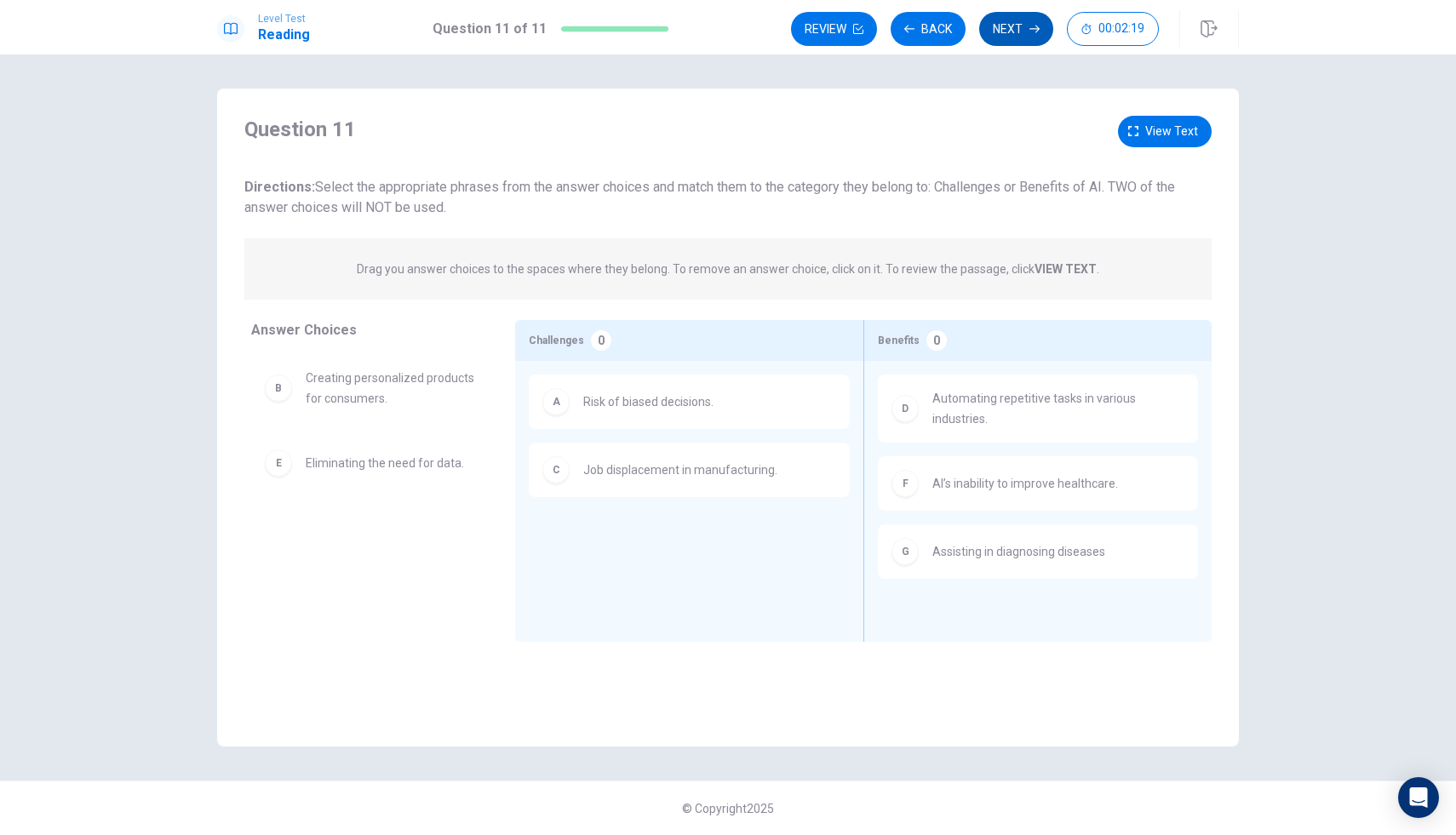
click at [1032, 27] on icon "button" at bounding box center [1035, 29] width 10 height 10
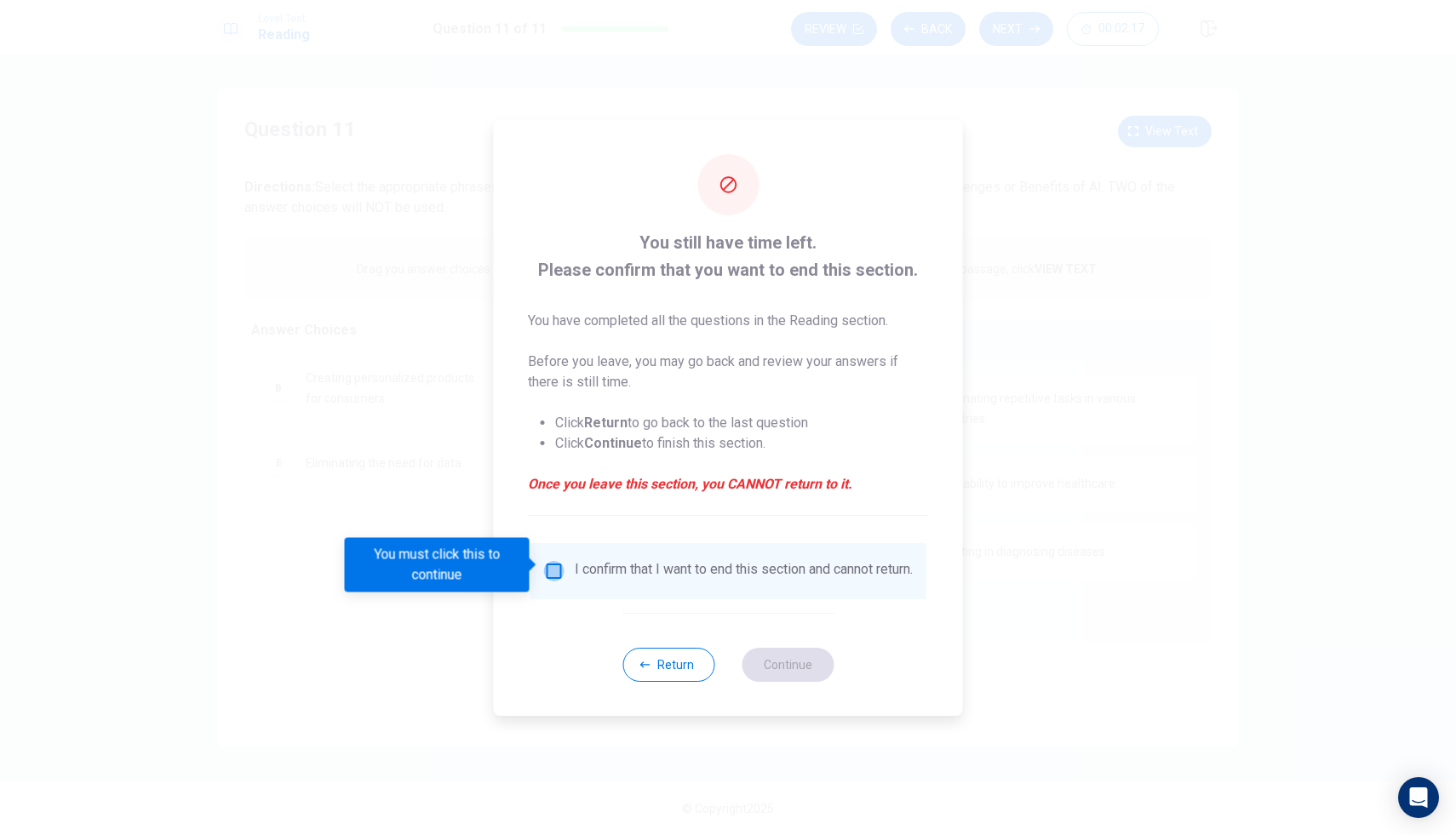
click at [553, 561] on input "You must click this to continue" at bounding box center [554, 571] width 20 height 20
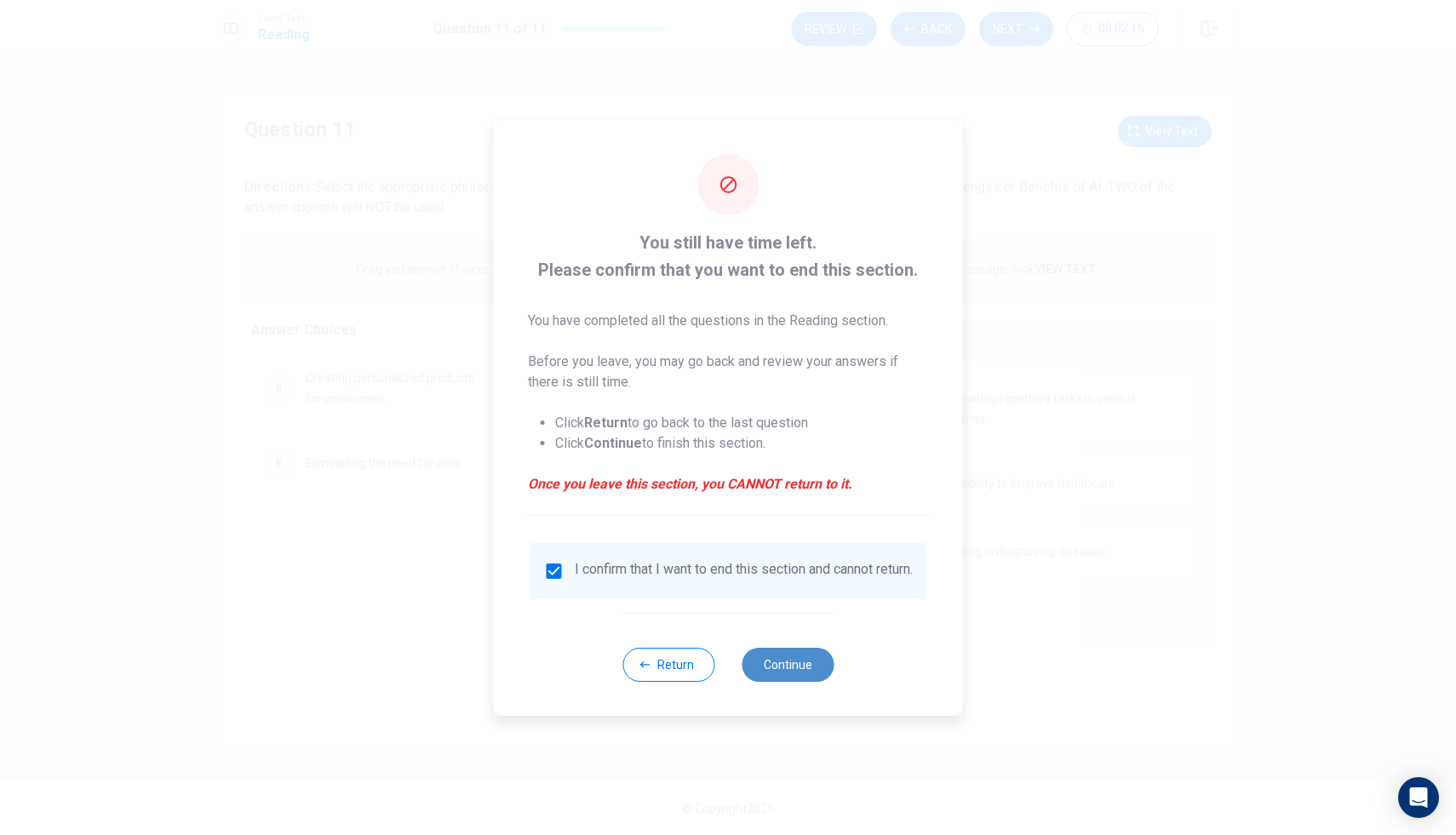
click at [777, 676] on button "Continue" at bounding box center [787, 665] width 92 height 34
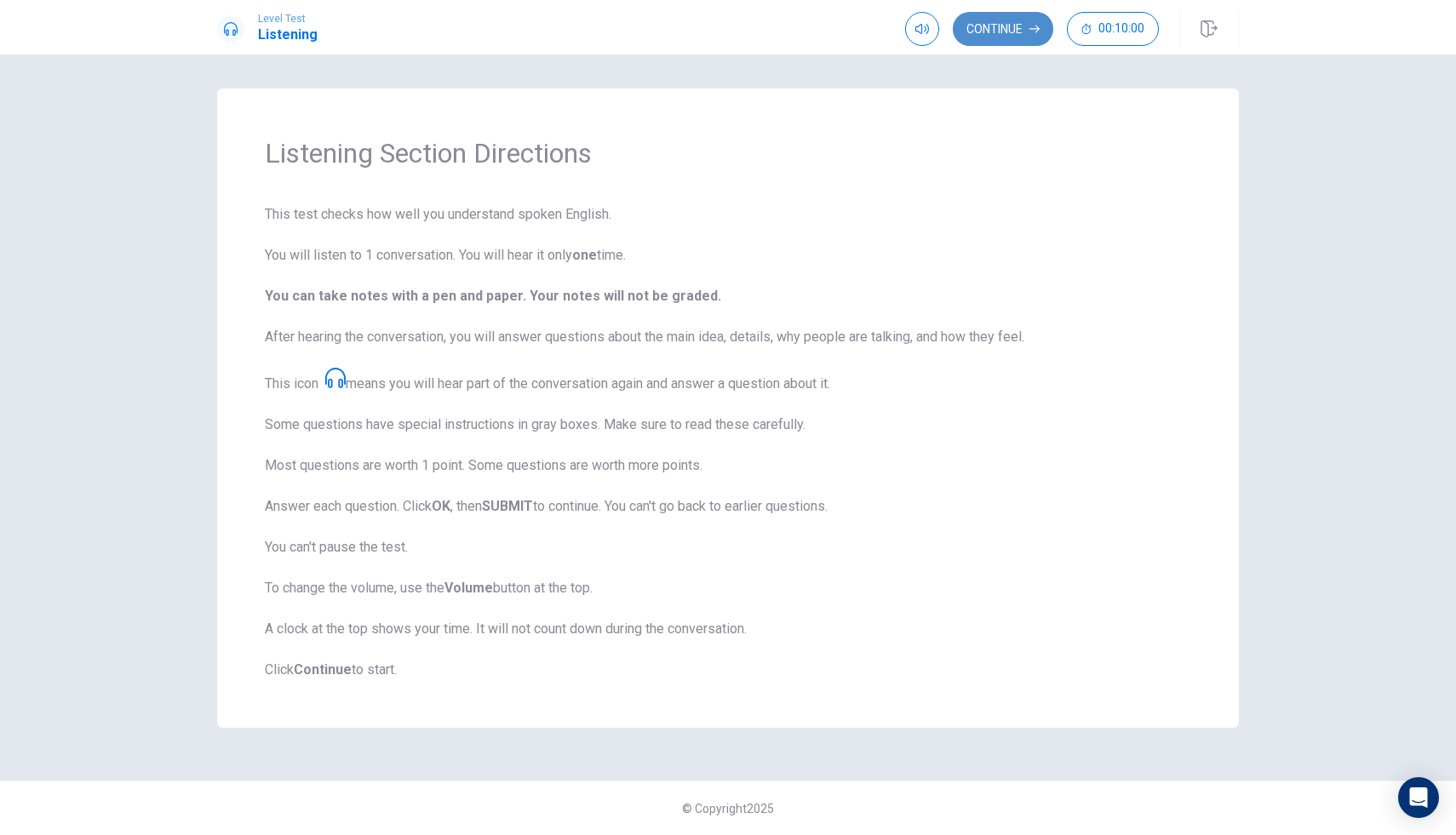
click at [1015, 24] on button "Continue" at bounding box center [1002, 29] width 100 height 34
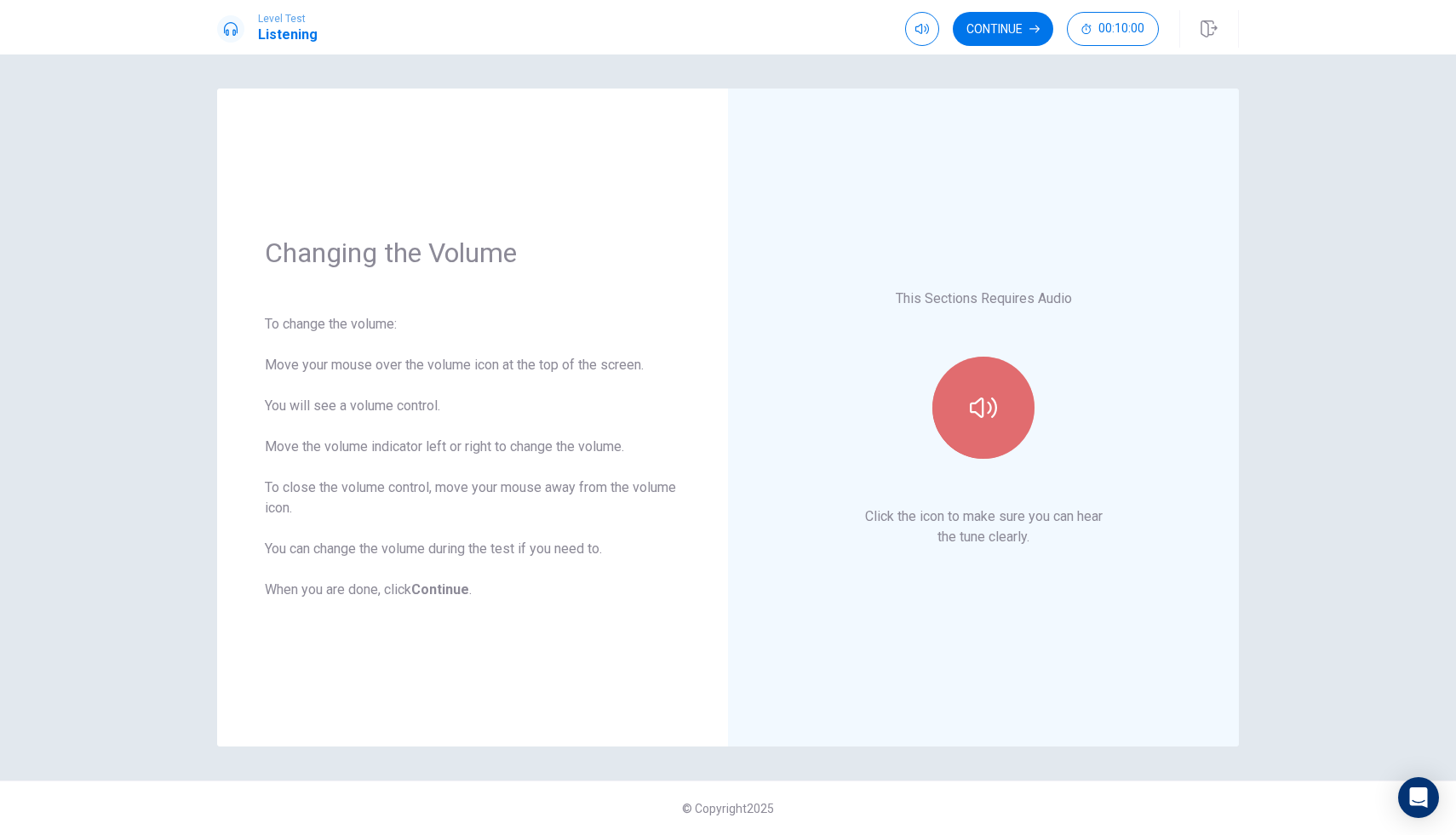
click at [978, 412] on icon "button" at bounding box center [983, 407] width 27 height 27
click at [983, 396] on icon "button" at bounding box center [983, 407] width 27 height 27
click at [959, 416] on button "button" at bounding box center [983, 407] width 102 height 102
drag, startPoint x: 967, startPoint y: 407, endPoint x: 635, endPoint y: 268, distance: 359.9
click at [635, 270] on div "Changing the Volume To change the volume: Move your mouse over the volume icon …" at bounding box center [728, 418] width 1022 height 658
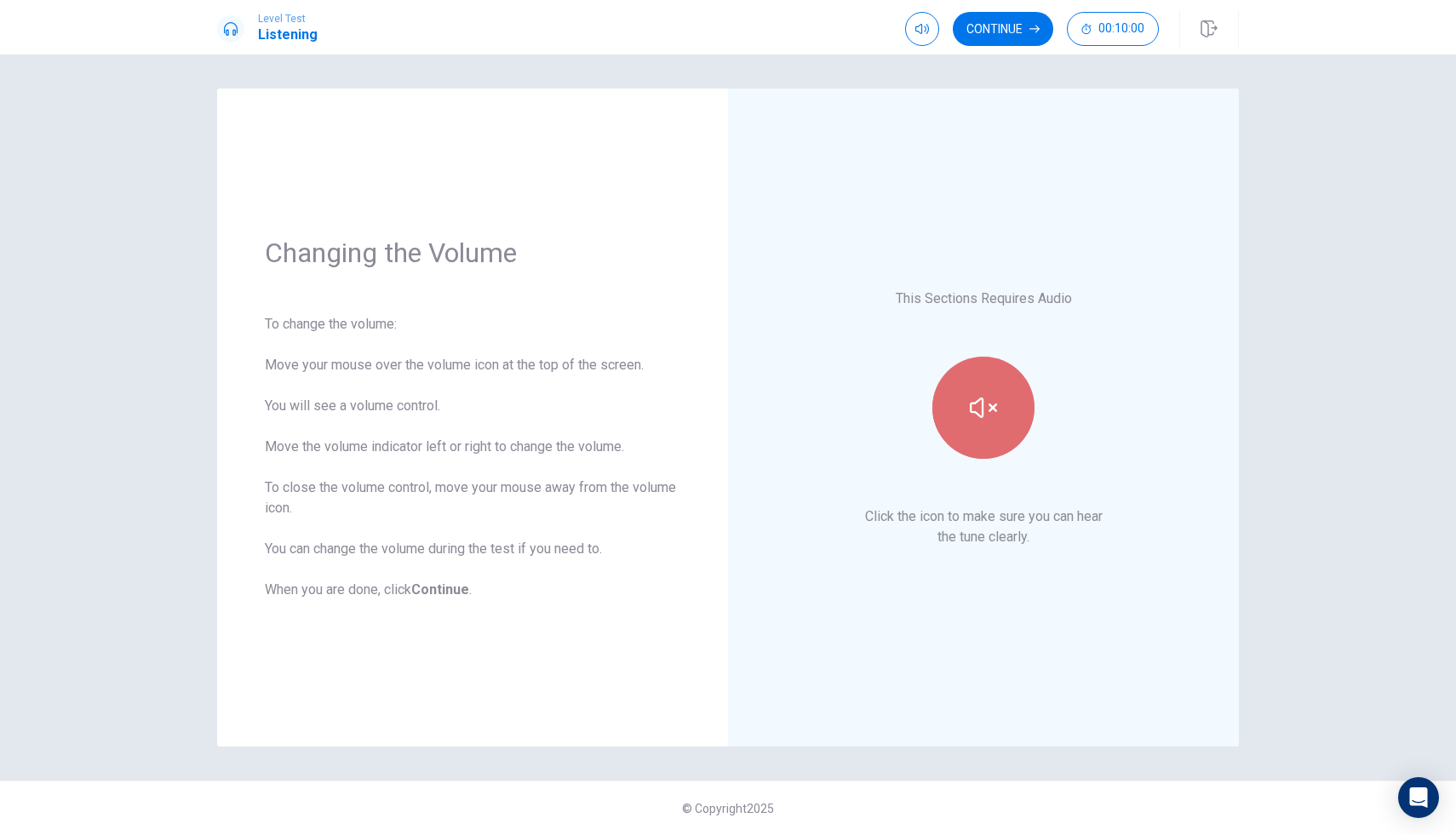
click at [986, 422] on button "button" at bounding box center [983, 407] width 102 height 102
click at [951, 407] on button "button" at bounding box center [983, 407] width 102 height 102
click at [967, 412] on button "button" at bounding box center [983, 407] width 102 height 102
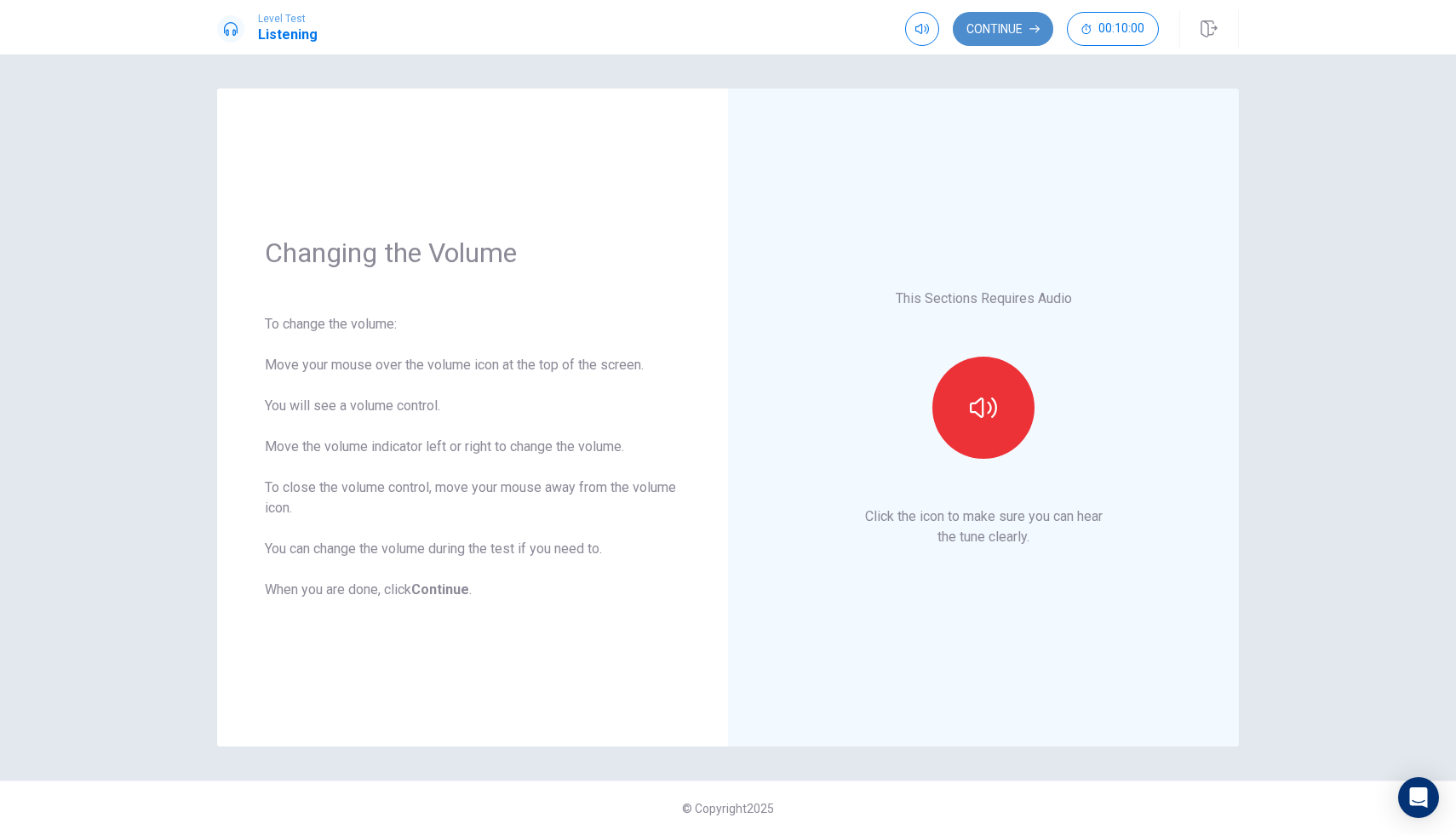
click at [1025, 34] on button "Continue" at bounding box center [1002, 29] width 100 height 34
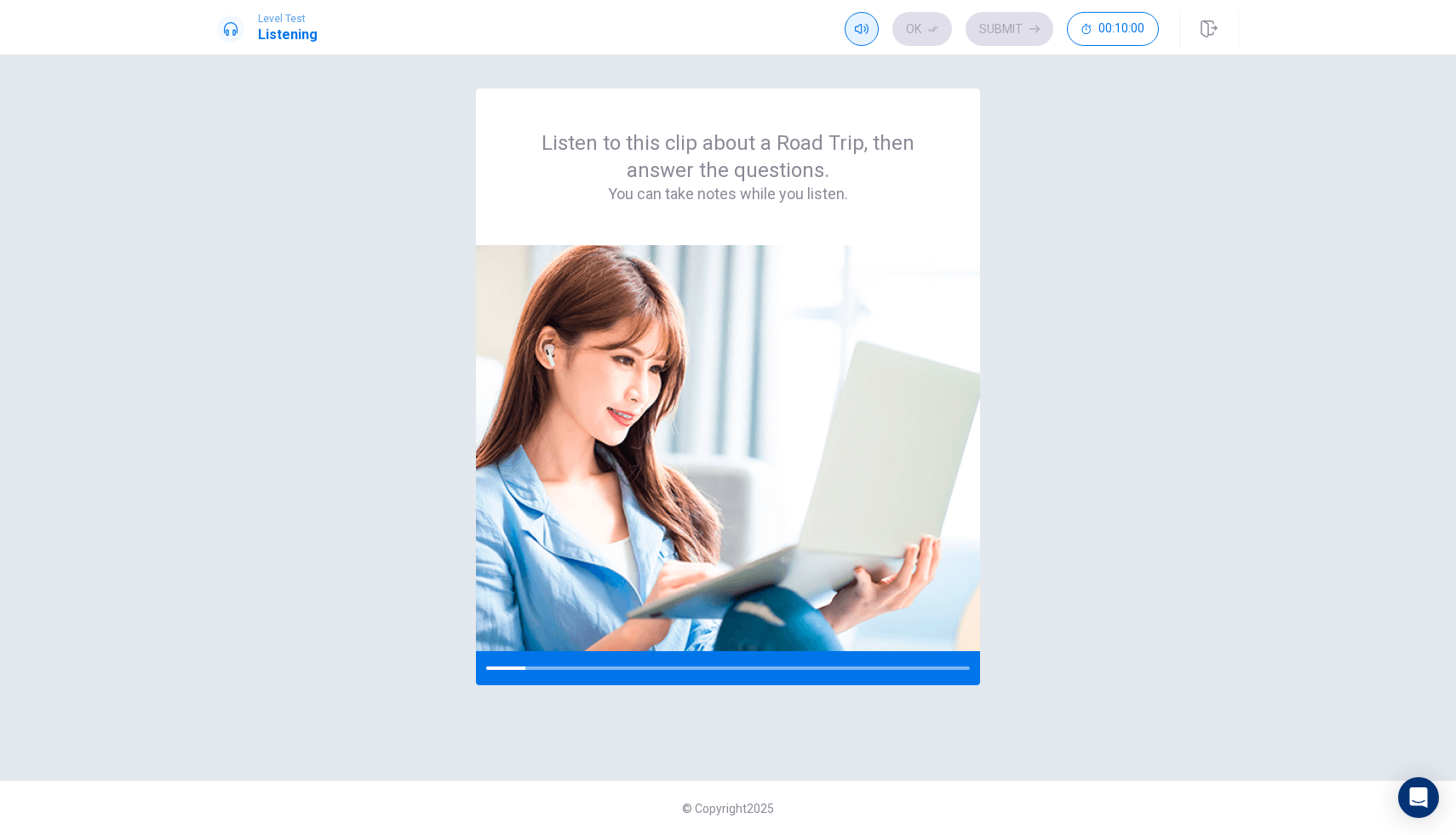
click at [858, 27] on icon "button" at bounding box center [862, 29] width 14 height 14
drag, startPoint x: 891, startPoint y: 58, endPoint x: 912, endPoint y: 57, distance: 21.0
click at [912, 57] on body "Level Test Listening Ok Submit 00:10:00 00:10:00 Ok Submit Listen to this clip …" at bounding box center [728, 417] width 1456 height 835
click at [1097, 147] on div "Listen to this clip about a Road Trip, then answer the questions. You can take …" at bounding box center [728, 418] width 1022 height 658
click at [865, 38] on span at bounding box center [863, 43] width 14 height 10
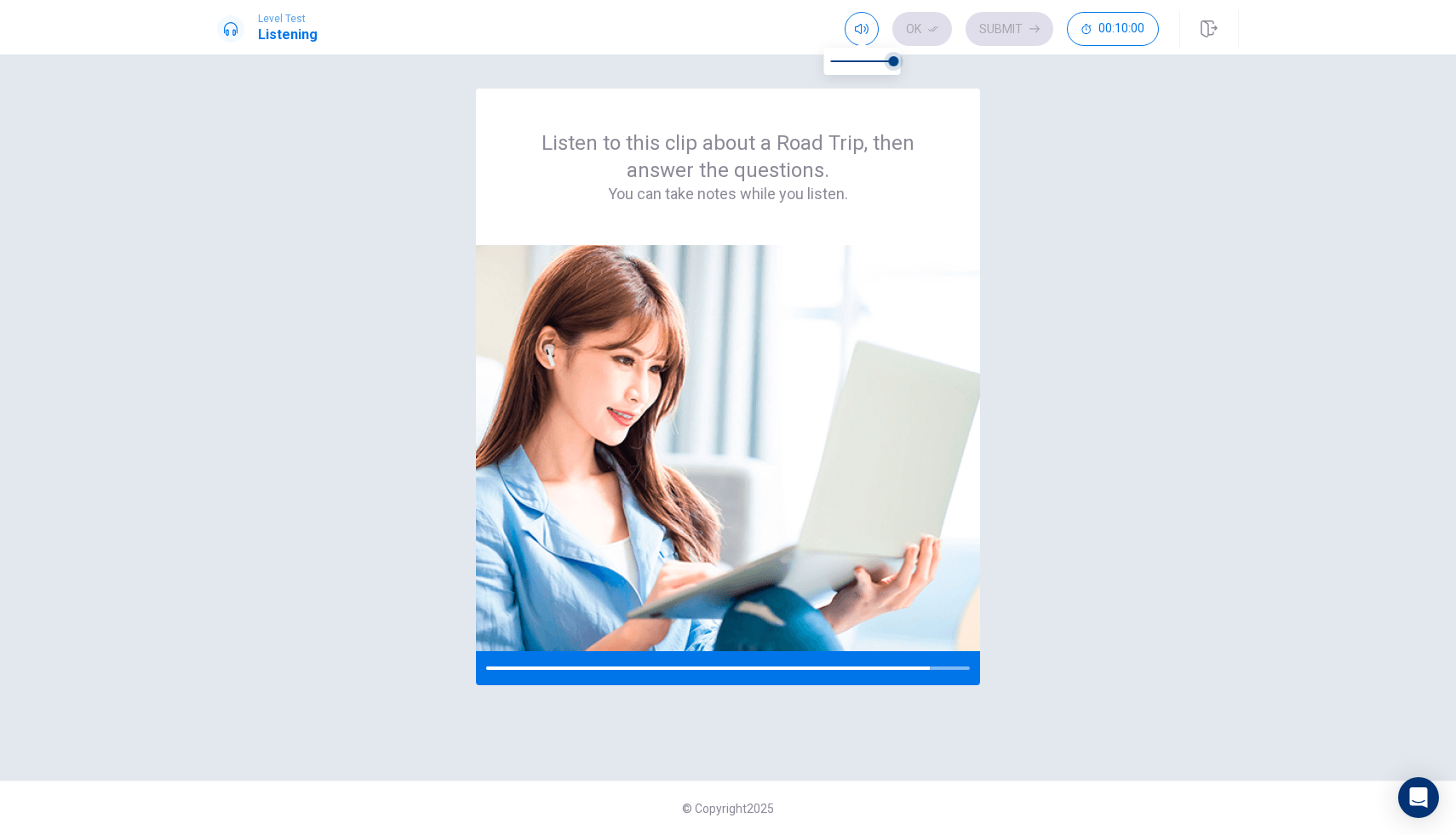
type input "0.7"
click at [877, 58] on span at bounding box center [875, 61] width 10 height 10
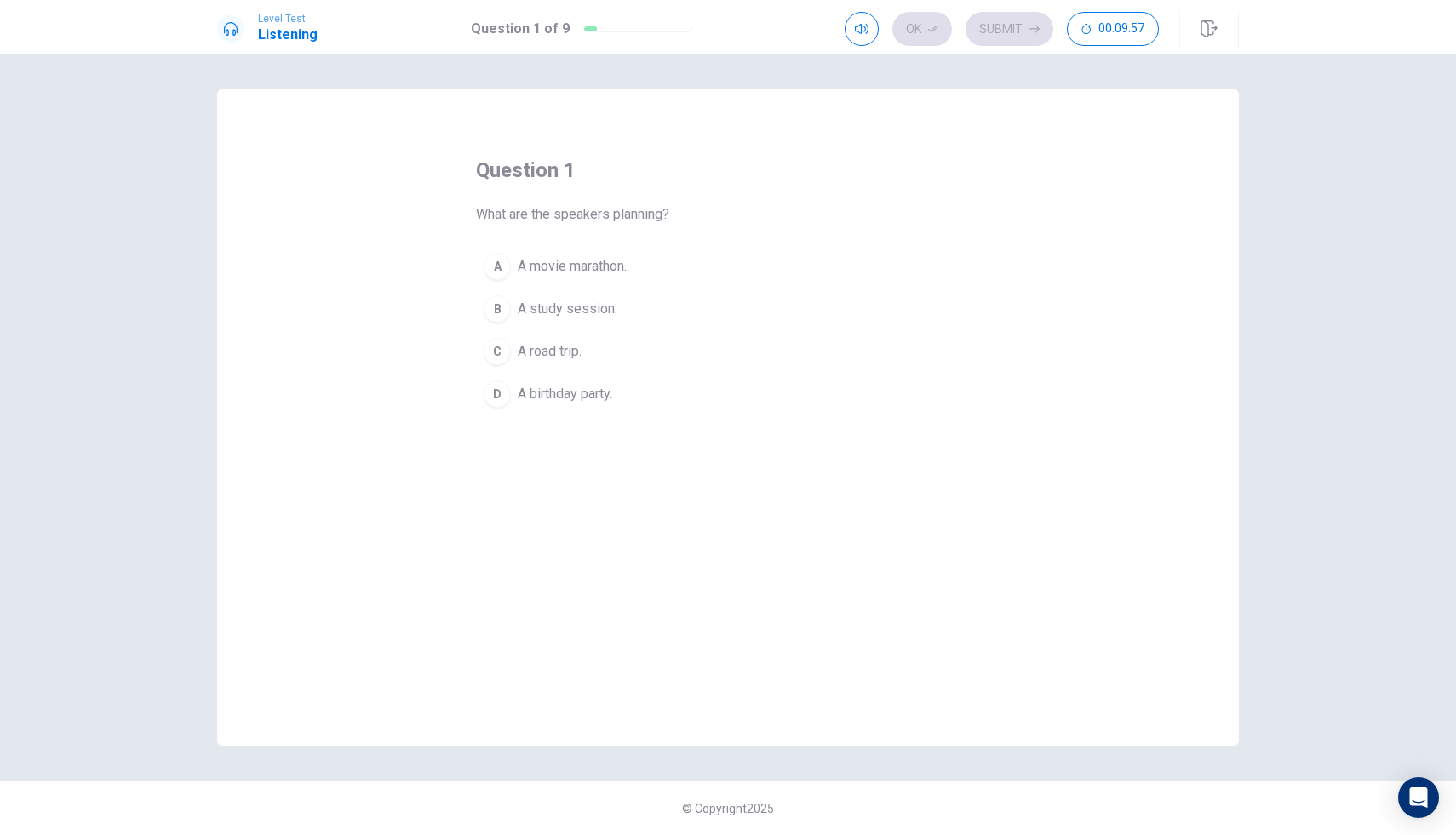
click at [502, 350] on div "C" at bounding box center [496, 351] width 27 height 27
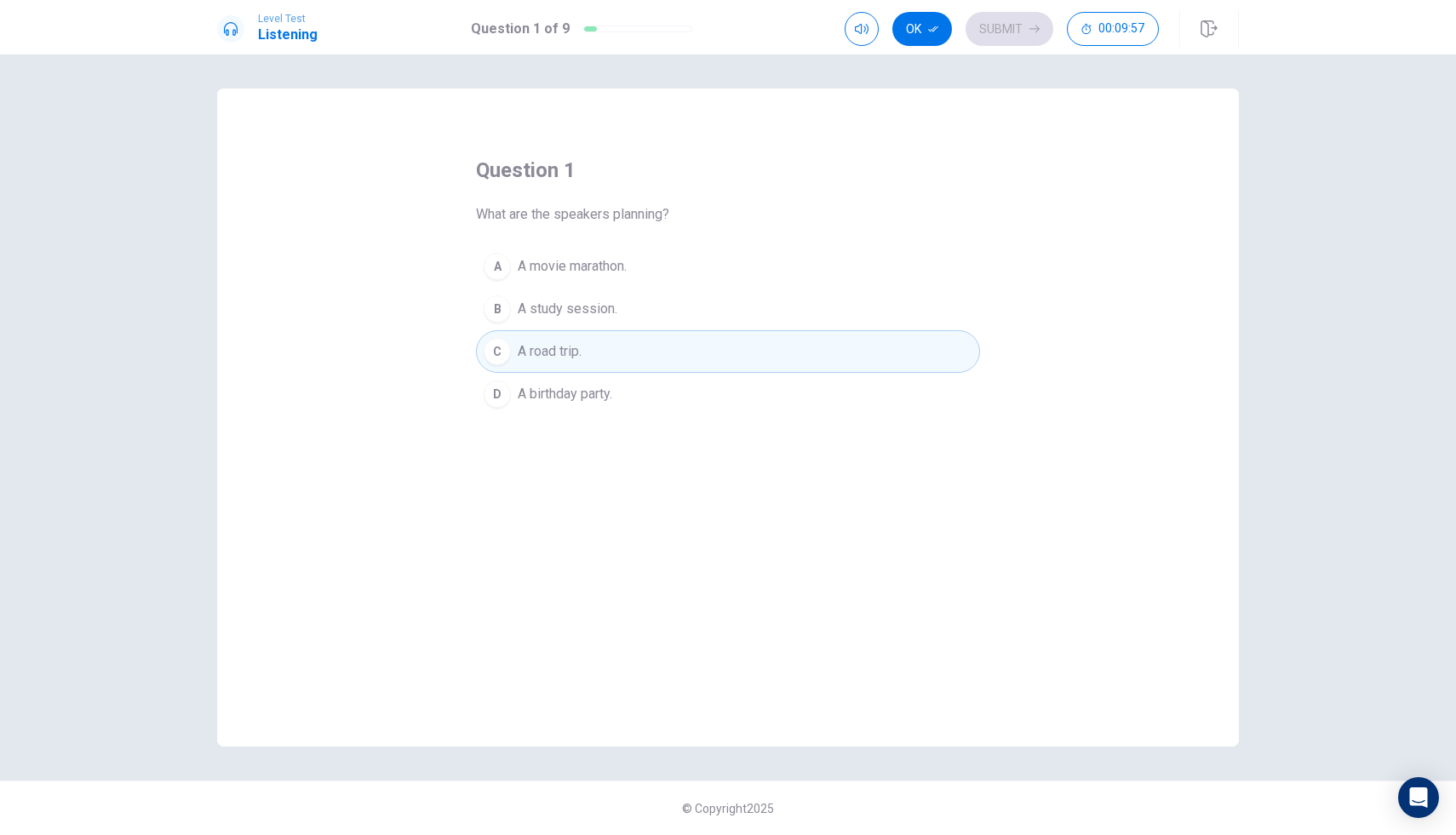
click at [502, 350] on div "C" at bounding box center [496, 351] width 27 height 27
click at [935, 26] on icon "button" at bounding box center [933, 29] width 10 height 6
click at [600, 305] on span "A study session." at bounding box center [567, 309] width 99 height 20
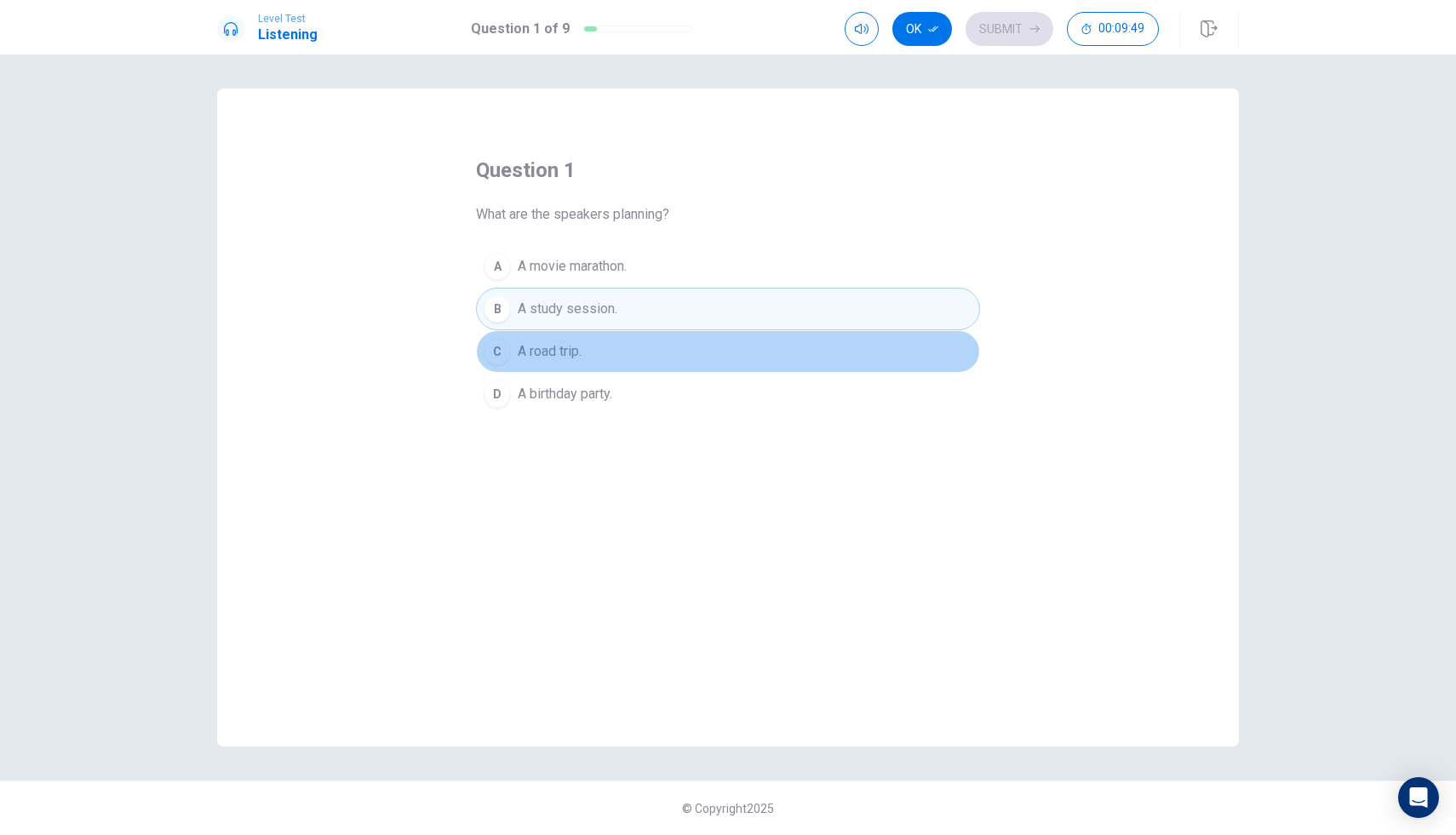
click at [586, 340] on button "C A road trip." at bounding box center [728, 352] width 504 height 43
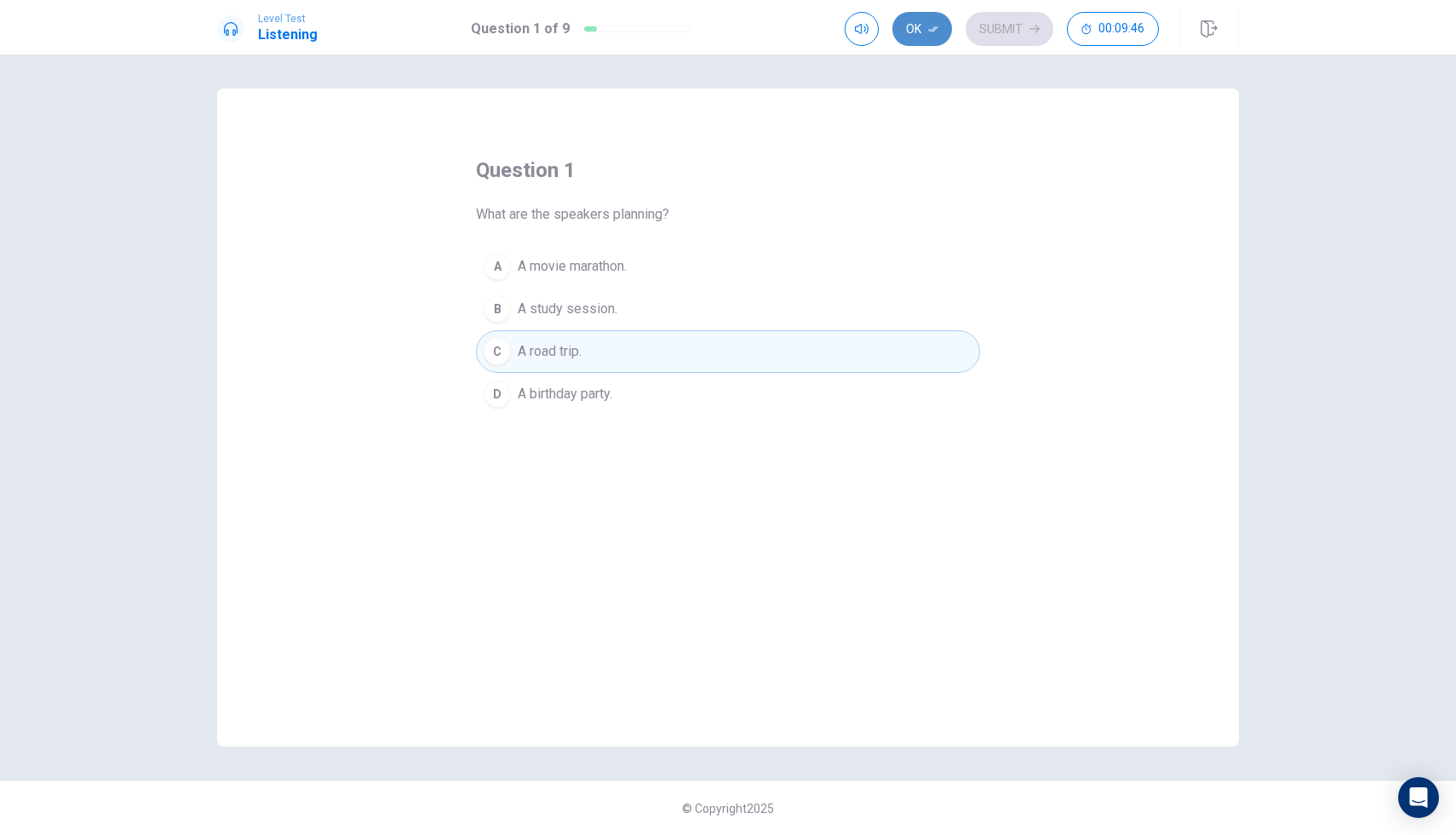
click at [915, 36] on button "Ok" at bounding box center [922, 29] width 59 height 34
click at [1015, 28] on button "Submit" at bounding box center [1009, 29] width 88 height 34
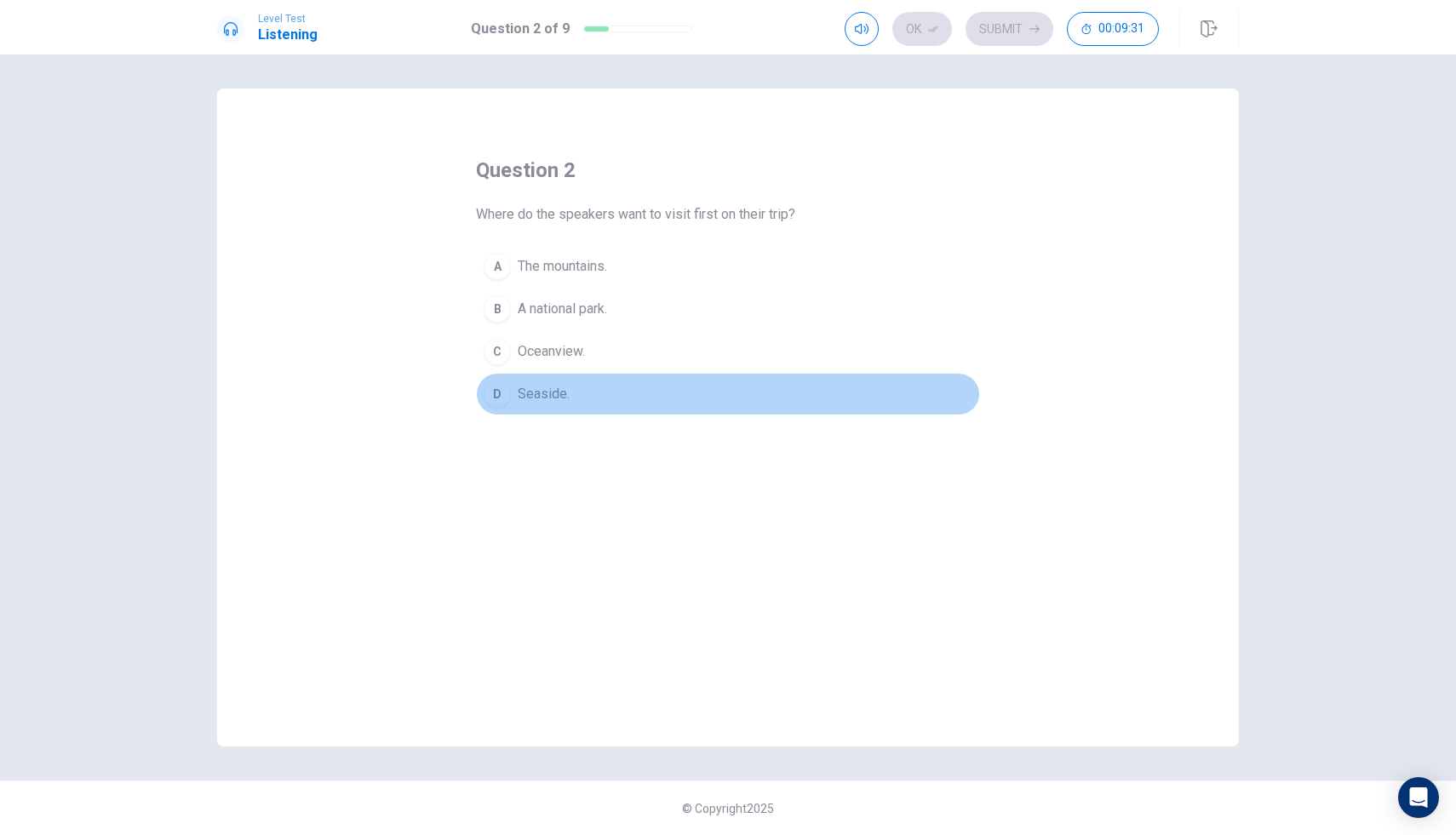
click at [502, 389] on div "D" at bounding box center [496, 394] width 27 height 27
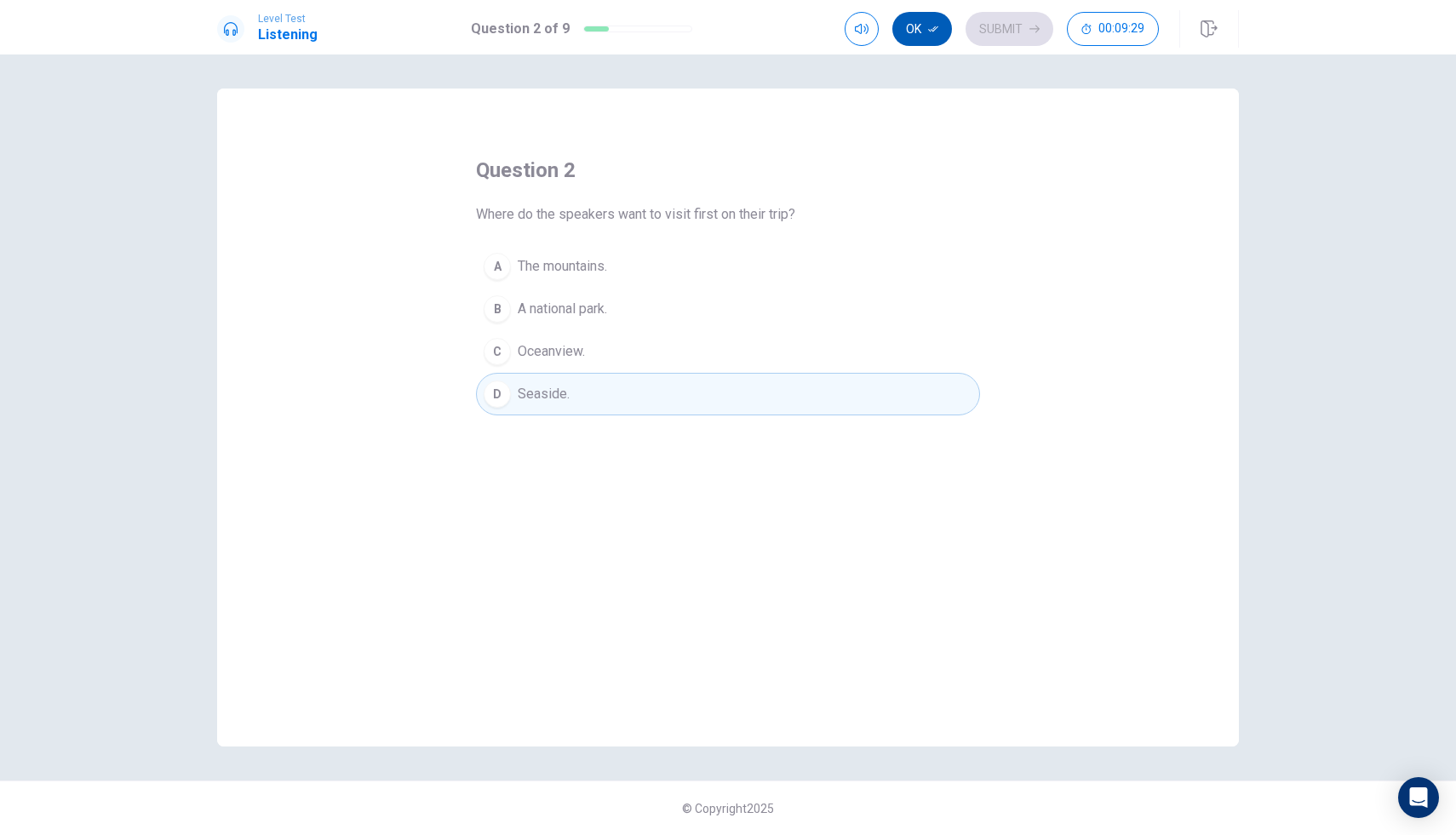
click at [918, 36] on button "Ok" at bounding box center [922, 29] width 59 height 34
click at [1000, 24] on button "Submit" at bounding box center [1009, 29] width 88 height 34
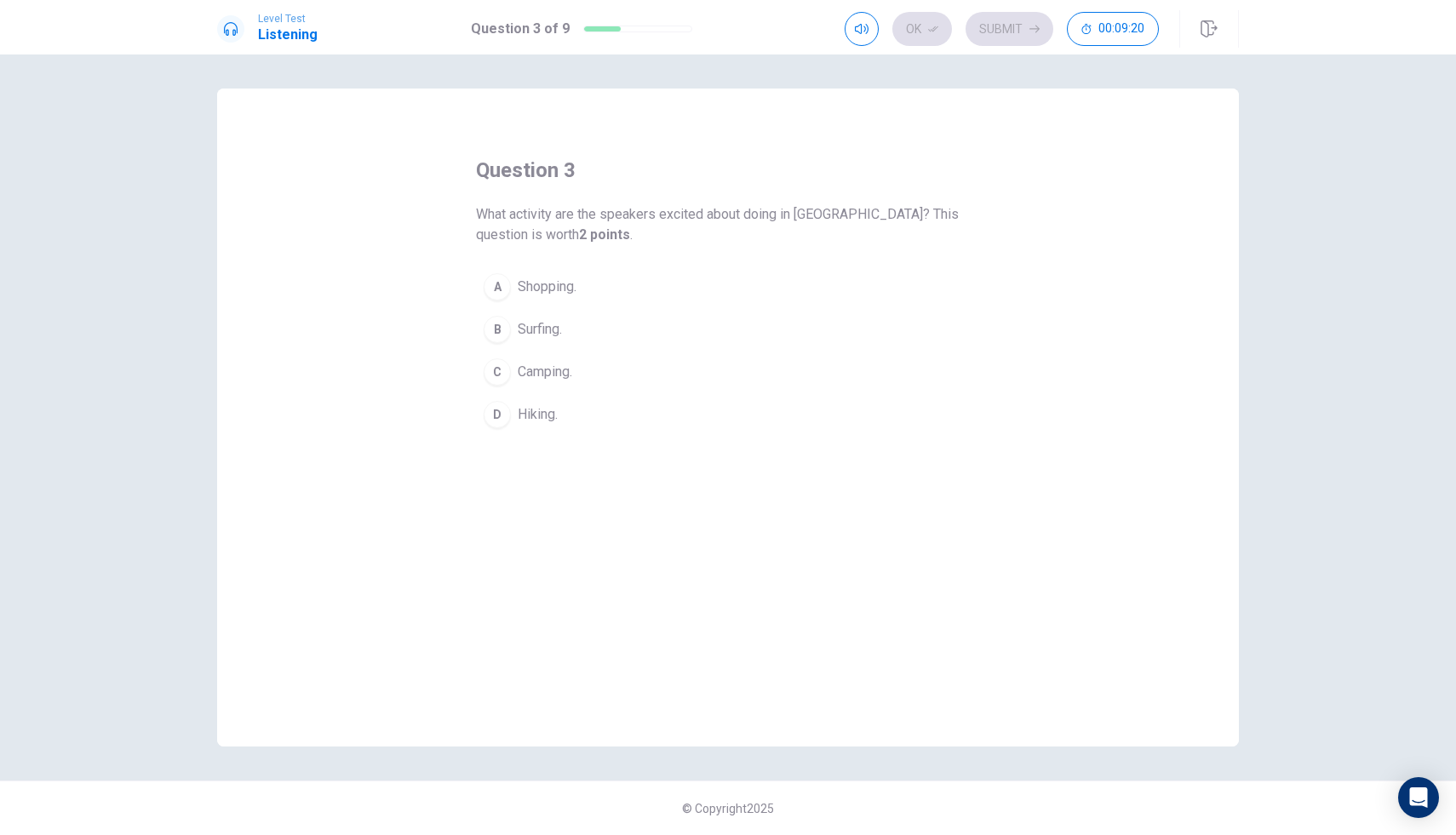
click at [504, 367] on div "C" at bounding box center [496, 372] width 27 height 27
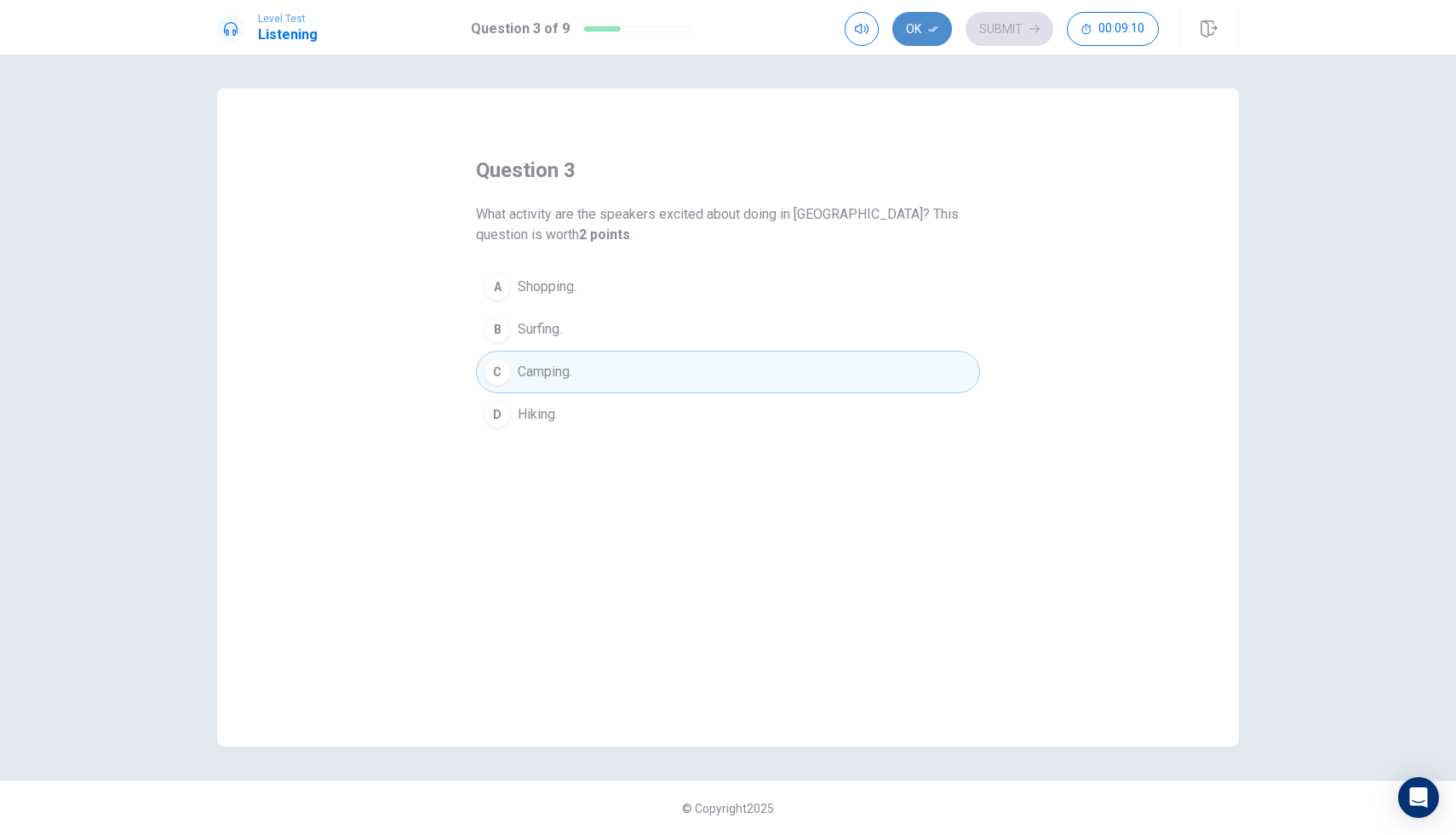
click at [921, 32] on button "Ok" at bounding box center [922, 29] width 59 height 34
click at [1009, 17] on button "Submit" at bounding box center [1009, 29] width 88 height 34
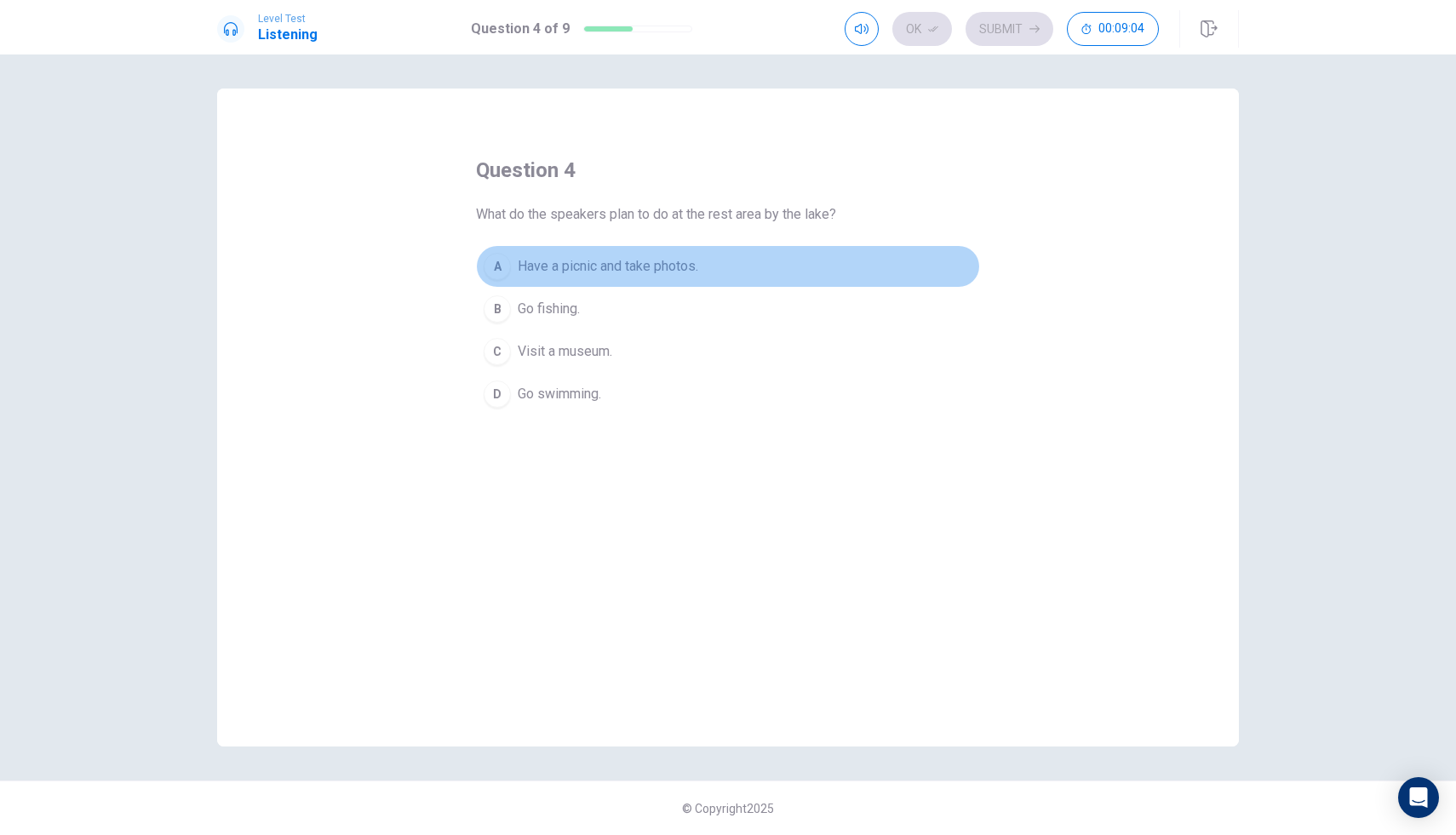
click at [496, 266] on div "A" at bounding box center [496, 266] width 27 height 27
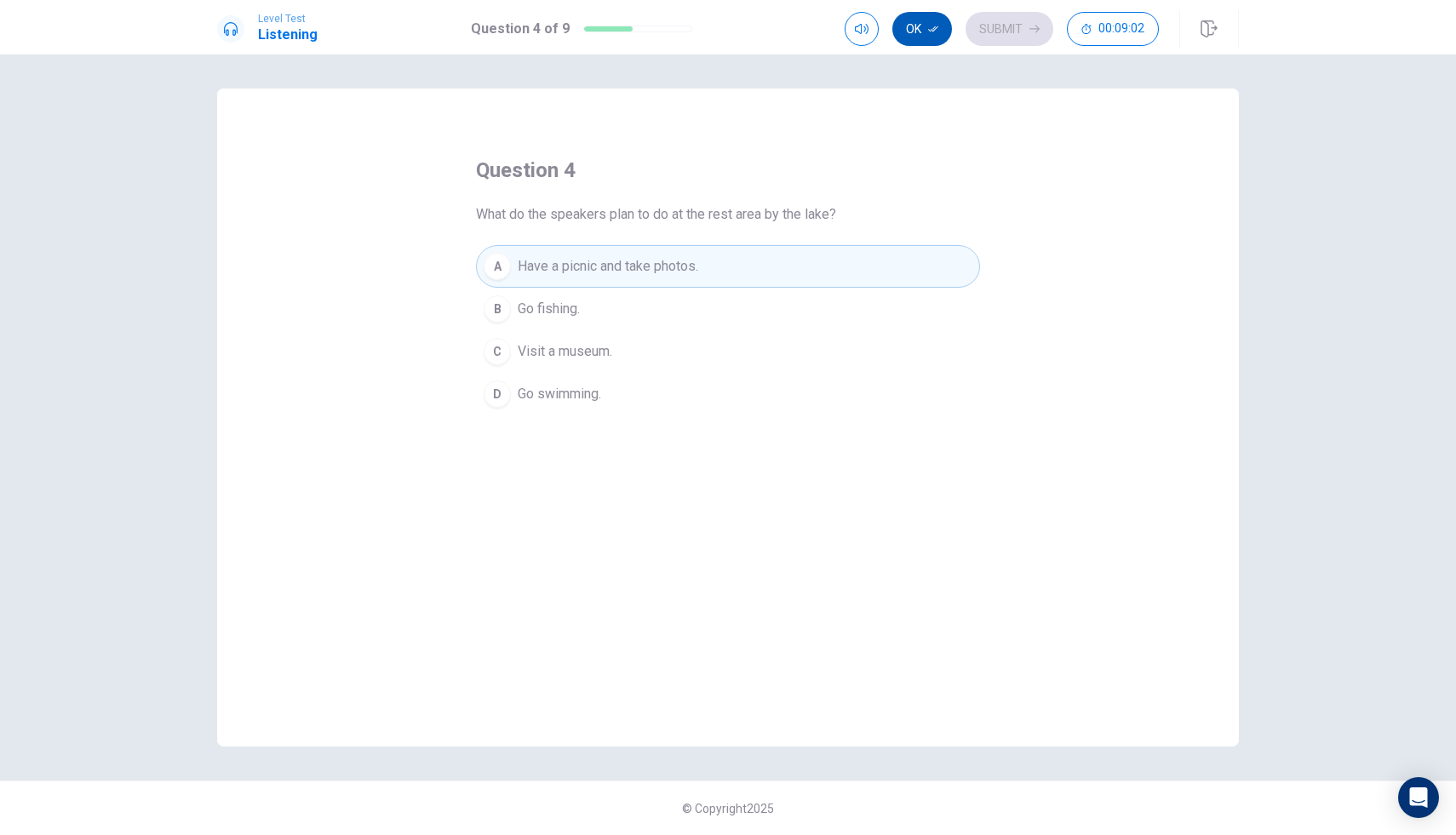
click at [923, 33] on button "Ok" at bounding box center [922, 29] width 59 height 34
click at [1008, 31] on button "Submit" at bounding box center [1009, 29] width 88 height 34
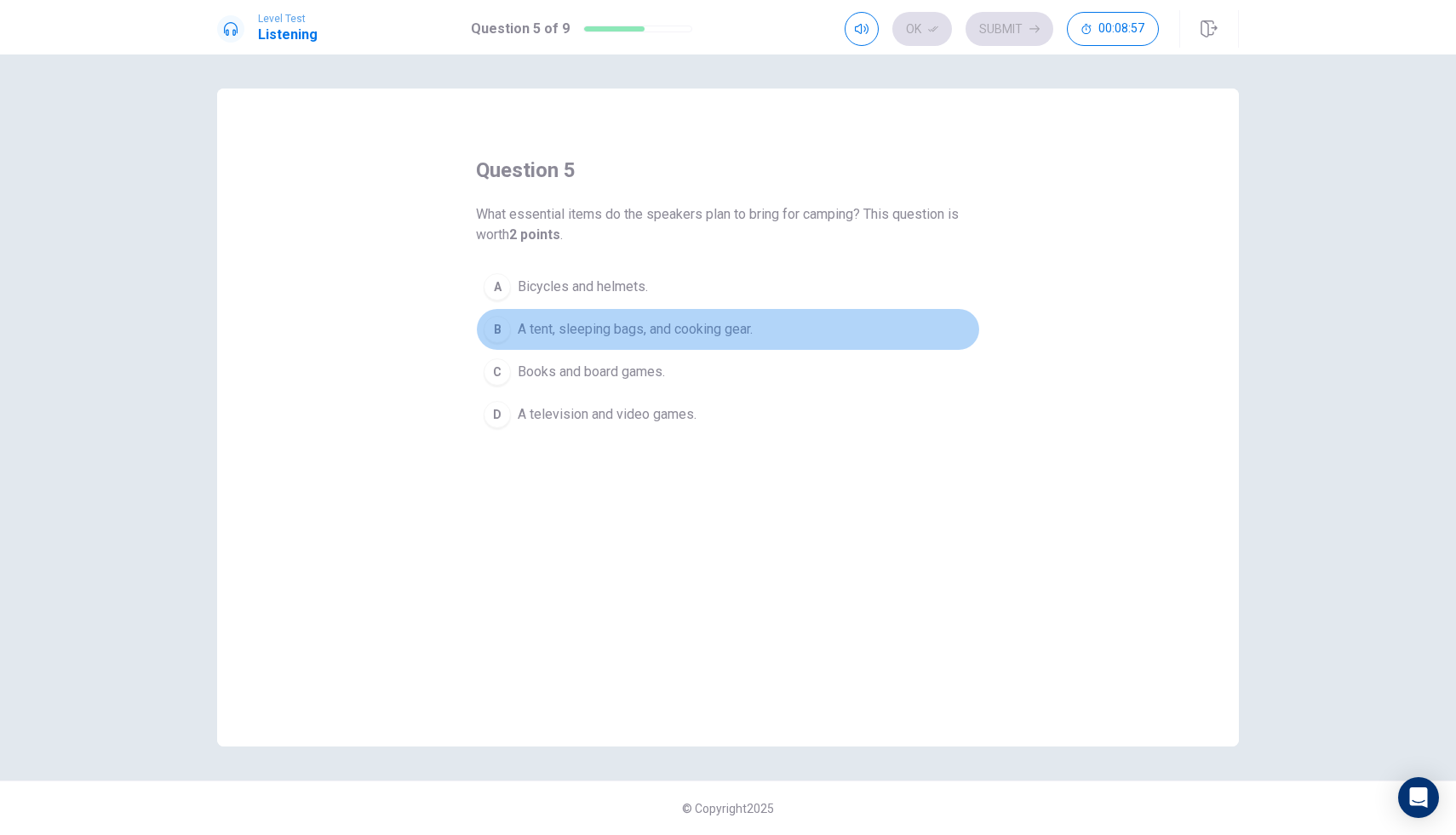
click at [511, 318] on button "B A tent, sleeping bags, and cooking gear." at bounding box center [728, 329] width 504 height 43
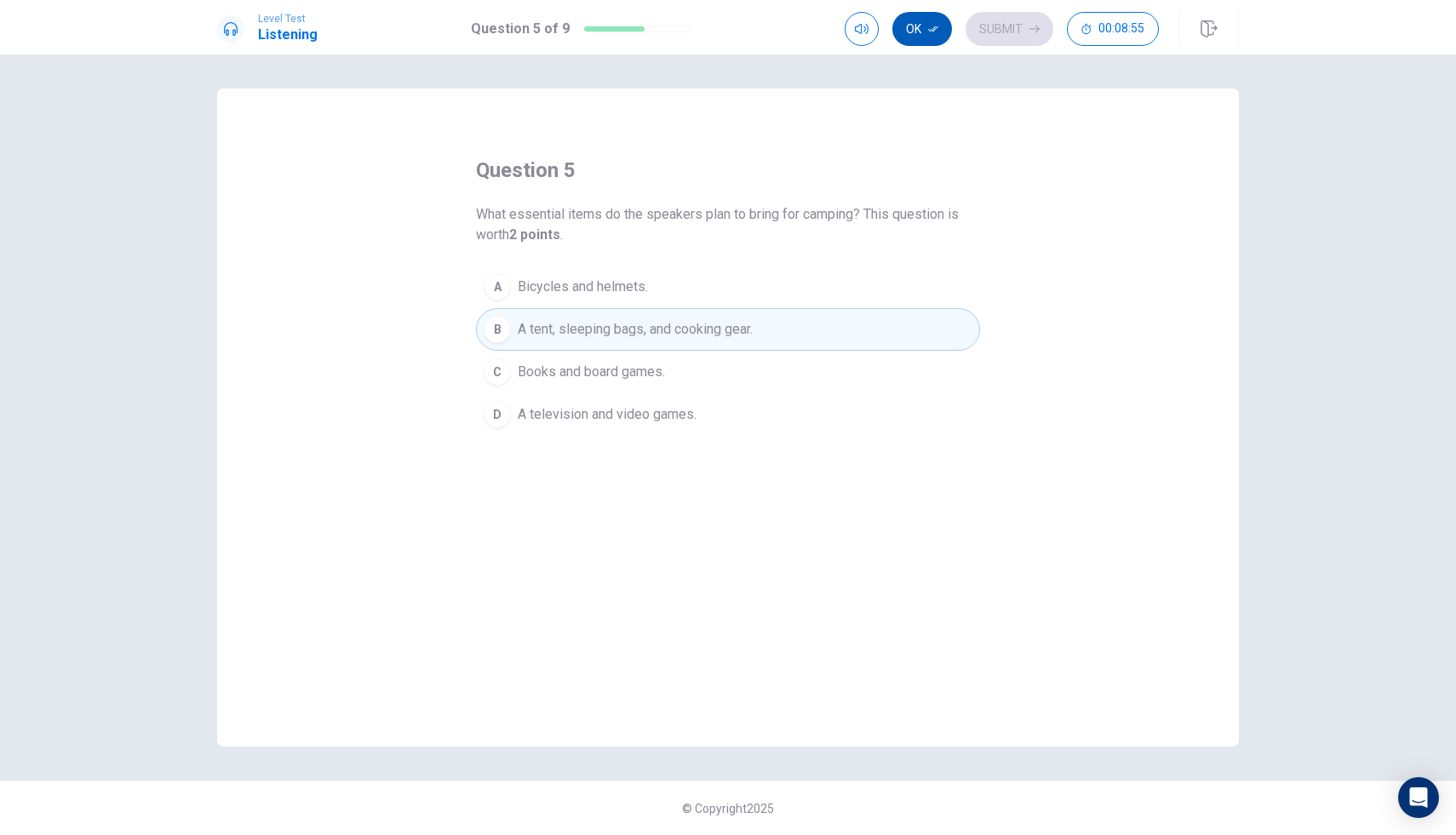
click at [926, 36] on button "Ok" at bounding box center [922, 29] width 59 height 34
click at [1006, 23] on button "Submit" at bounding box center [1009, 29] width 88 height 34
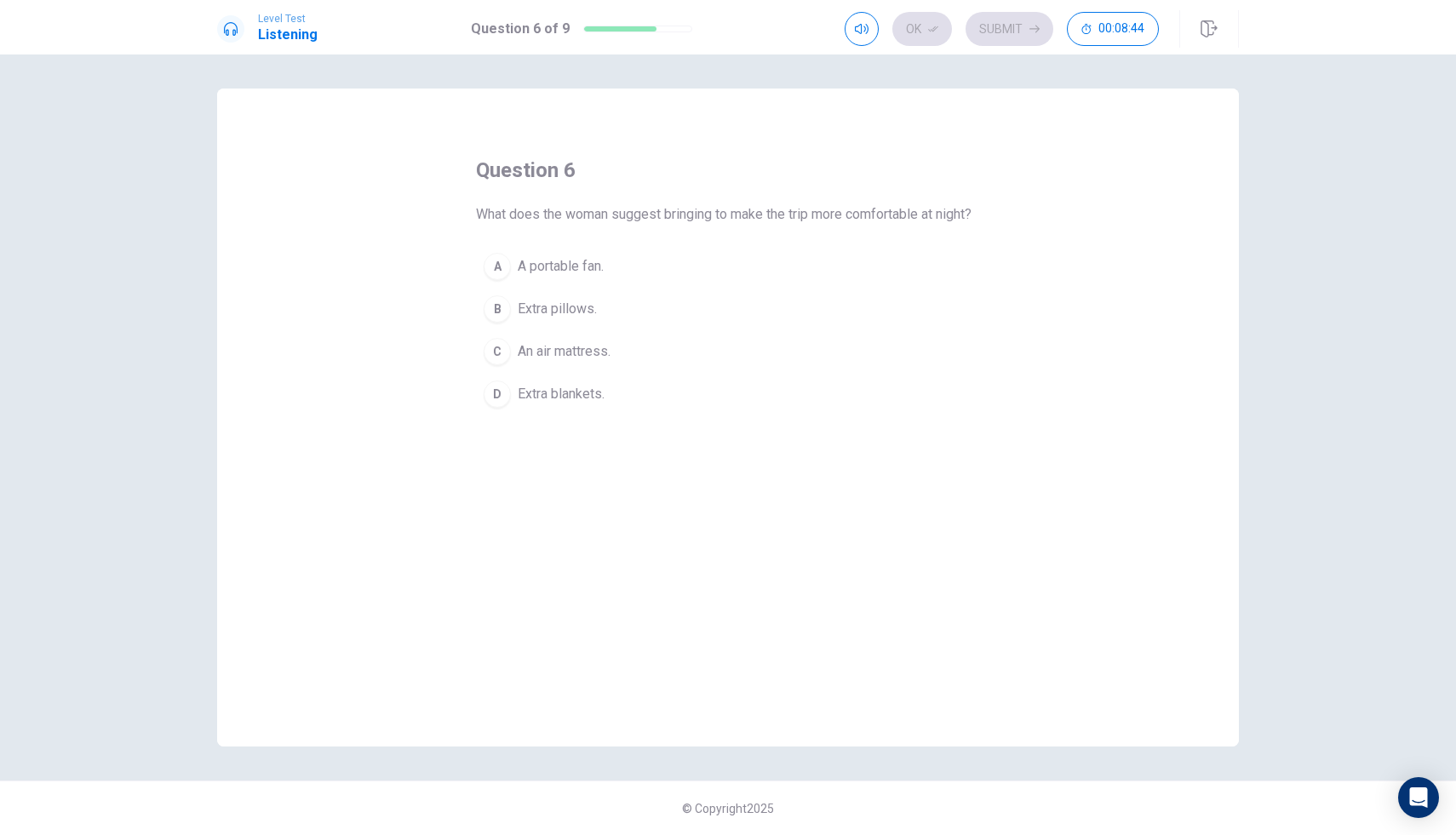
click at [502, 408] on div "D" at bounding box center [496, 394] width 27 height 27
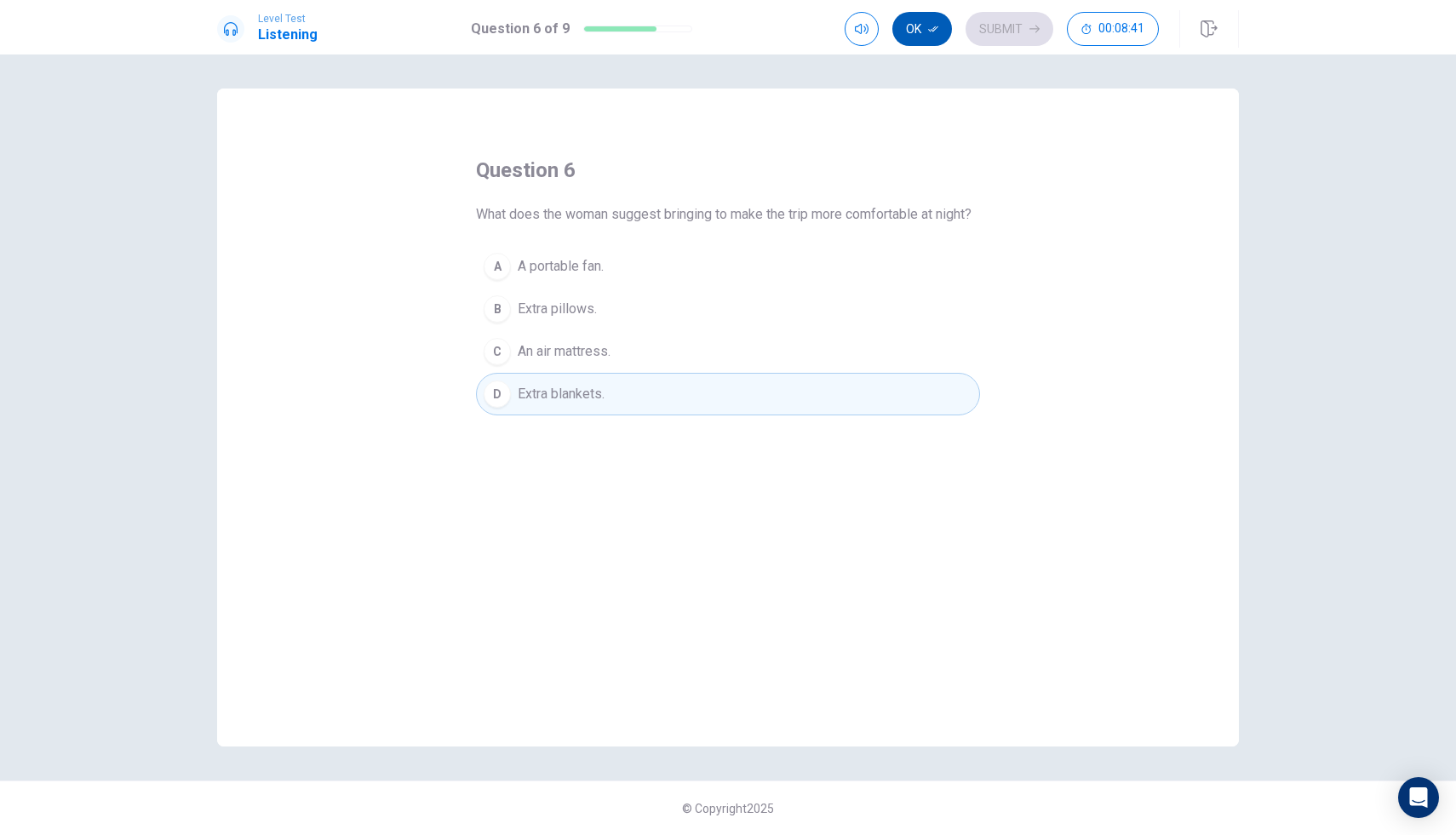
click at [920, 33] on button "Ok" at bounding box center [922, 29] width 59 height 34
click at [1002, 23] on button "Submit" at bounding box center [1009, 29] width 88 height 34
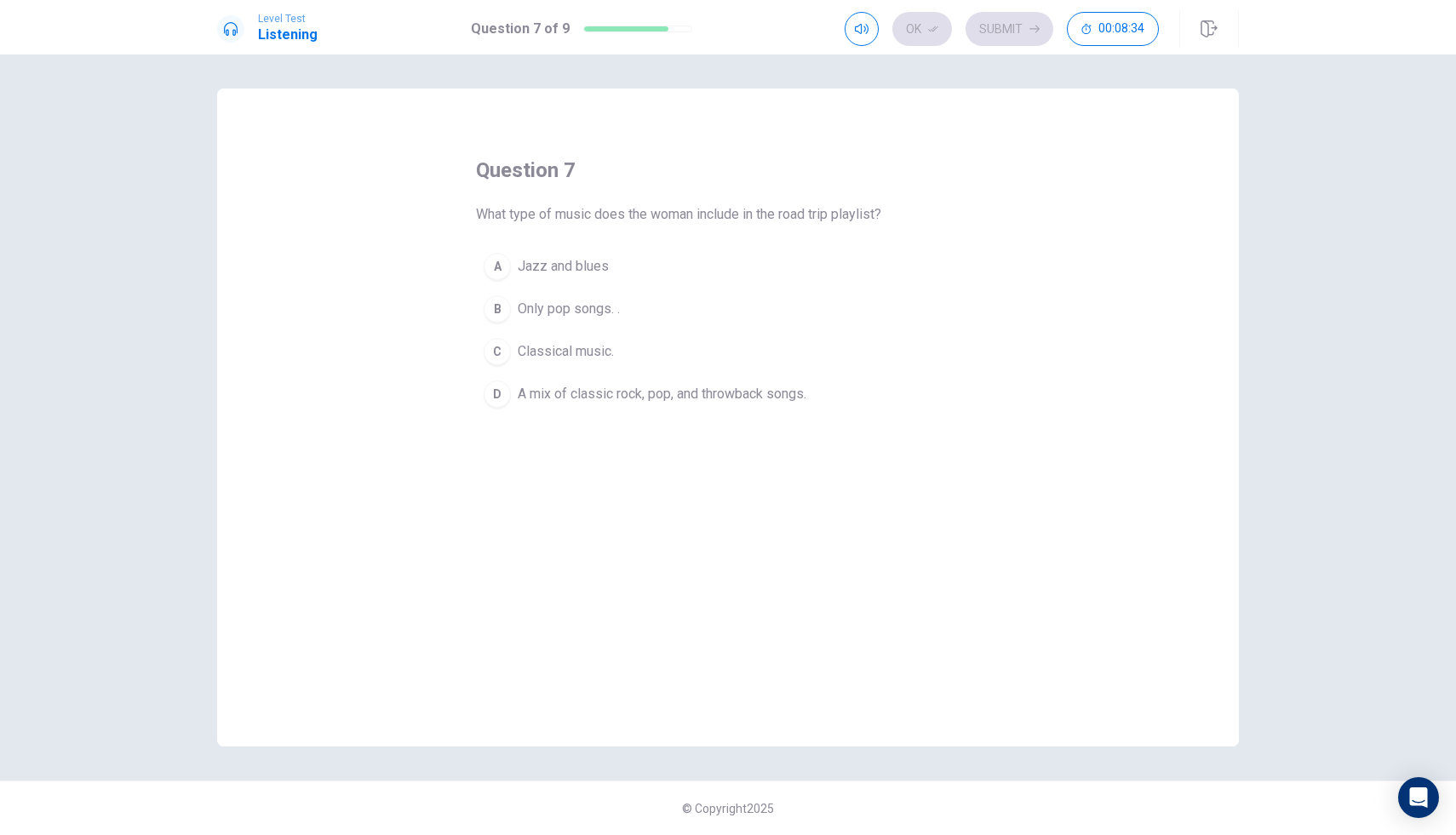
click at [501, 396] on div "D" at bounding box center [496, 394] width 27 height 27
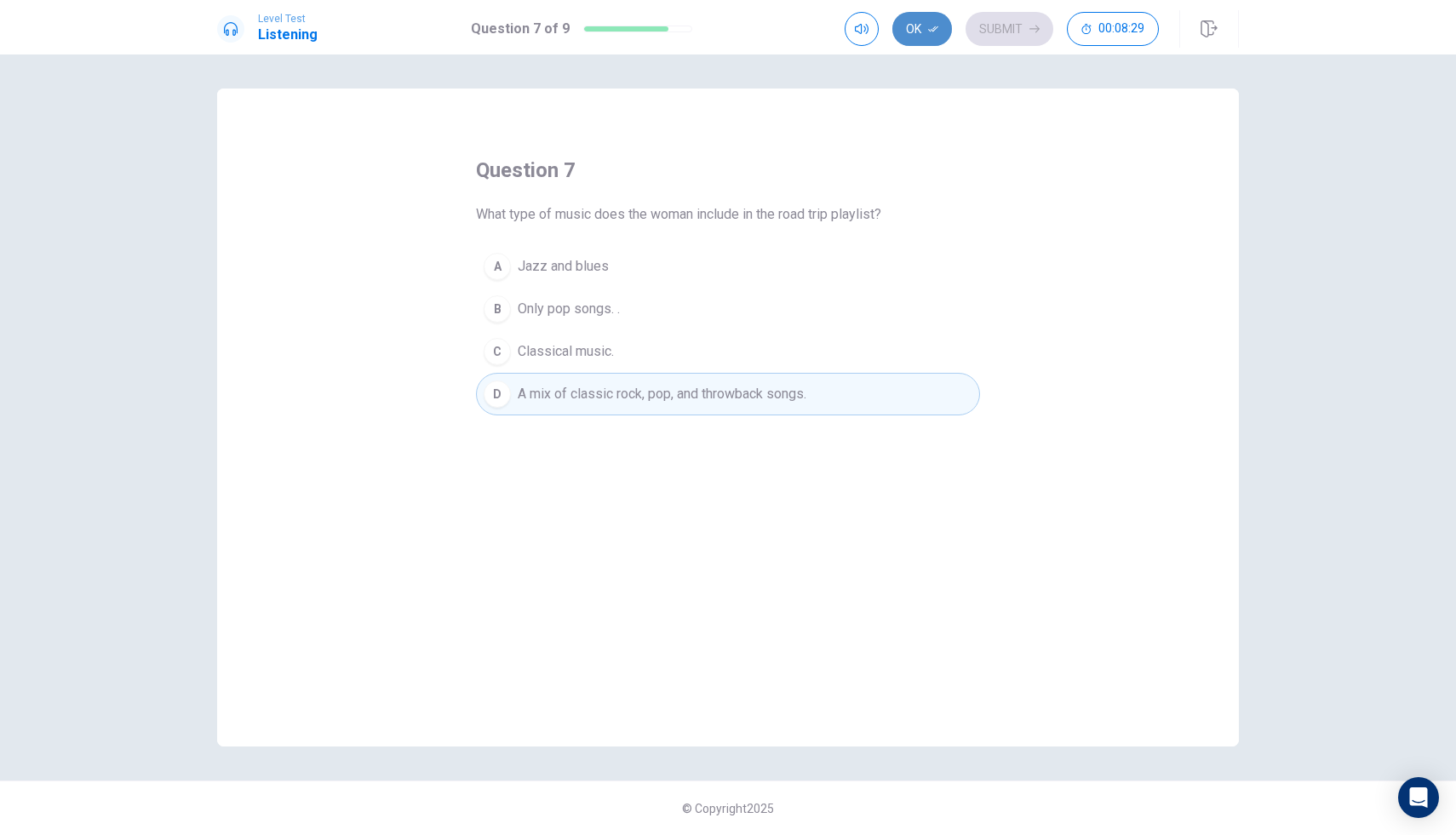
click at [920, 34] on button "Ok" at bounding box center [922, 29] width 59 height 34
click at [1016, 24] on button "Submit" at bounding box center [1009, 29] width 88 height 34
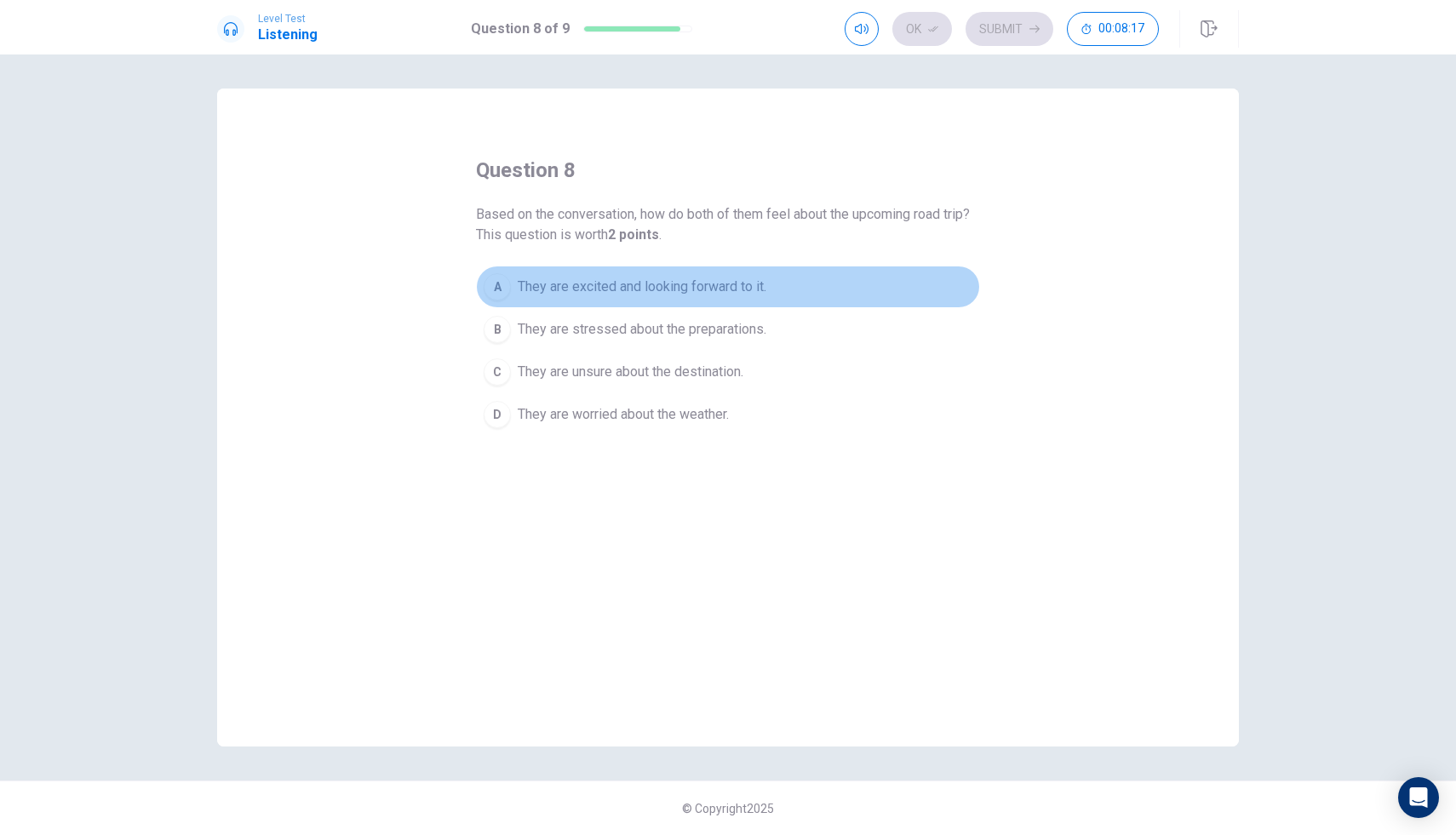
click at [497, 280] on div "A" at bounding box center [496, 286] width 27 height 27
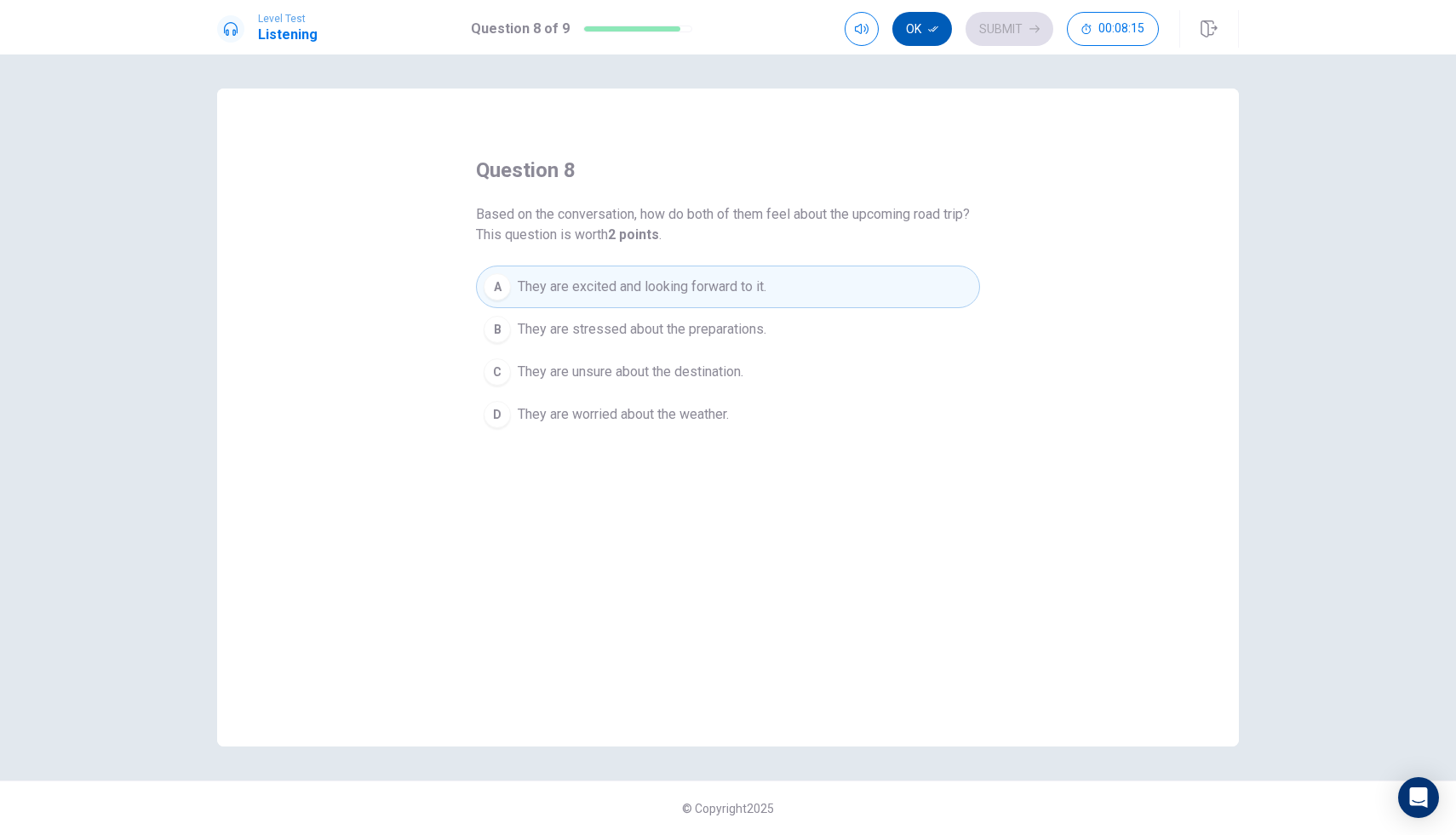
click at [922, 24] on button "Ok" at bounding box center [922, 29] width 59 height 34
click at [992, 27] on button "Submit" at bounding box center [1009, 29] width 88 height 34
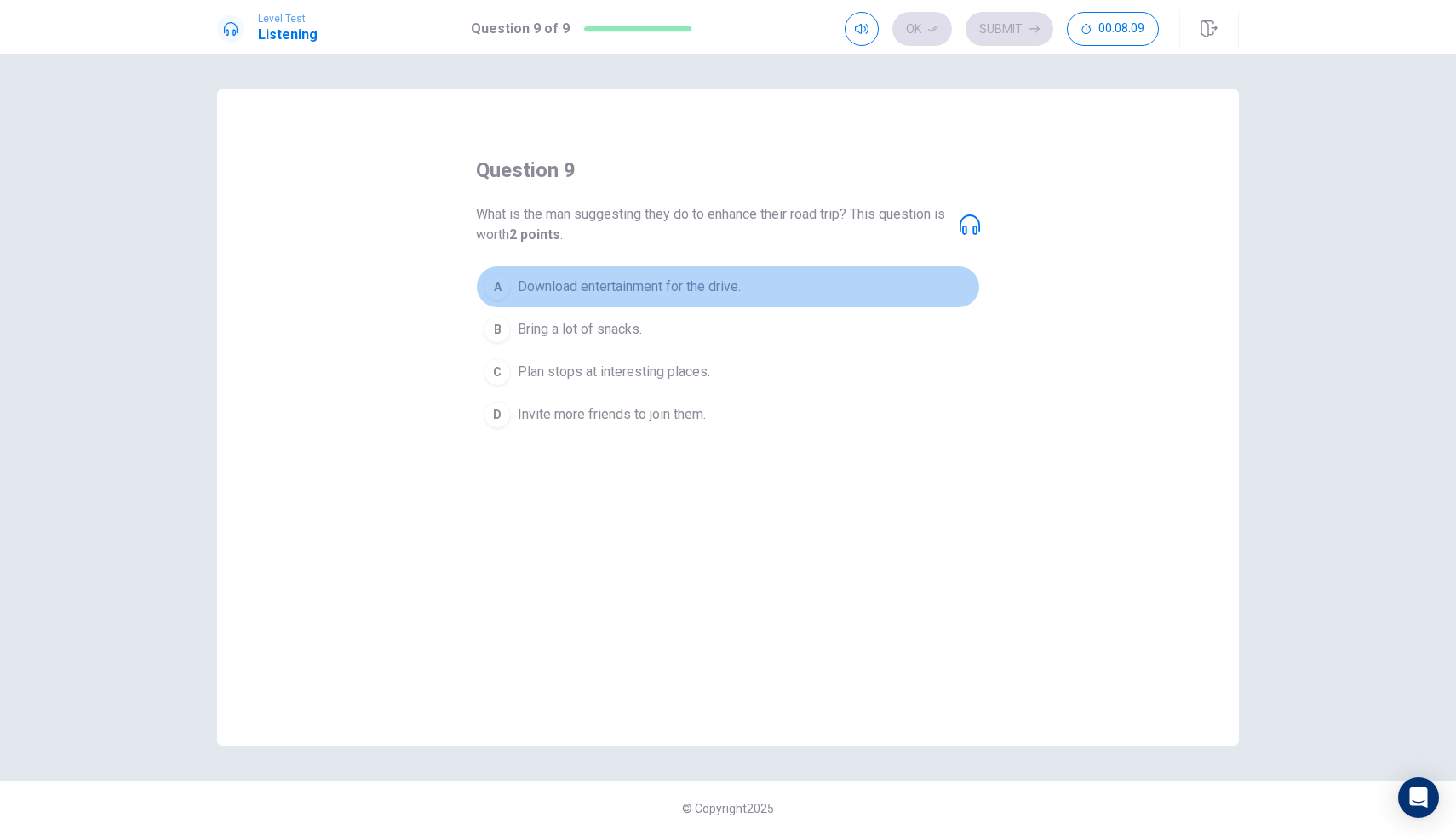
click at [516, 291] on button "A Download entertainment for the drive." at bounding box center [728, 287] width 504 height 43
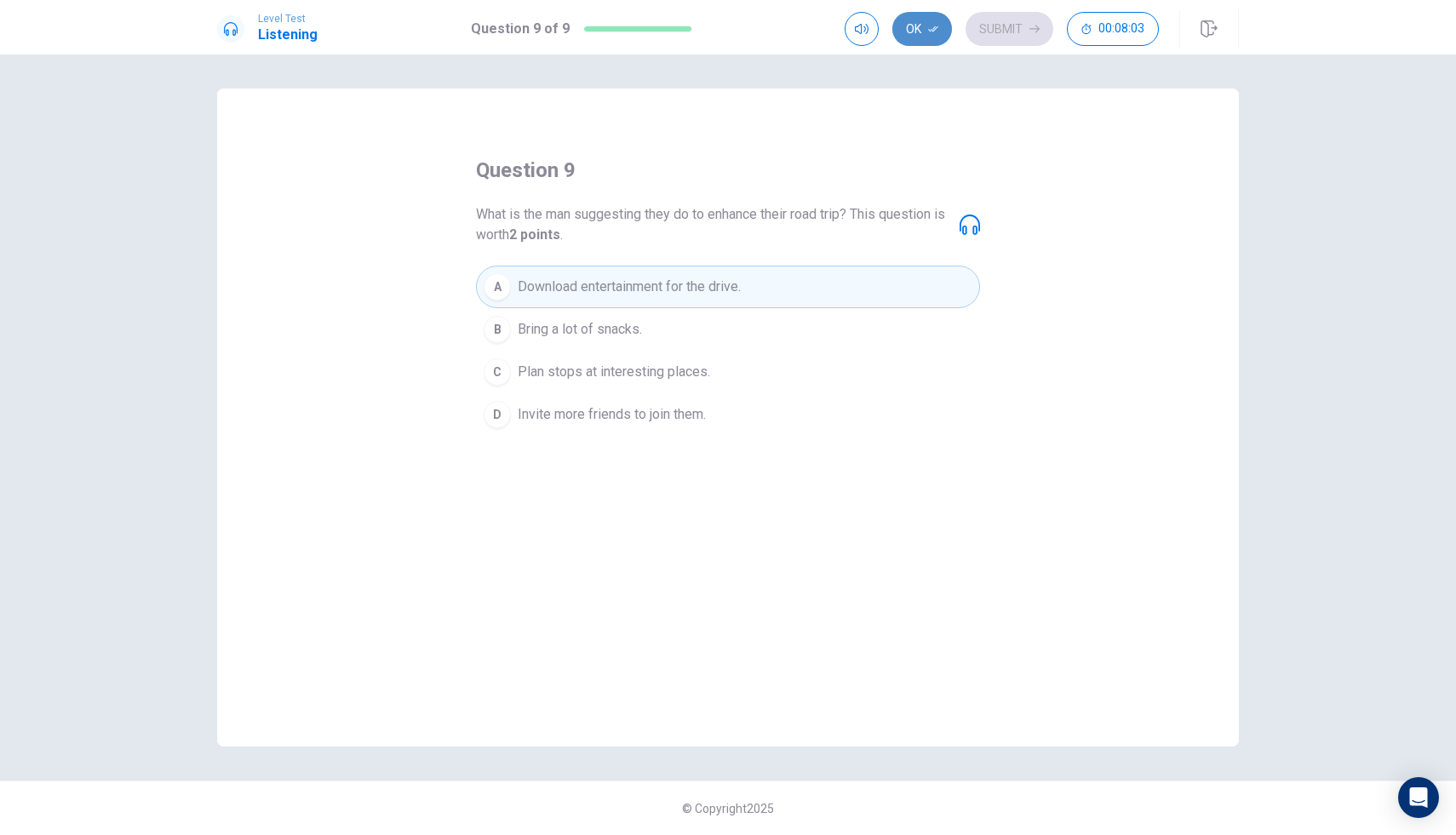
click at [927, 30] on button "Ok" at bounding box center [922, 29] width 59 height 34
click at [1018, 17] on button "Submit" at bounding box center [1009, 29] width 88 height 34
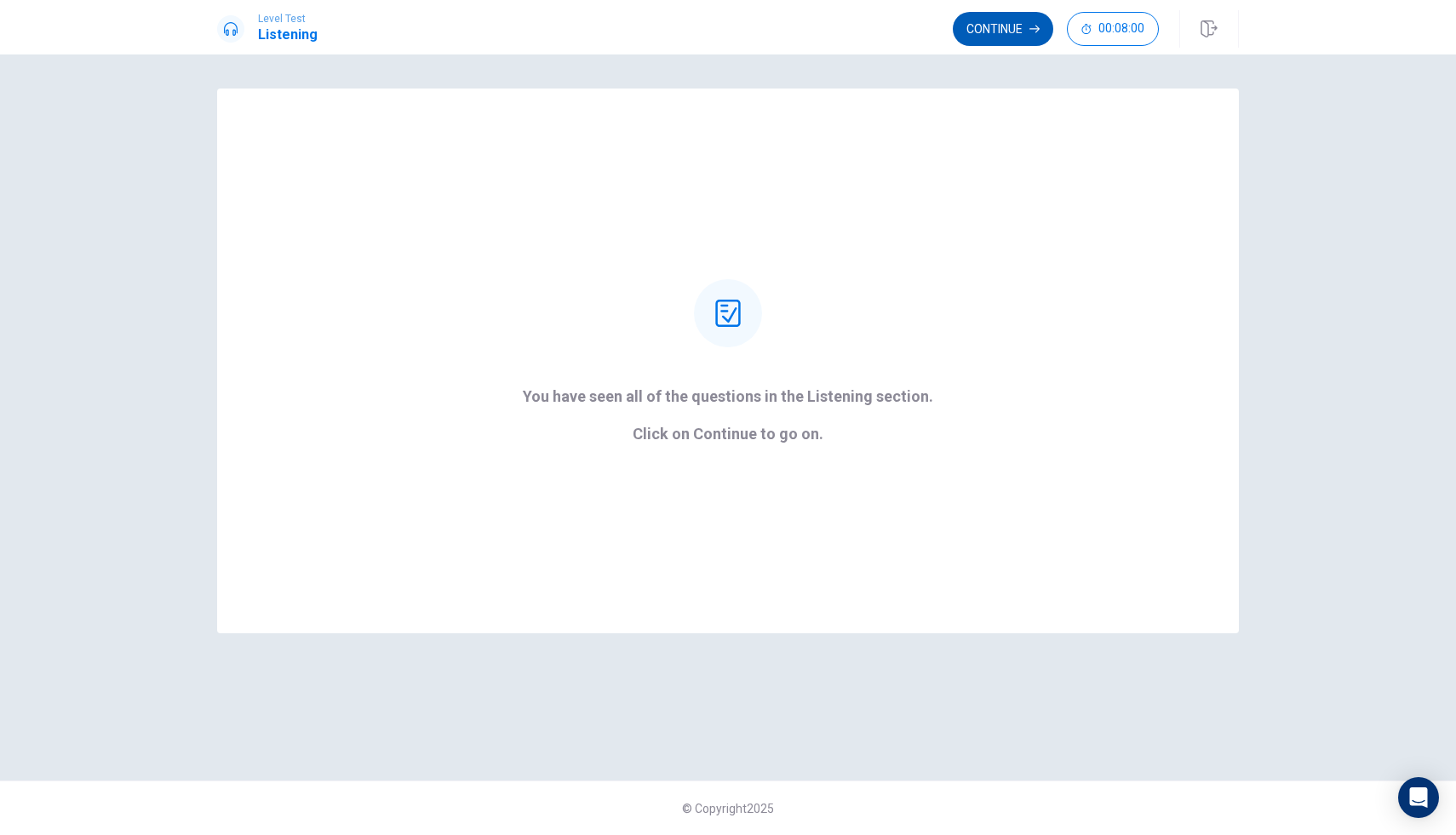
click at [1008, 22] on button "Continue" at bounding box center [1002, 29] width 100 height 34
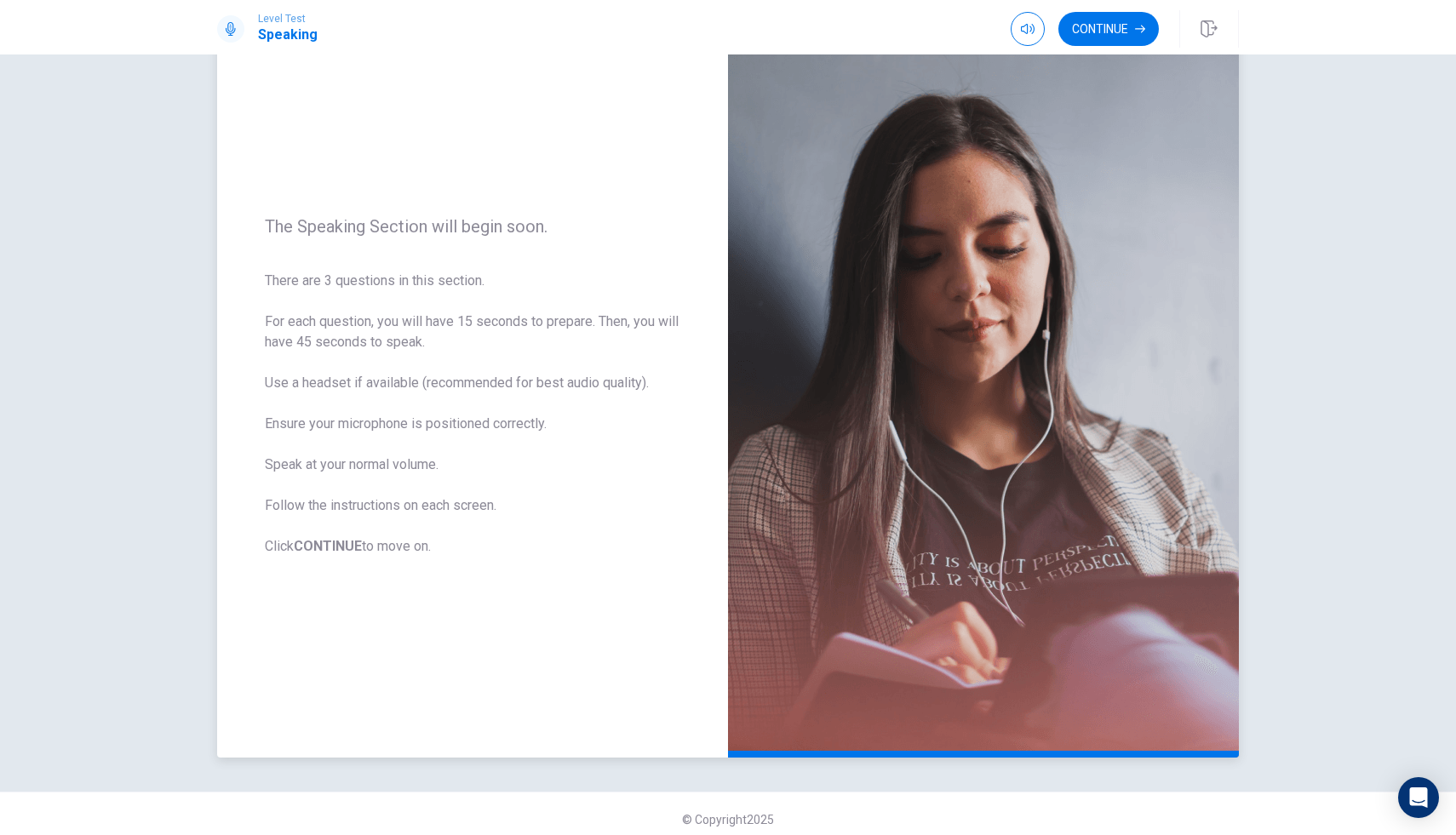
scroll to position [80, 0]
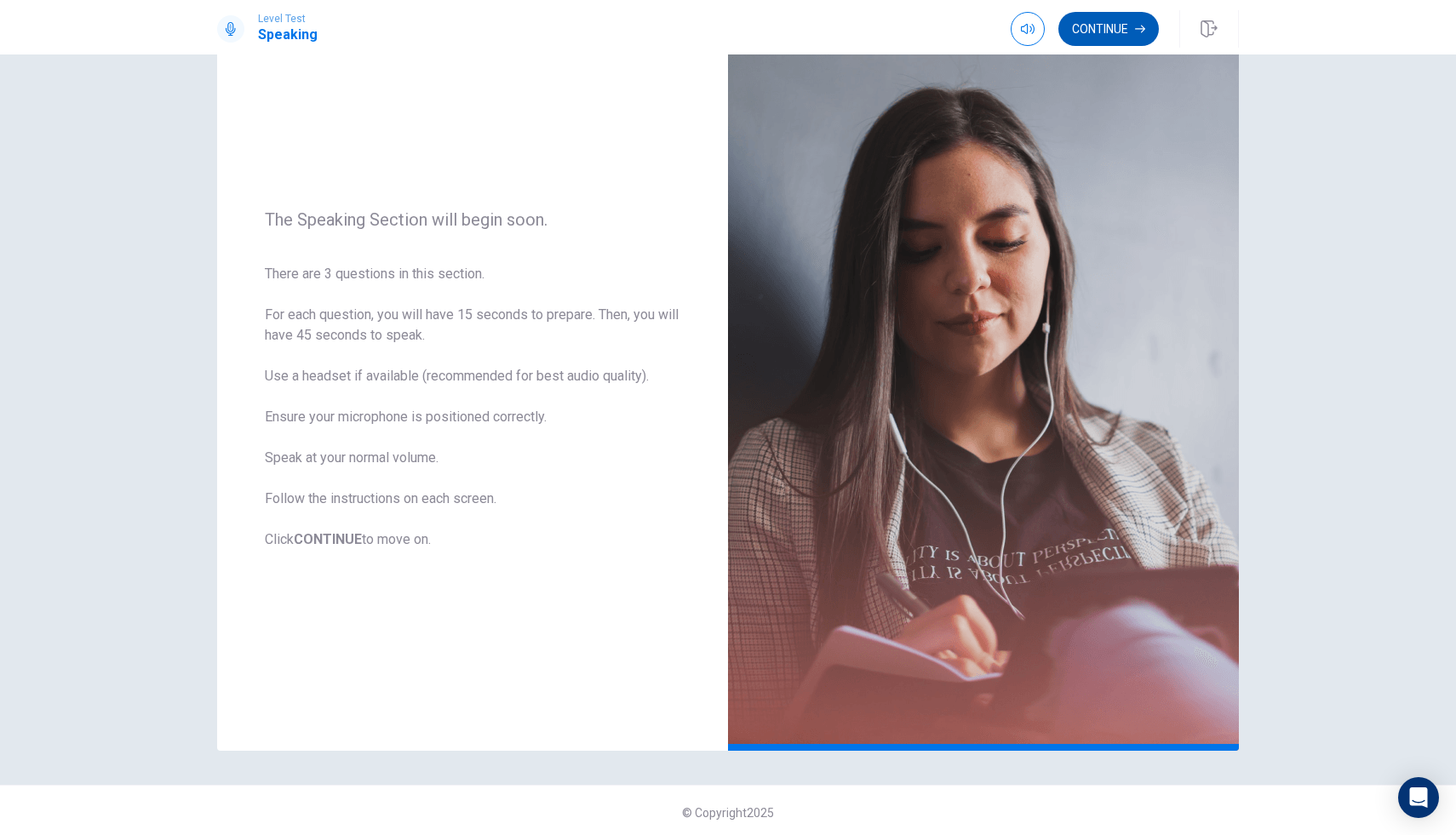
click at [1090, 30] on button "Continue" at bounding box center [1108, 29] width 100 height 34
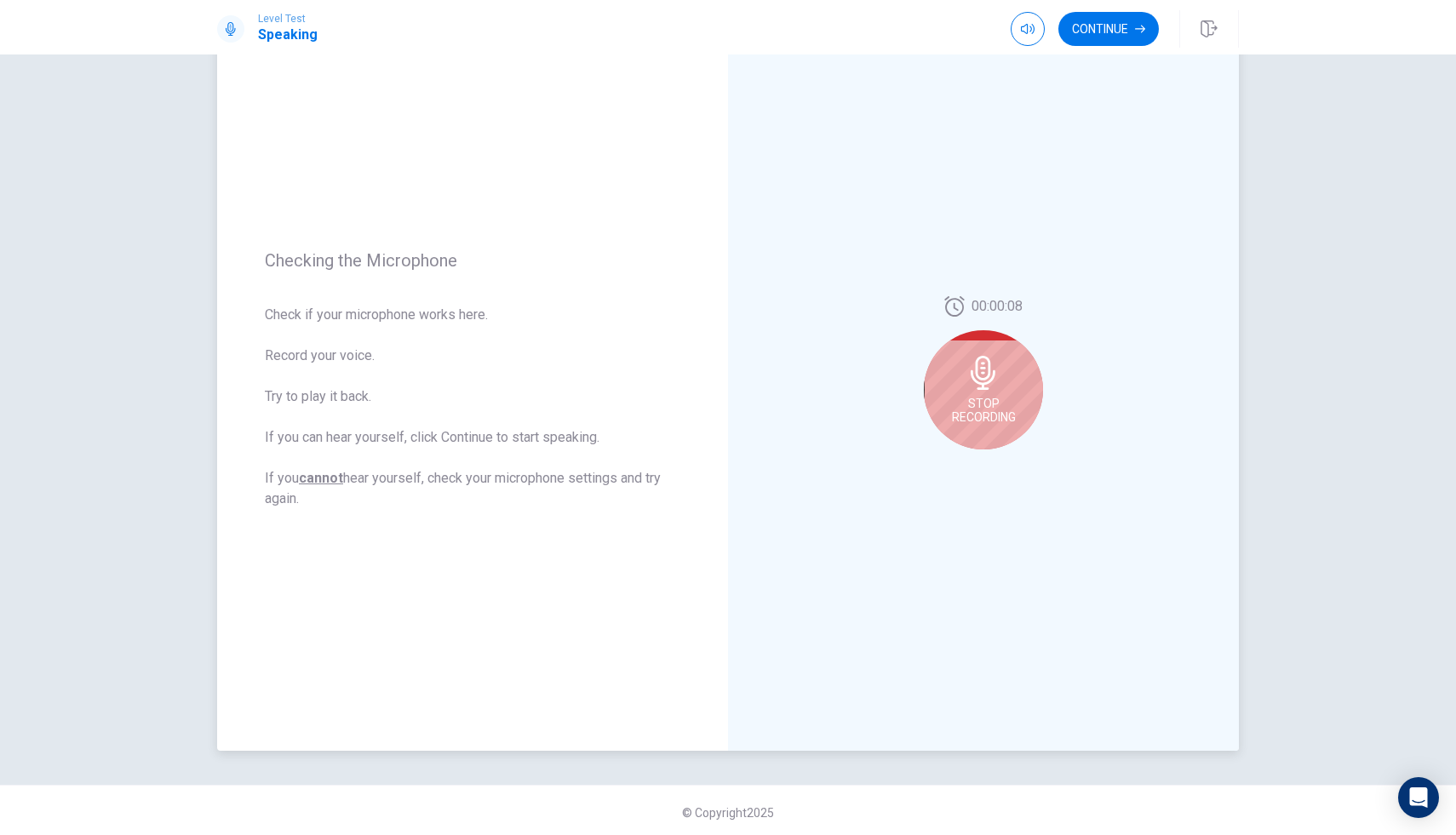
click at [989, 386] on icon at bounding box center [983, 373] width 34 height 34
click at [1000, 463] on icon "Play Audio" at bounding box center [1001, 463] width 8 height 10
click at [981, 397] on div at bounding box center [983, 378] width 120 height 120
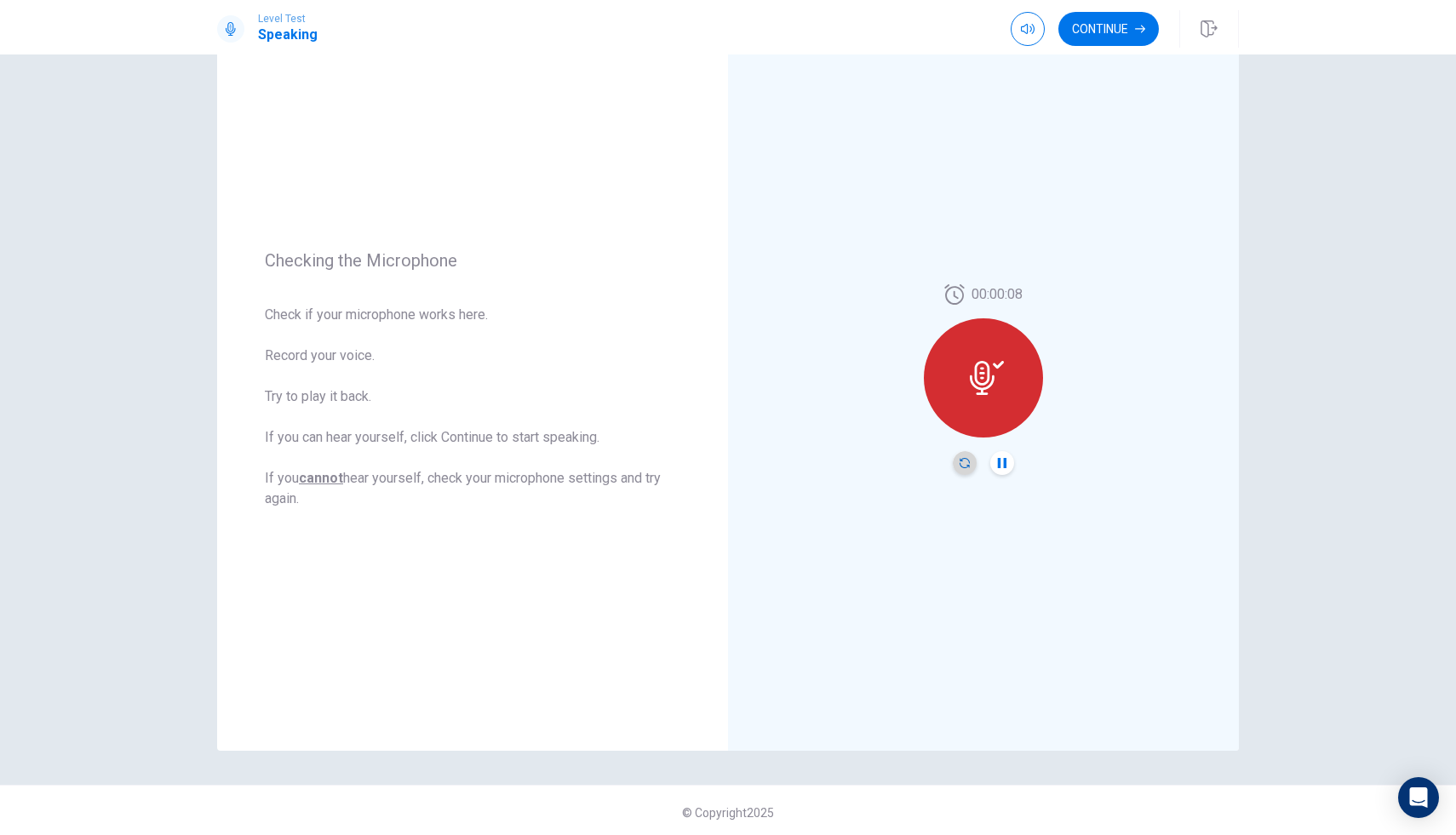
click at [963, 465] on icon "Record Again" at bounding box center [965, 463] width 10 height 10
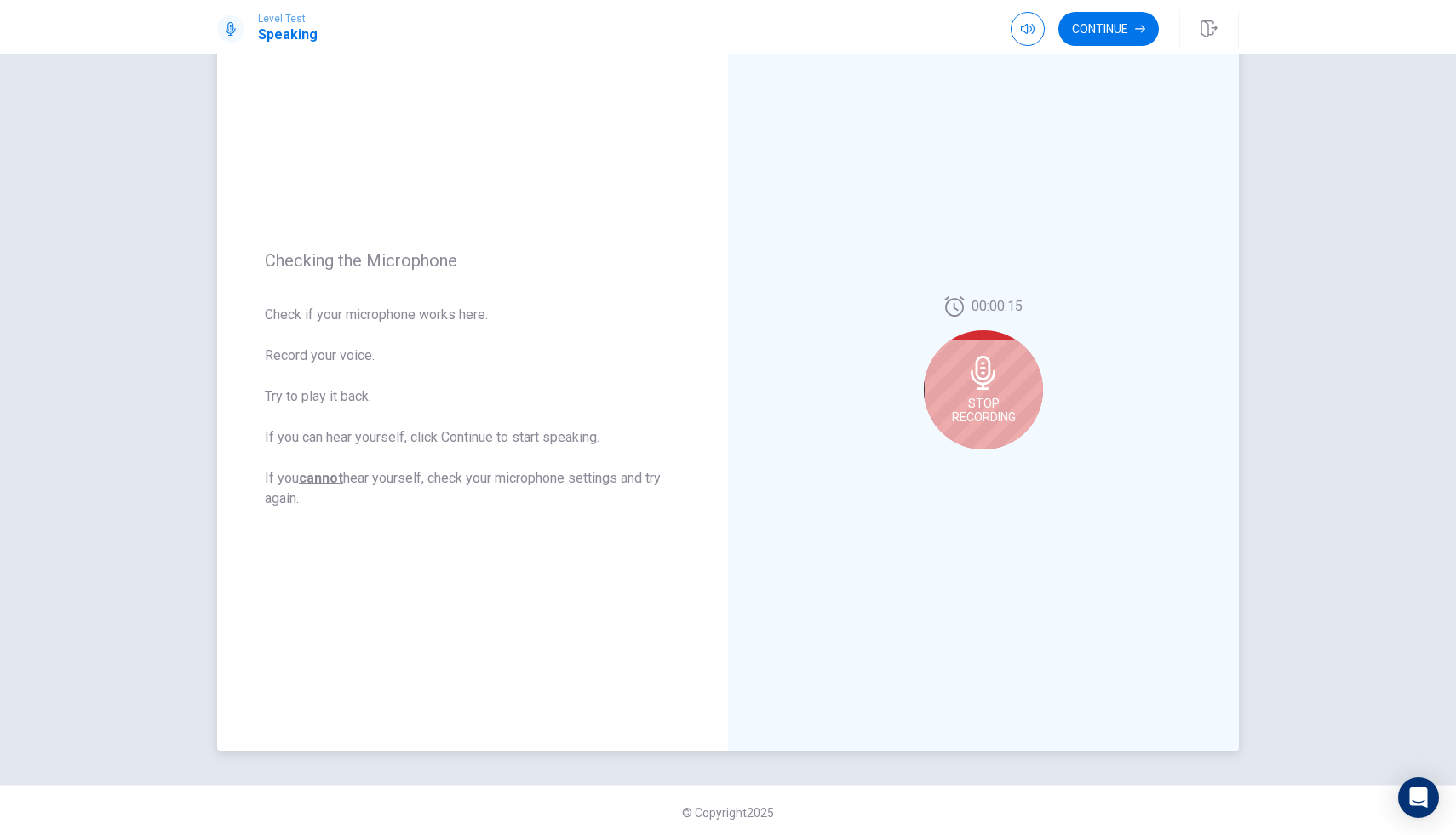
click at [997, 420] on span "Stop Recording" at bounding box center [983, 410] width 64 height 27
click at [958, 469] on button "Record Again" at bounding box center [964, 462] width 24 height 24
click at [983, 394] on div "Stop Recording" at bounding box center [983, 390] width 120 height 120
click at [960, 458] on icon "Record Again" at bounding box center [965, 463] width 10 height 10
click at [988, 387] on icon at bounding box center [983, 373] width 34 height 34
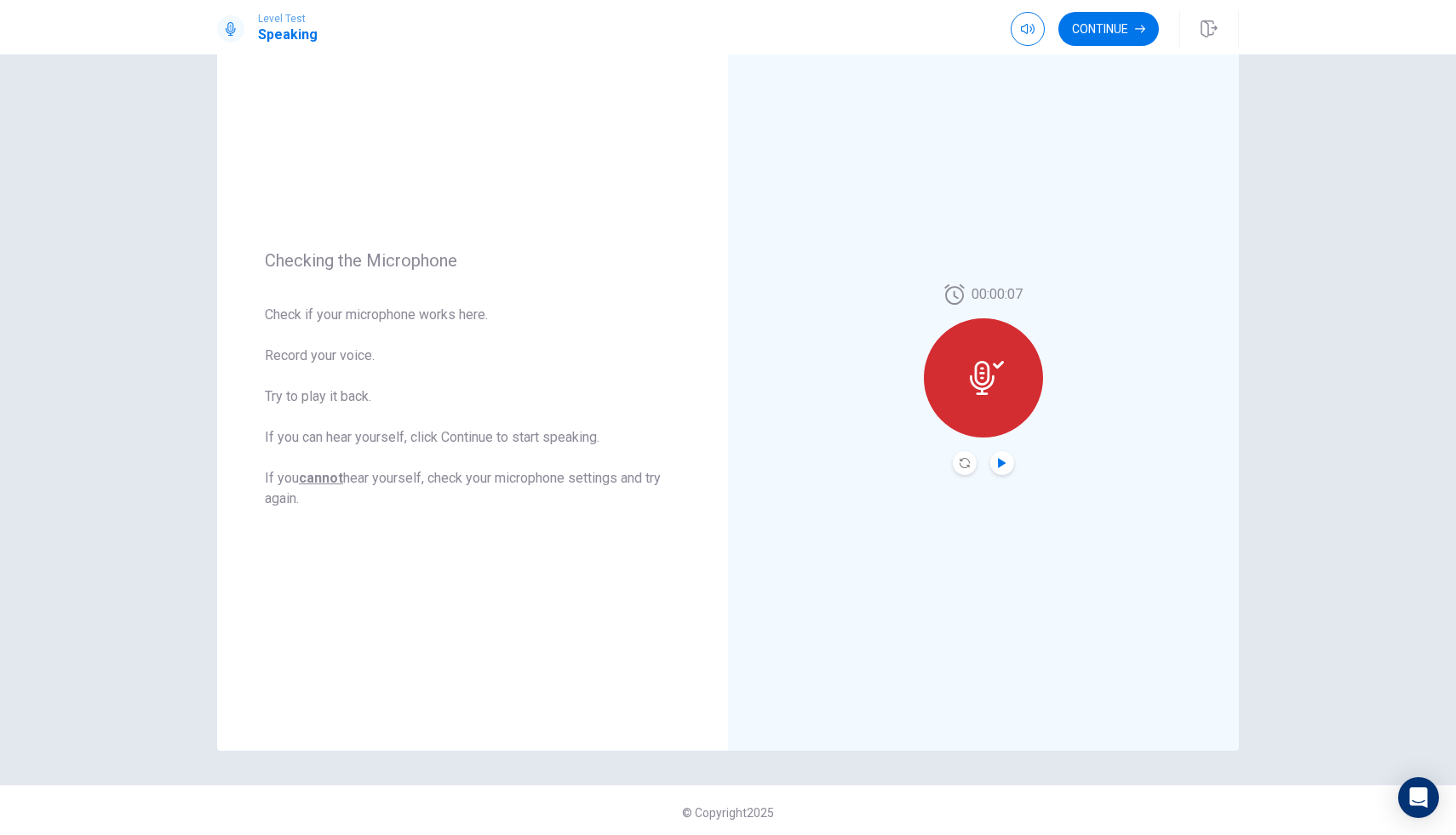
click at [1001, 467] on icon "Play Audio" at bounding box center [1002, 463] width 10 height 10
click at [960, 462] on icon "Record Again" at bounding box center [965, 463] width 10 height 10
click at [978, 414] on span "Stop Recording" at bounding box center [983, 410] width 64 height 27
click at [999, 466] on icon "Play Audio" at bounding box center [1001, 463] width 8 height 10
click at [1105, 28] on button "Continue" at bounding box center [1108, 29] width 100 height 34
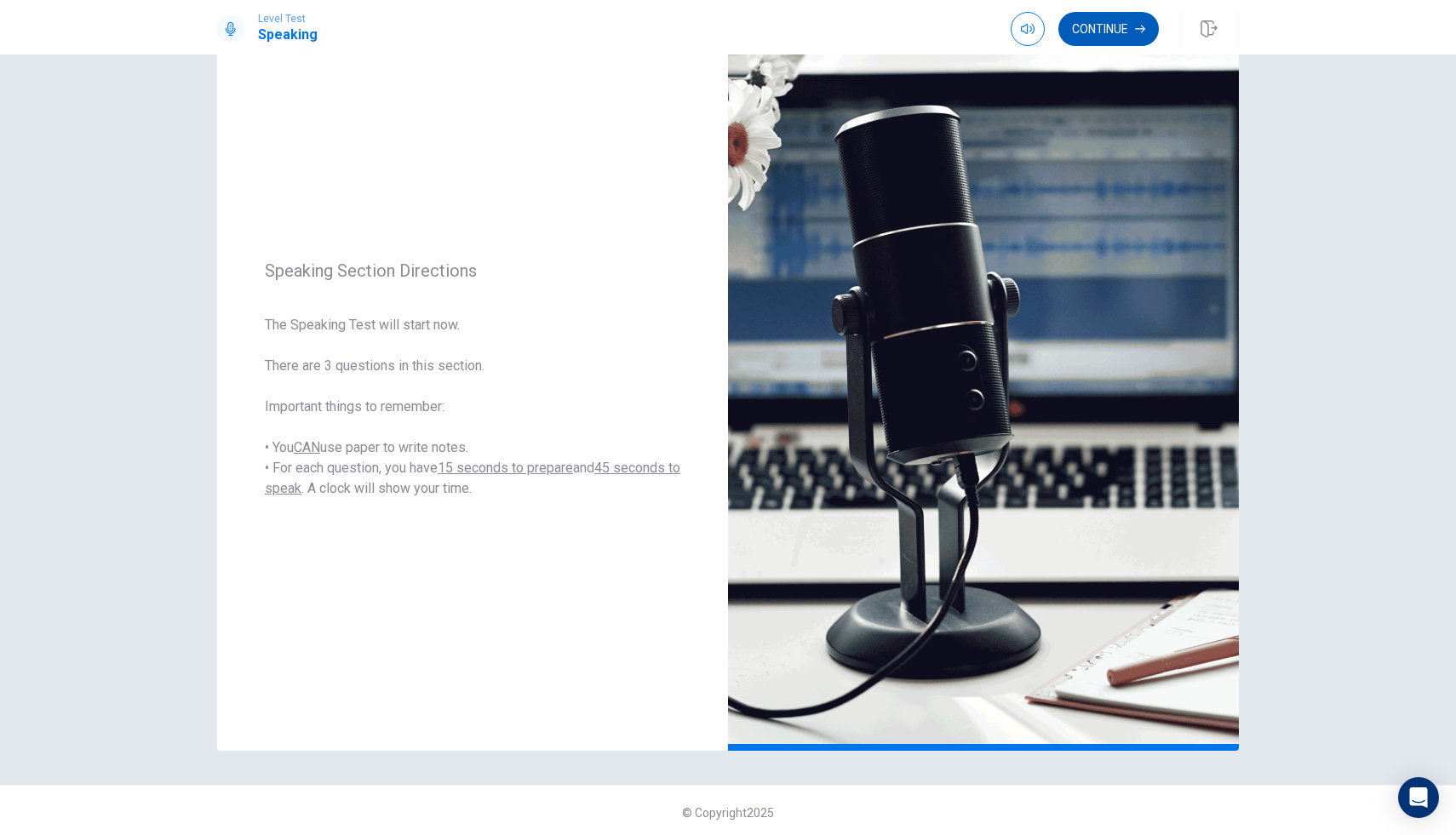
click at [1104, 27] on button "Continue" at bounding box center [1108, 29] width 100 height 34
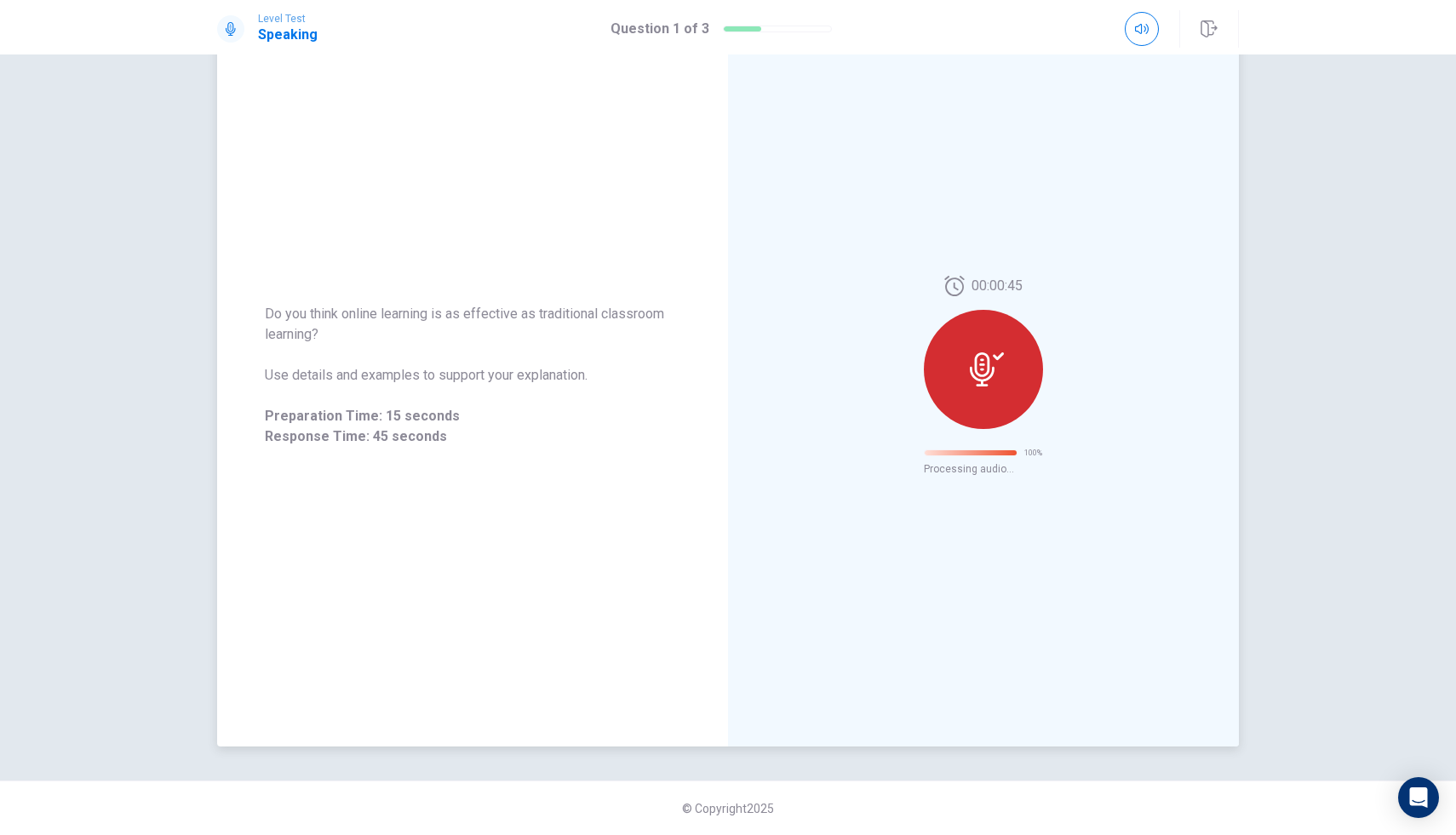
scroll to position [0, 0]
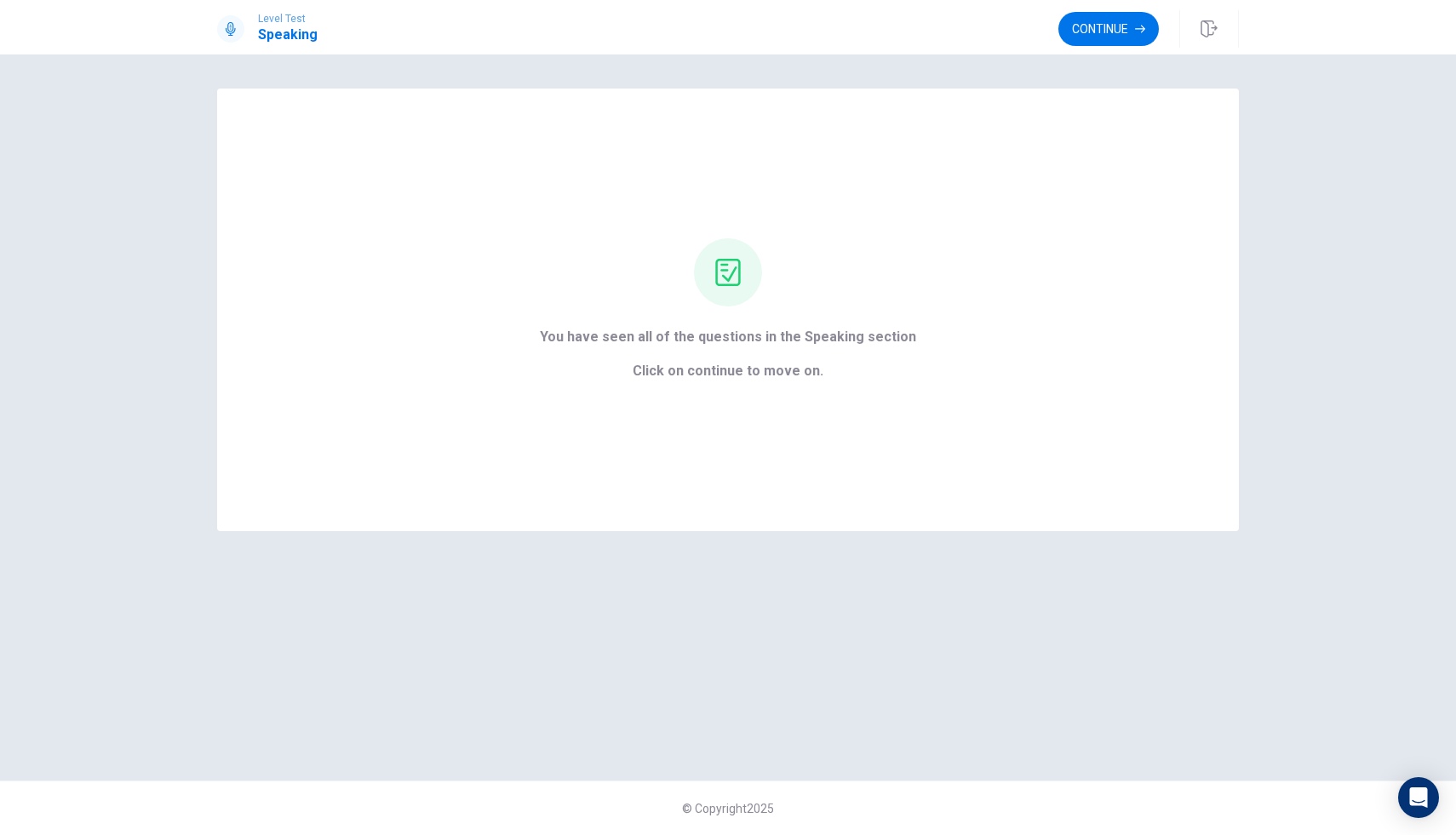
click at [1118, 16] on button "Continue" at bounding box center [1108, 29] width 100 height 34
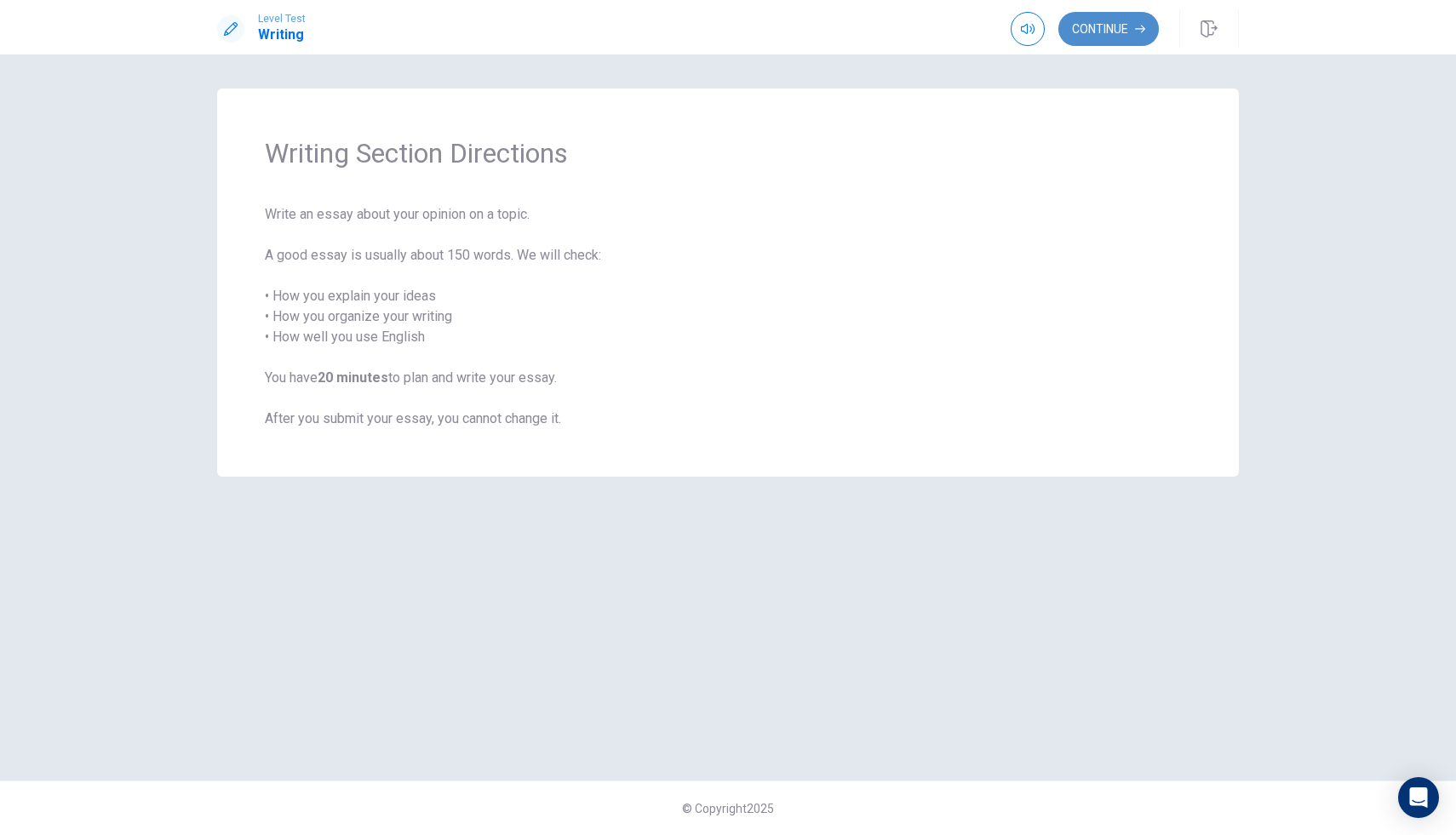
click at [1124, 31] on button "Continue" at bounding box center [1108, 29] width 100 height 34
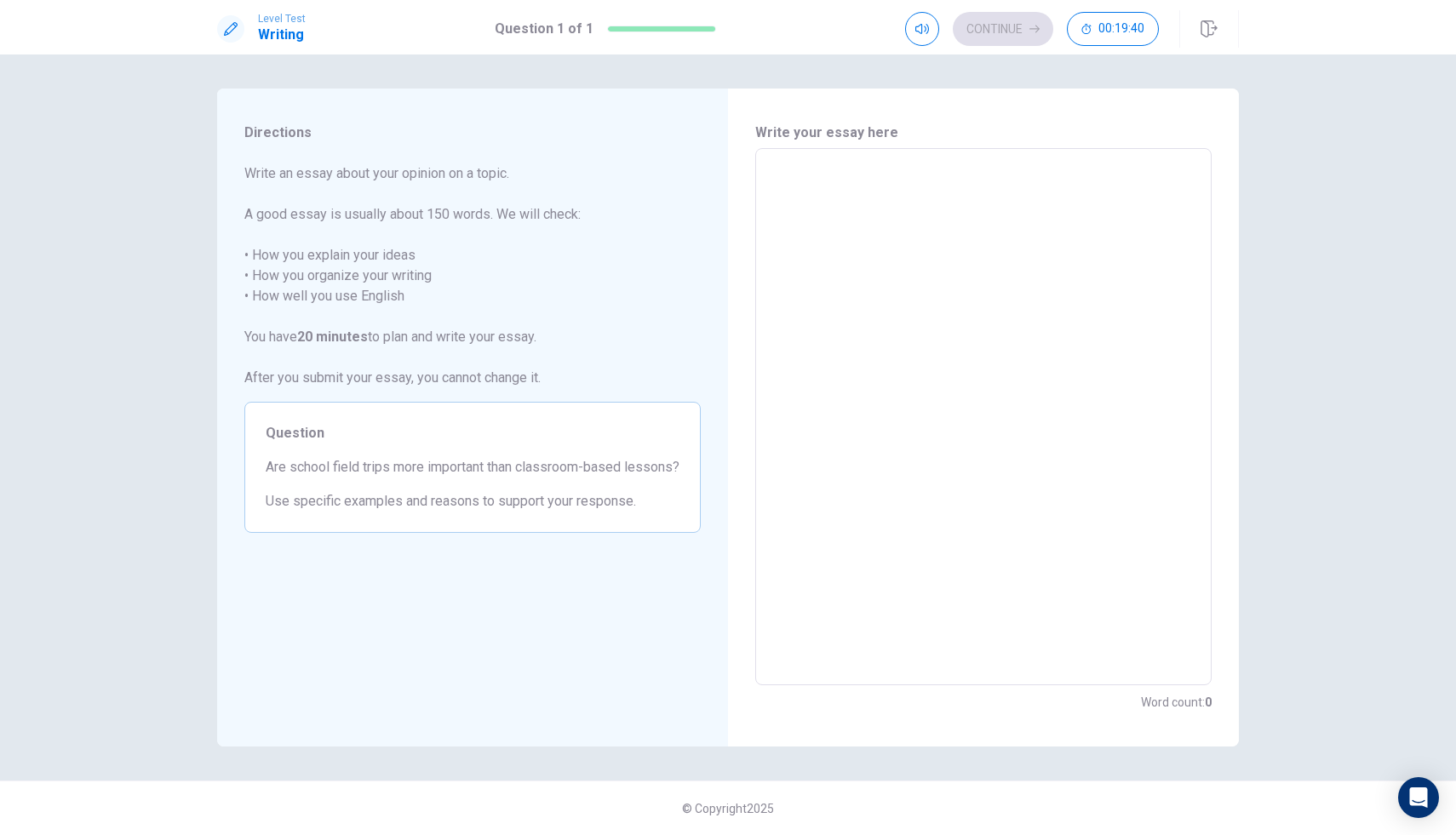
click at [773, 162] on textarea at bounding box center [983, 417] width 433 height 510
type textarea "N"
type textarea "x"
type textarea "No"
type textarea "x"
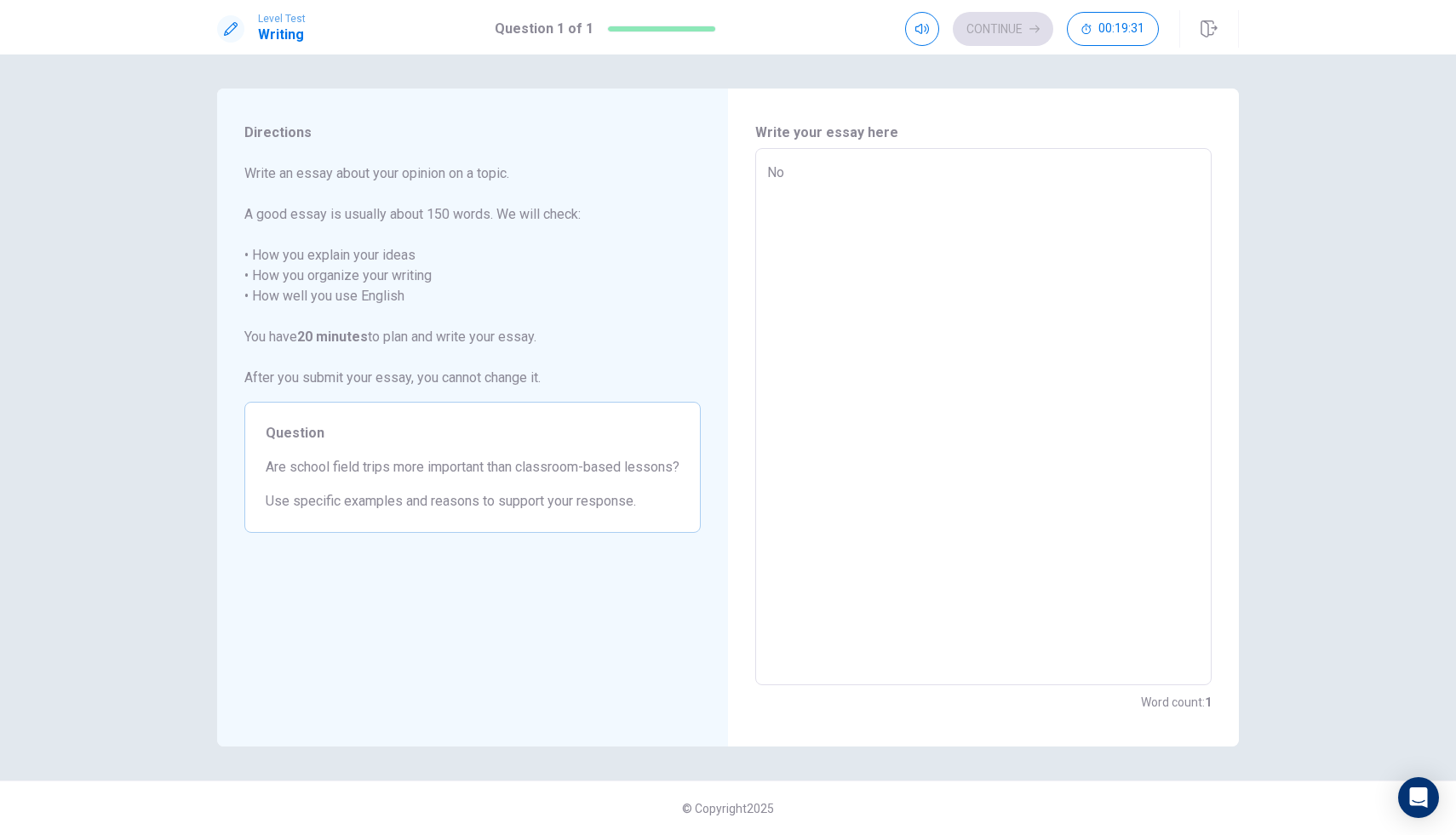
type textarea "Now"
type textarea "x"
type textarea "Now"
type textarea "x"
type textarea "Now a"
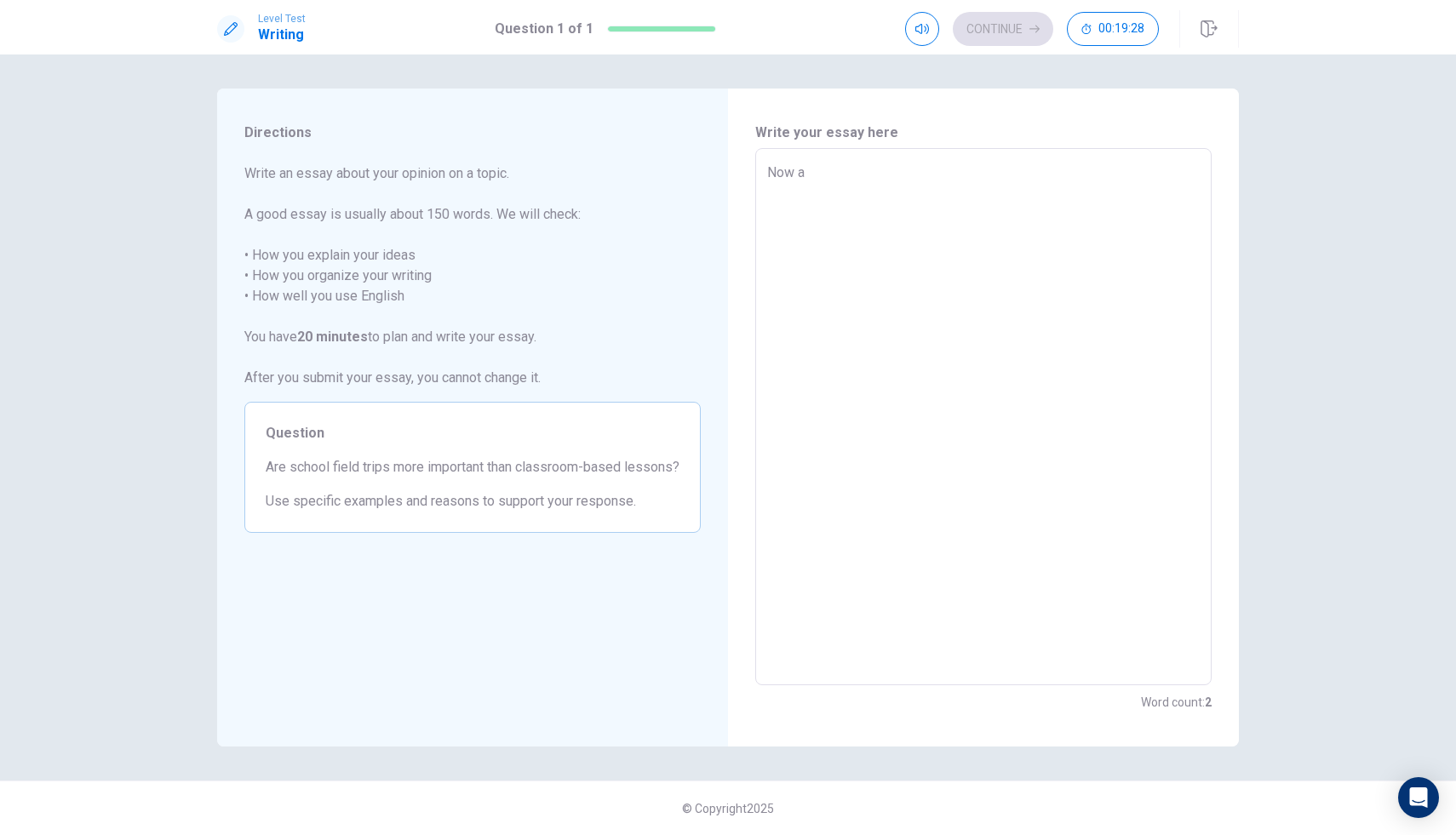
type textarea "x"
type textarea "Now"
type textarea "x"
type textarea "Now f"
type textarea "x"
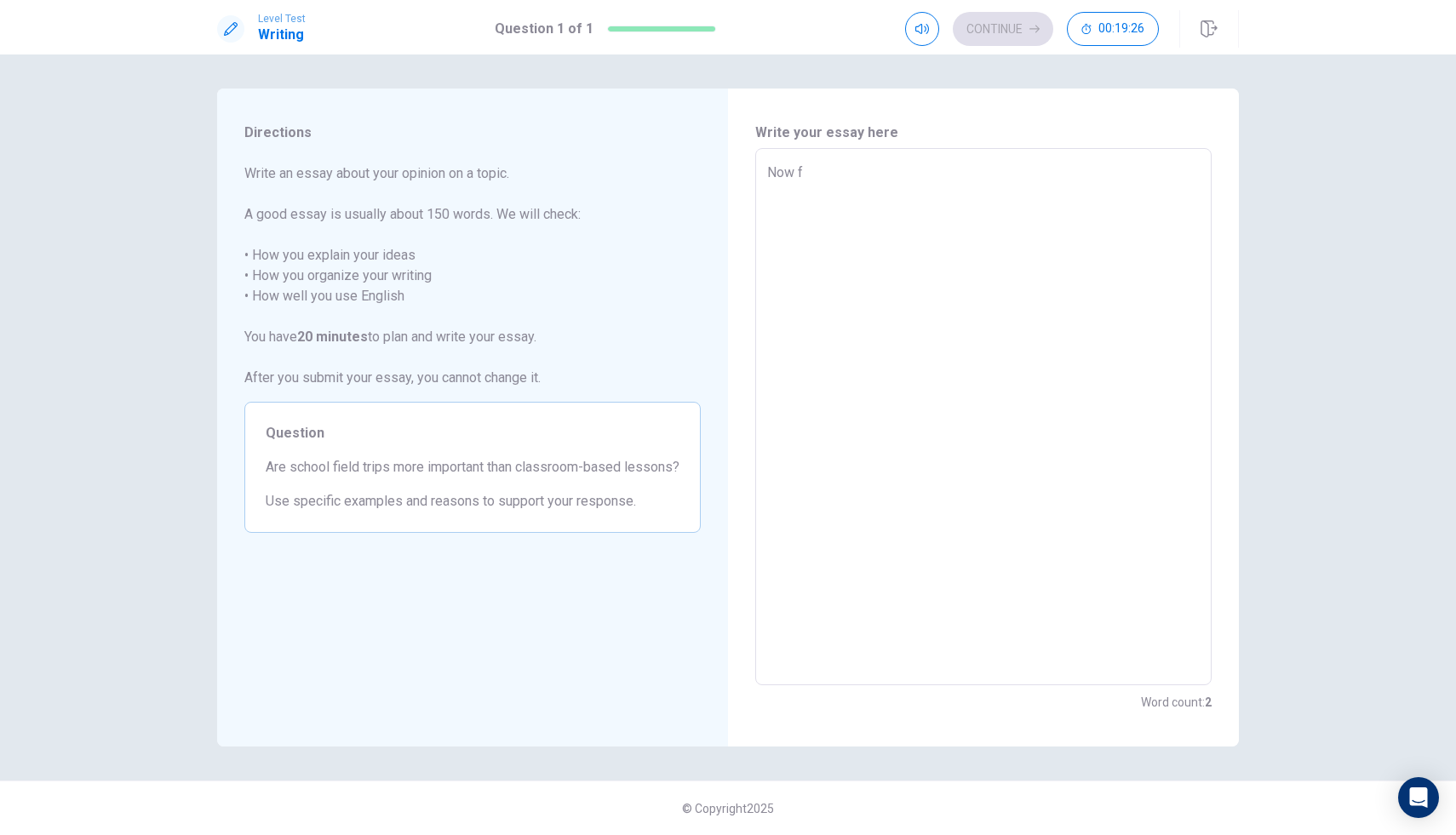
type textarea "Now fo"
type textarea "x"
type textarea "Now f"
type textarea "x"
type textarea "Now"
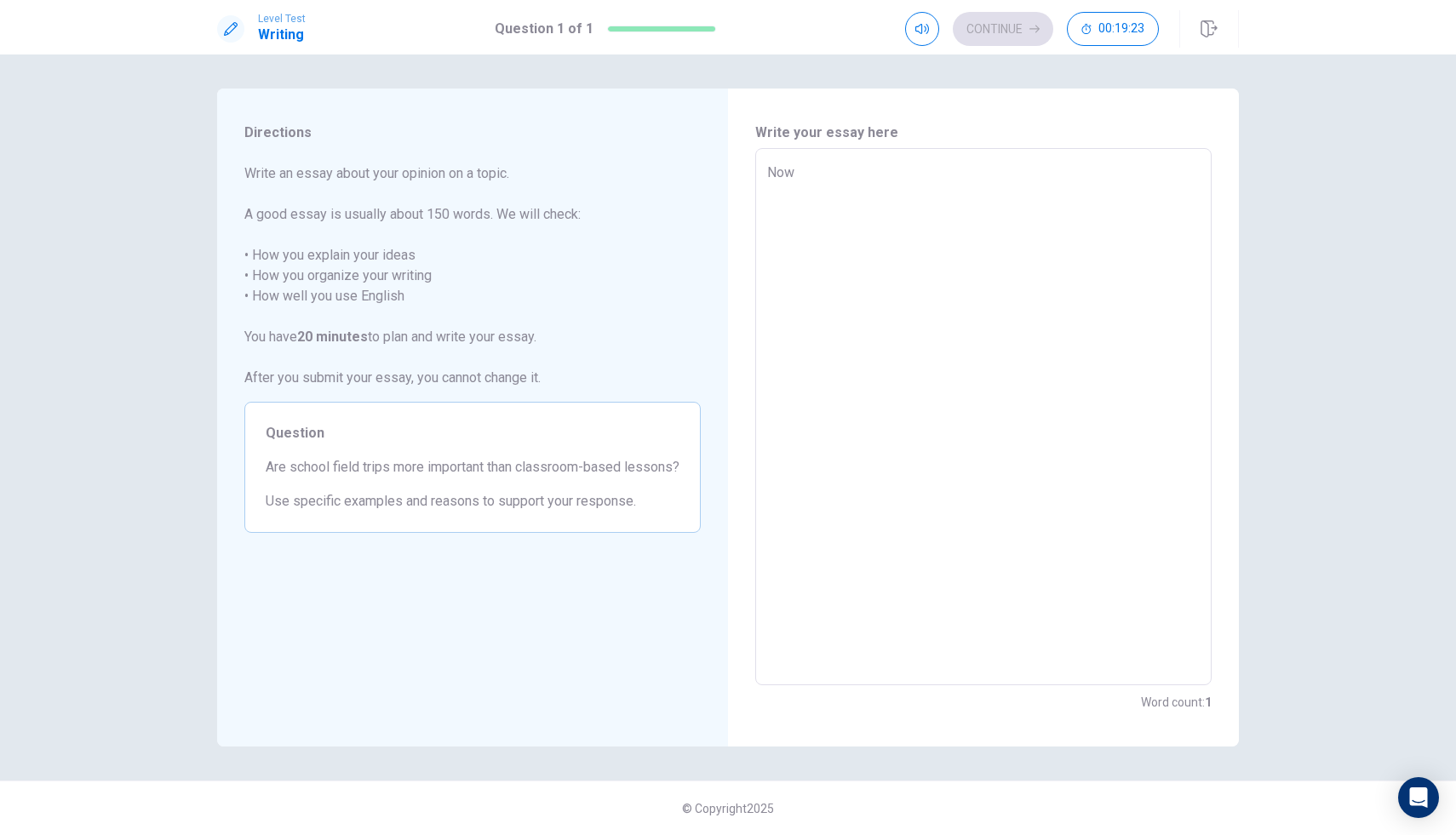
type textarea "x"
type textarea "Now f"
type textarea "x"
type textarea "Now fo"
type textarea "x"
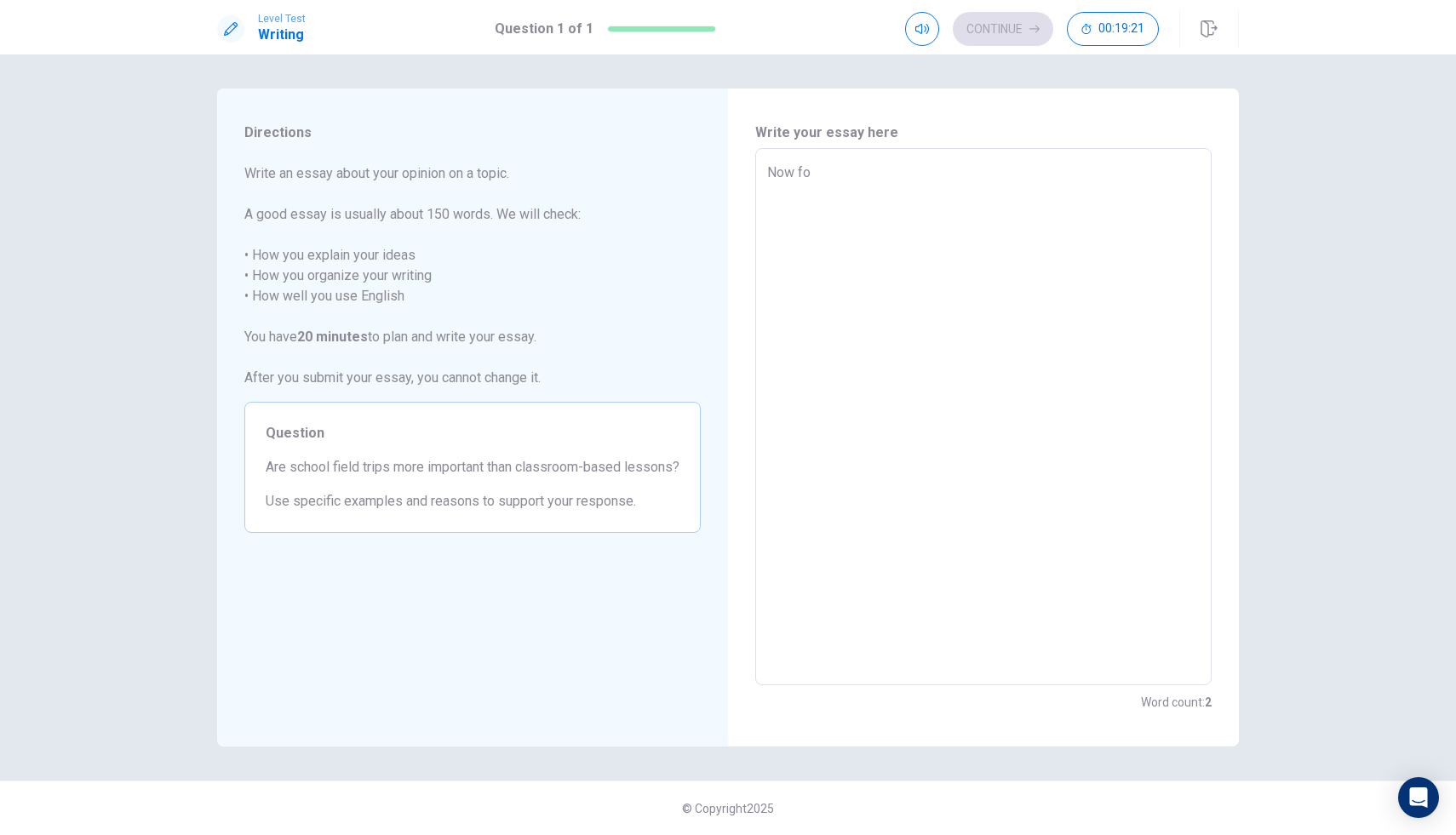
type textarea "Now for"
type textarea "x"
type textarea "Now for"
type textarea "x"
type textarea "Now for t"
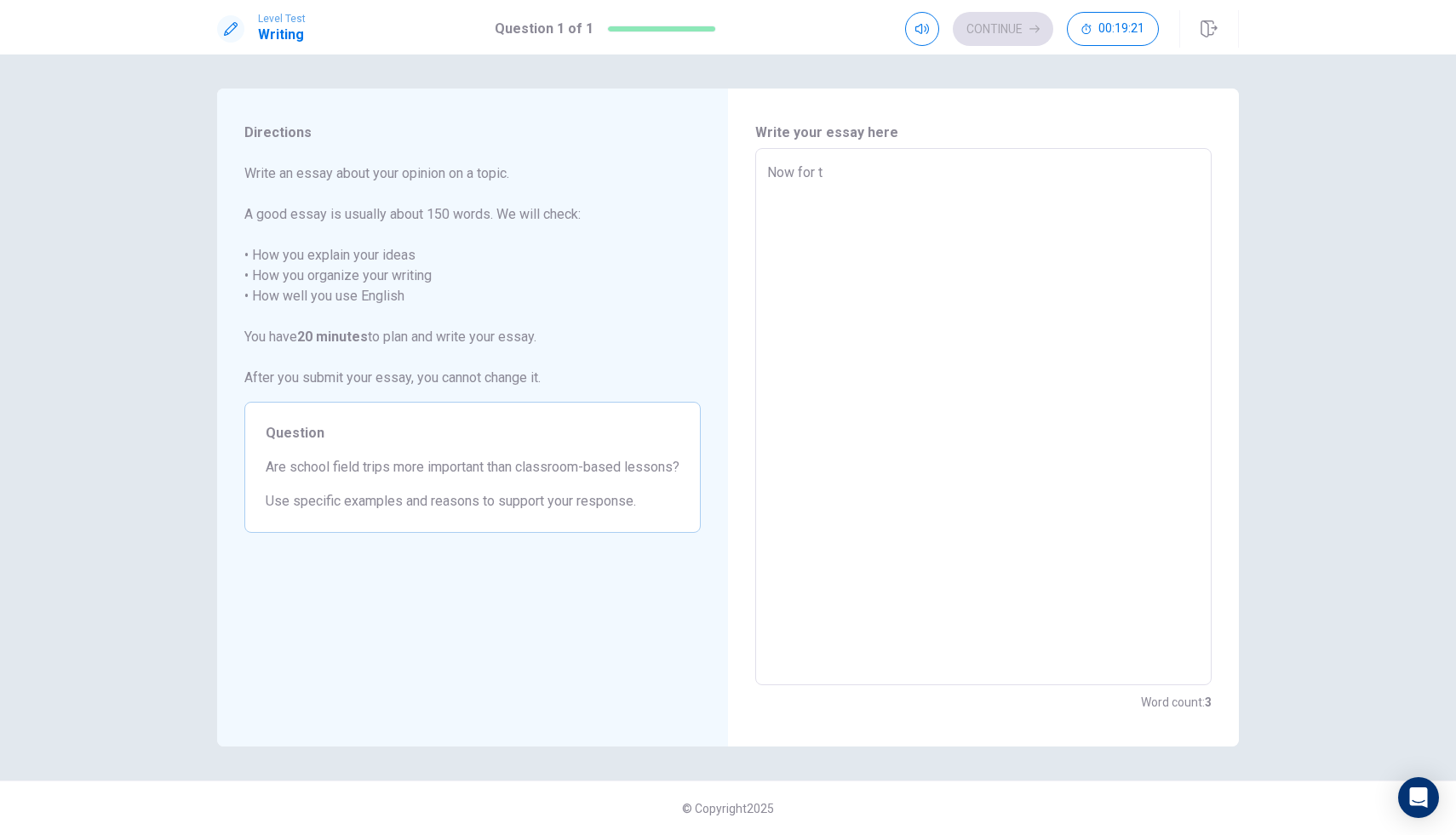
type textarea "x"
type textarea "Now for th"
type textarea "x"
type textarea "Now for thr"
type textarea "x"
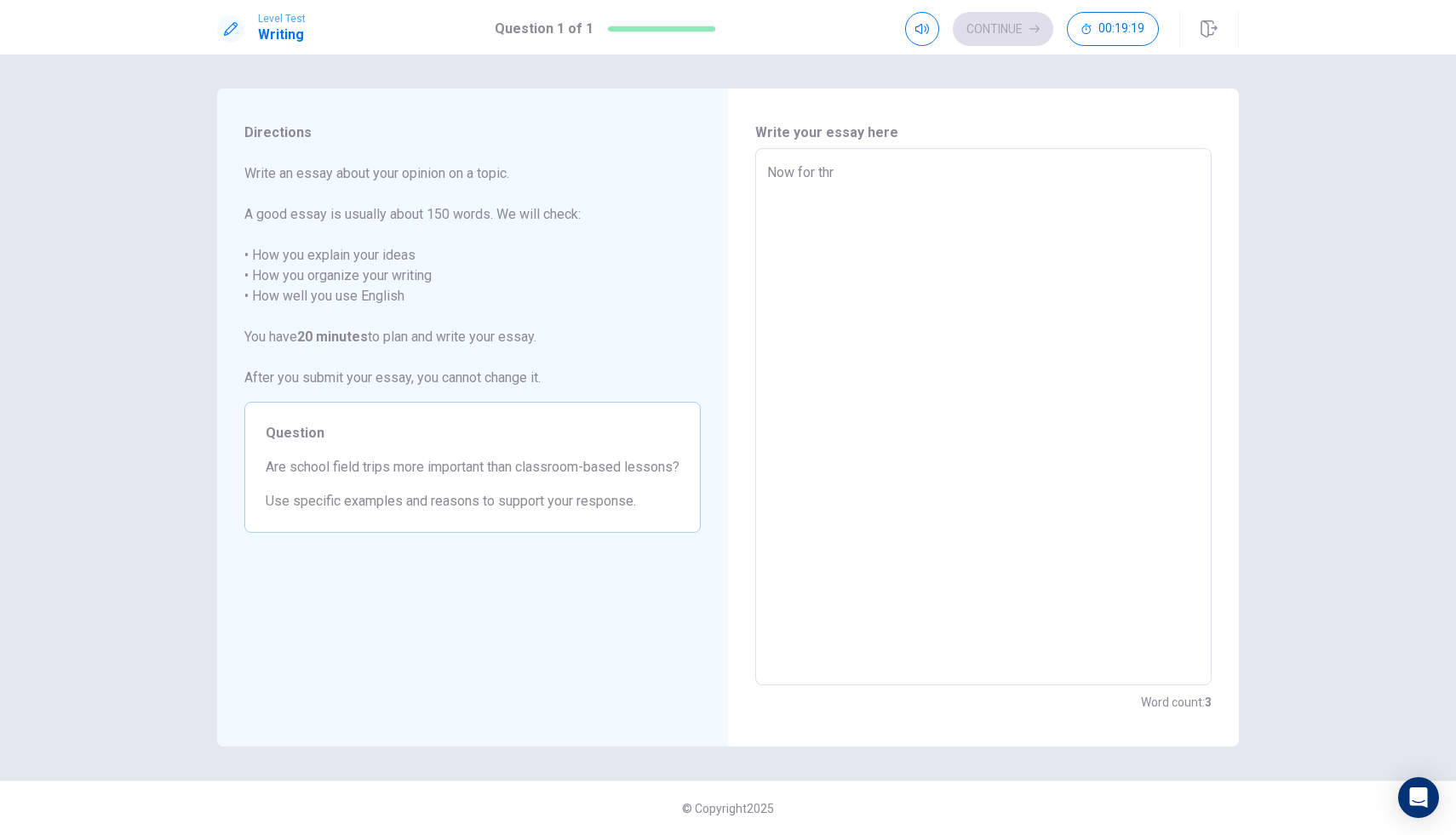
type textarea "Now for th"
type textarea "x"
type textarea "Now for the"
type textarea "x"
type textarea "Now for the"
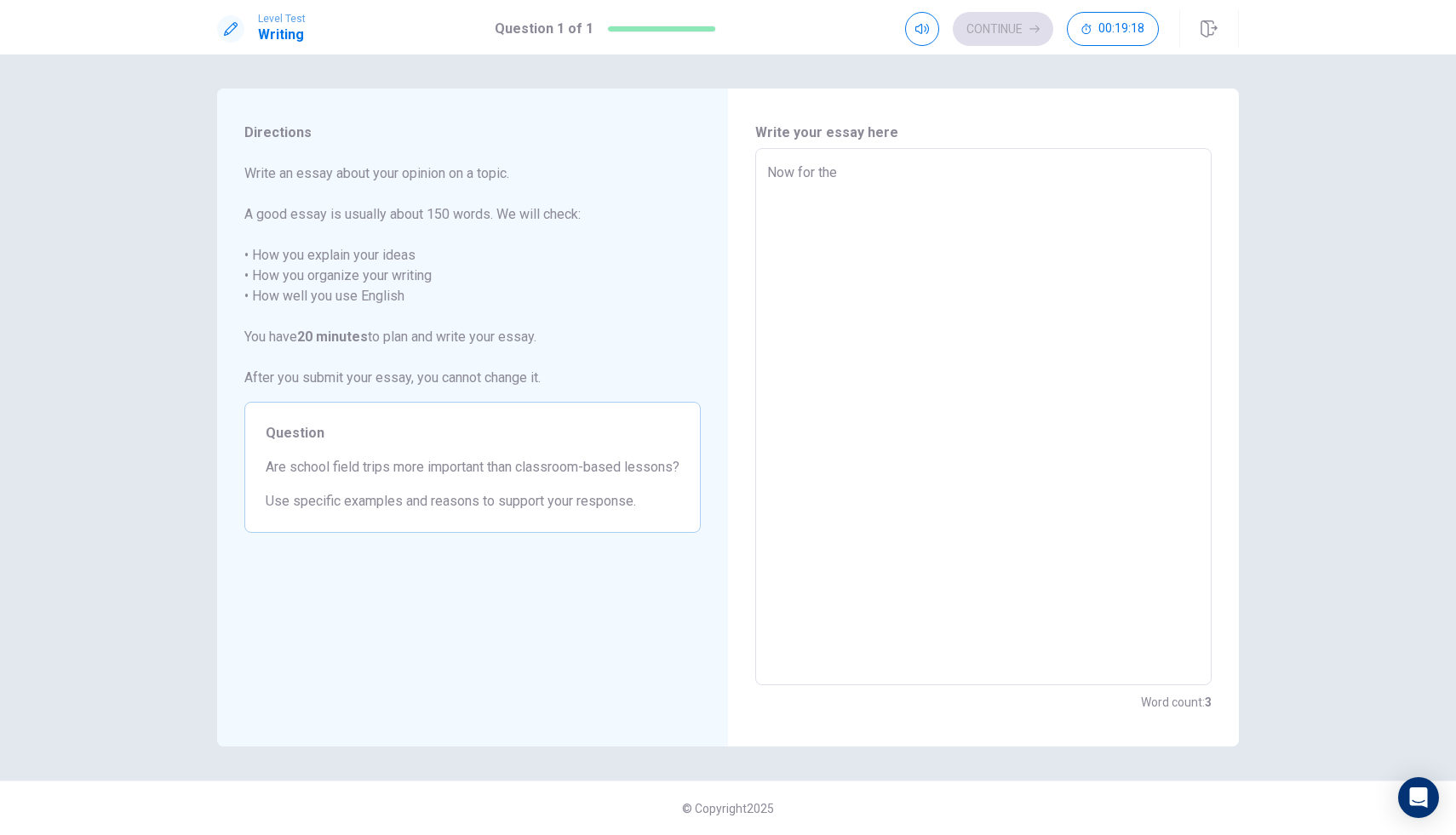
type textarea "x"
type textarea "Now for the f"
type textarea "x"
type textarea "Now for the fr"
type textarea "x"
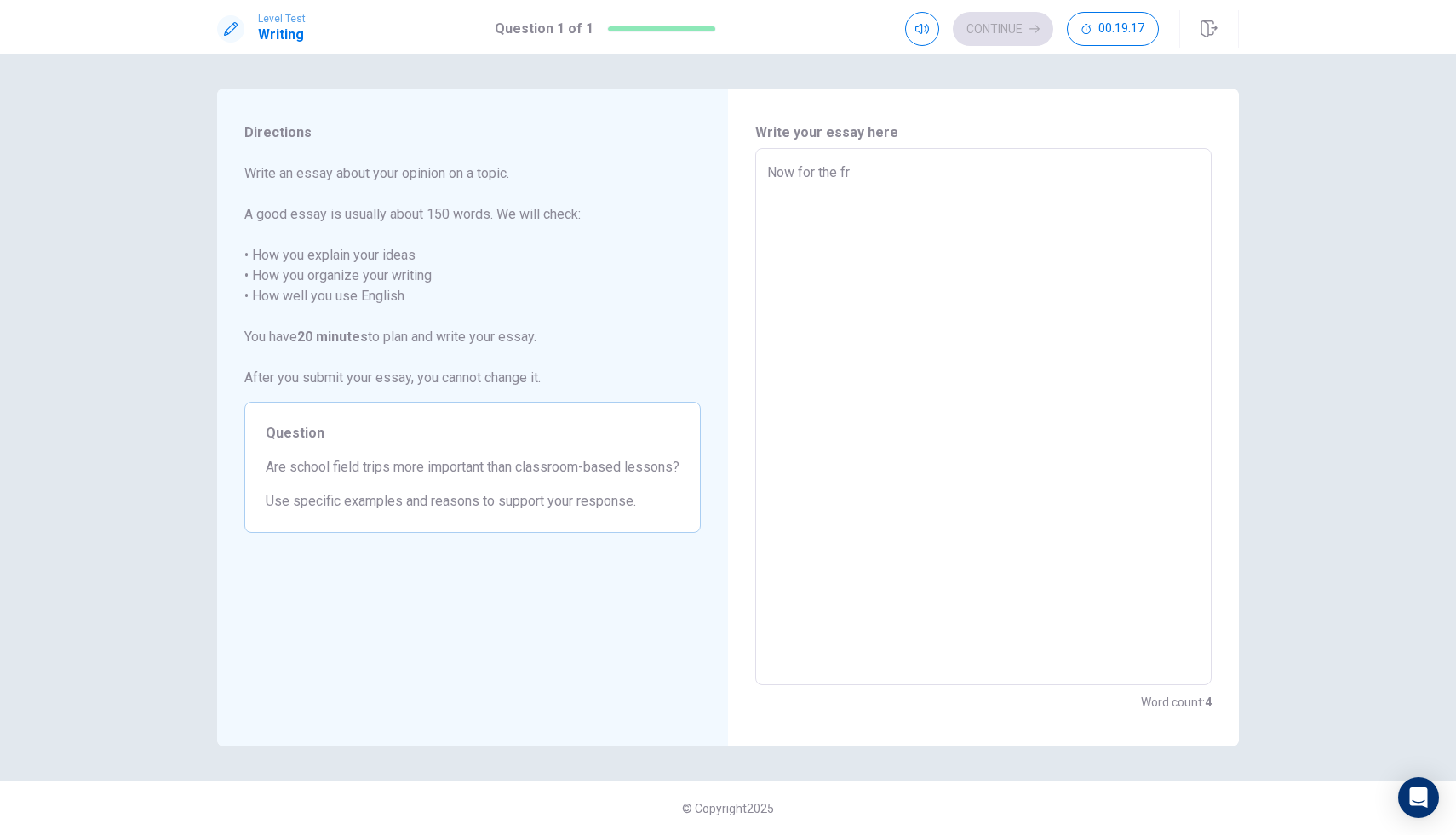
type textarea "Now for the fri"
type textarea "x"
type textarea "Now for the frid"
type textarea "x"
type textarea "Now for the fridt"
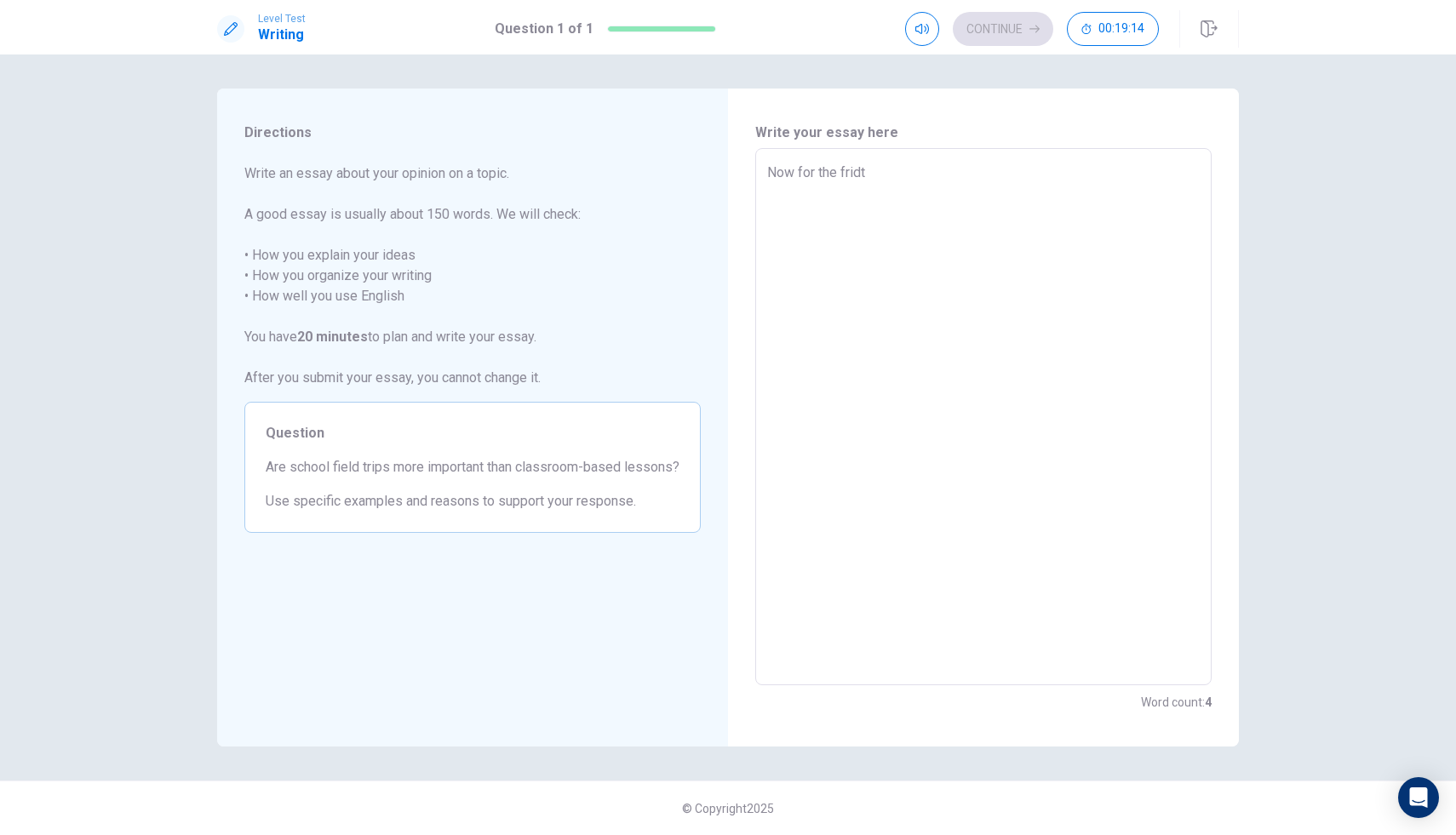
type textarea "x"
type textarea "Now for the frid"
type textarea "x"
type textarea "Now for the fri"
type textarea "x"
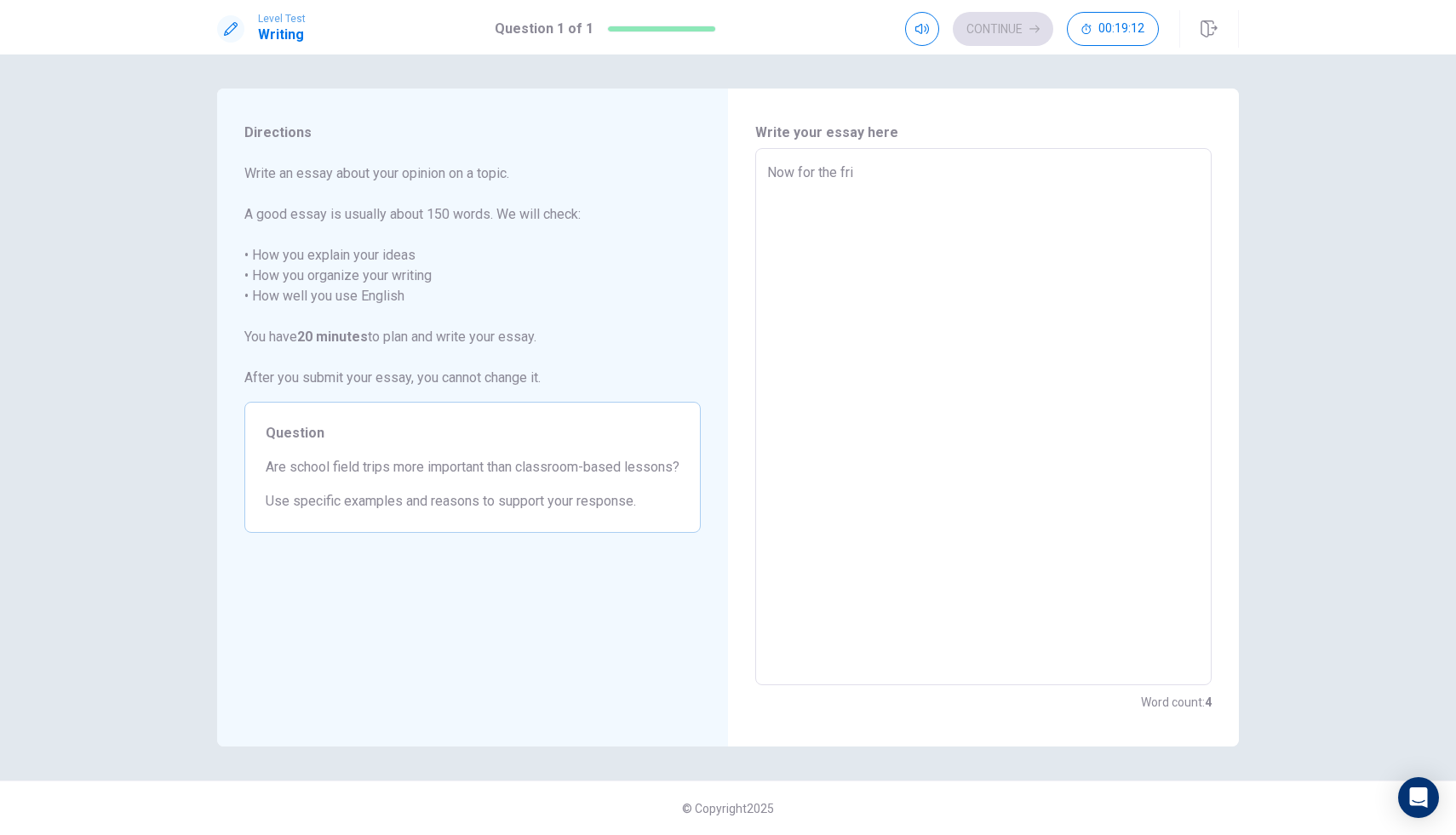
type textarea "Now for the fr"
type textarea "x"
type textarea "Now for the f"
type textarea "x"
type textarea "Now for the fi"
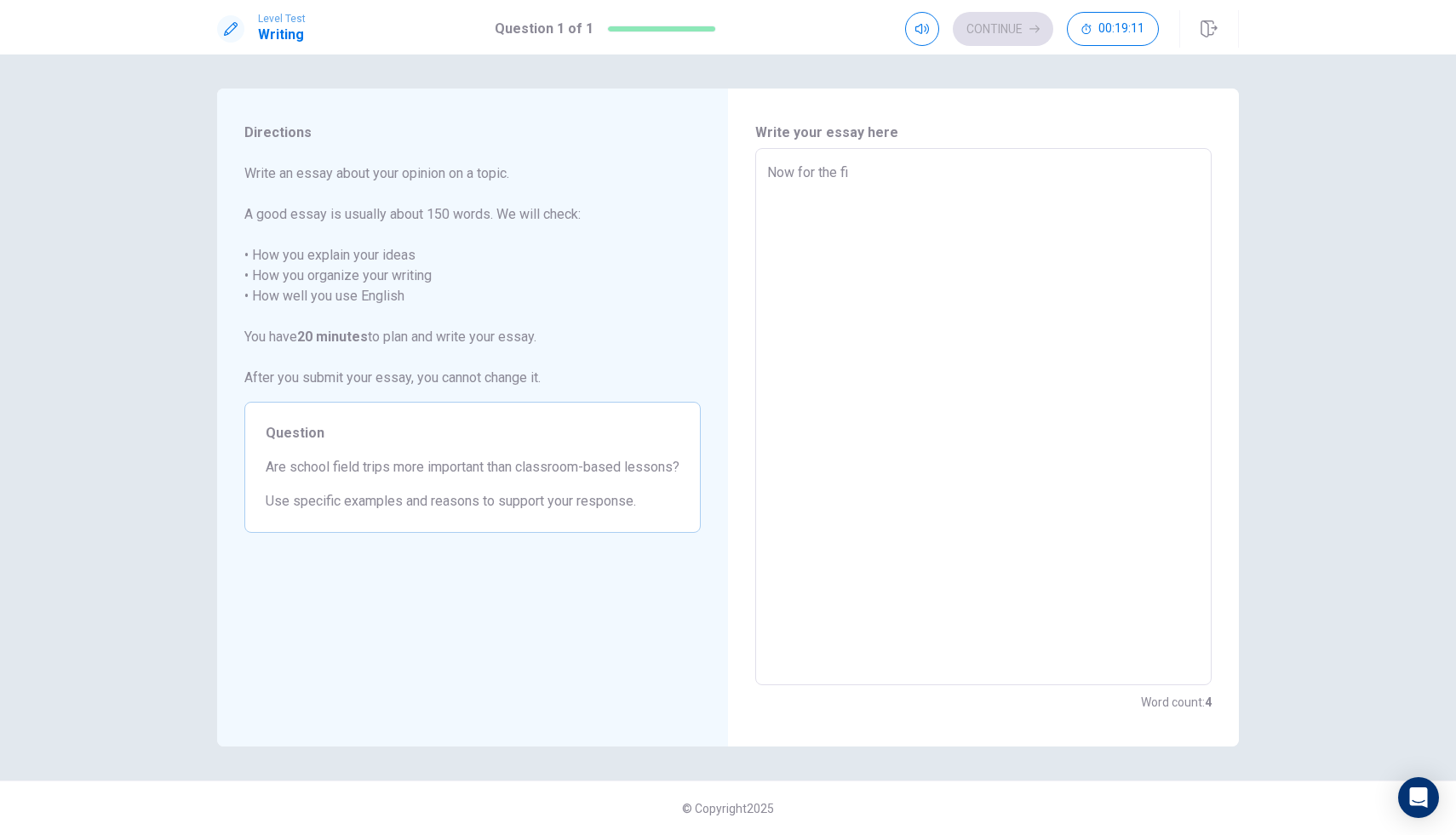
type textarea "x"
type textarea "Now for the fir"
type textarea "x"
type textarea "Now for the firs"
type textarea "x"
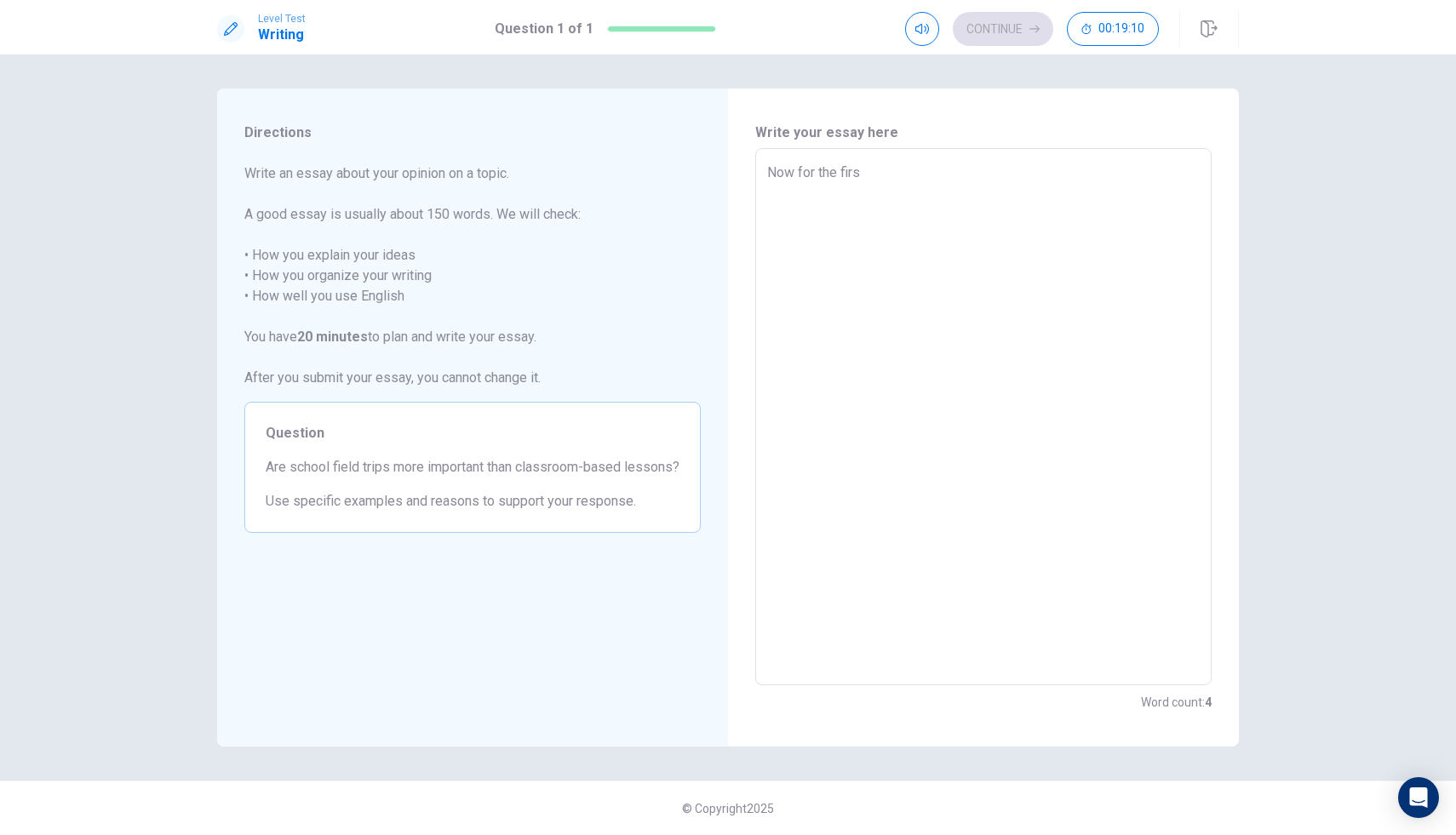
type textarea "Now for the first"
type textarea "x"
type textarea "Now for the first"
type textarea "x"
type textarea "Now for the first f"
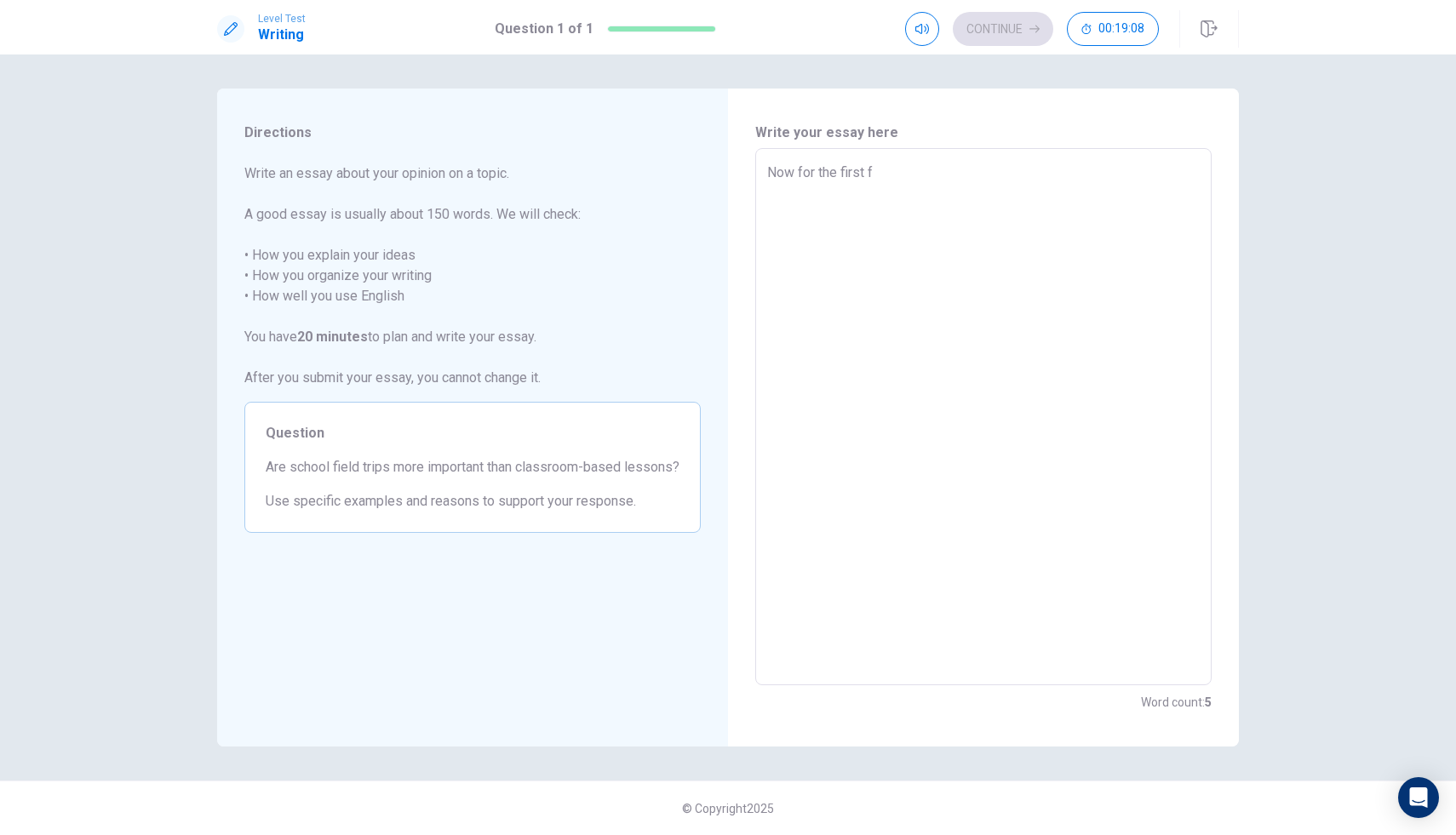
type textarea "x"
type textarea "Now for the first fe"
type textarea "x"
type textarea "Now for the first few"
type textarea "x"
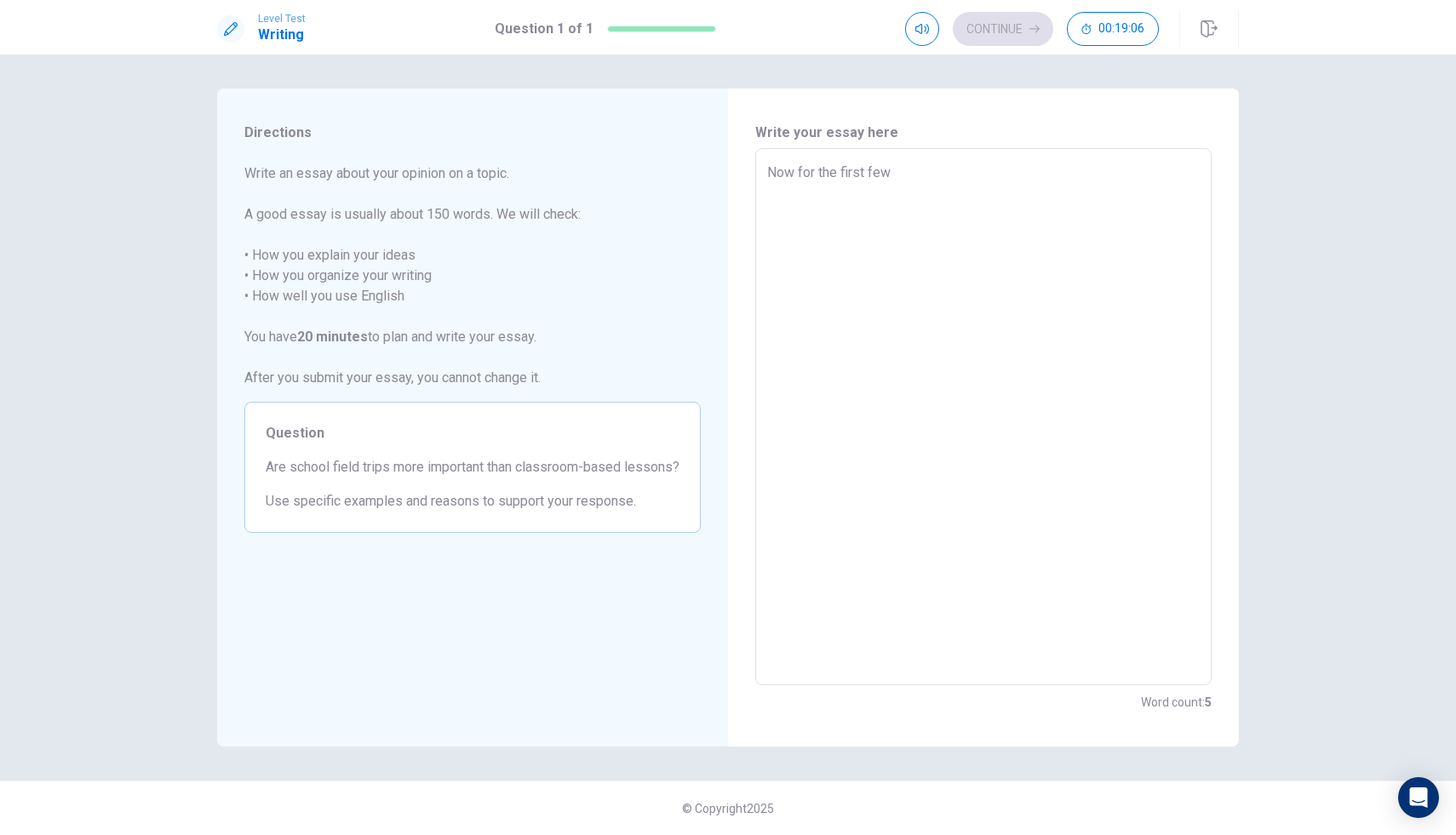
type textarea "Now for the first few"
type textarea "x"
type textarea "Now for the first few w"
type textarea "x"
type textarea "Now for the first few we"
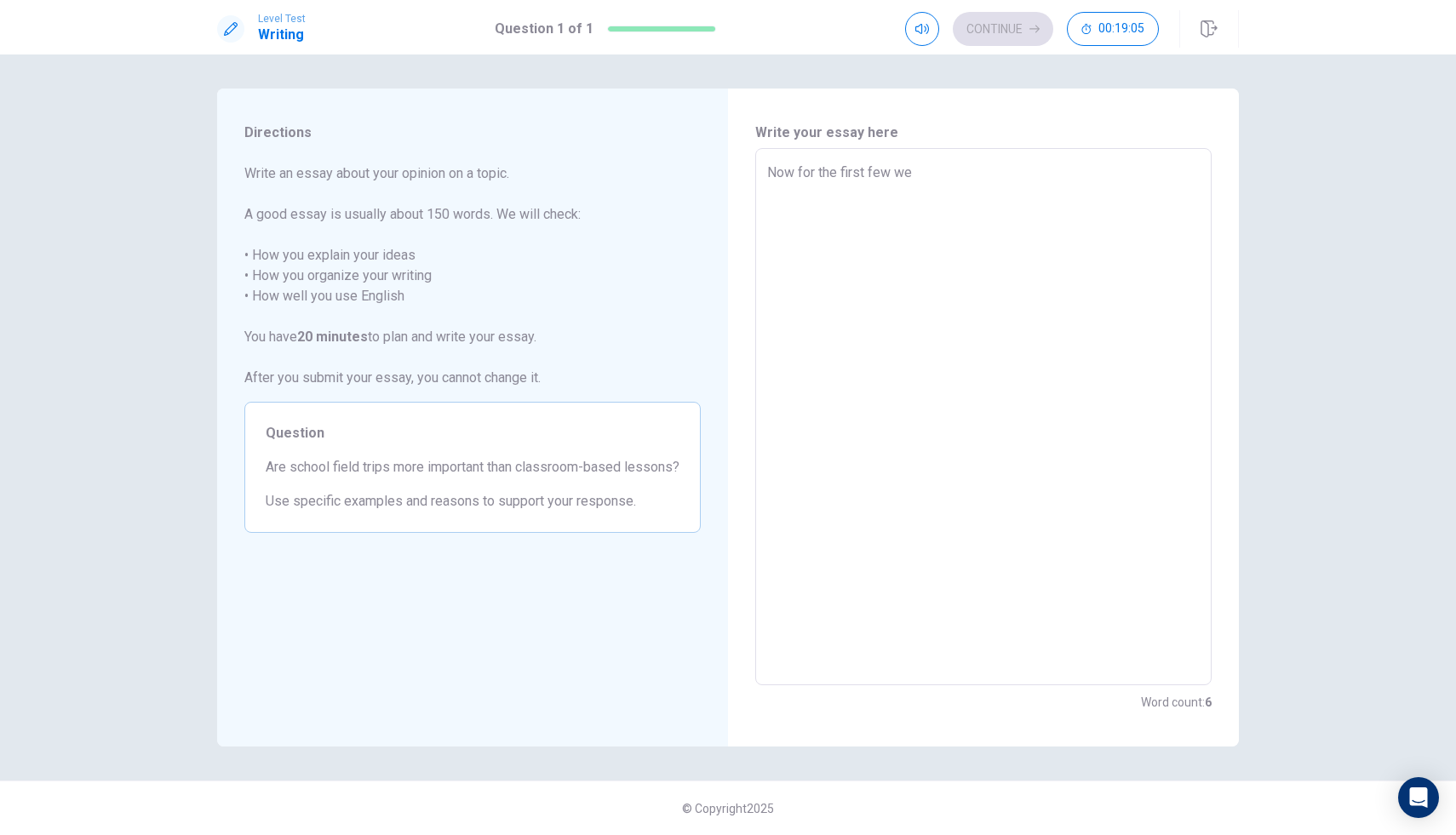
type textarea "x"
type textarea "Now for the first few wee"
type textarea "x"
type textarea "Now for the first few week"
type textarea "x"
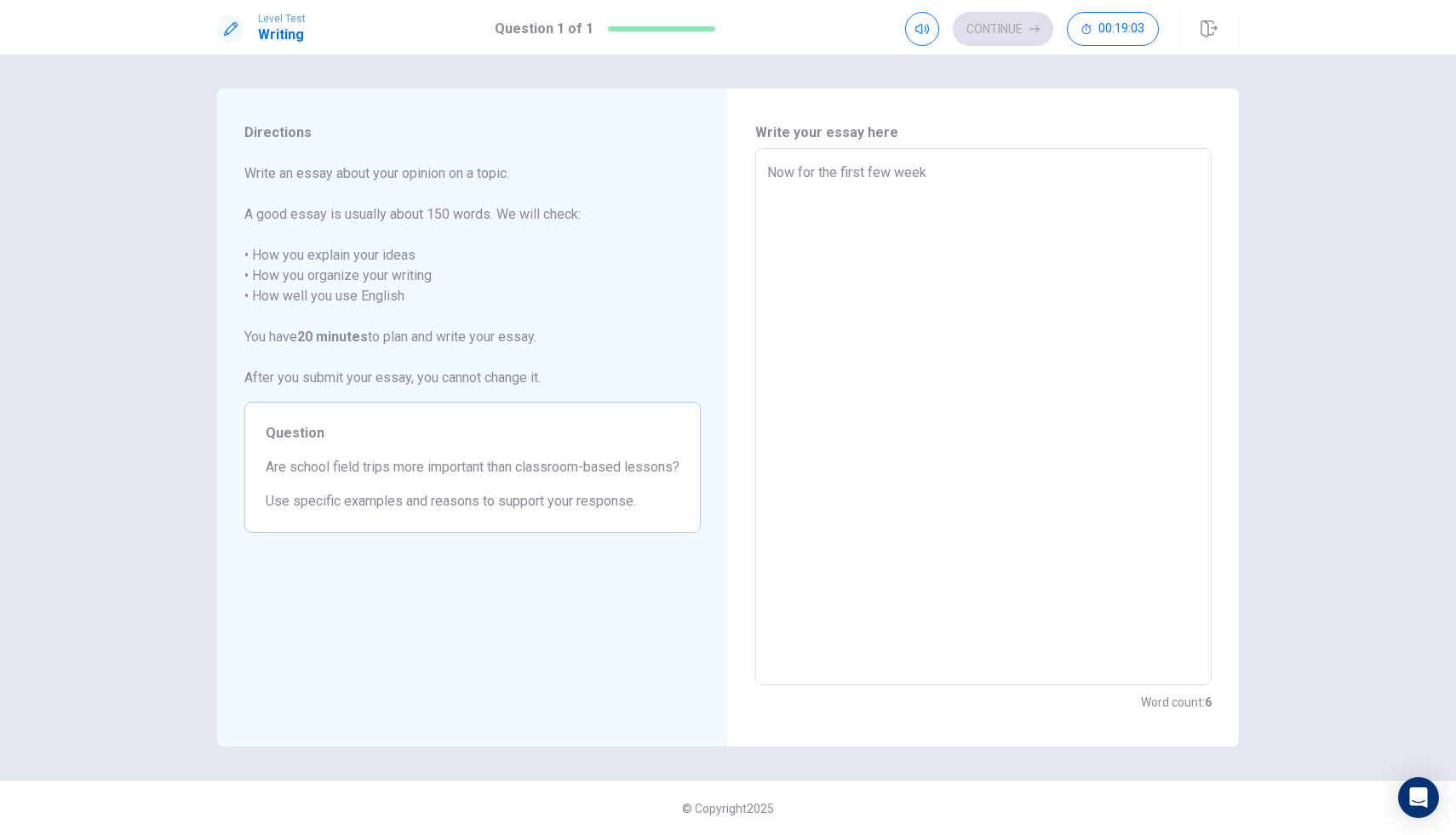
type textarea "Now for the first few weeks"
type textarea "x"
type textarea "Now for the first few weeks"
type textarea "x"
type textarea "Now for the first few weeks o"
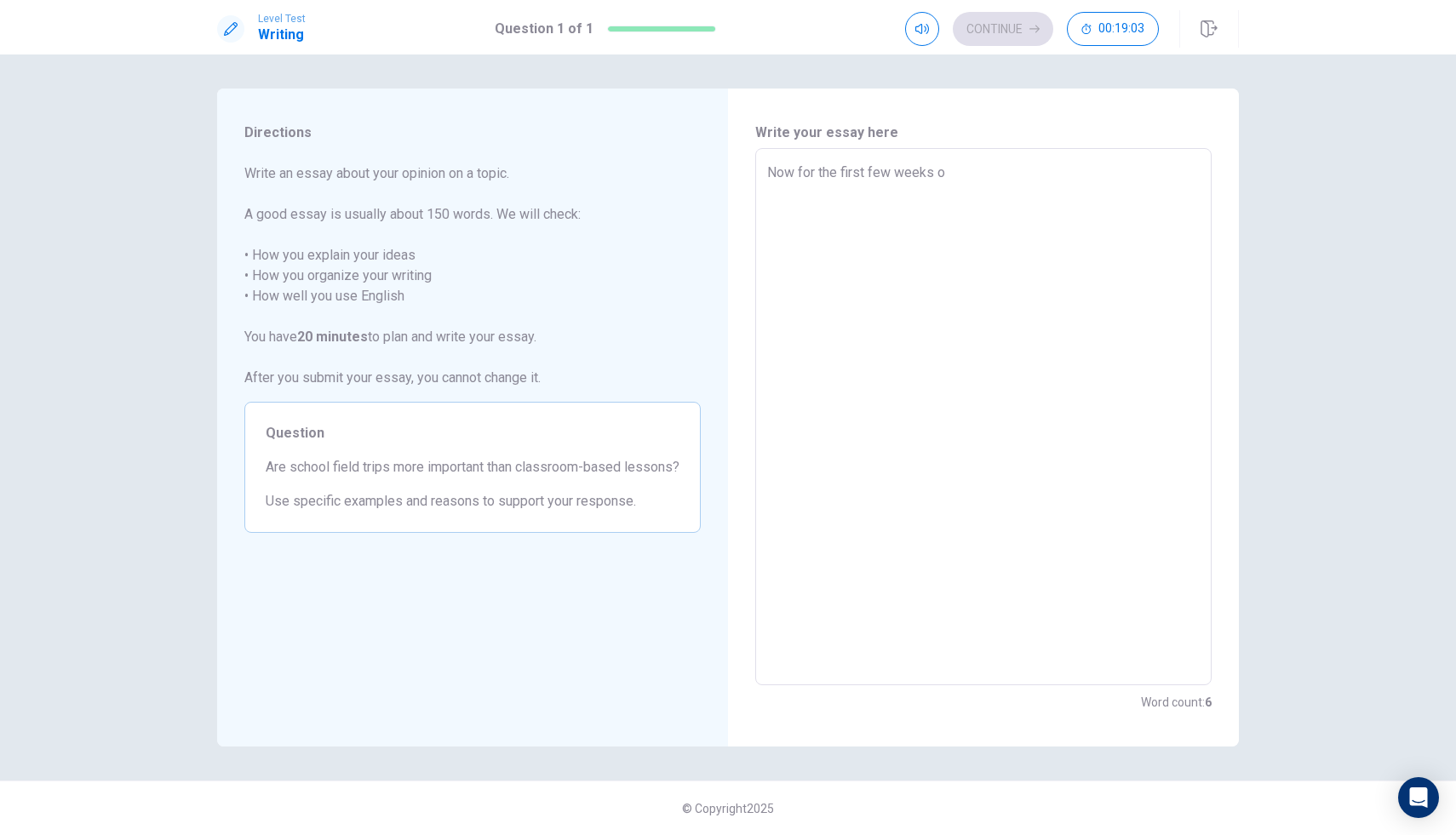
type textarea "x"
type textarea "Now for the first few weeks or"
type textarea "x"
type textarea "Now for the first few weeks or"
type textarea "x"
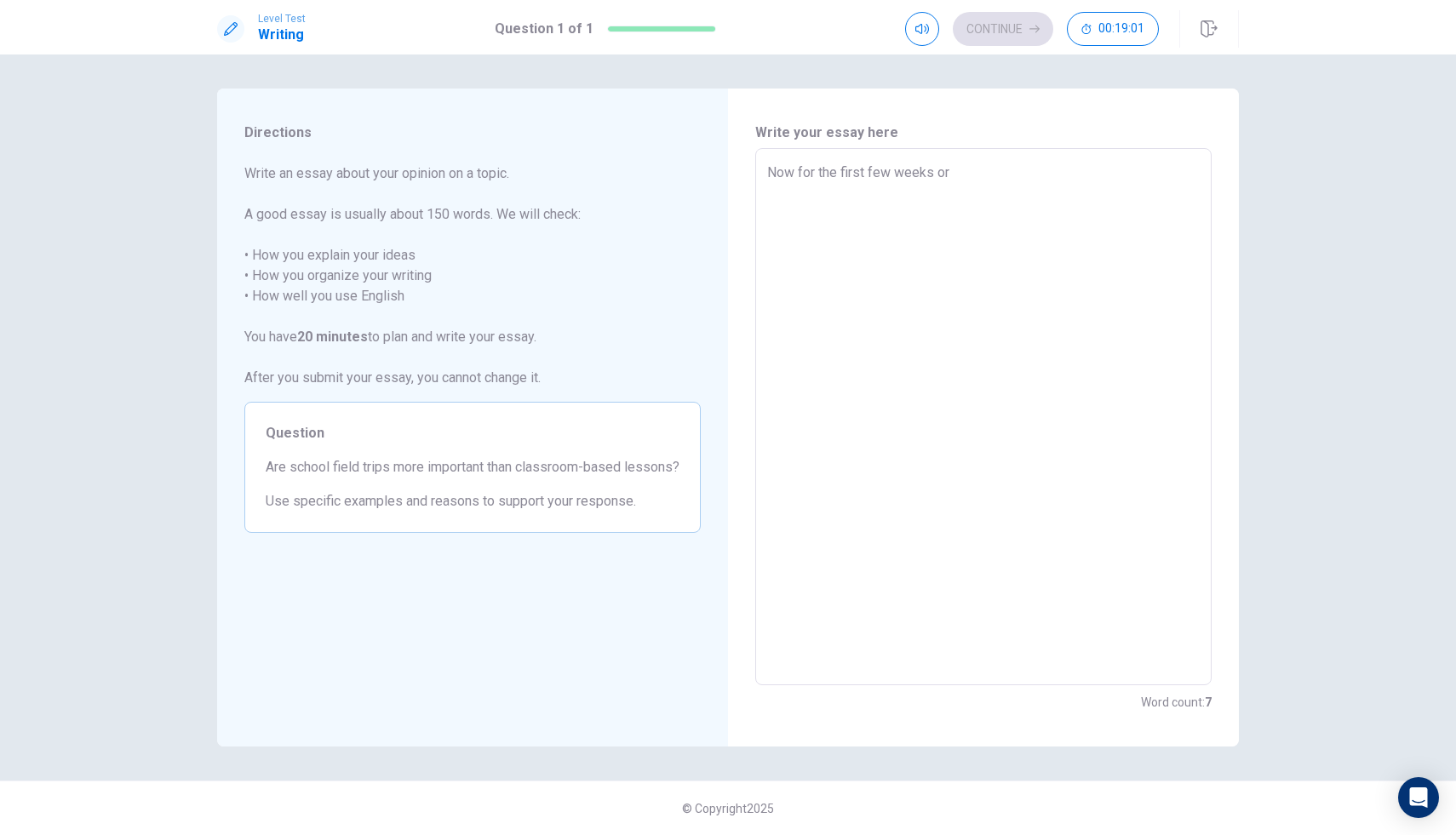
type textarea "Now for the first few weeks or e"
type textarea "x"
type textarea "Now for the first few weeks or ev"
type textarea "x"
type textarea "Now for the first few weeks or eve"
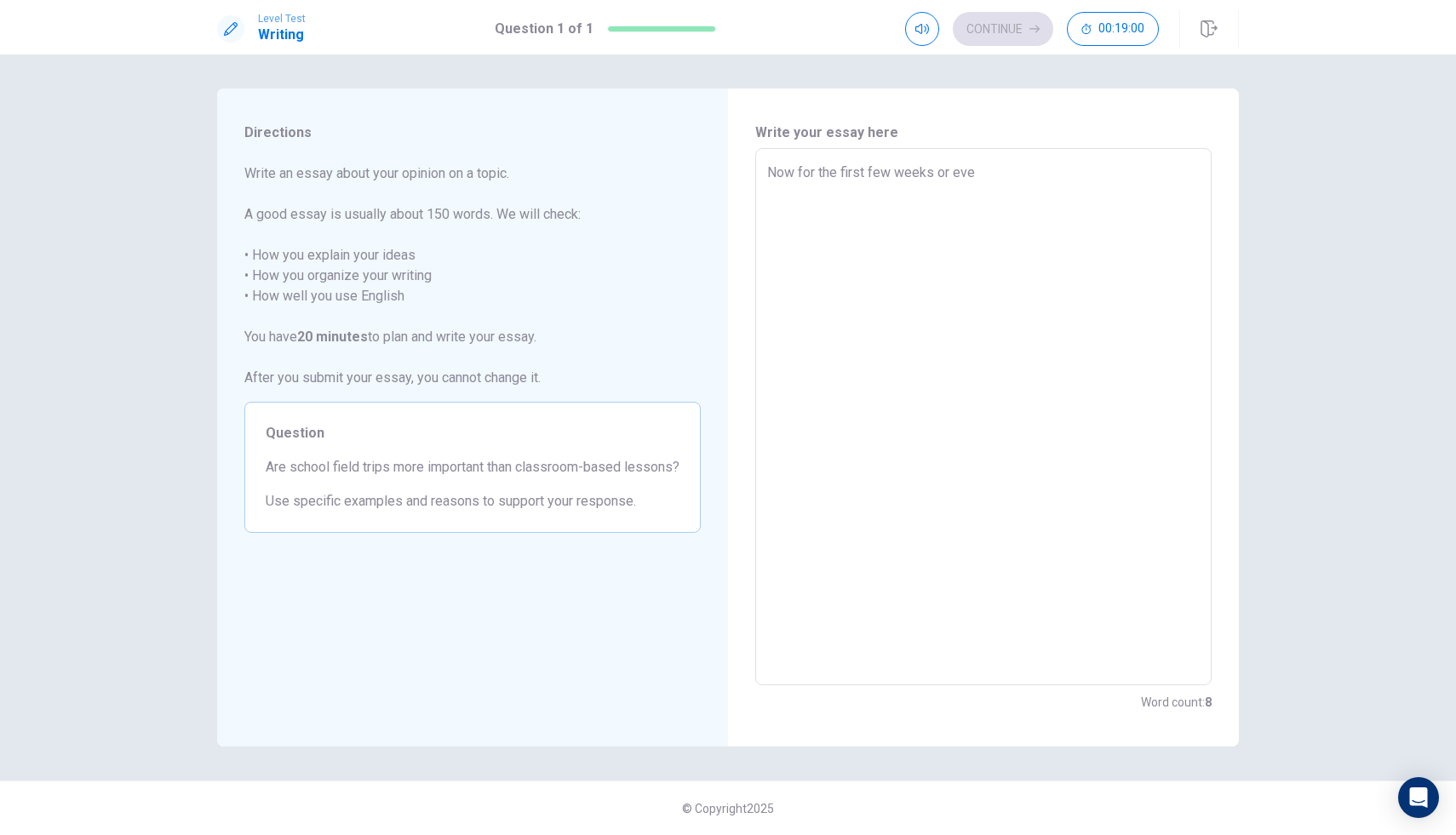
type textarea "x"
type textarea "Now for the first few weeks or even"
type textarea "x"
type textarea "Now for the first few weeks or even"
type textarea "x"
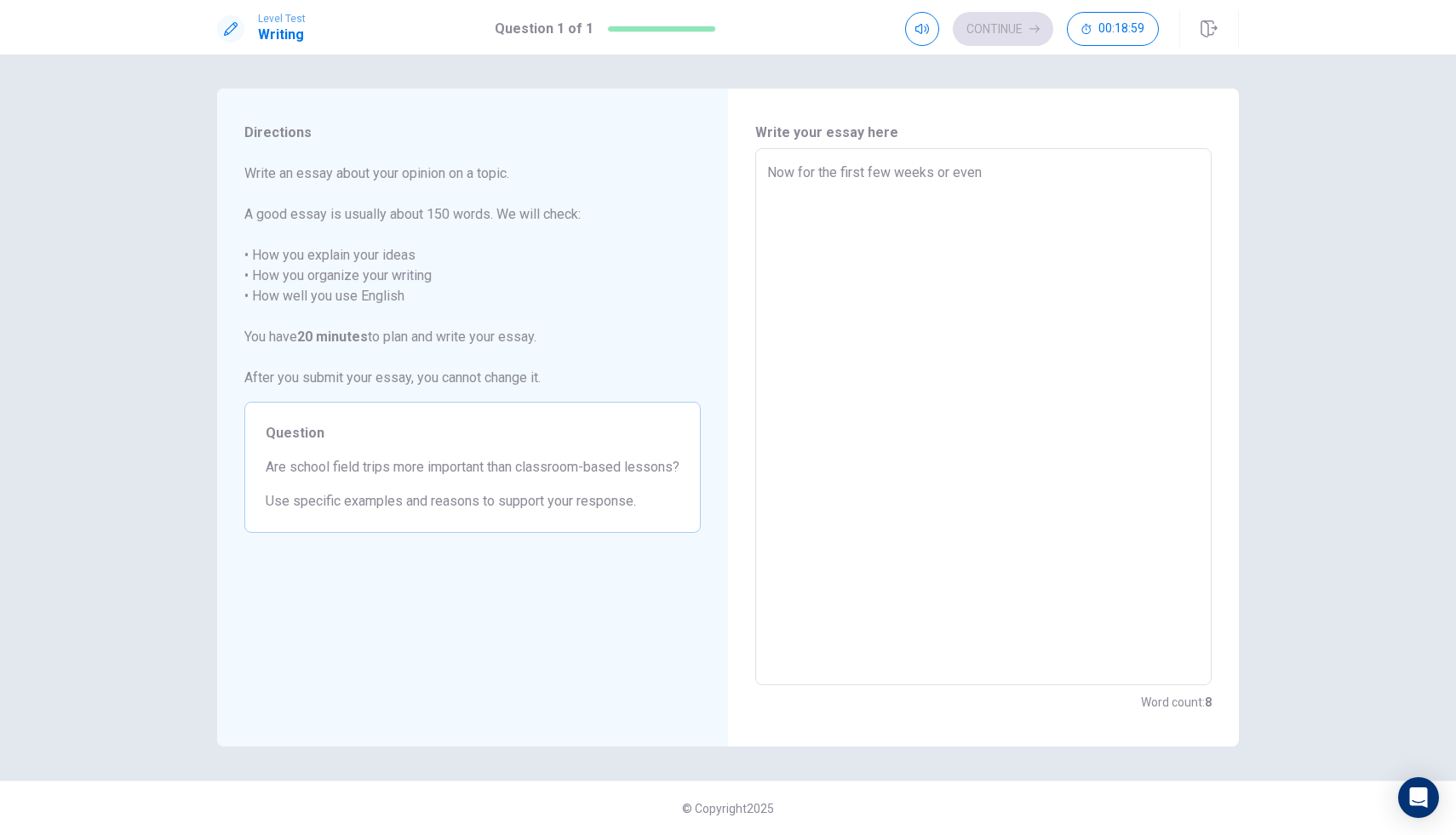
type textarea "Now for the first few weeks or even m"
type textarea "x"
type textarea "Now for the first few weeks or even mo"
type textarea "x"
type textarea "Now for the first few weeks or even mon"
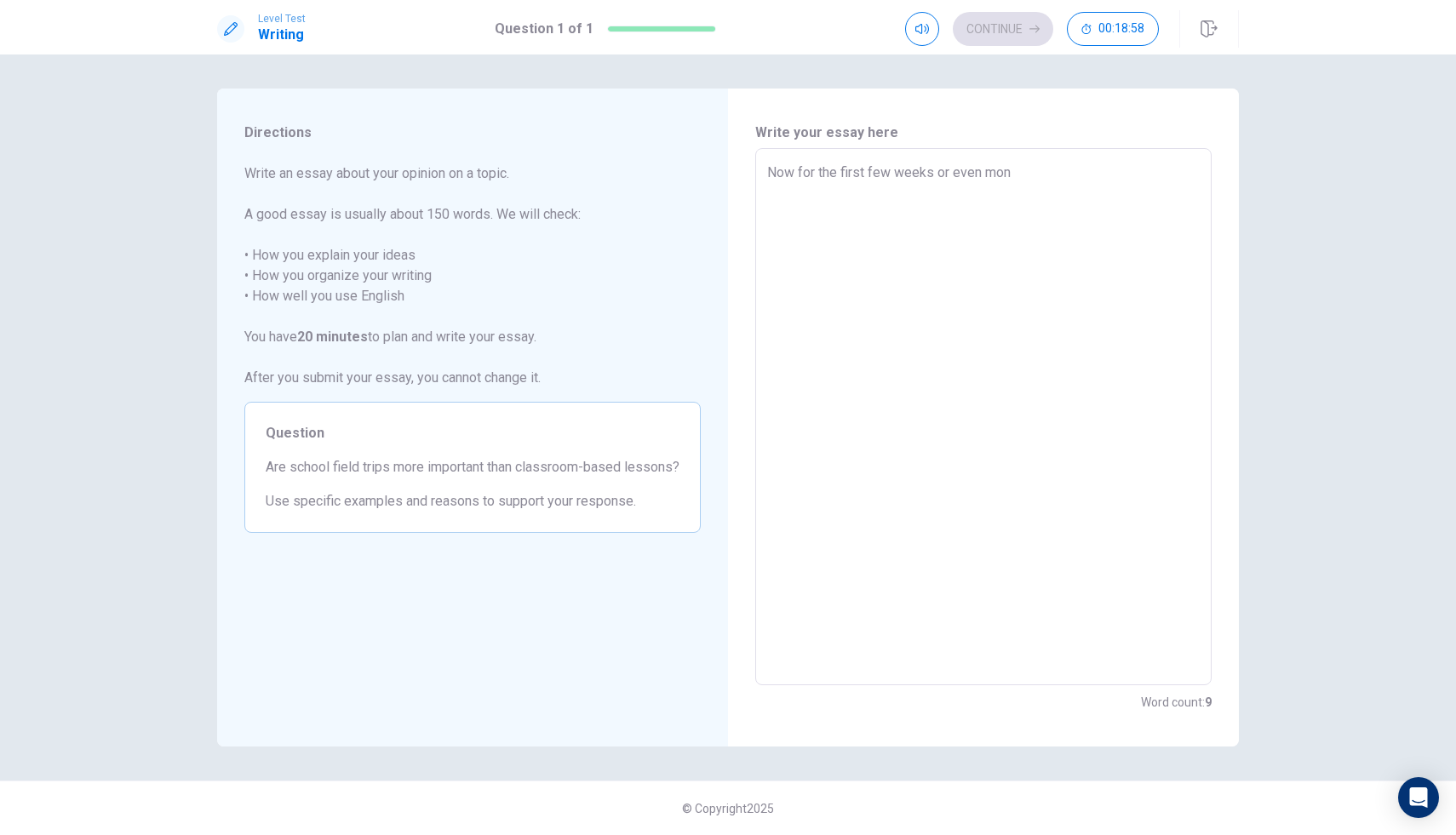
type textarea "x"
type textarea "Now for the first few weeks or even mont"
type textarea "x"
type textarea "Now for the first few weeks or even month"
type textarea "x"
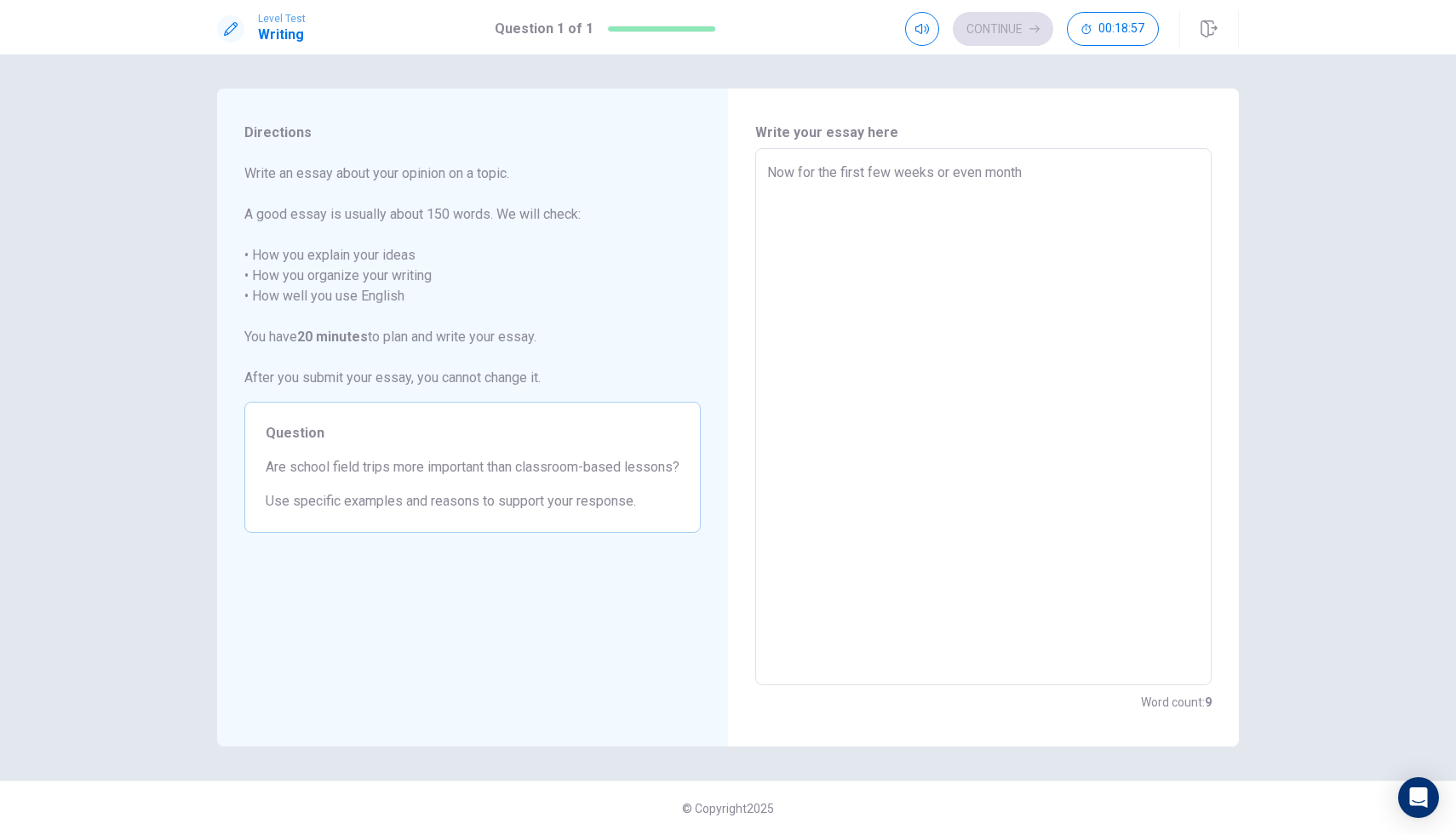
type textarea "Now for the first few weeks or even months"
type textarea "x"
type textarea "Now for the first few weeks or even months"
type textarea "x"
type textarea "Now for the first few weeks or even months i"
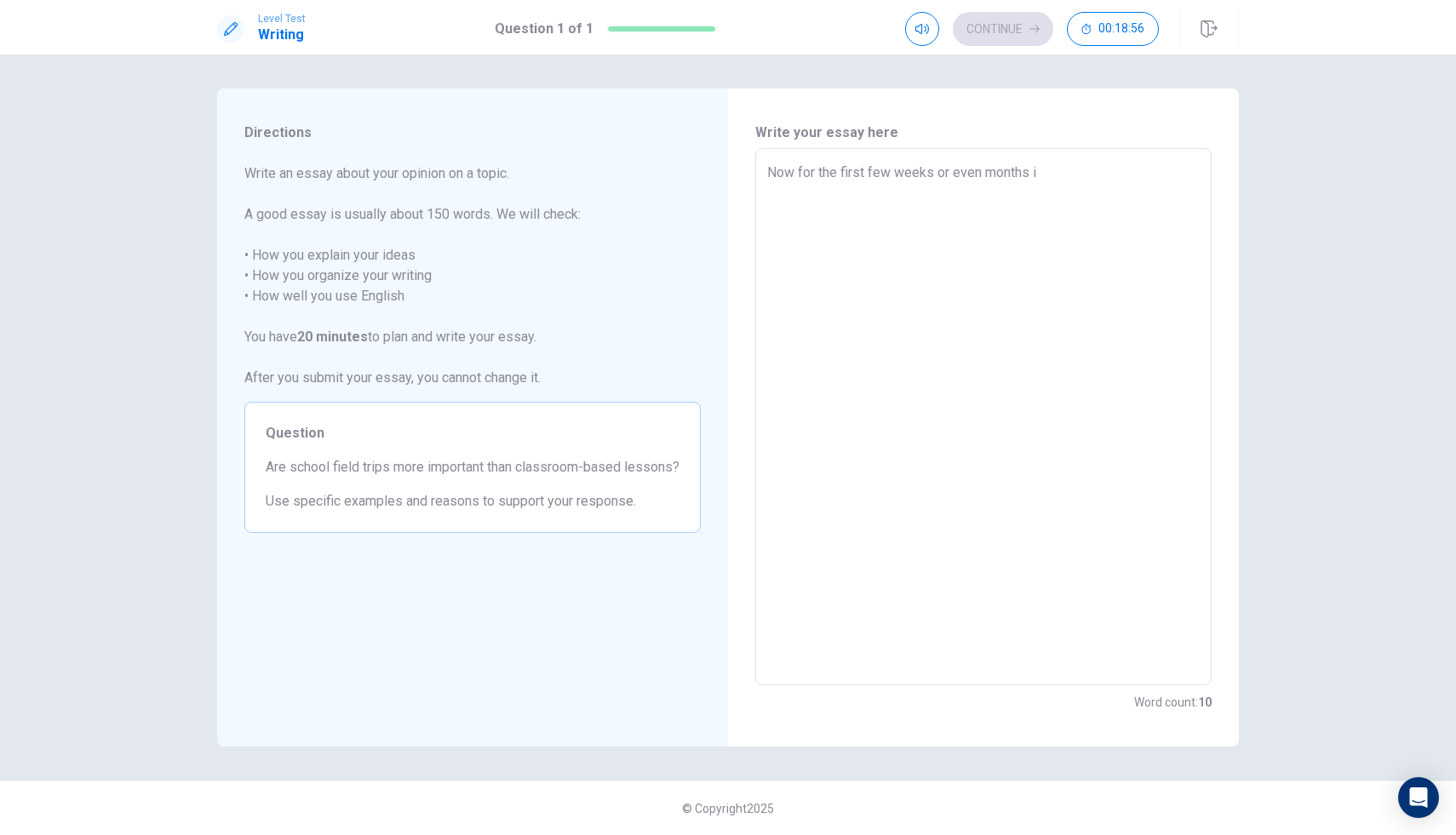
type textarea "x"
type textarea "Now for the first few weeks or even months it"
type textarea "x"
type textarea "Now for the first few weeks or even months it"
type textarea "x"
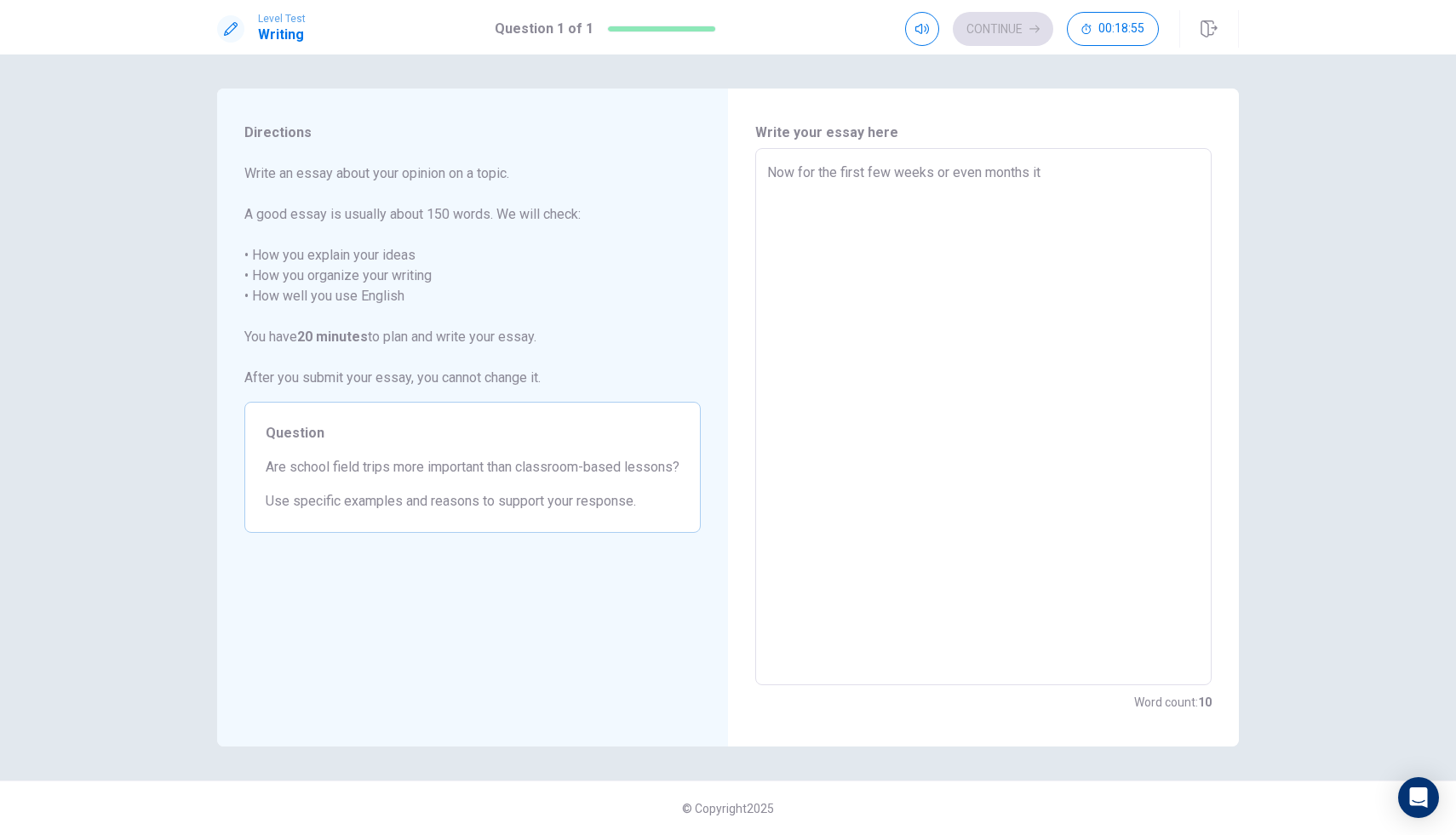
type textarea "Now for the first few weeks or even months it m"
type textarea "x"
type textarea "Now for the first few weeks or even months it mi"
type textarea "x"
type textarea "Now for the first few weeks or even months it mit"
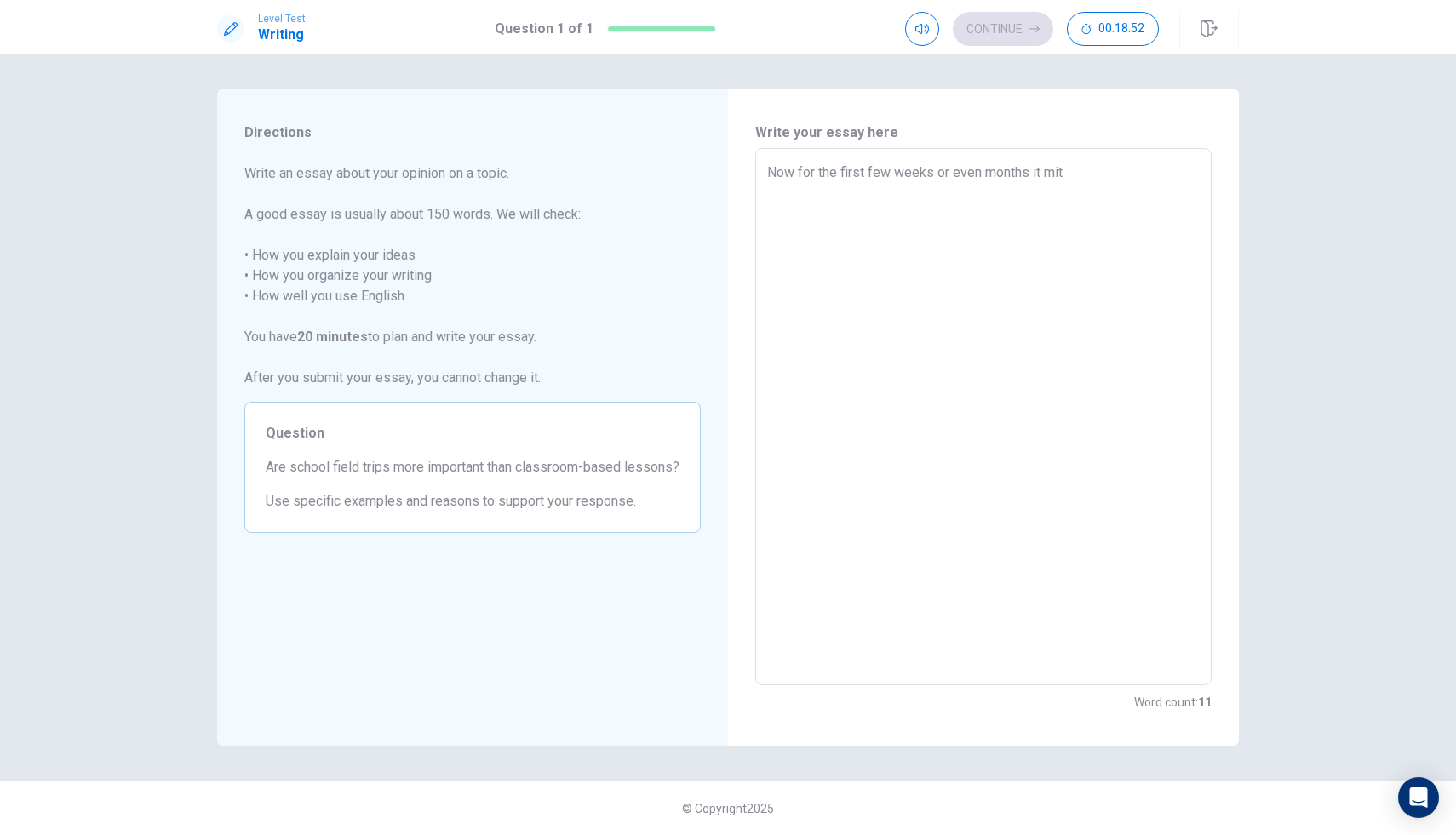
type textarea "x"
type textarea "Now for the first few weeks or even months it mith"
type textarea "x"
type textarea "Now for the first few weeks or even months it mithr"
type textarea "x"
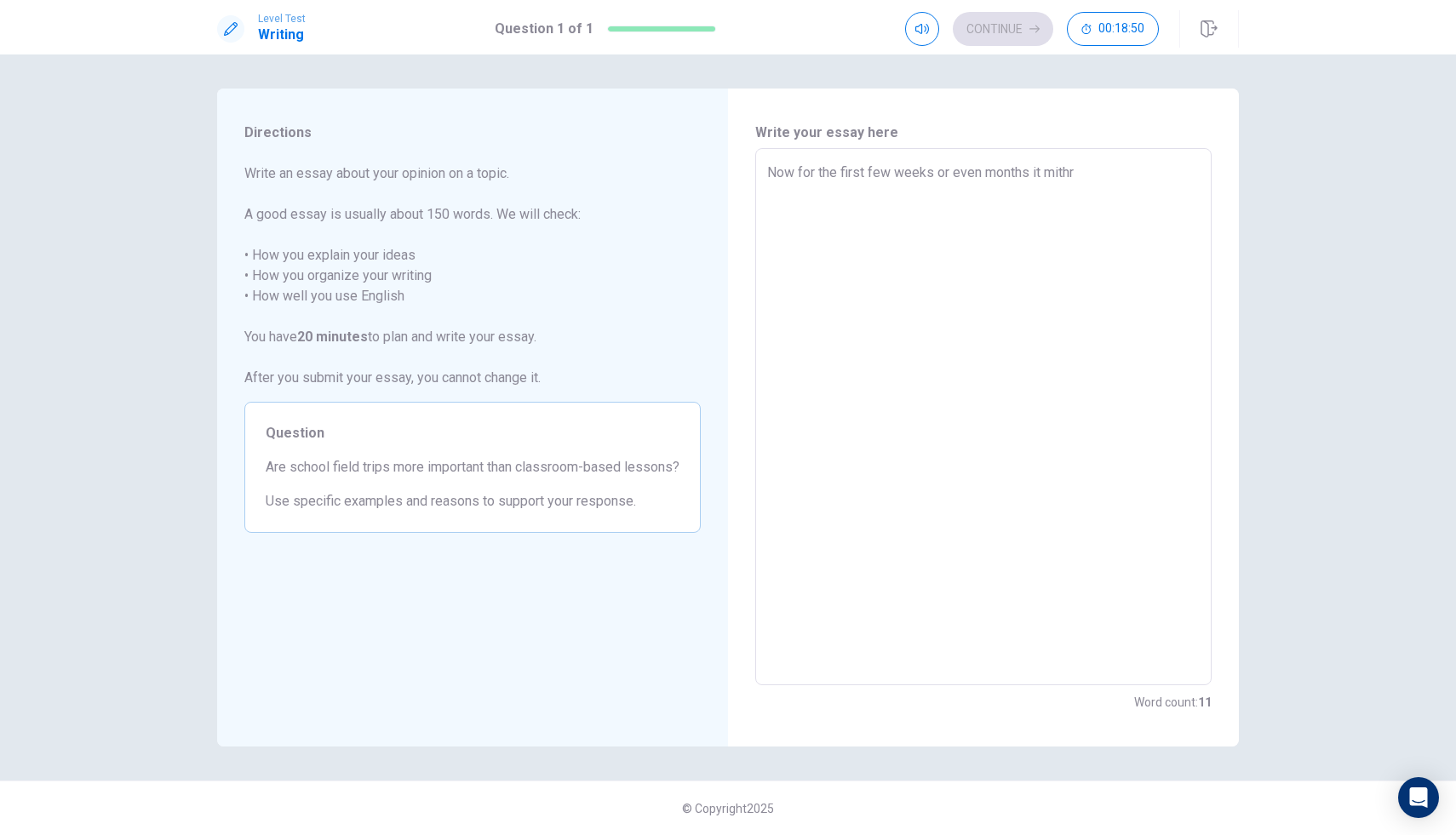
type textarea "Now for the first few weeks or even months it mithrt"
type textarea "x"
type textarea "Now for the first few weeks or even months it mithr"
type textarea "x"
type textarea "Now for the first few weeks or even months it mith"
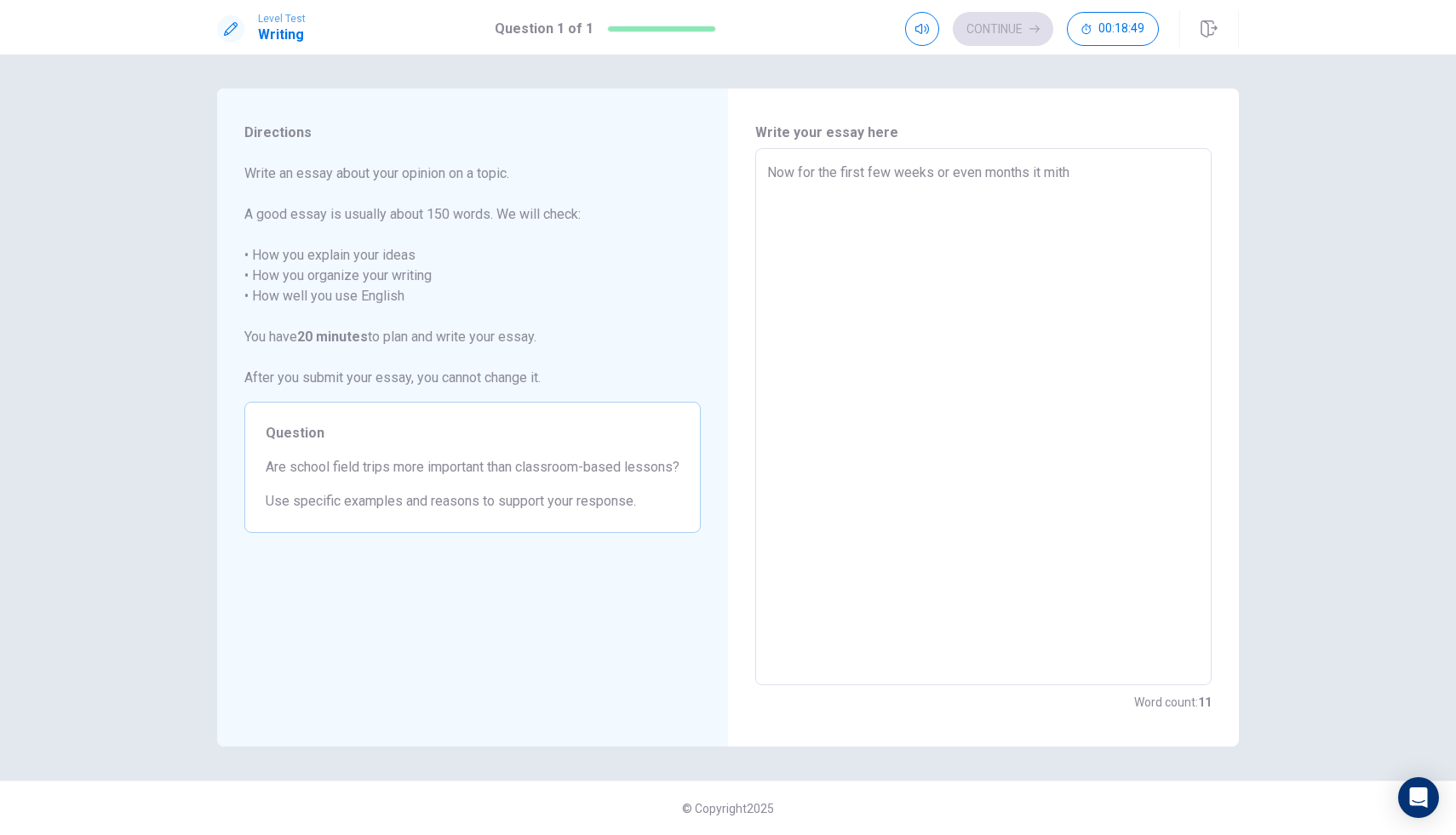
type textarea "x"
type textarea "Now for the first few weeks or even months it mit"
type textarea "x"
type textarea "Now for the first few weeks or even months it mi"
type textarea "x"
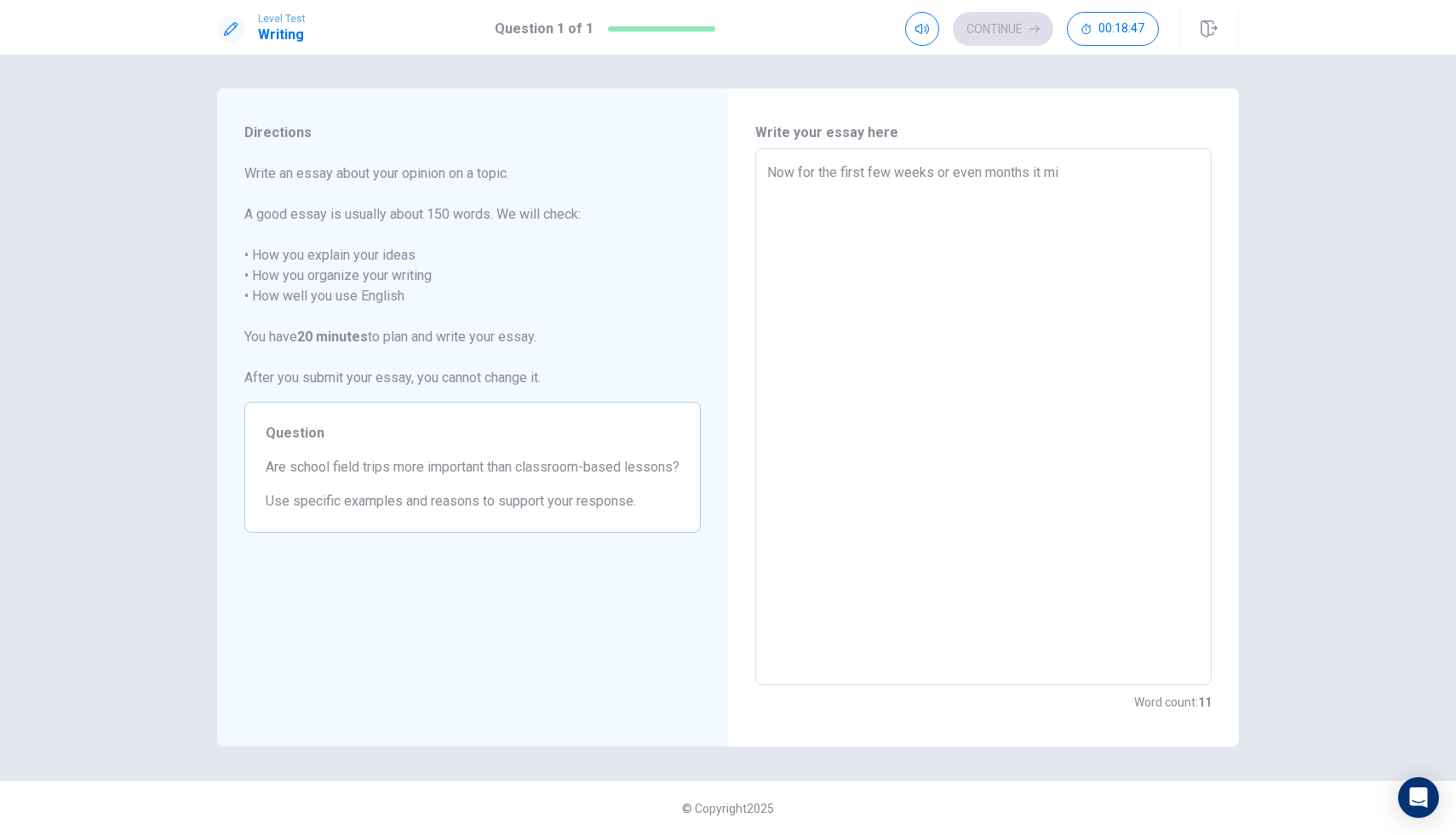
type textarea "Now for the first few weeks or even months it mit"
type textarea "x"
type textarea "Now for the first few weeks or even months it mith"
type textarea "x"
type textarea "Now for the first few weeks or even months it mitht"
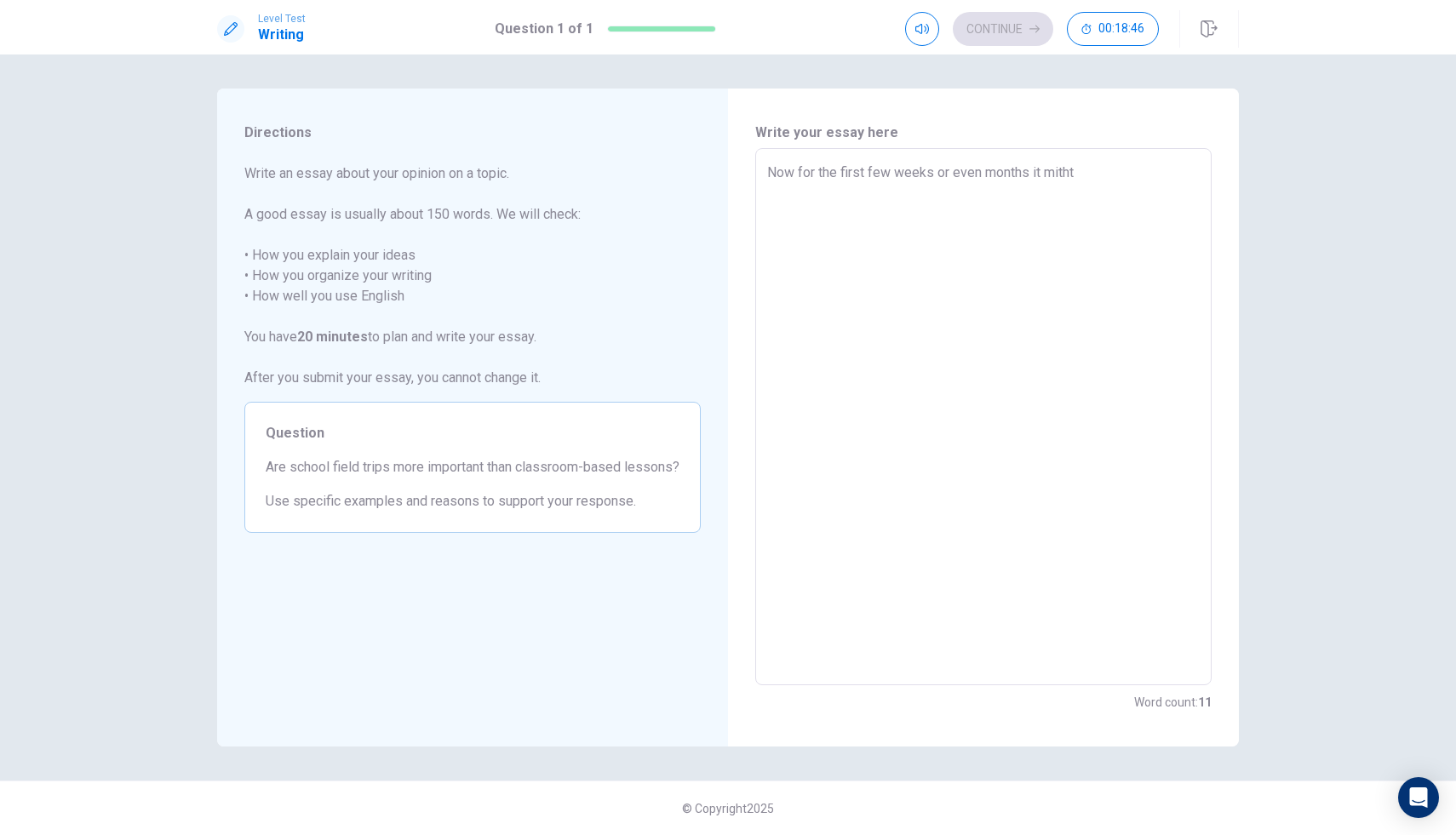
type textarea "x"
type textarea "Now for the first few weeks or even months it mith"
type textarea "x"
type textarea "Now for the first few weeks or even months it mit"
type textarea "x"
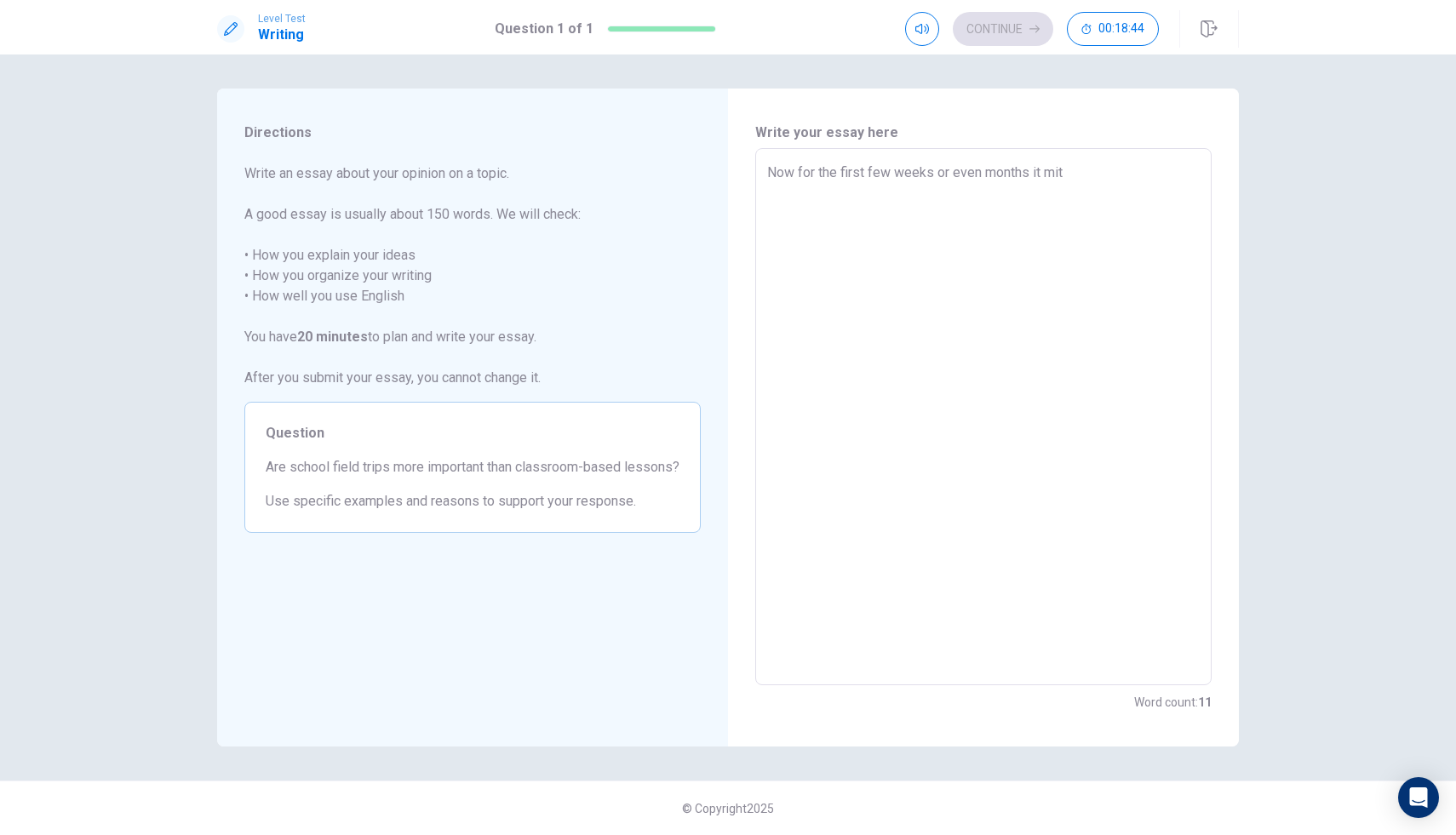
type textarea "Now for the first few weeks or even months it mi"
type textarea "x"
type textarea "Now for the first few weeks or even months it mih"
type textarea "x"
type textarea "Now for the first few weeks or even months it miht"
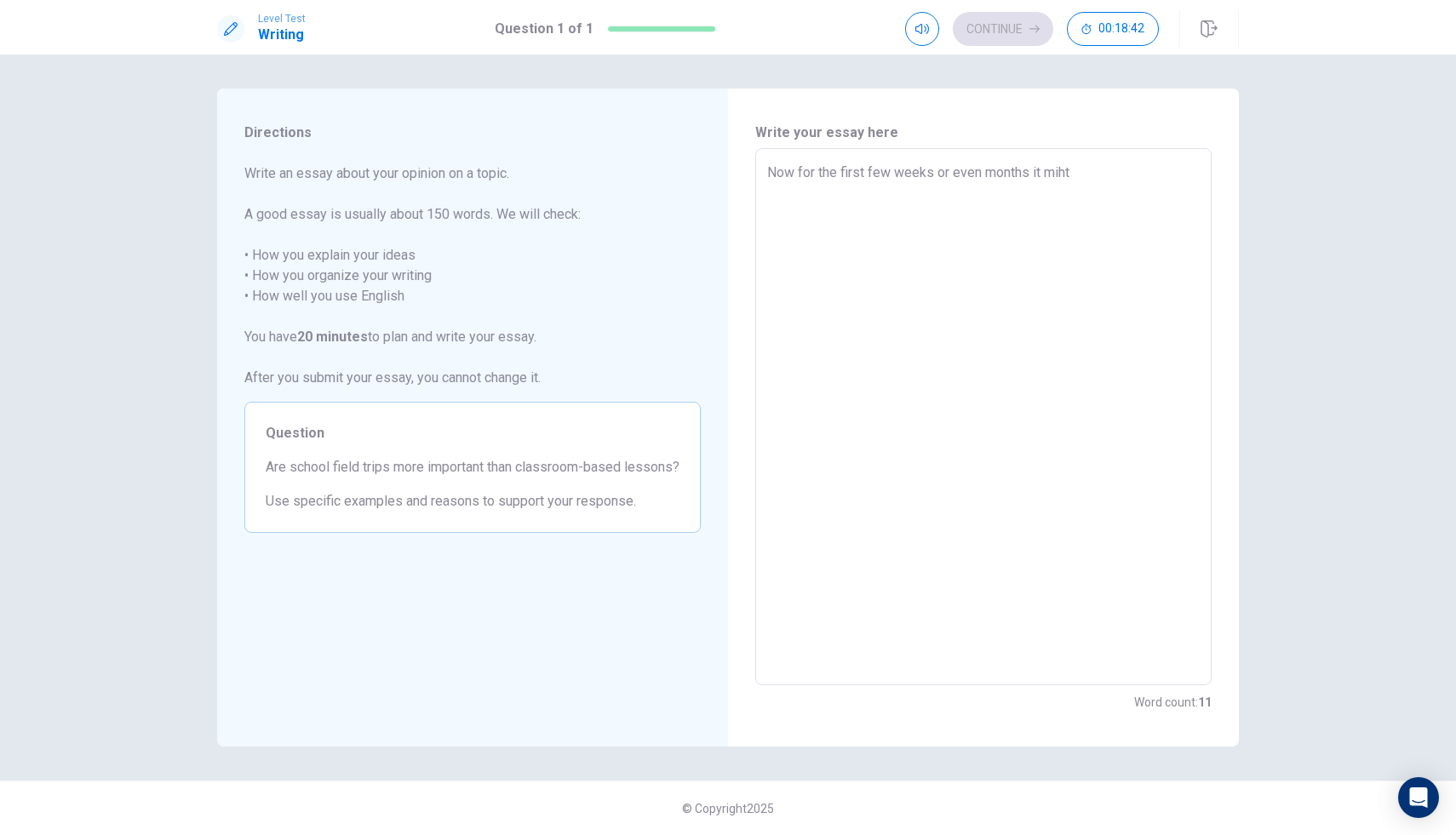
type textarea "x"
type textarea "Now for the first few weeks or even months it miht"
type textarea "x"
type textarea "Now for the first few weeks or even months it might"
type textarea "x"
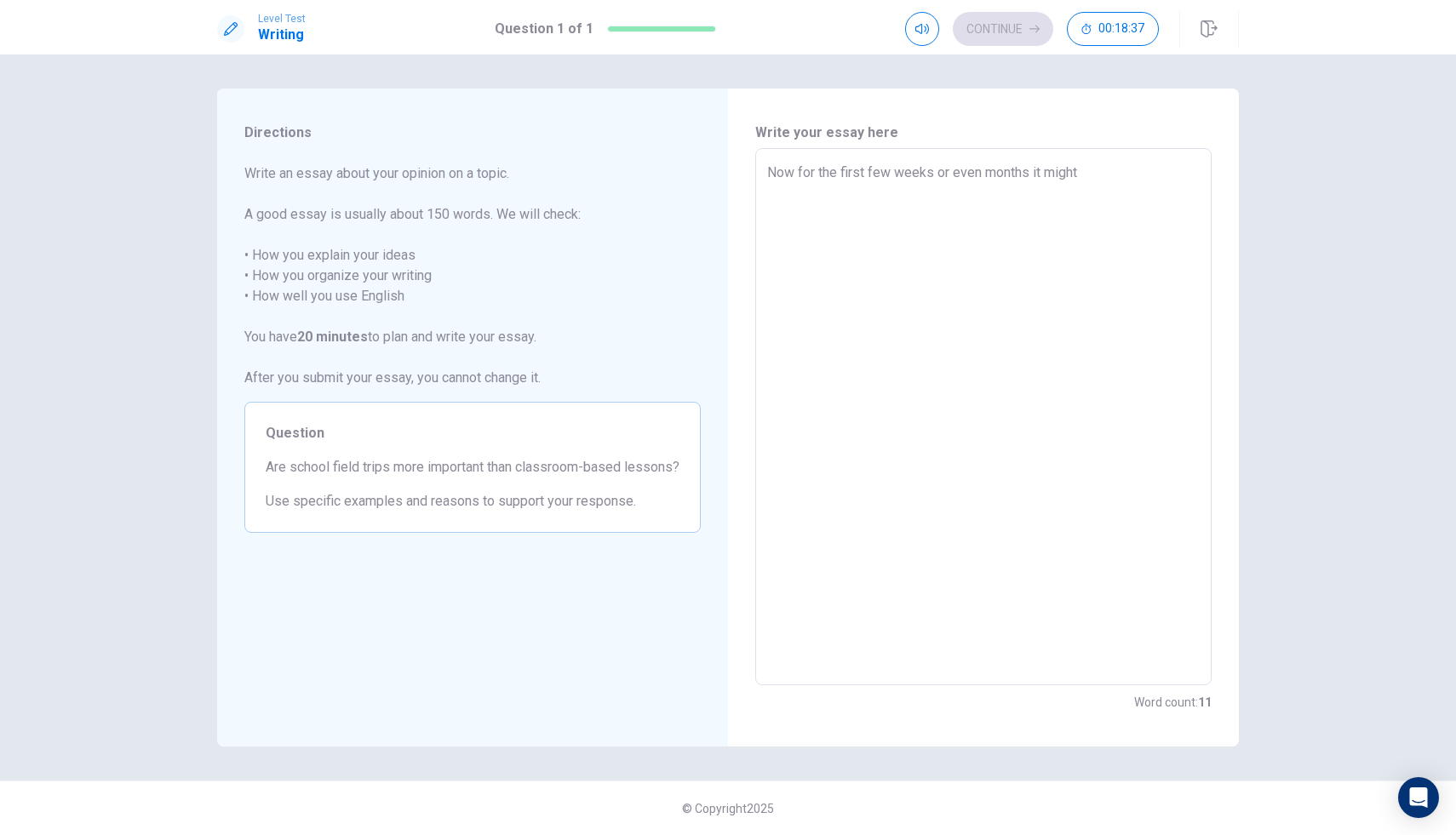
type textarea "Now for the first few weeks or even months it might s"
type textarea "x"
type textarea "Now for the first few weeks or even months it might so"
type textarea "x"
type textarea "Now for the first few weeks or even months it might sou"
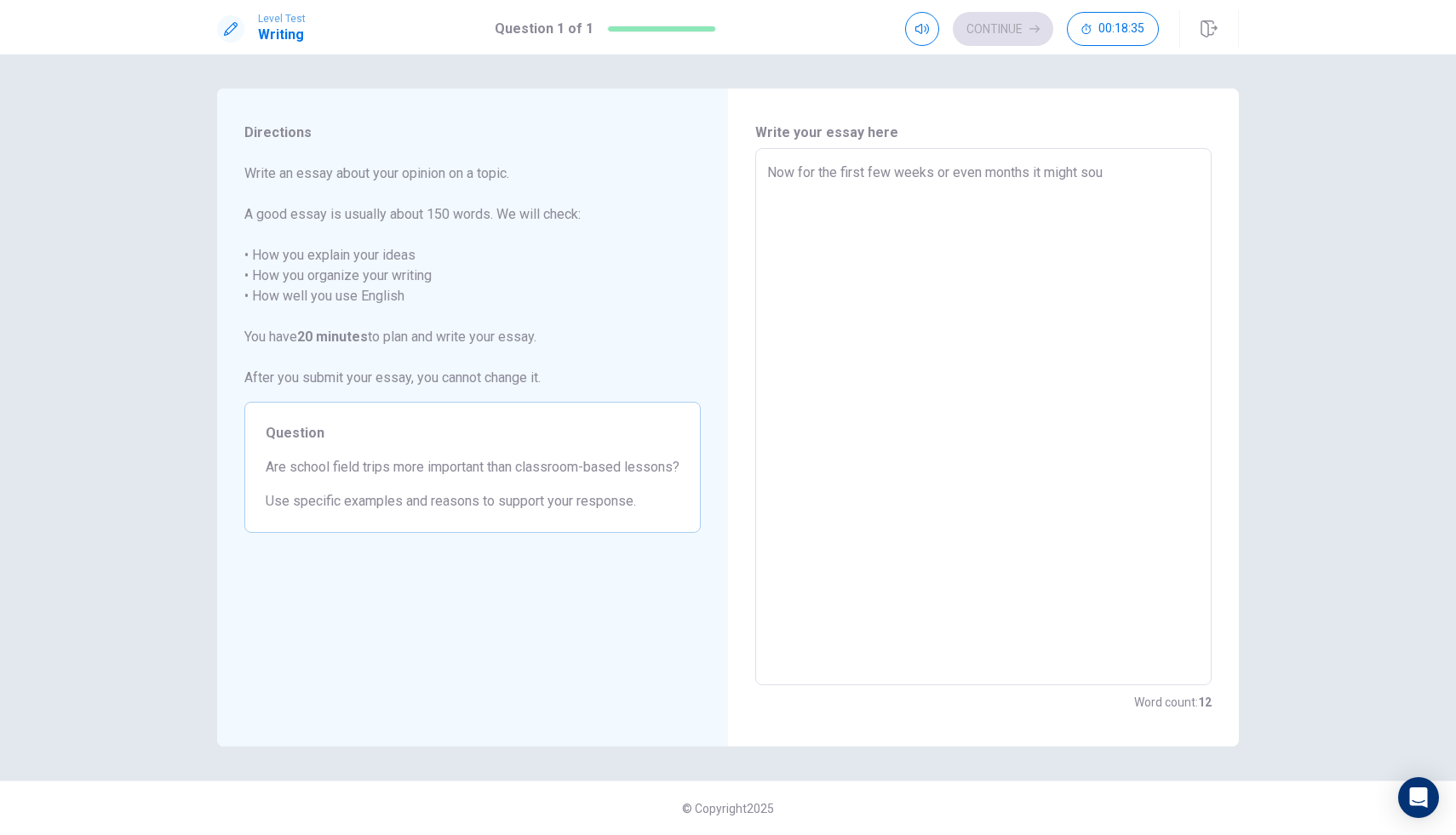
type textarea "x"
type textarea "Now for the first few weeks or even months it might soun"
type textarea "x"
type textarea "Now for the first few weeks or even months it might sound"
type textarea "x"
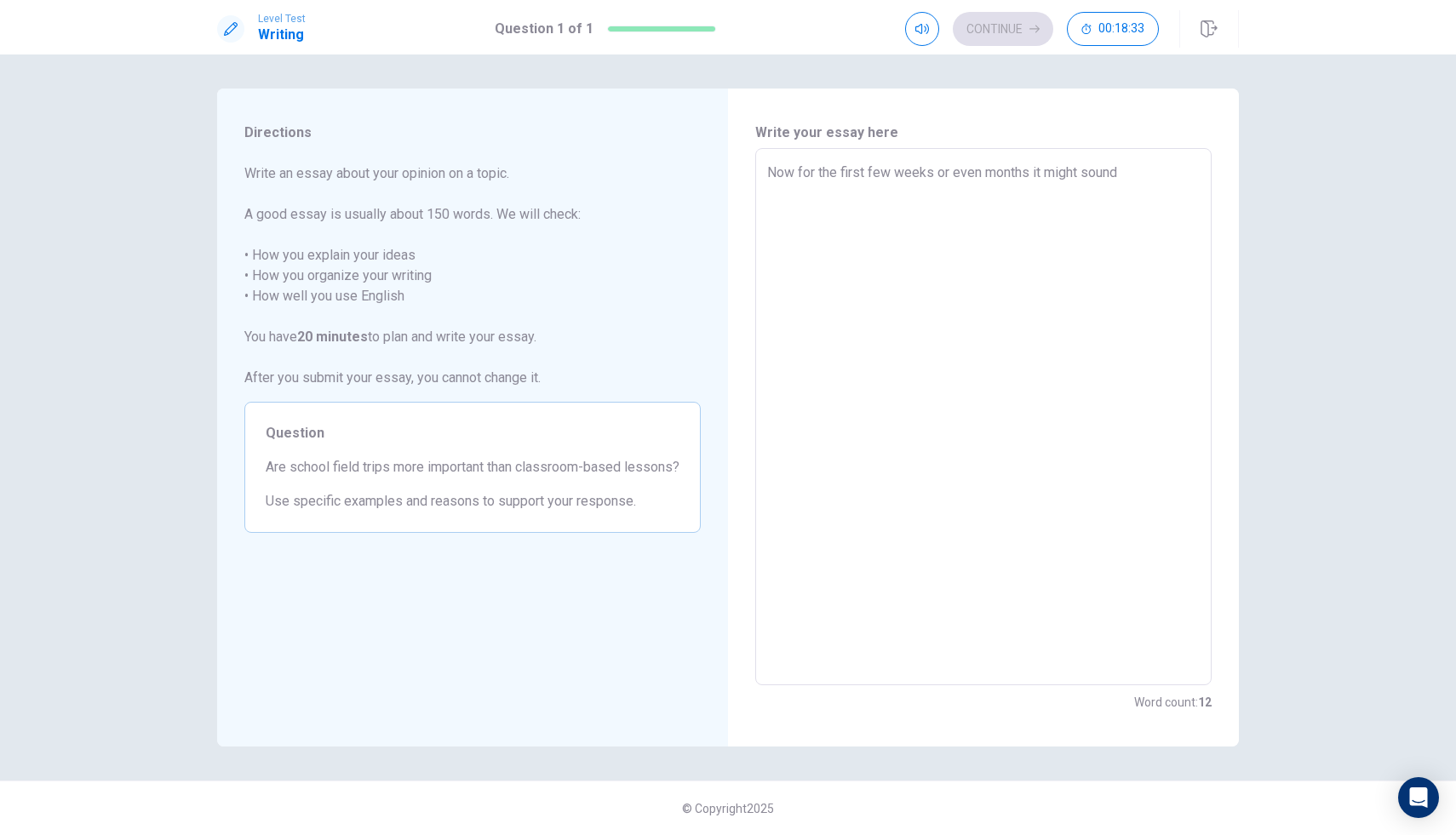
type textarea "Now for the first few weeks or even months it might sound"
type textarea "x"
type textarea "Now for the first few weeks or even months it might sound l"
type textarea "x"
type textarea "Now for the first few weeks or even months it might sound li"
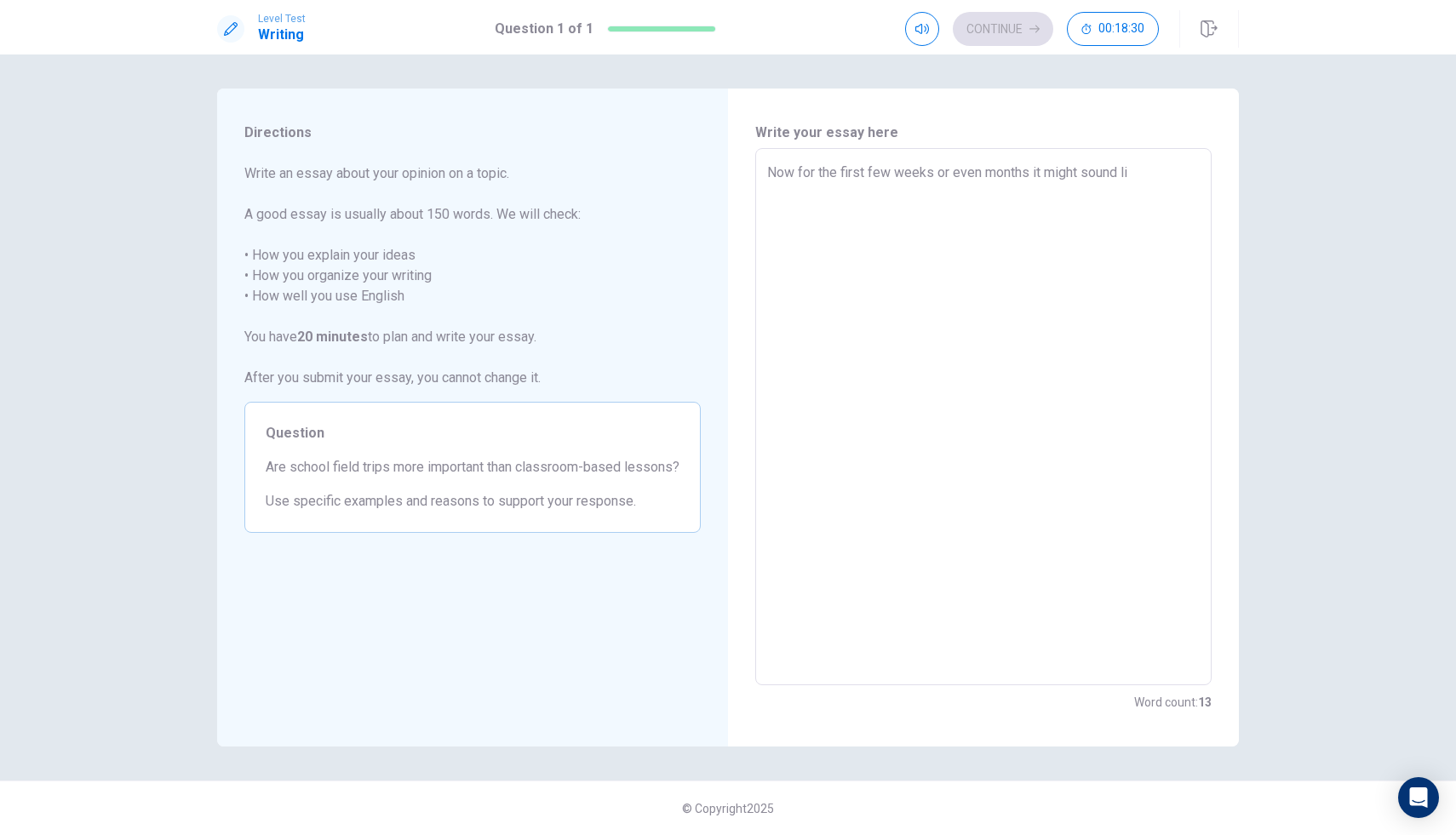
type textarea "x"
type textarea "Now for the first few weeks or even months it might sound lik"
type textarea "x"
type textarea "Now for the first few weeks or even months it might sound like"
type textarea "x"
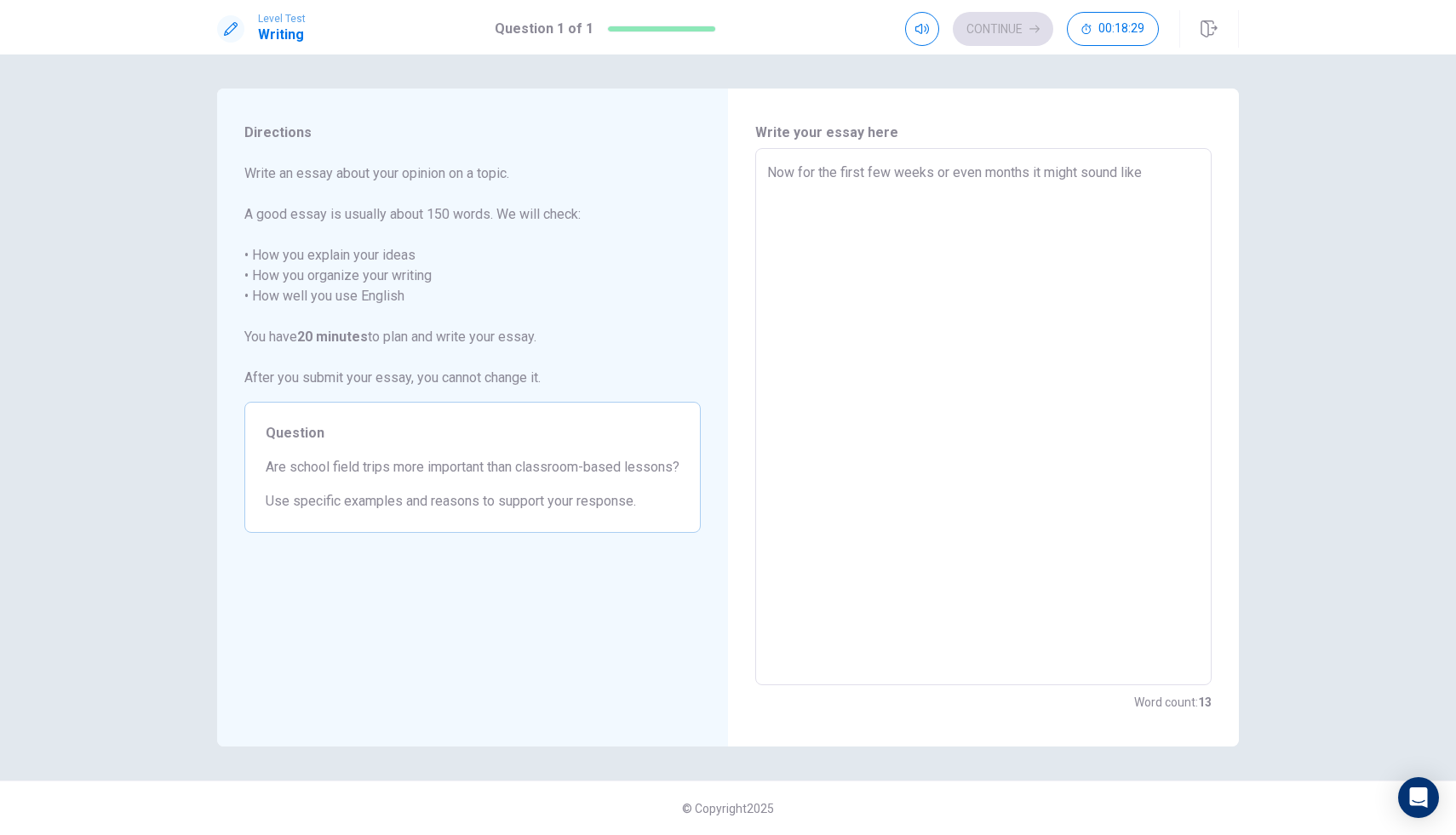
type textarea "Now for the first few weeks or even months it might sound like"
type textarea "x"
type textarea "Now for the first few weeks or even months it might sound like a"
type textarea "x"
type textarea "Now for the first few weeks or even months it might sound like a"
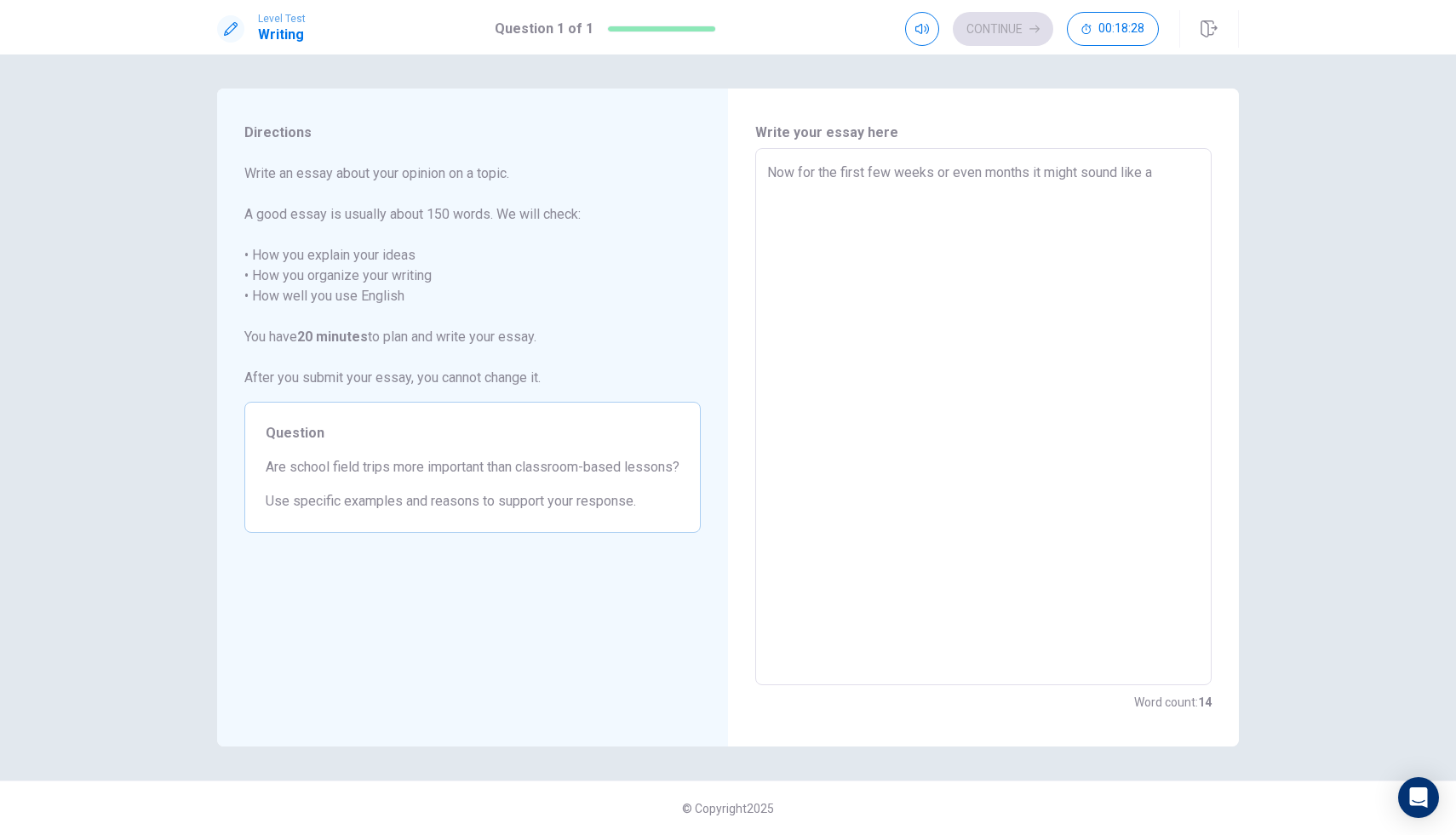
type textarea "x"
type textarea "Now for the first few weeks or even months it might sound like a d"
type textarea "x"
type textarea "Now for the first few weeks or even months it might sound like a dr"
type textarea "x"
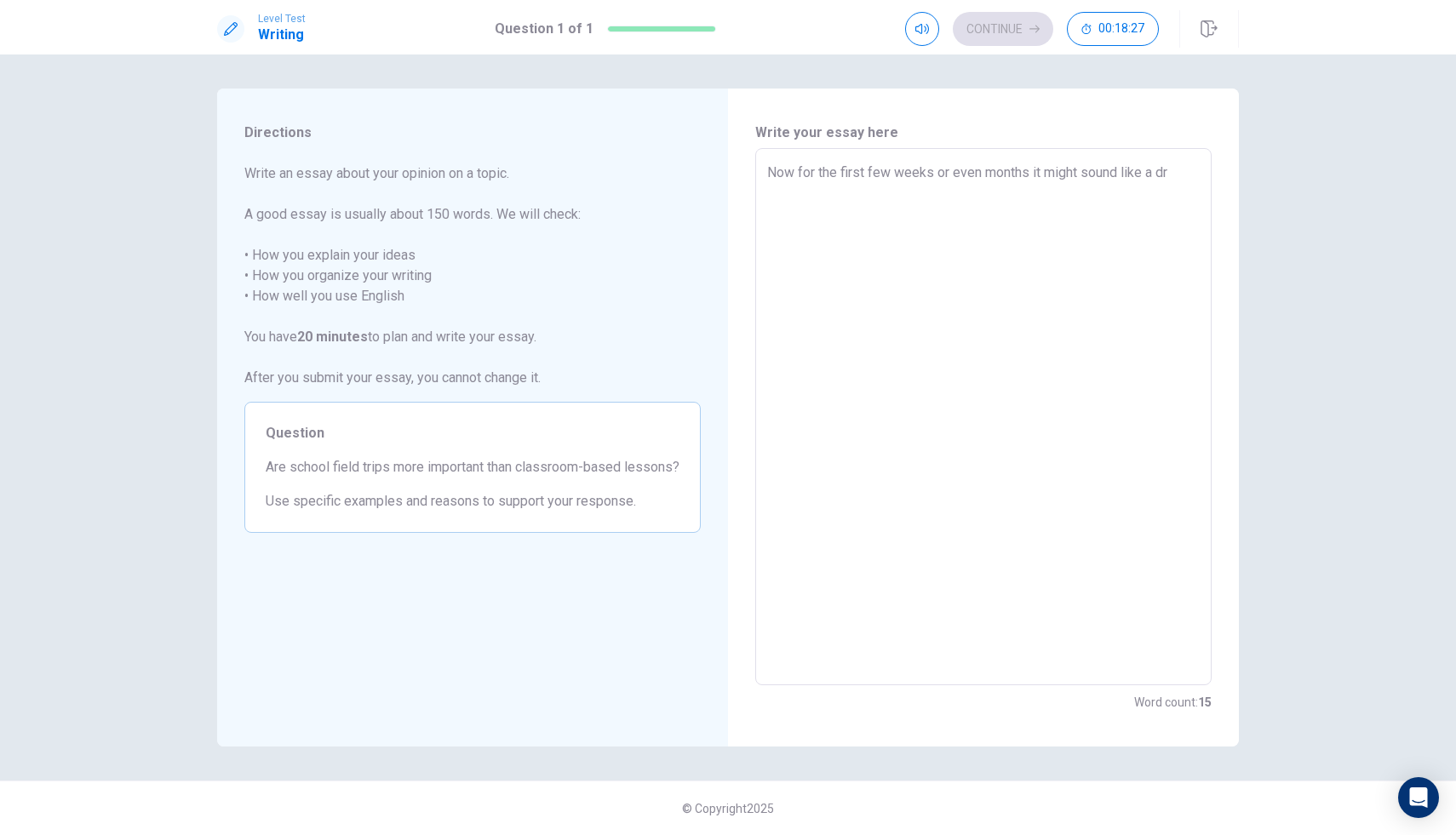
type textarea "Now for the first few weeks or even months it might sound like a dre"
type textarea "x"
type textarea "Now for the first few weeks or even months it might sound like a drea"
type textarea "x"
type textarea "Now for the first few weeks or even months it might sound like a dream"
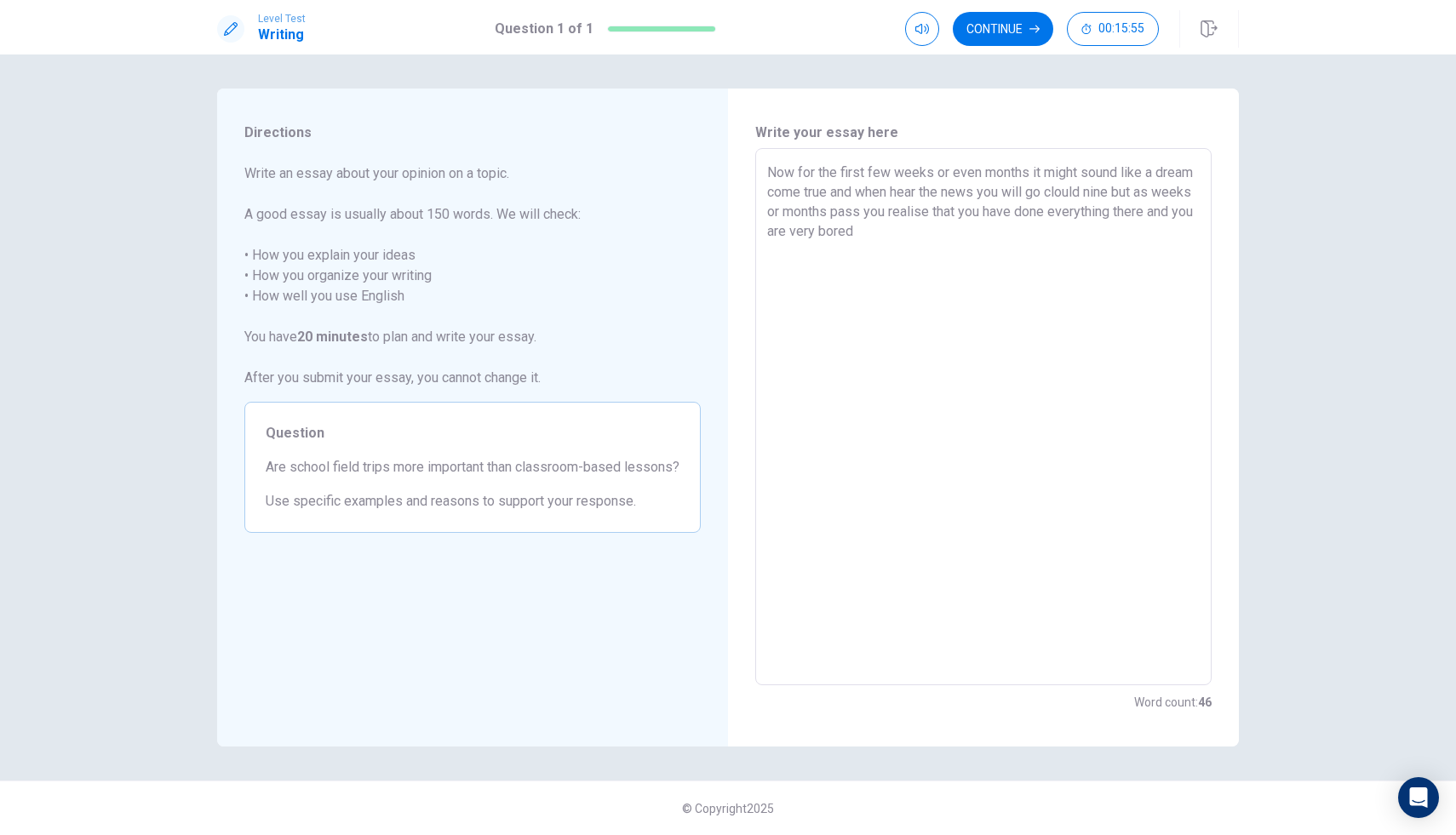
click at [770, 174] on textarea "Now for the first few weeks or even months it might sound like a dream come tru…" at bounding box center [983, 417] width 433 height 510
click at [945, 241] on textarea "Now for the first few weeks or even months it might sound like a dream come tru…" at bounding box center [983, 417] width 433 height 510
click at [1020, 195] on textarea "Now for the first few weeks or even months it might sound like a dream come tru…" at bounding box center [983, 417] width 433 height 510
click at [817, 251] on textarea "Now for the first few weeks or even months it might sound like a dream come tru…" at bounding box center [983, 417] width 433 height 510
click at [811, 253] on textarea "Now for the first few weeks or even months it might sound like a dream come tru…" at bounding box center [983, 417] width 433 height 510
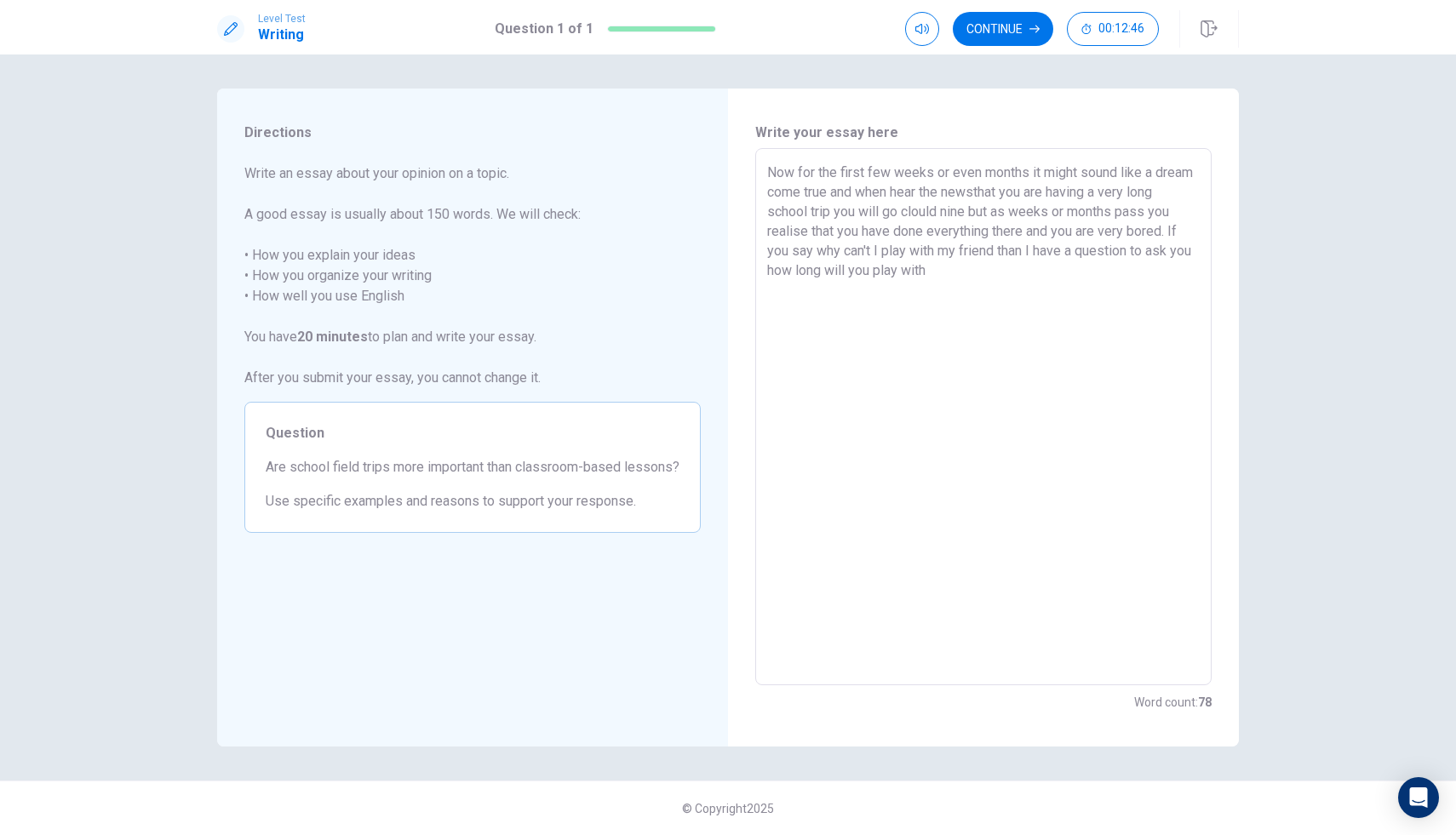
click at [1022, 193] on textarea "Now for the first few weeks or even months it might sound like a dream come tru…" at bounding box center [983, 417] width 433 height 510
click at [1012, 257] on textarea "Now for the first few weeks or even months it might sound like a dream come tru…" at bounding box center [983, 417] width 433 height 510
click at [995, 273] on textarea "Now for the first few weeks or even months it might sound like a dream come tru…" at bounding box center [983, 417] width 433 height 510
click at [828, 310] on textarea "Now for the first few weeks or even months it might sound like a dream come tru…" at bounding box center [983, 417] width 433 height 510
click at [945, 319] on textarea "Now for the first few weeks or even months it might sound like a dream come tru…" at bounding box center [983, 417] width 433 height 510
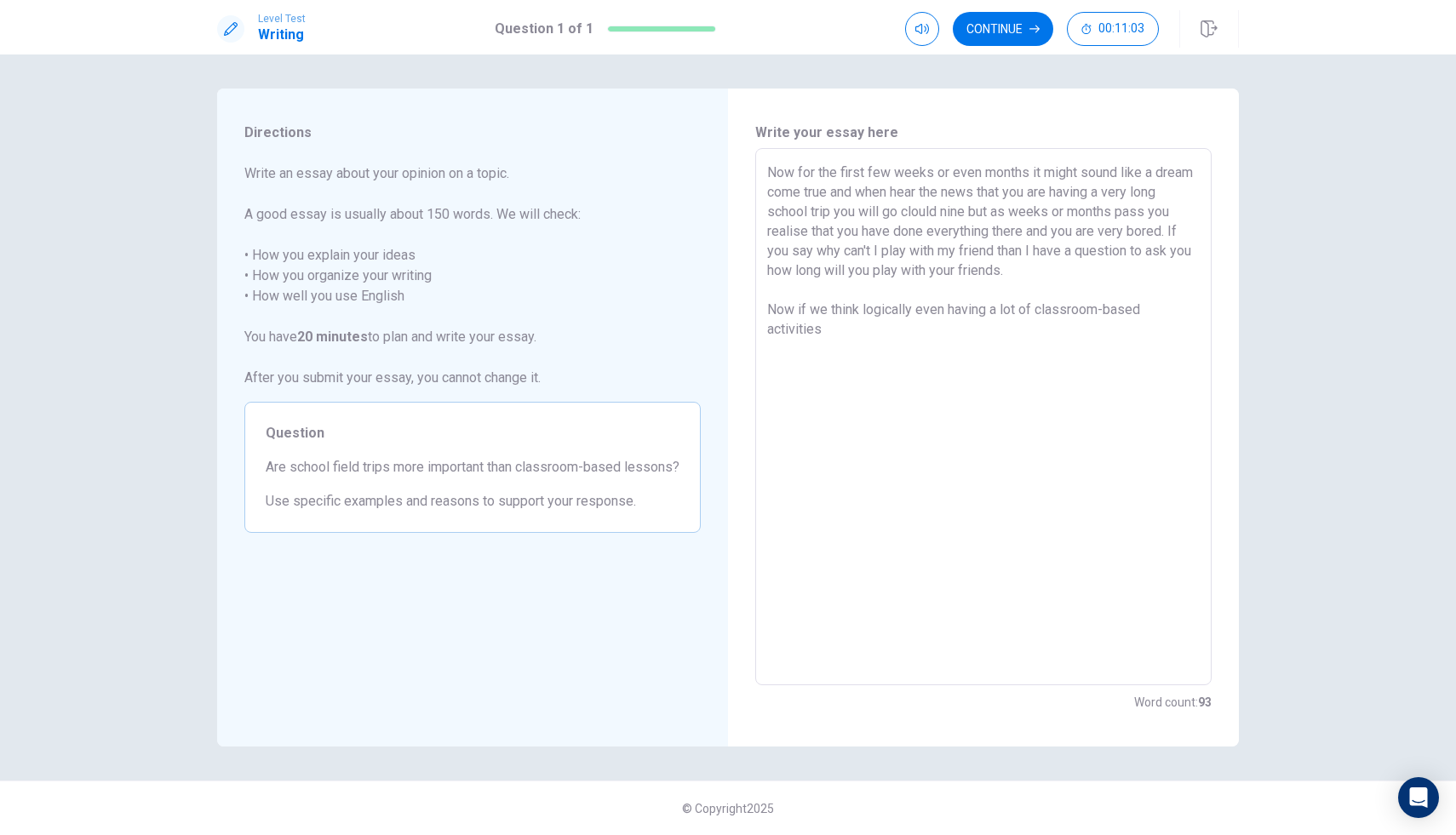
click at [913, 306] on textarea "Now for the first few weeks or even months it might sound like a dream come tru…" at bounding box center [983, 417] width 433 height 510
click at [839, 340] on textarea "Now for the first few weeks or even months it might sound like a dream come tru…" at bounding box center [983, 417] width 433 height 510
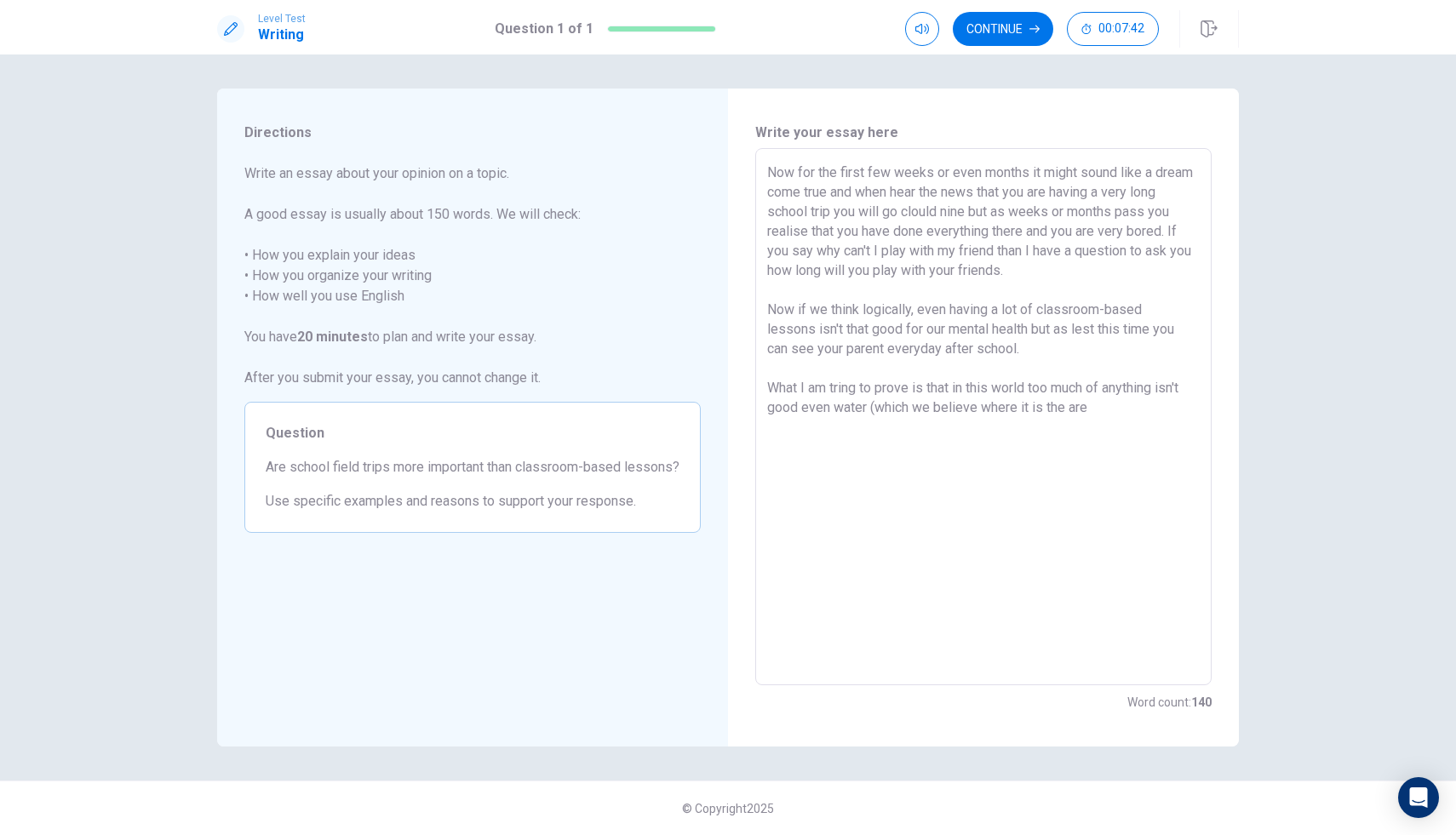
click at [1065, 407] on textarea "Now for the first few weeks or even months it might sound like a dream come tru…" at bounding box center [983, 417] width 433 height 510
click at [1131, 412] on textarea "Now for the first few weeks or even months it might sound like a dream come tru…" at bounding box center [983, 417] width 433 height 510
drag, startPoint x: 266, startPoint y: 462, endPoint x: 323, endPoint y: 497, distance: 66.9
click at [323, 478] on span "Are school field trips more important than classroom-based lessons?" at bounding box center [473, 467] width 414 height 20
drag, startPoint x: 268, startPoint y: 464, endPoint x: 316, endPoint y: 487, distance: 53.2
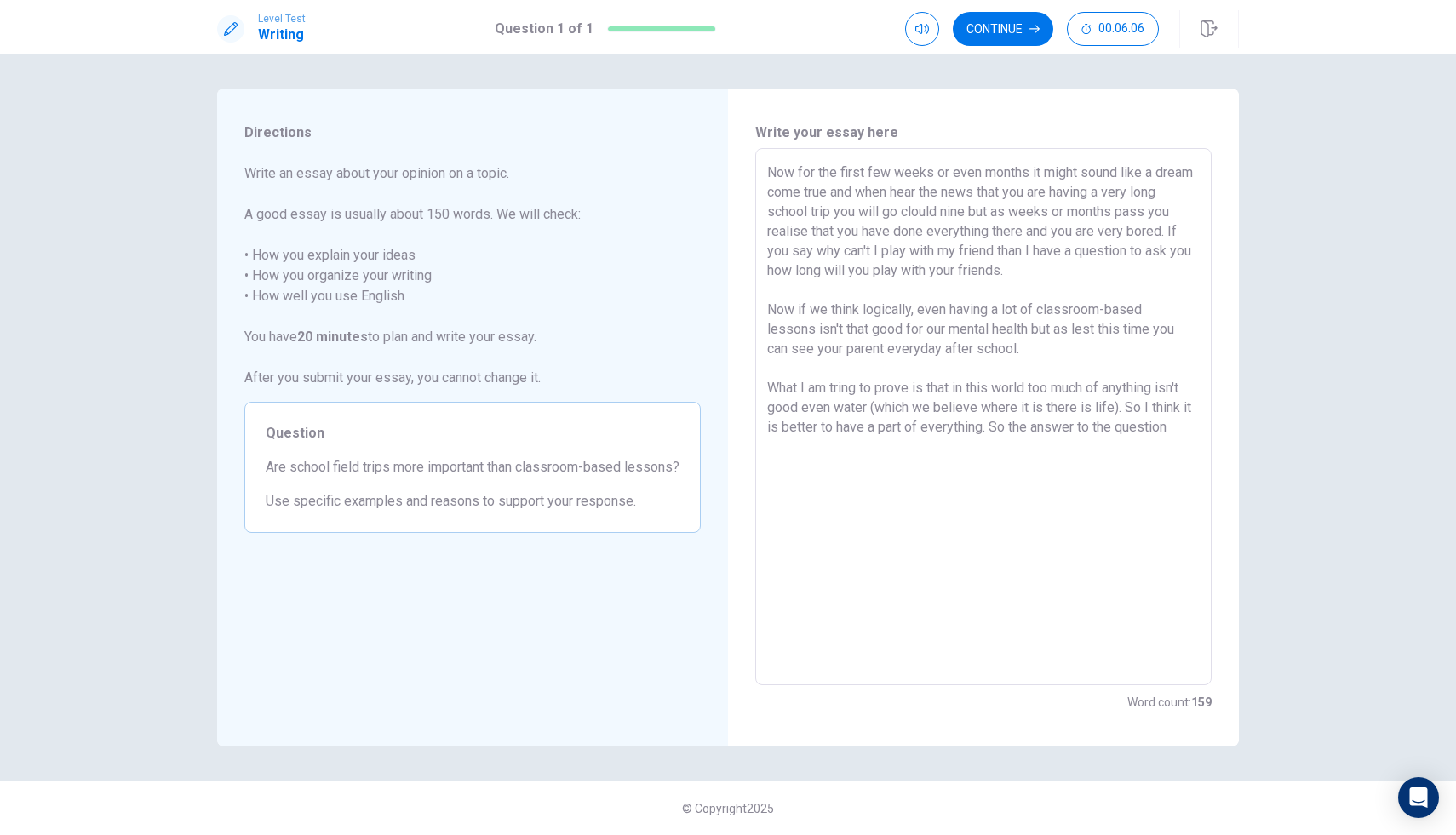
click at [1177, 424] on textarea "Now for the first few weeks or even months it might sound like a dream come tru…" at bounding box center [983, 417] width 433 height 510
click at [820, 445] on textarea "Now for the first few weeks or even months it might sound like a dream come tru…" at bounding box center [983, 417] width 433 height 510
click at [826, 448] on textarea "Now for the first few weeks or even months it might sound like a dream come tru…" at bounding box center [983, 417] width 433 height 510
click at [836, 455] on textarea "Now for the first few weeks or even months it might sound like a dream come tru…" at bounding box center [983, 417] width 433 height 510
click at [1012, 37] on button "Continue" at bounding box center [1002, 29] width 100 height 34
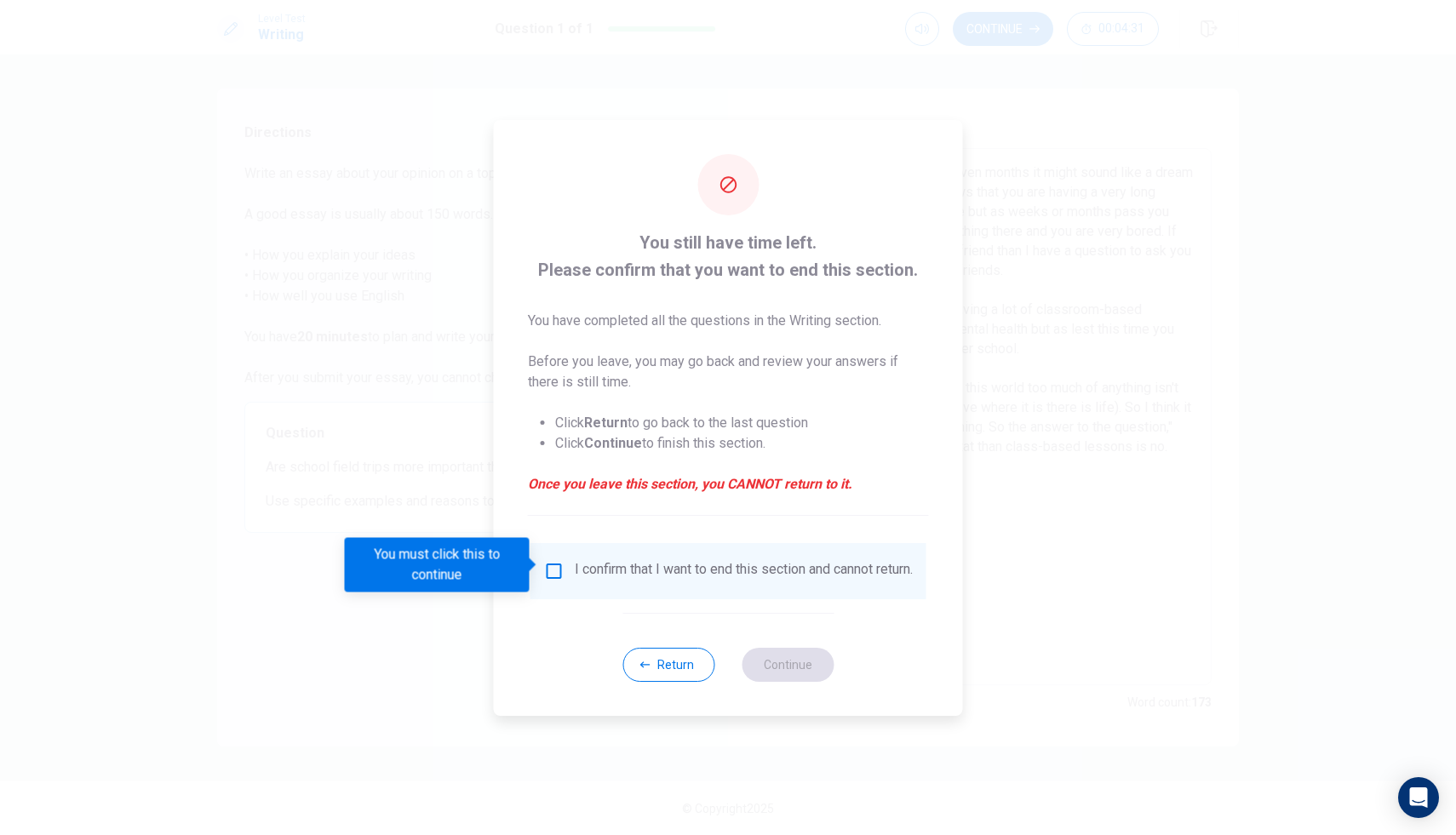
click at [550, 562] on input "You must click this to continue" at bounding box center [554, 571] width 20 height 20
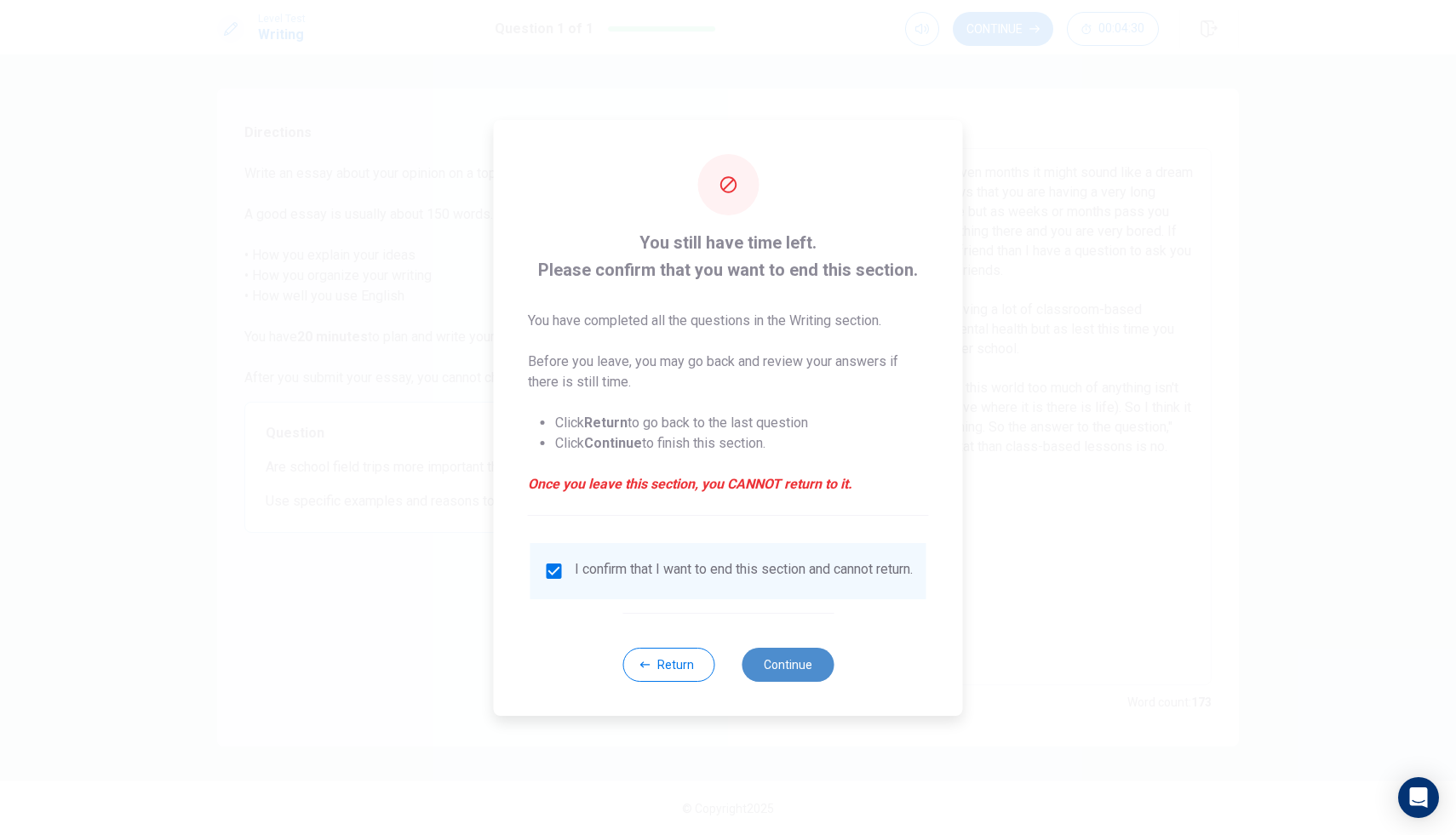
click at [783, 667] on button "Continue" at bounding box center [787, 665] width 92 height 34
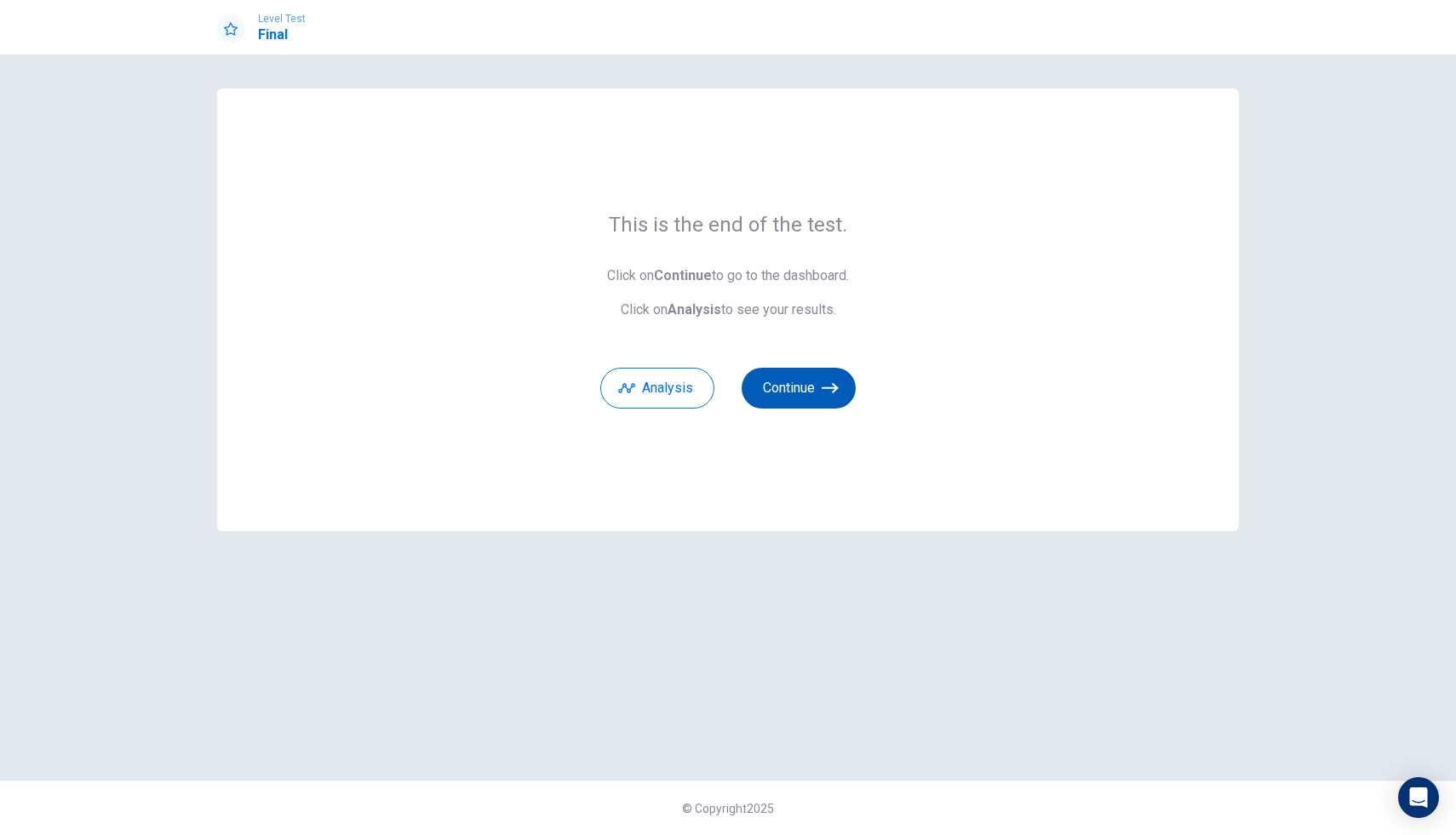
click at [776, 405] on button "Continue" at bounding box center [798, 388] width 114 height 41
